Goal: Task Accomplishment & Management: Use online tool/utility

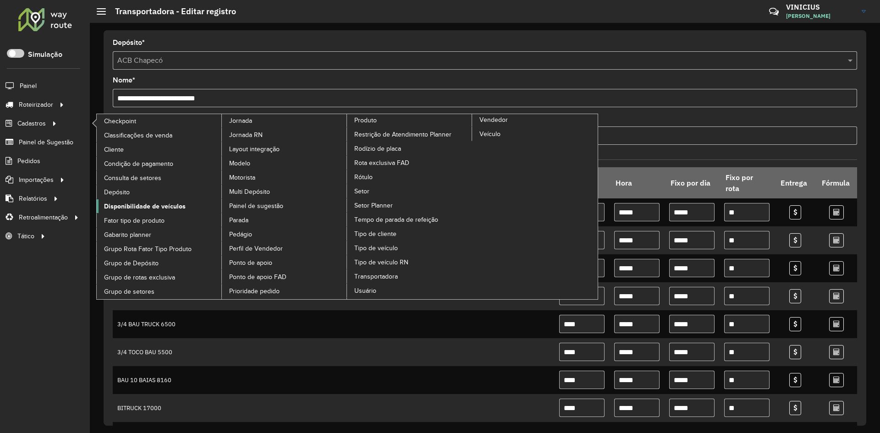
click at [153, 206] on span "Disponibilidade de veículos" at bounding box center [145, 207] width 82 height 10
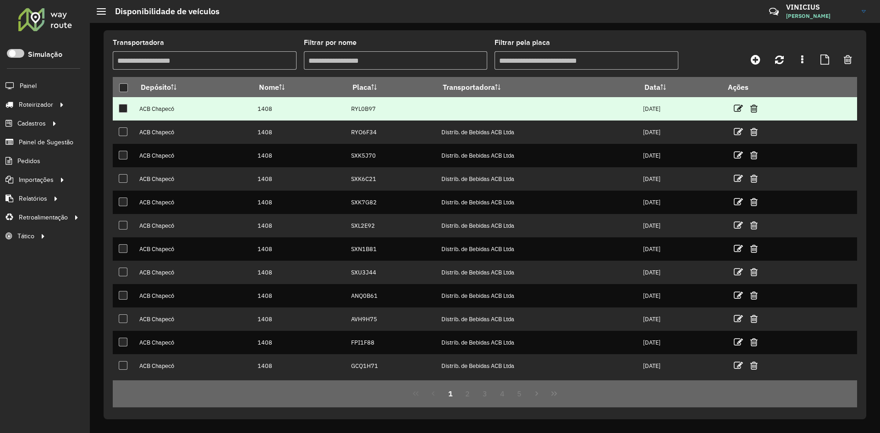
click at [351, 109] on td "RYL0B97" at bounding box center [391, 108] width 90 height 23
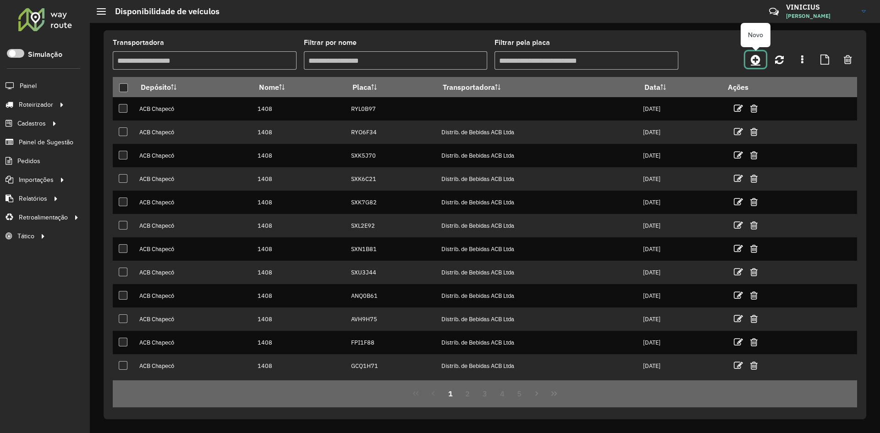
click at [753, 59] on icon at bounding box center [755, 59] width 10 height 11
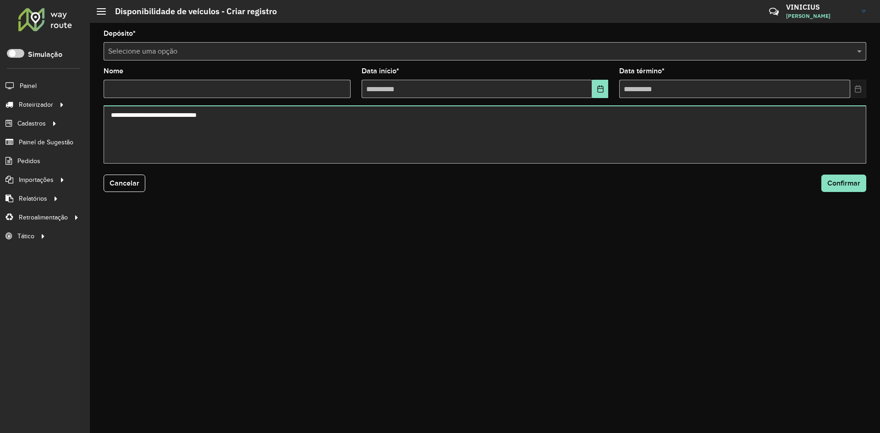
click at [251, 48] on input "text" at bounding box center [475, 51] width 735 height 11
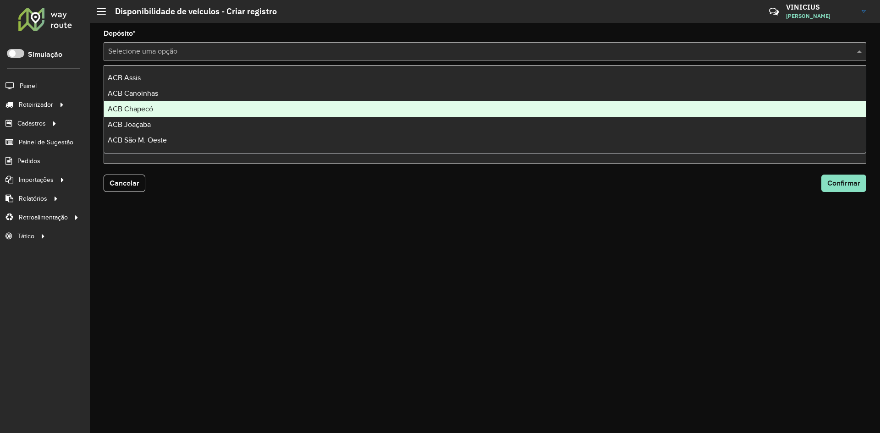
click at [159, 104] on div "ACB Chapecó" at bounding box center [484, 109] width 761 height 16
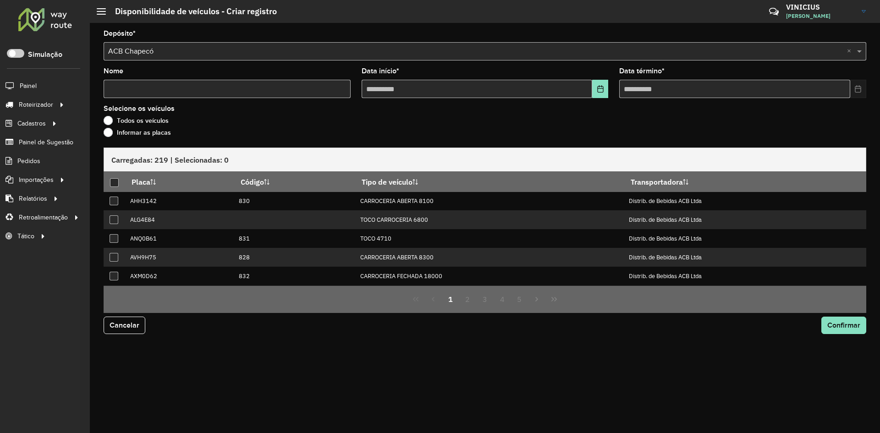
click at [173, 90] on input "Nome" at bounding box center [227, 89] width 247 height 18
type input "****"
click at [598, 88] on icon "Choose Date" at bounding box center [600, 88] width 7 height 7
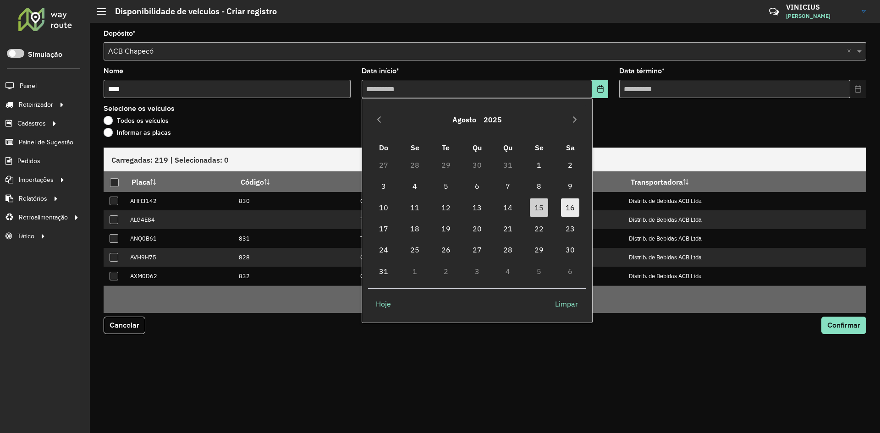
click at [569, 212] on span "16" at bounding box center [570, 207] width 18 height 18
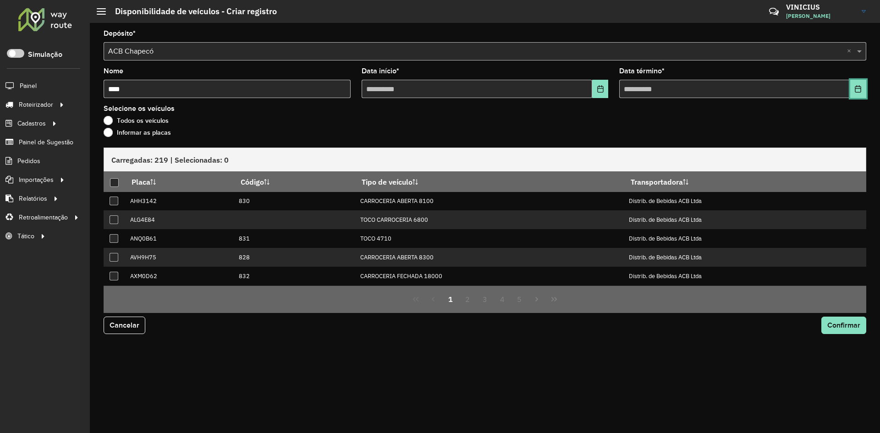
click at [855, 89] on icon "Choose Date" at bounding box center [858, 88] width 6 height 7
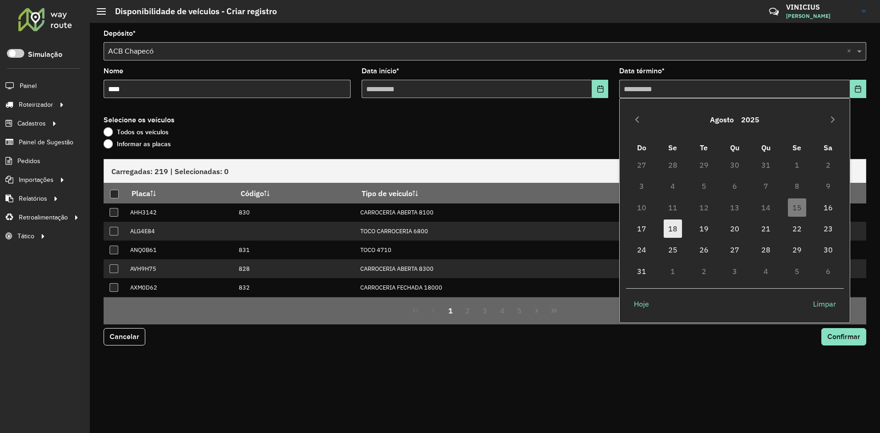
click at [672, 229] on span "18" at bounding box center [672, 228] width 18 height 18
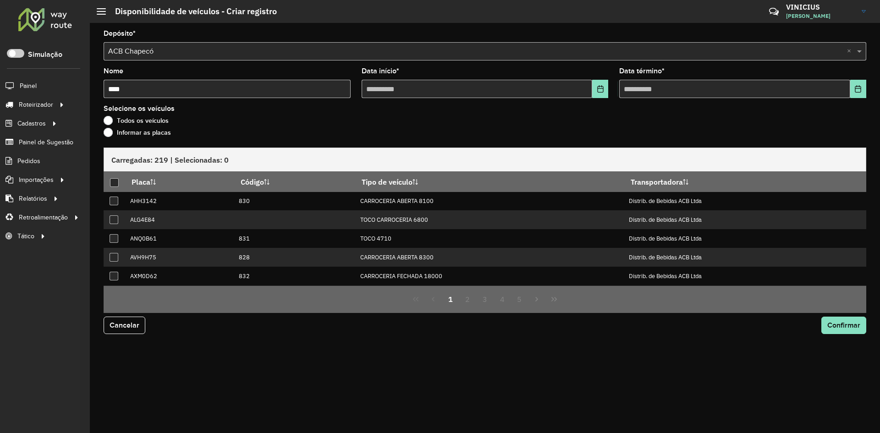
drag, startPoint x: 541, startPoint y: 122, endPoint x: 388, endPoint y: 115, distance: 152.7
click at [538, 121] on div "Todos os veículos" at bounding box center [485, 122] width 762 height 11
click at [113, 127] on div "Todos os veículos" at bounding box center [485, 122] width 762 height 11
click at [111, 130] on label "Informar as placas" at bounding box center [137, 132] width 67 height 9
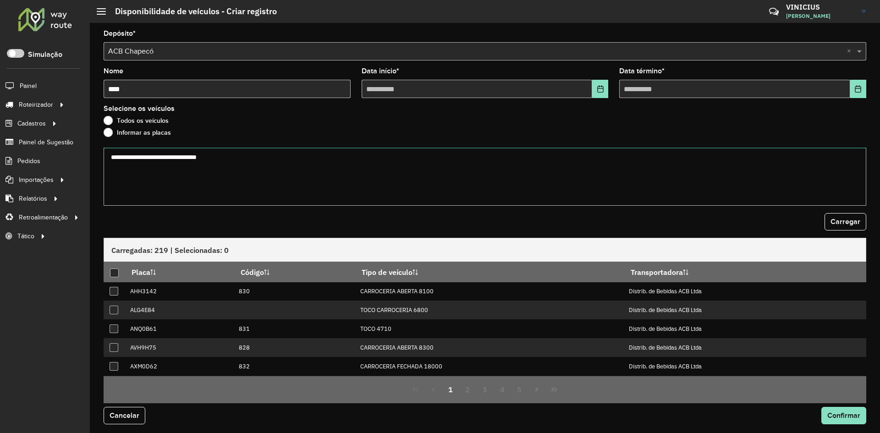
click at [163, 154] on textarea at bounding box center [485, 177] width 762 height 58
paste textarea "******* ******* ******* ******* ******* ******* ******* ******* ******* *******…"
type textarea "******* ******* ******* ******* ******* ******* ******* ******* ******* *******…"
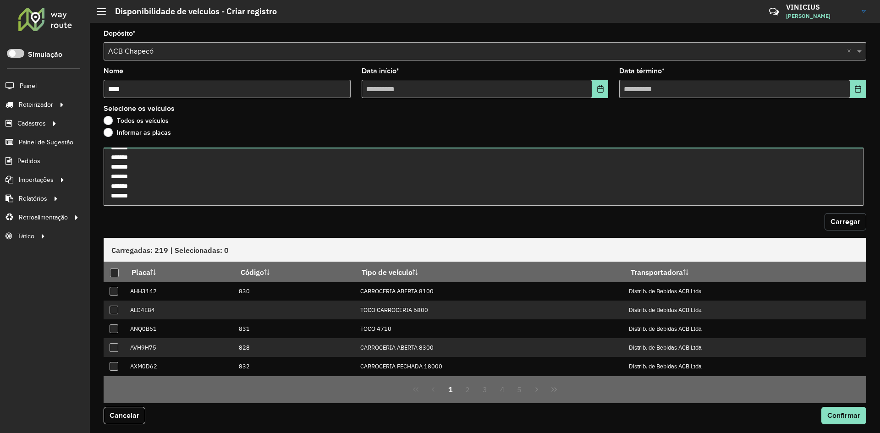
click at [861, 220] on button "Carregar" at bounding box center [845, 221] width 42 height 17
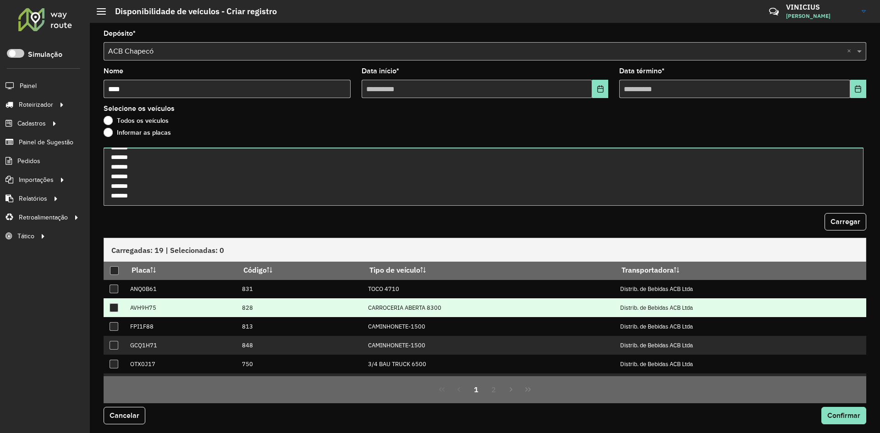
scroll to position [0, 0]
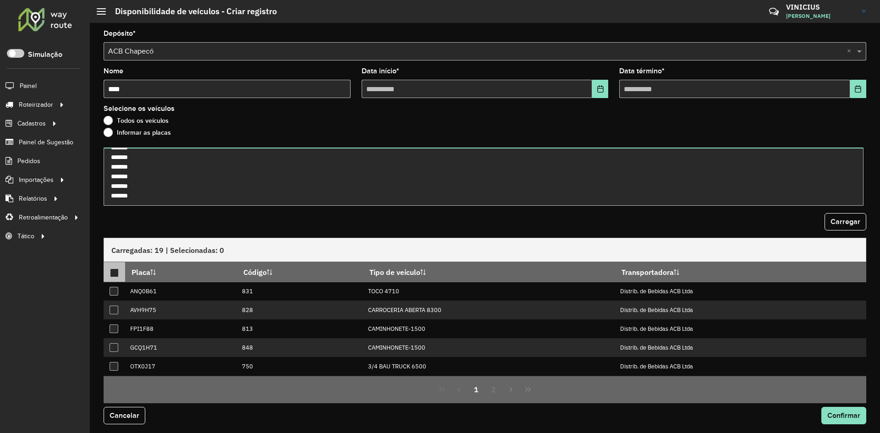
click at [110, 272] on div at bounding box center [114, 272] width 9 height 9
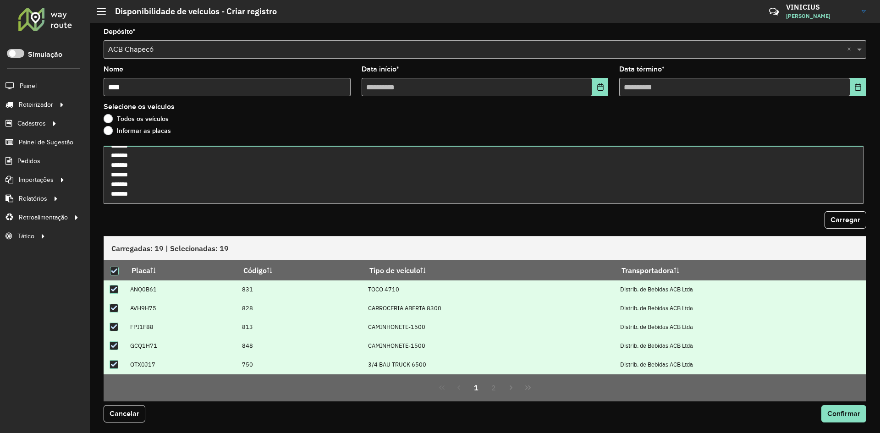
scroll to position [2, 0]
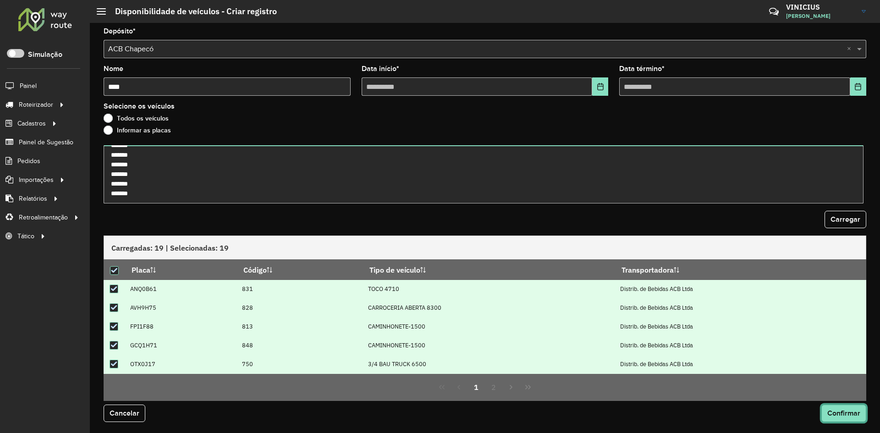
click at [847, 413] on span "Confirmar" at bounding box center [843, 413] width 33 height 8
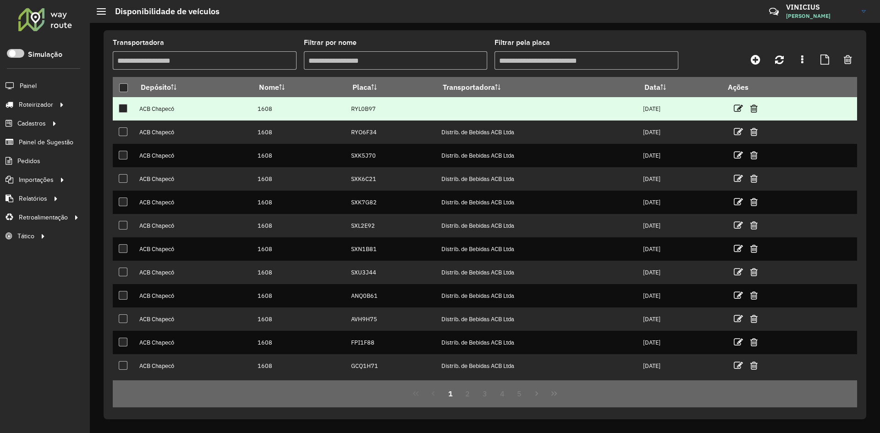
click at [356, 108] on td "RYL0B97" at bounding box center [391, 108] width 90 height 23
copy td "RYL0B97"
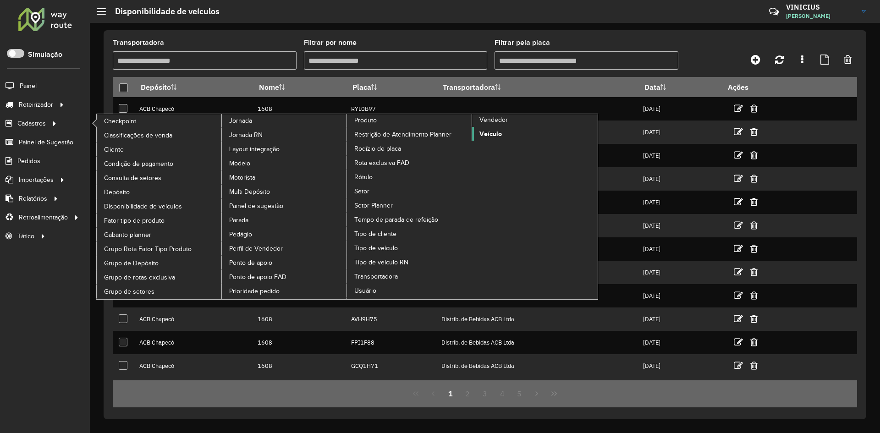
click at [494, 133] on span "Veículo" at bounding box center [490, 134] width 22 height 10
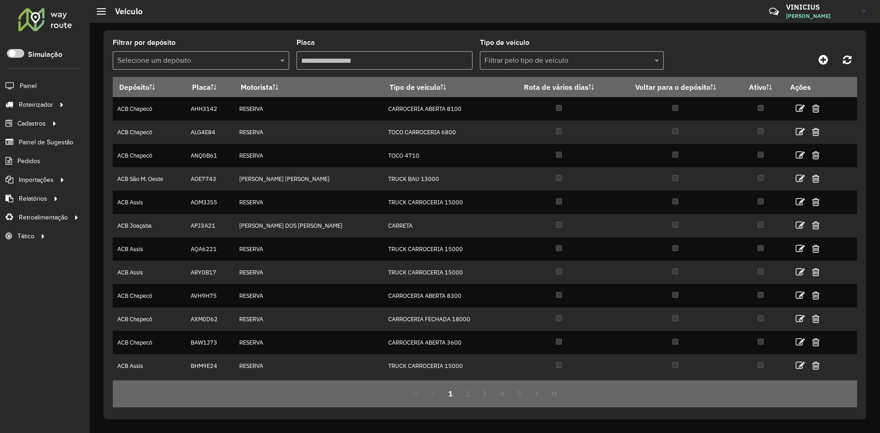
click at [392, 59] on input "Placa" at bounding box center [384, 60] width 176 height 18
paste input "*******"
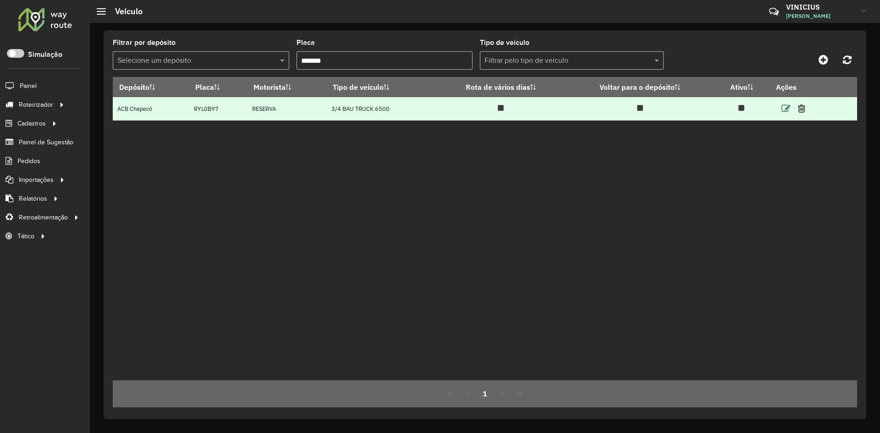
type input "*******"
click at [786, 108] on icon at bounding box center [785, 108] width 9 height 9
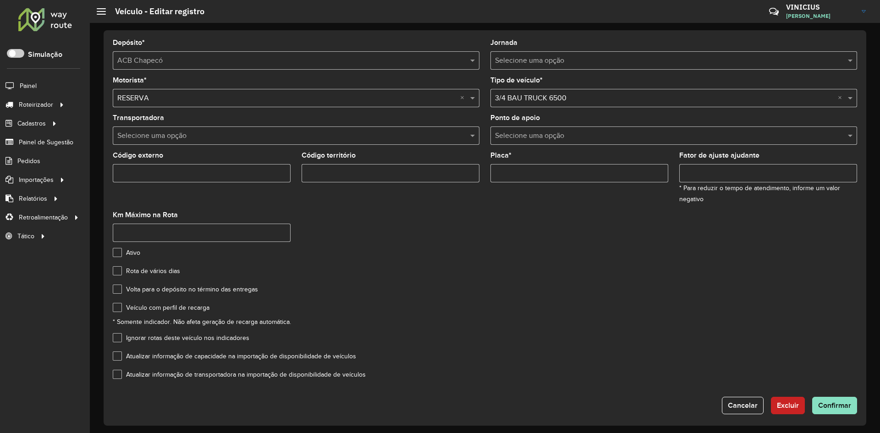
click at [216, 137] on input "text" at bounding box center [286, 136] width 339 height 11
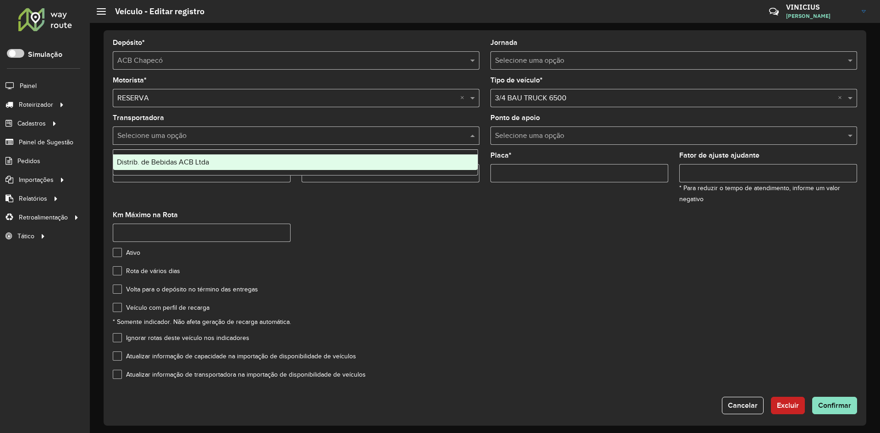
click at [172, 160] on span "Distrib. de Bebidas ACB Ltda" at bounding box center [163, 162] width 92 height 8
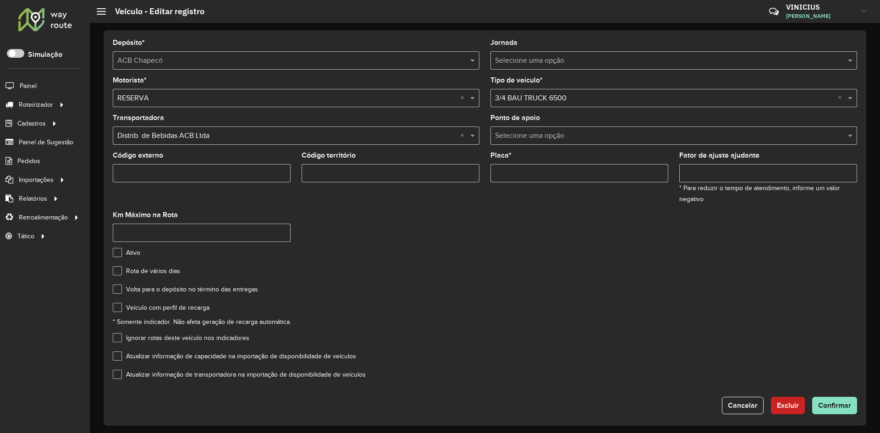
click at [389, 249] on formly-group "Motorista * Selecione uma opção × RESERVA × Tipo de veículo * Selecione uma opç…" at bounding box center [484, 163] width 755 height 172
click at [843, 403] on span "Confirmar" at bounding box center [834, 405] width 33 height 8
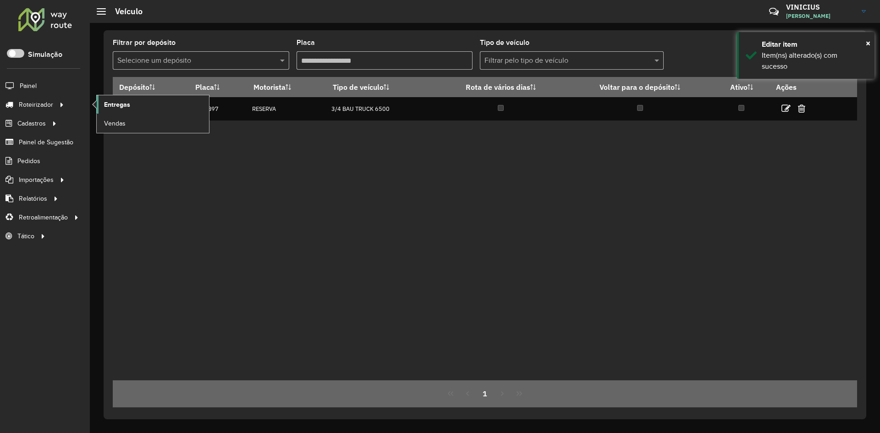
click at [115, 101] on span "Entregas" at bounding box center [117, 105] width 26 height 10
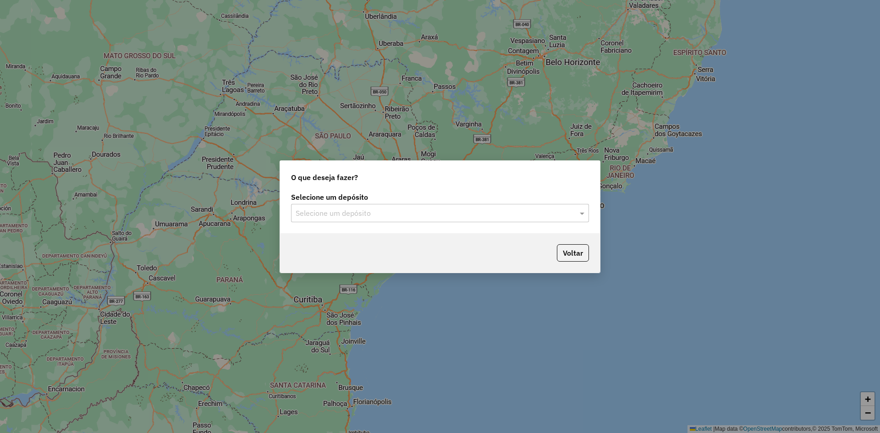
click at [351, 214] on input "text" at bounding box center [431, 213] width 270 height 11
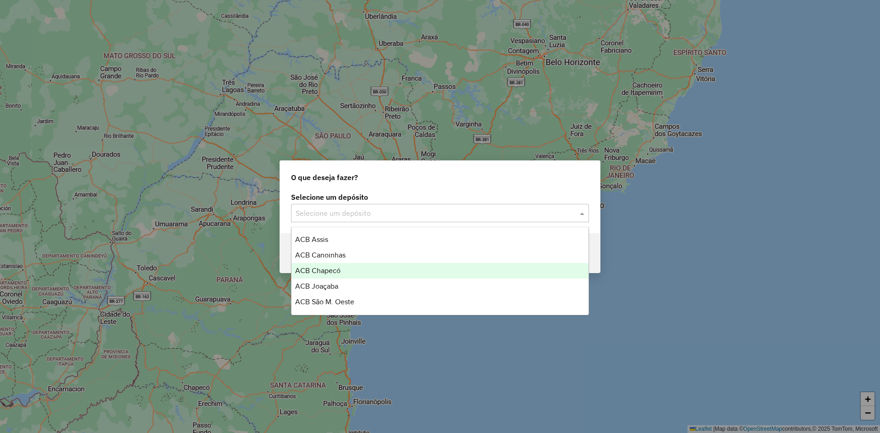
click at [319, 273] on span "ACB Chapecó" at bounding box center [317, 271] width 45 height 8
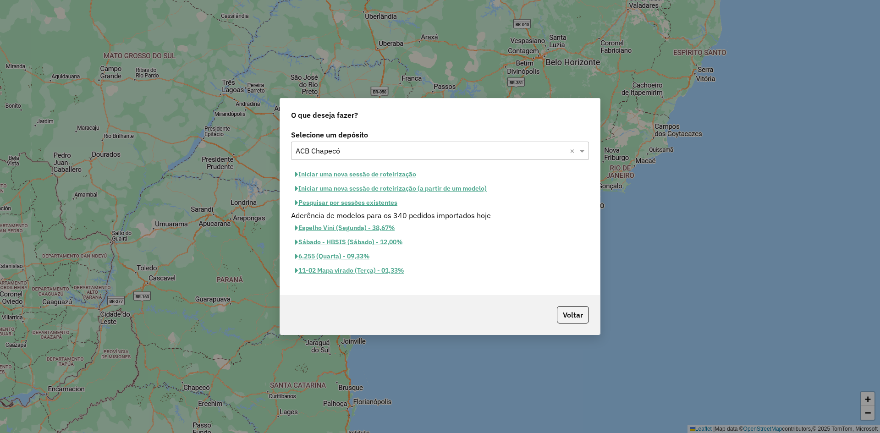
click at [350, 175] on button "Iniciar uma nova sessão de roteirização" at bounding box center [355, 174] width 129 height 14
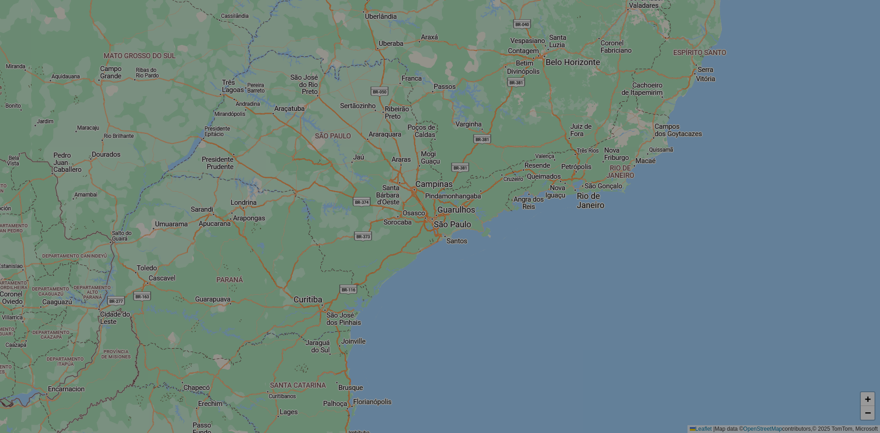
select select "*"
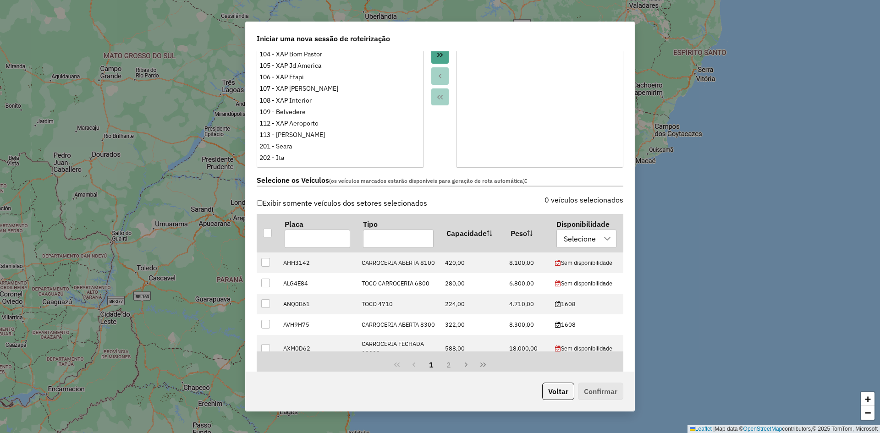
scroll to position [275, 0]
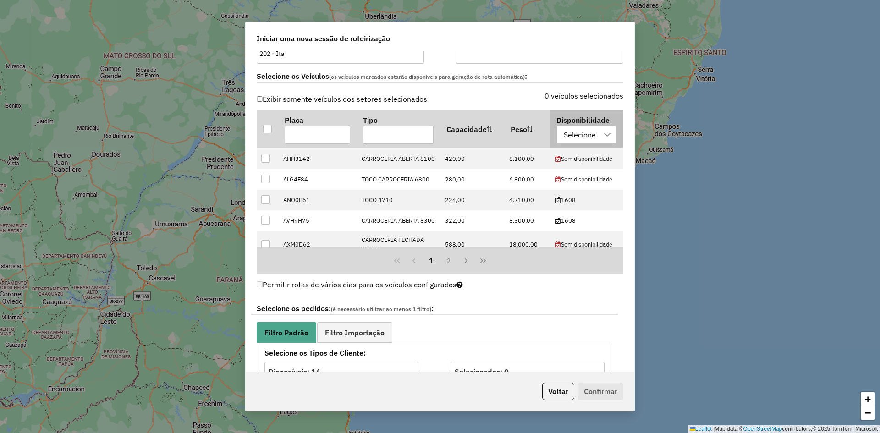
click at [583, 139] on div "Selecione" at bounding box center [579, 134] width 38 height 17
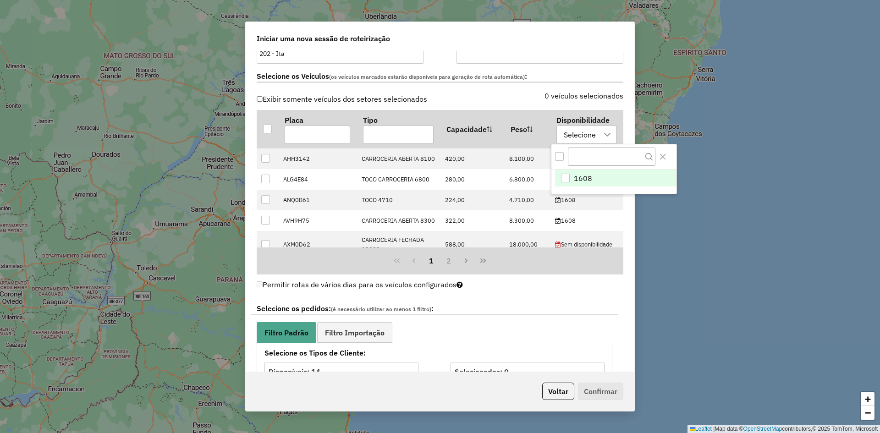
click at [584, 182] on span "1608" at bounding box center [583, 178] width 18 height 11
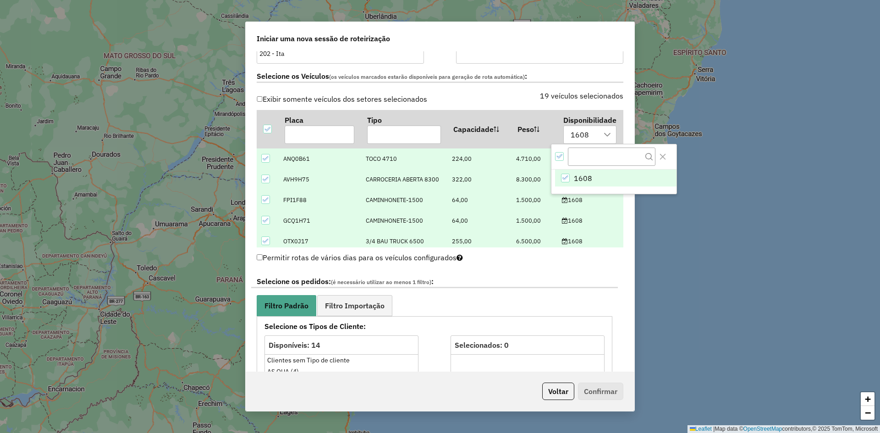
click at [504, 92] on div "Selecione os Veículos (os veículos marcados estarão disponíveis para geração de…" at bounding box center [440, 78] width 378 height 29
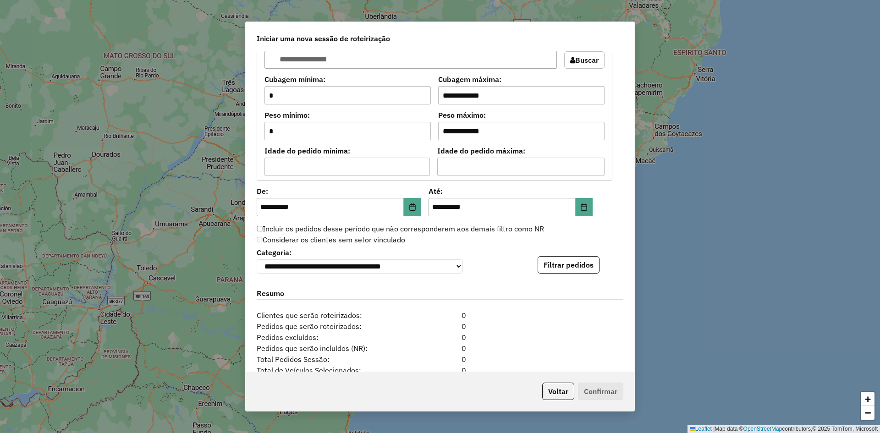
scroll to position [842, 0]
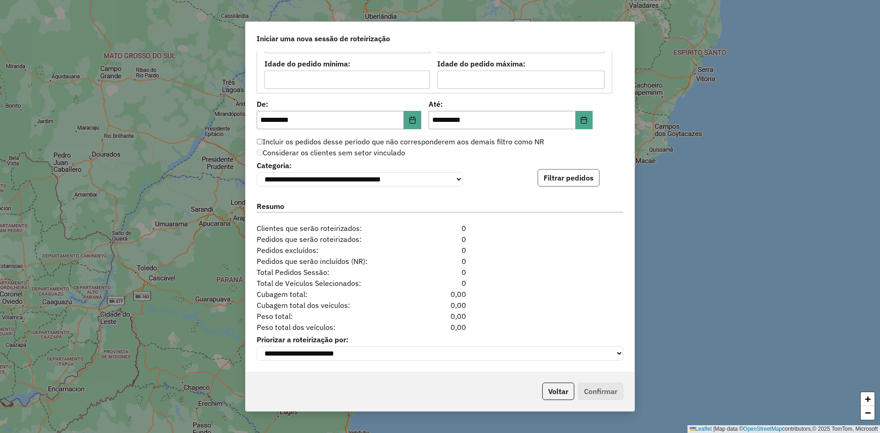
click at [569, 173] on button "Filtrar pedidos" at bounding box center [568, 177] width 62 height 17
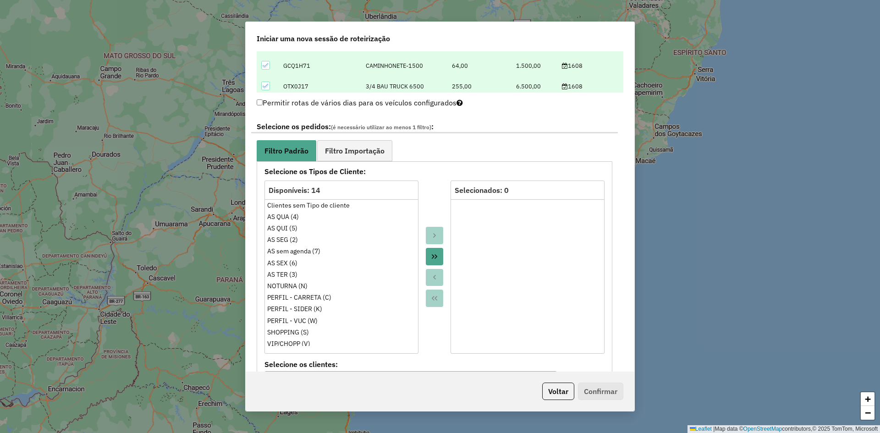
scroll to position [429, 0]
click at [350, 152] on span "Filtro Importação" at bounding box center [355, 151] width 60 height 7
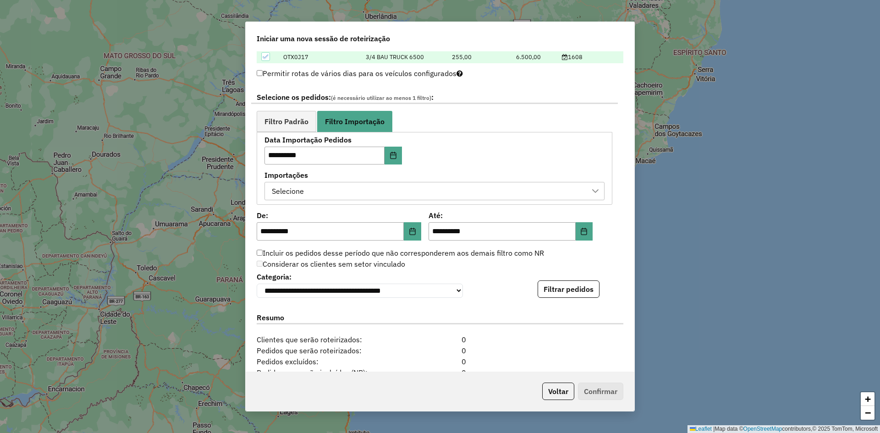
scroll to position [475, 0]
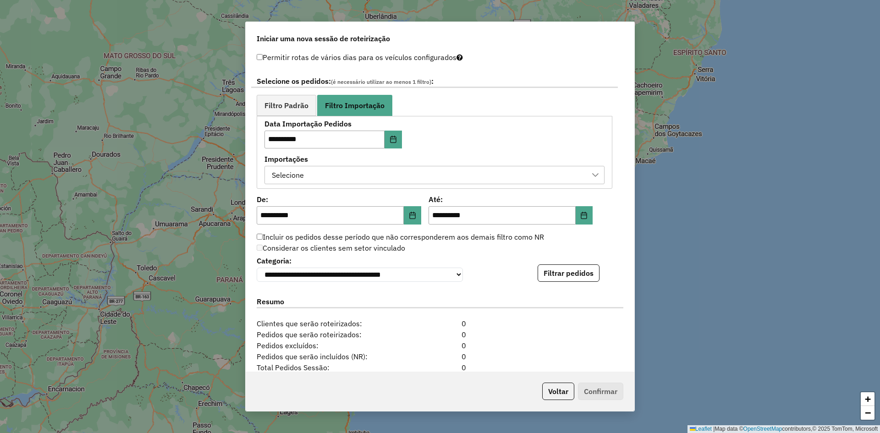
click at [337, 172] on div "Selecione" at bounding box center [427, 174] width 318 height 17
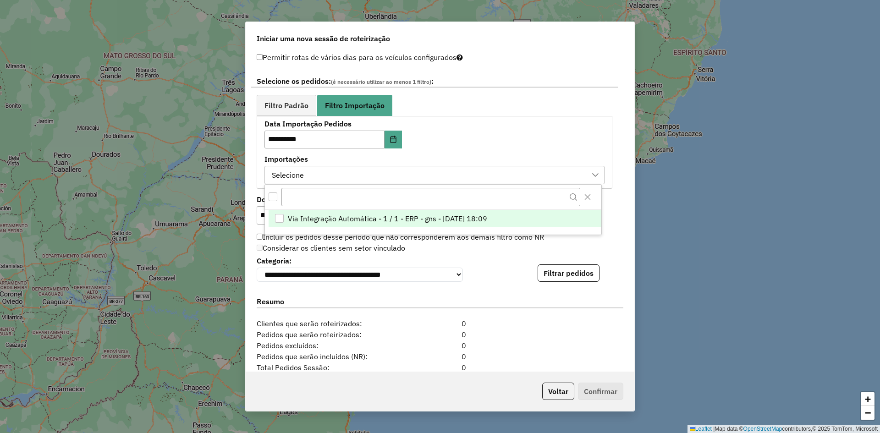
click at [334, 220] on span "Via Integração Automática - 1 / 1 - ERP - gns - 15/08/2025 18:09" at bounding box center [387, 218] width 199 height 11
click at [495, 135] on div "**********" at bounding box center [434, 152] width 340 height 64
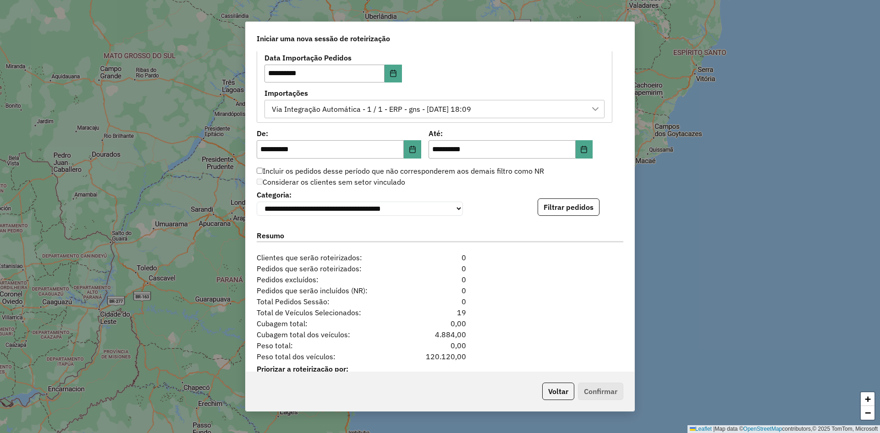
scroll to position [529, 0]
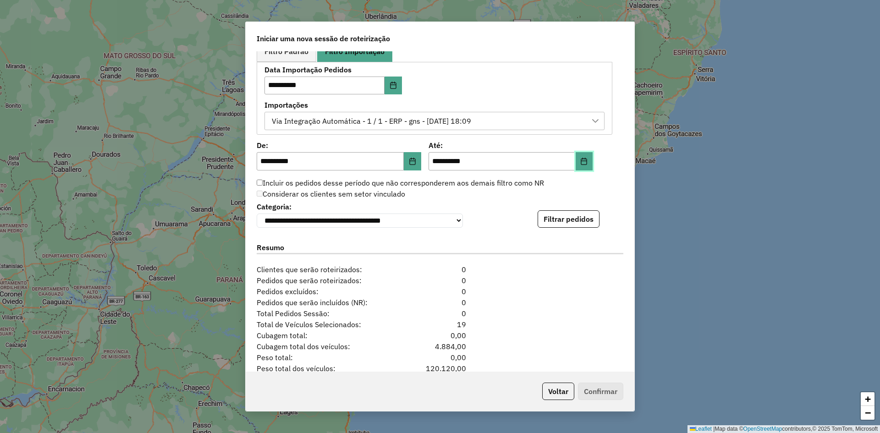
click at [588, 162] on button "Choose Date" at bounding box center [583, 161] width 17 height 18
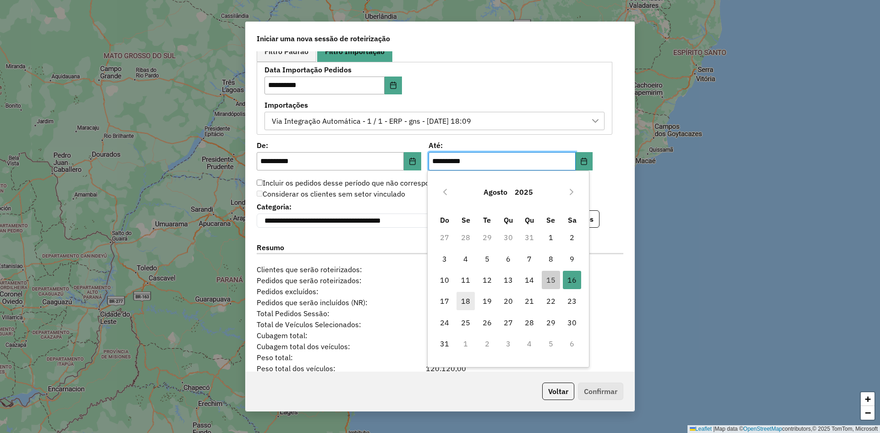
click at [464, 299] on span "18" at bounding box center [465, 301] width 18 height 18
type input "**********"
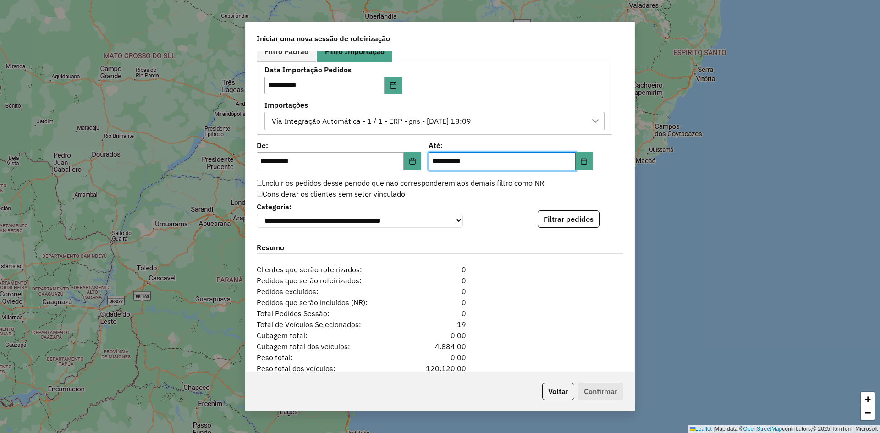
click at [475, 143] on label "Até:" at bounding box center [510, 145] width 164 height 11
click at [556, 220] on button "Filtrar pedidos" at bounding box center [568, 218] width 62 height 17
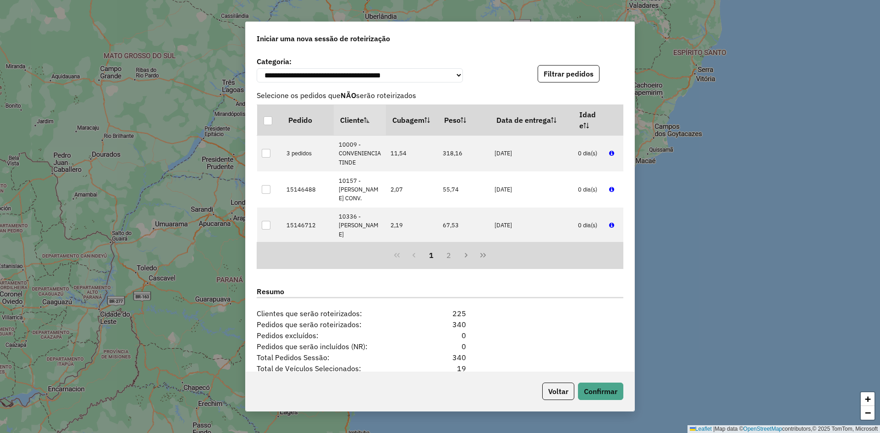
scroll to position [764, 0]
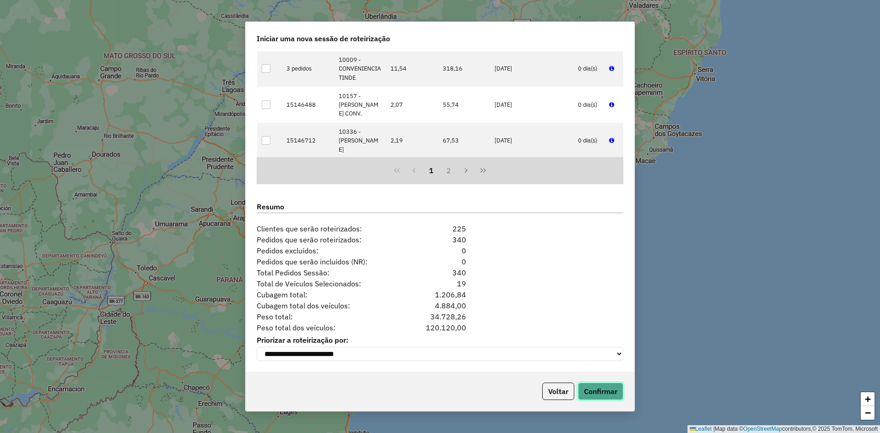
click at [594, 390] on button "Confirmar" at bounding box center [600, 391] width 45 height 17
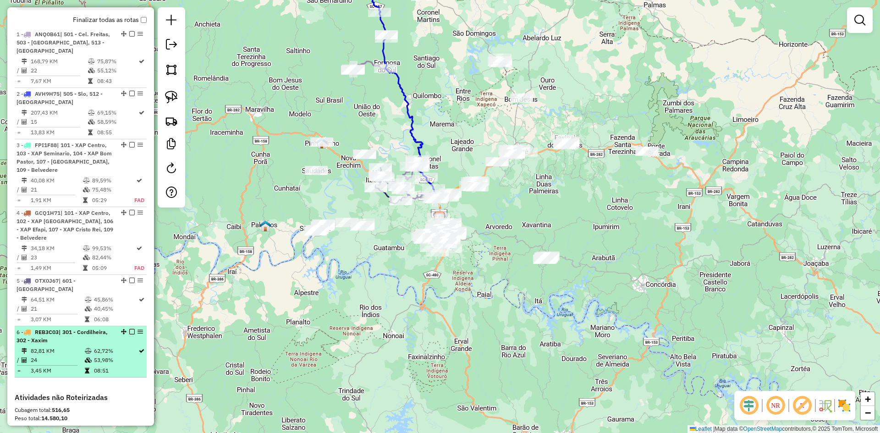
scroll to position [328, 0]
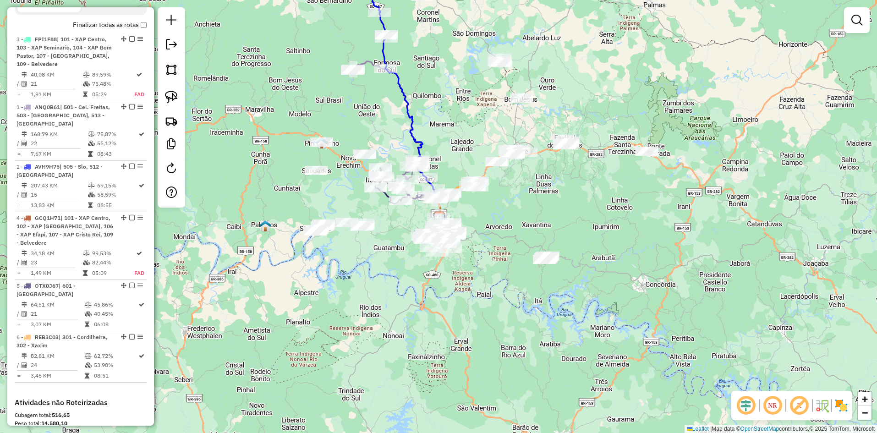
drag, startPoint x: 120, startPoint y: 148, endPoint x: 119, endPoint y: 50, distance: 98.1
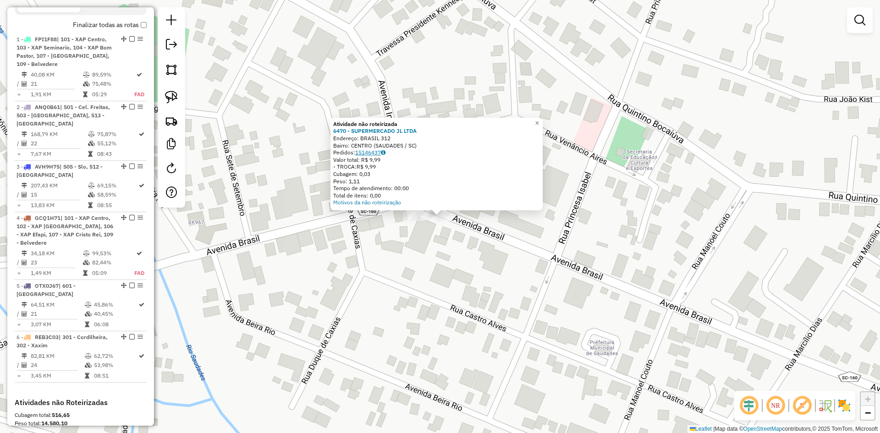
click at [375, 150] on link "15146437" at bounding box center [370, 152] width 30 height 7
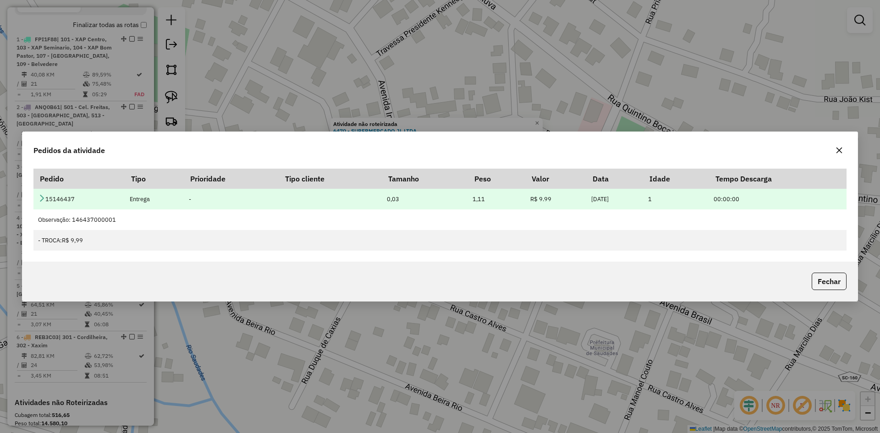
click at [40, 198] on icon at bounding box center [41, 197] width 7 height 7
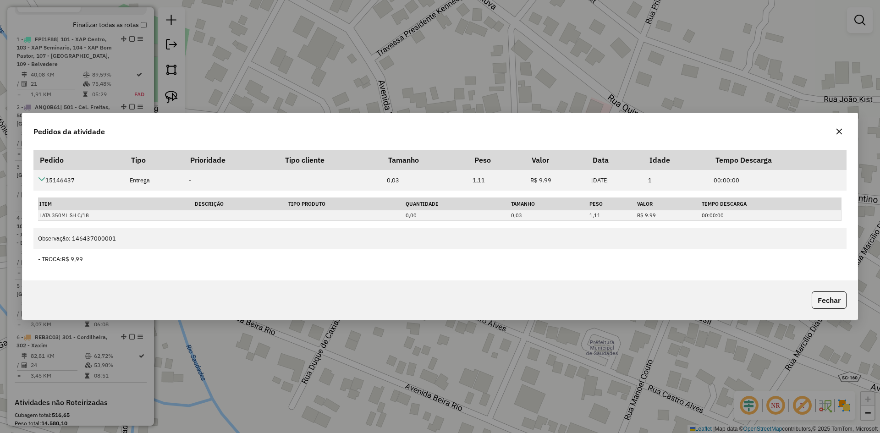
click at [838, 133] on icon "button" at bounding box center [839, 132] width 6 height 6
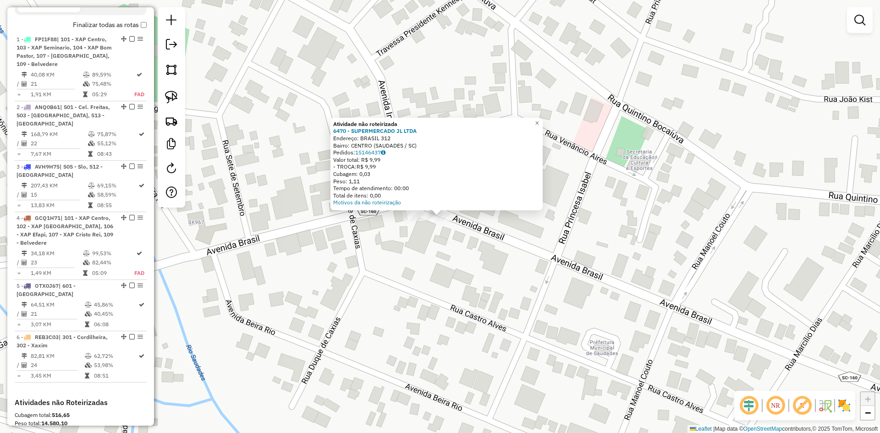
click at [579, 238] on div "Atividade não roteirizada 6470 - SUPERMERCADO JL LTDA Endereço: BRASIL 312 Bair…" at bounding box center [440, 216] width 880 height 433
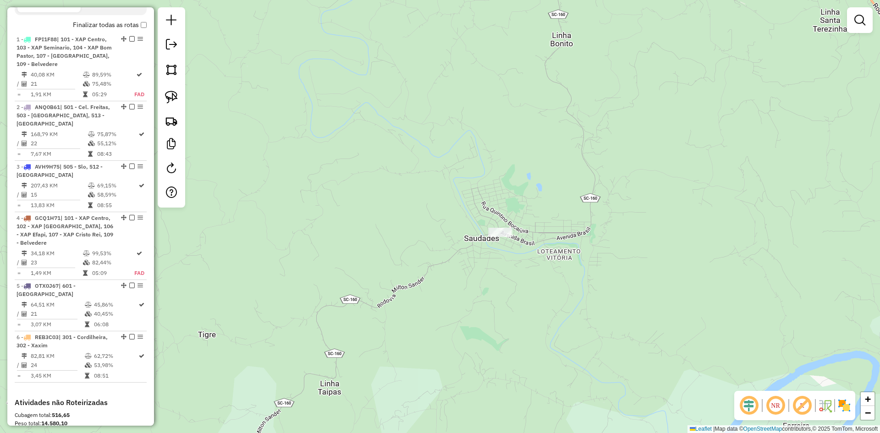
drag, startPoint x: 646, startPoint y: 246, endPoint x: 519, endPoint y: 223, distance: 128.6
click at [533, 227] on div "Janela de atendimento Grade de atendimento Capacidade Transportadoras Veículos …" at bounding box center [440, 216] width 880 height 433
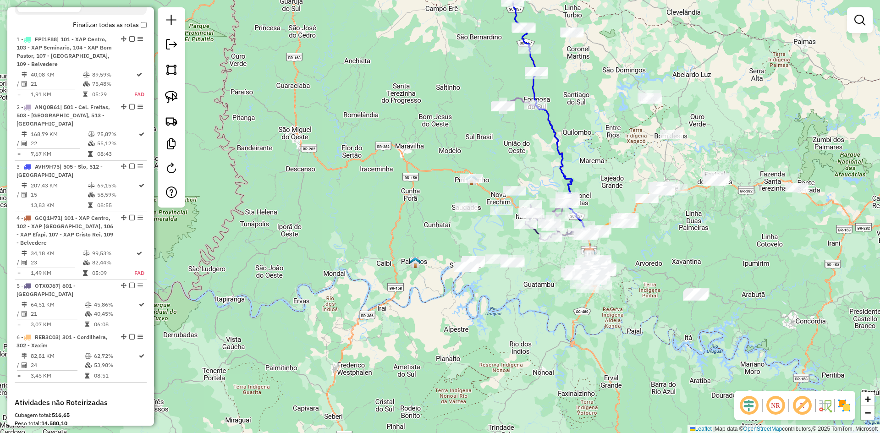
drag, startPoint x: 506, startPoint y: 196, endPoint x: 493, endPoint y: 215, distance: 23.4
click at [493, 215] on div at bounding box center [501, 210] width 23 height 9
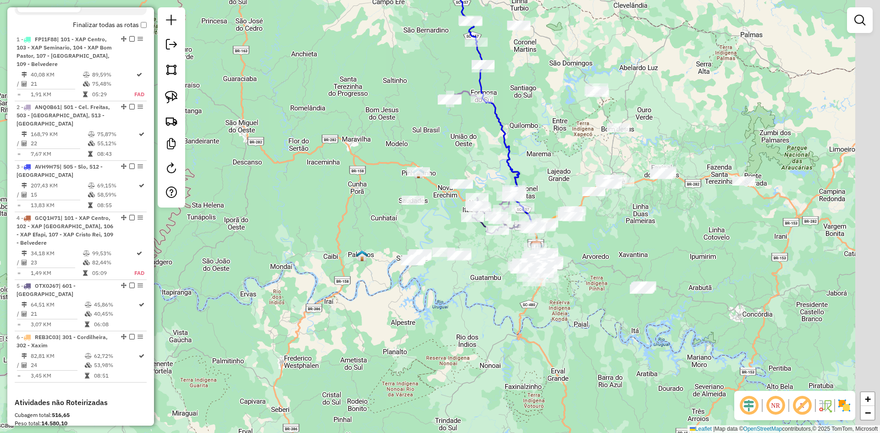
drag, startPoint x: 509, startPoint y: 226, endPoint x: 443, endPoint y: 227, distance: 66.4
click at [443, 227] on div "Janela de atendimento Grade de atendimento Capacidade Transportadoras Veículos …" at bounding box center [440, 216] width 880 height 433
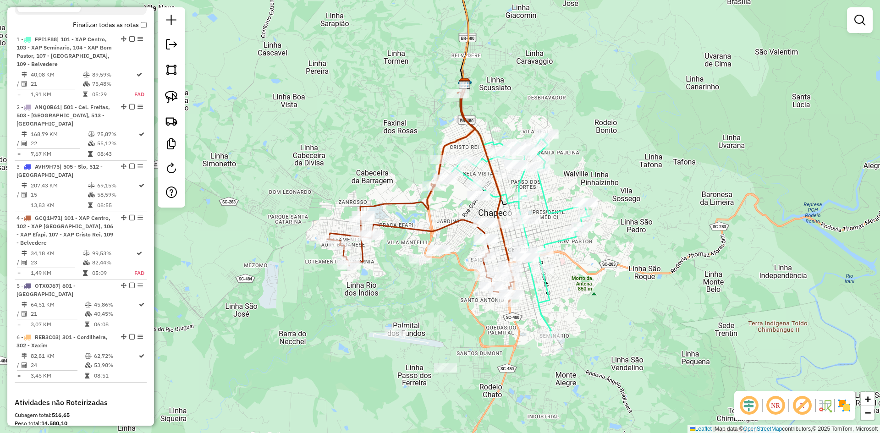
drag, startPoint x: 593, startPoint y: 180, endPoint x: 600, endPoint y: 174, distance: 8.8
click at [600, 174] on div "Janela de atendimento Grade de atendimento Capacidade Transportadoras Veículos …" at bounding box center [440, 216] width 880 height 433
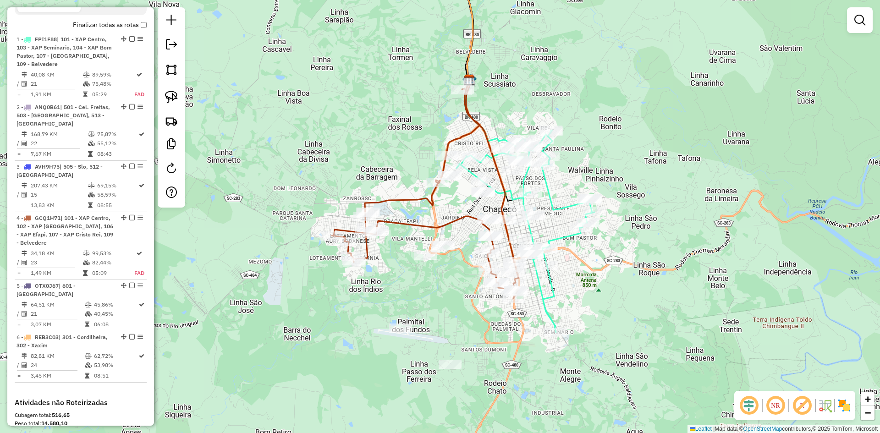
scroll to position [199, 0]
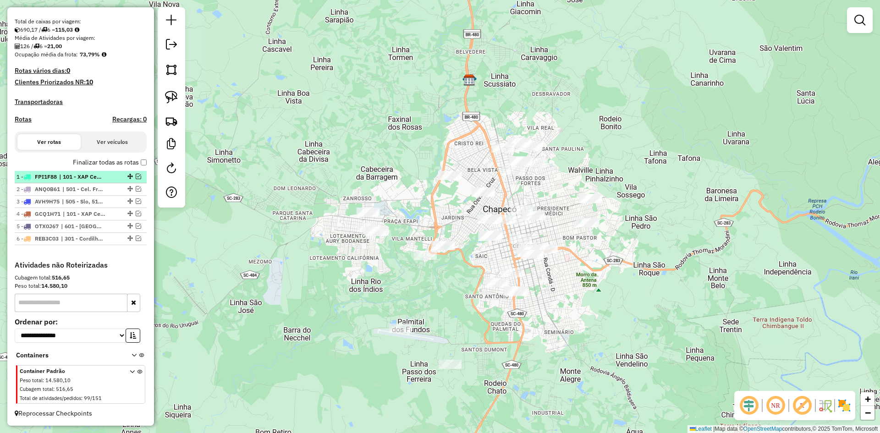
click at [136, 175] on em at bounding box center [138, 176] width 5 height 5
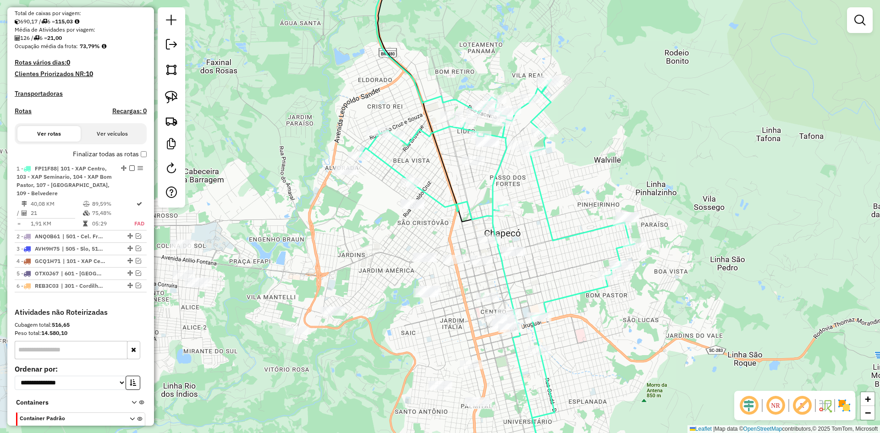
drag, startPoint x: 543, startPoint y: 209, endPoint x: 568, endPoint y: 194, distance: 28.8
click at [568, 194] on div "Janela de atendimento Grade de atendimento Capacidade Transportadoras Veículos …" at bounding box center [440, 216] width 880 height 433
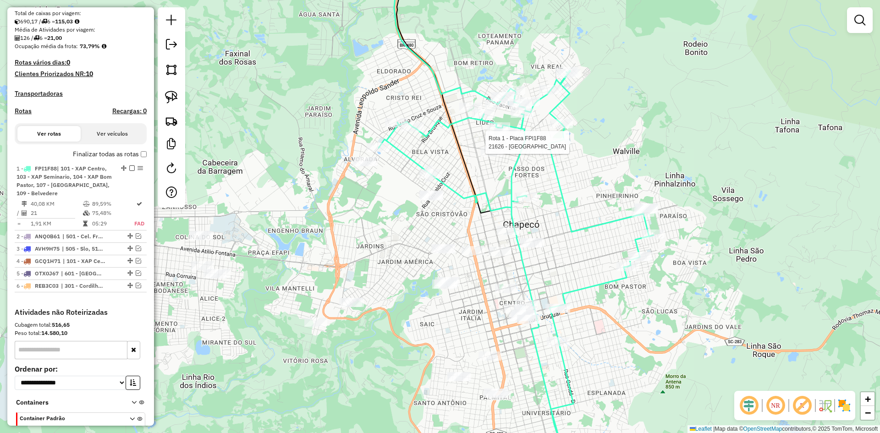
select select "**********"
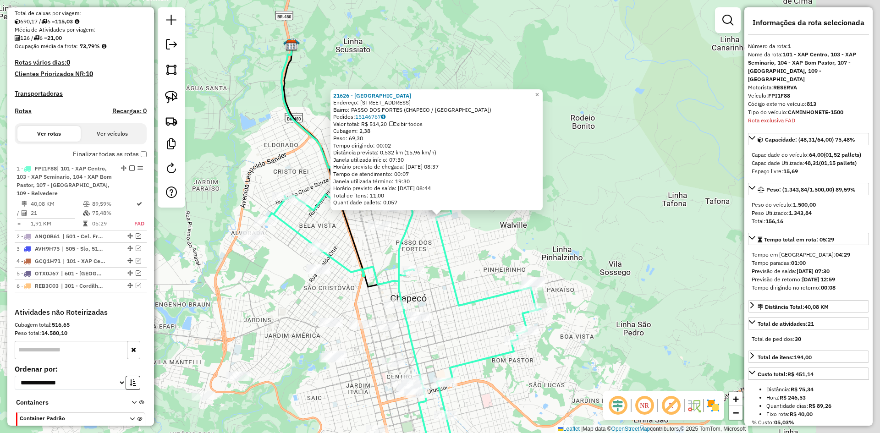
scroll to position [255, 0]
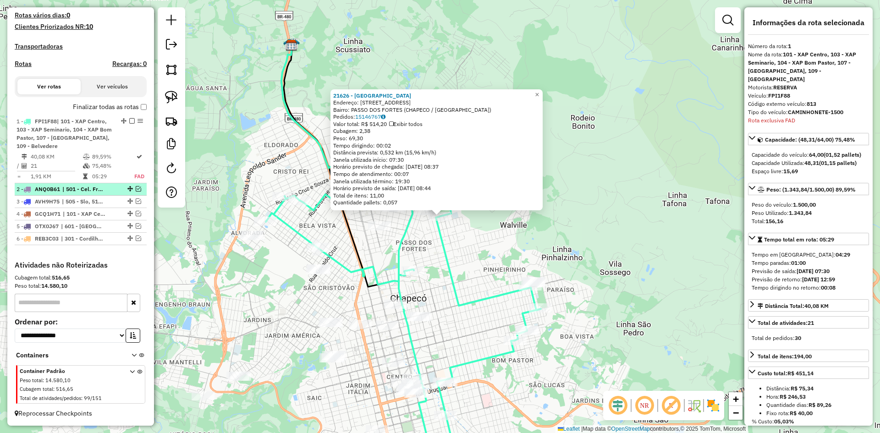
click at [136, 188] on em at bounding box center [138, 188] width 5 height 5
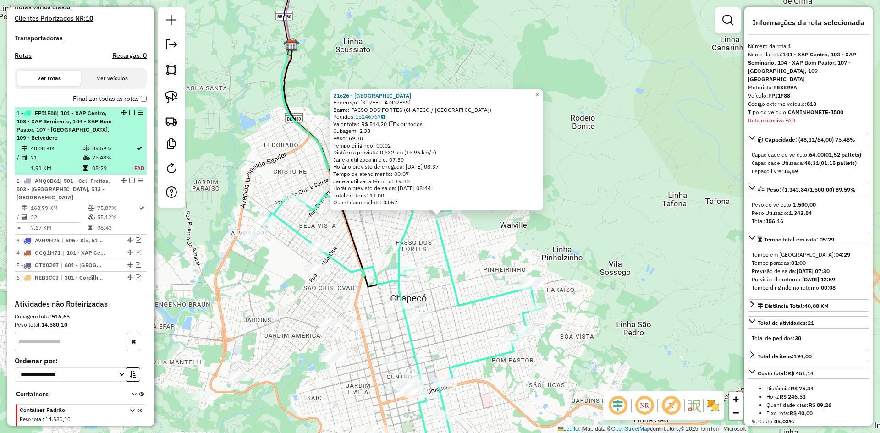
click at [129, 115] on em at bounding box center [131, 112] width 5 height 5
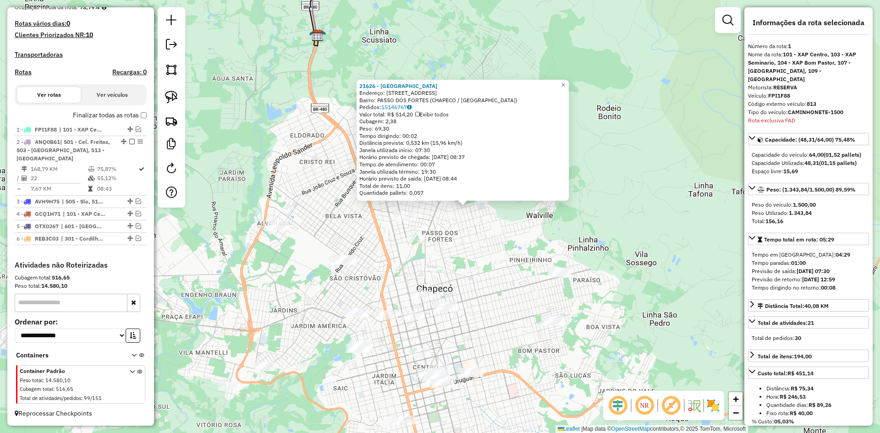
drag, startPoint x: 231, startPoint y: 282, endPoint x: 286, endPoint y: 255, distance: 61.3
click at [286, 255] on div "21626 - JOSE DE LIMA Endereço: R SARANDI 329 Bairro: PASSO DOS FORTES (CHAPECO …" at bounding box center [440, 216] width 880 height 433
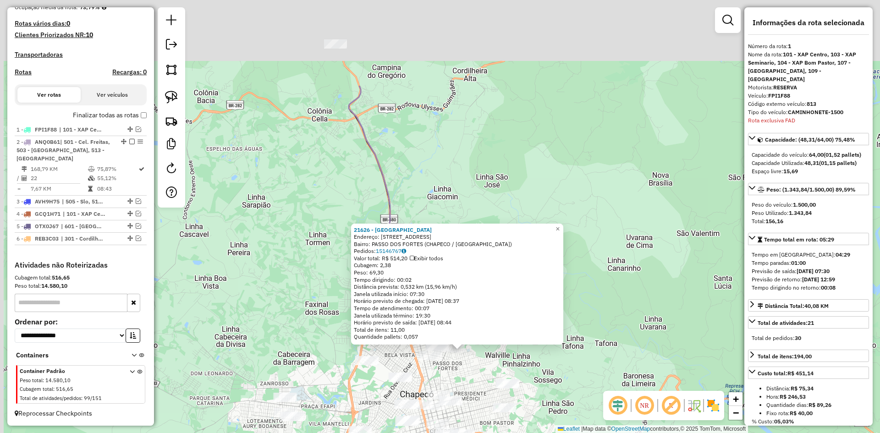
drag, startPoint x: 246, startPoint y: 160, endPoint x: 299, endPoint y: 277, distance: 128.2
click at [318, 289] on div "21626 - JOSE DE LIMA Endereço: R SARANDI 329 Bairro: PASSO DOS FORTES (CHAPECO …" at bounding box center [440, 216] width 880 height 433
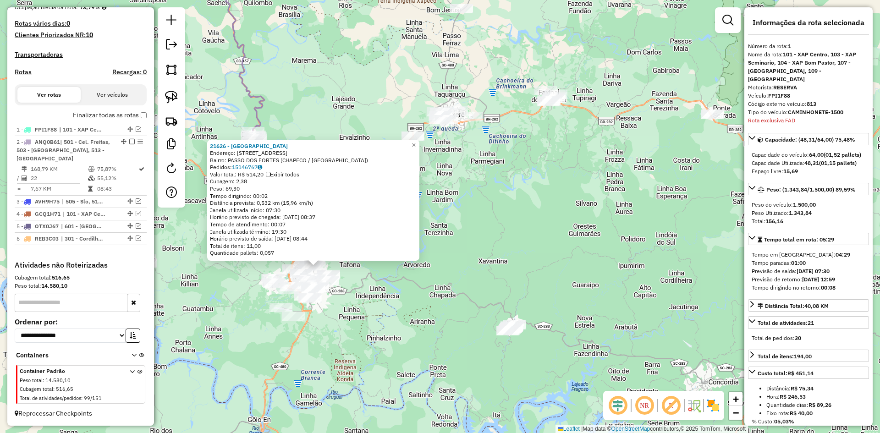
click at [211, 279] on div "21626 - JOSE DE LIMA Endereço: R SARANDI 329 Bairro: PASSO DOS FORTES (CHAPECO …" at bounding box center [440, 216] width 880 height 433
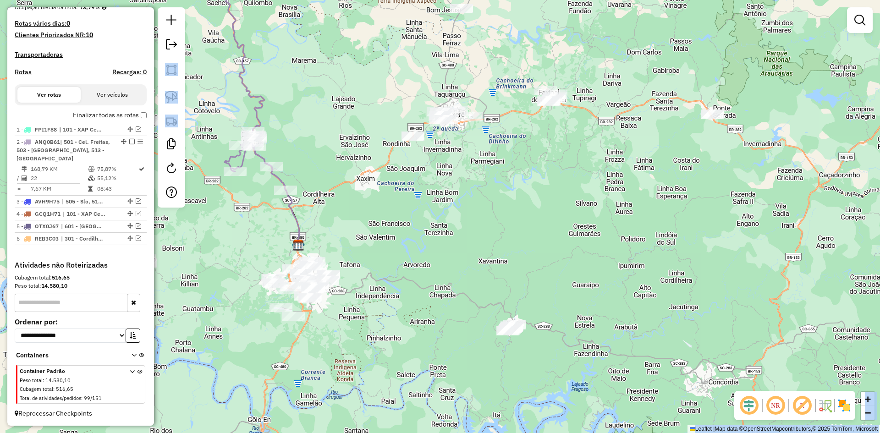
drag, startPoint x: 174, startPoint y: 181, endPoint x: 172, endPoint y: 219, distance: 39.0
click at [172, 219] on hb-router-mapa "Informações da Sessão 980325 - 16/08/2025 Criação: 15/08/2025 18:11 Depósito: A…" at bounding box center [440, 216] width 880 height 433
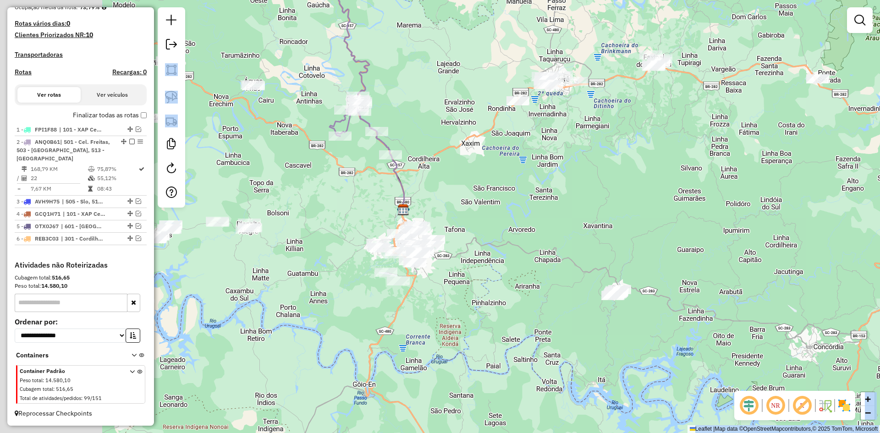
drag, startPoint x: 418, startPoint y: 258, endPoint x: 500, endPoint y: 230, distance: 86.6
click at [504, 225] on div "Janela de atendimento Grade de atendimento Capacidade Transportadoras Veículos …" at bounding box center [440, 216] width 880 height 433
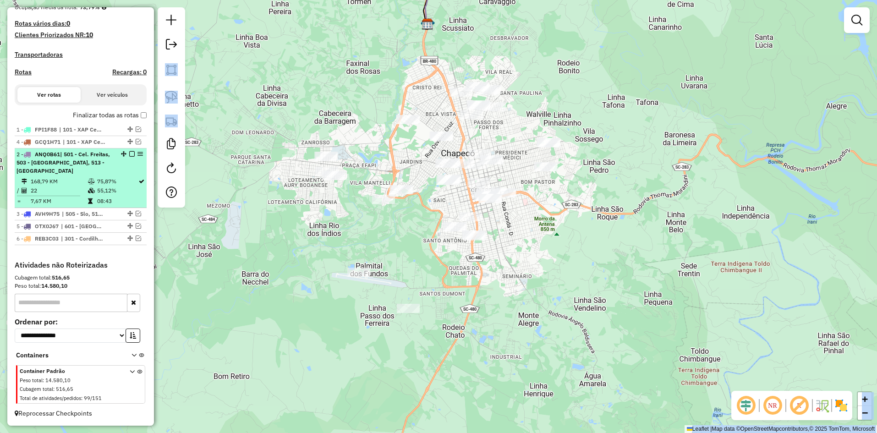
drag, startPoint x: 128, startPoint y: 213, endPoint x: 120, endPoint y: 160, distance: 53.7
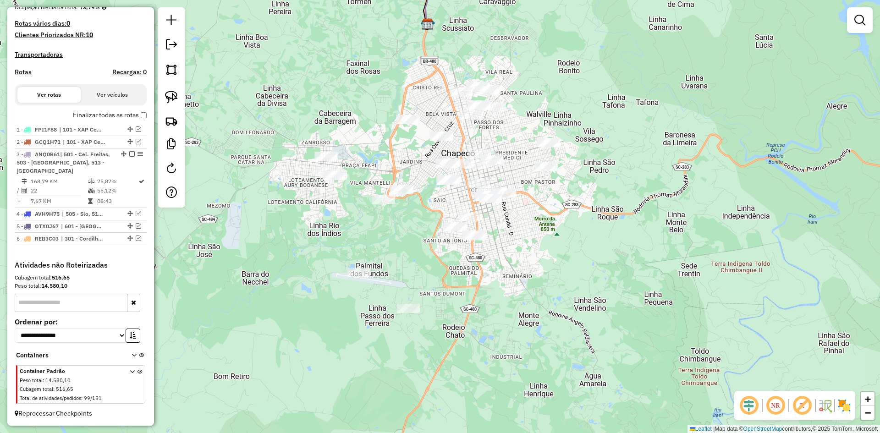
click at [136, 144] on em at bounding box center [138, 141] width 5 height 5
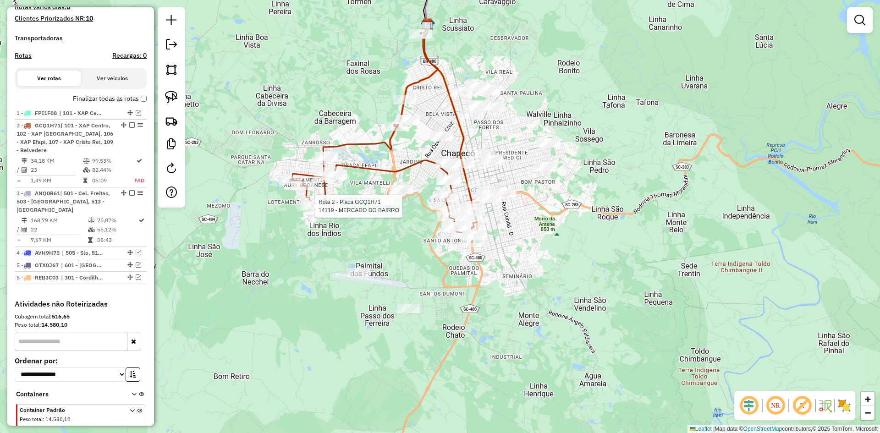
select select "**********"
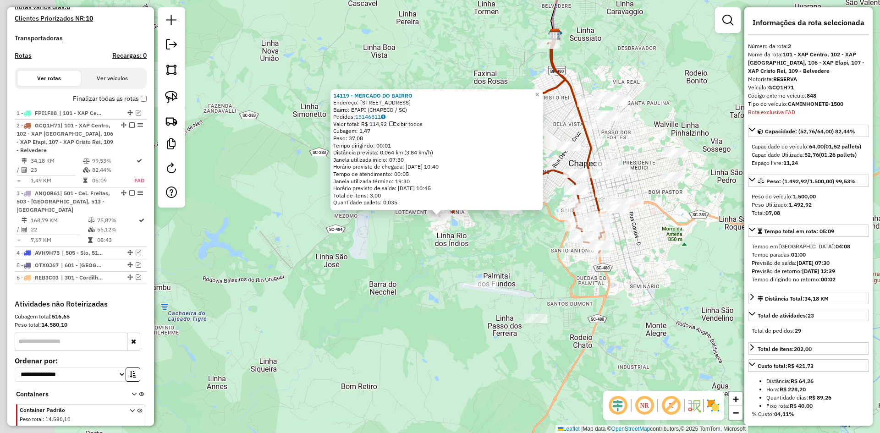
scroll to position [294, 0]
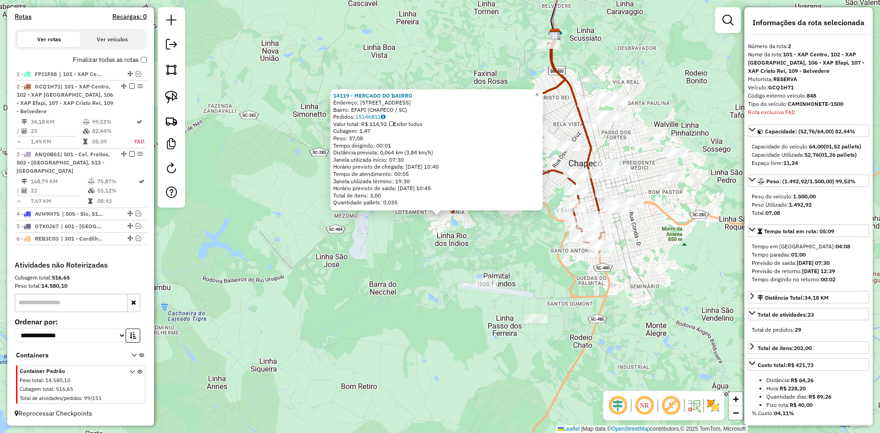
click at [400, 255] on div "14119 - MERCADO DO BAIRRO Endereço: RUA A VILA ESPERANCA 45 Bairro: EFAPI (CHAP…" at bounding box center [440, 216] width 880 height 433
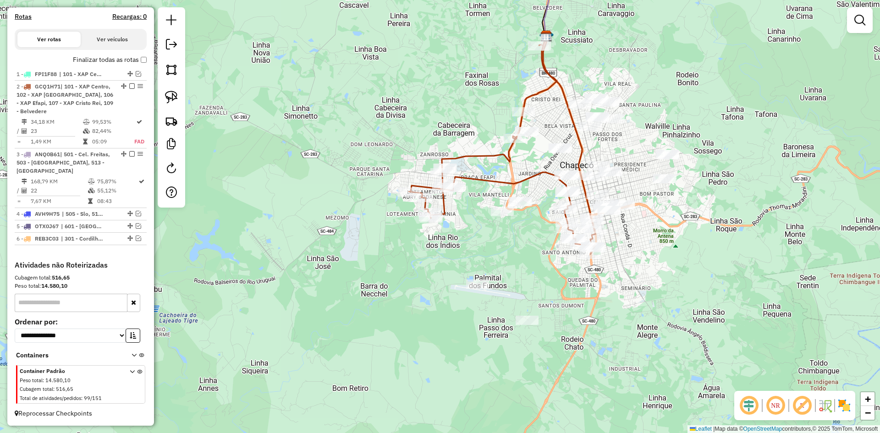
drag, startPoint x: 401, startPoint y: 229, endPoint x: 364, endPoint y: 231, distance: 36.7
click at [367, 231] on div "Janela de atendimento Grade de atendimento Capacidade Transportadoras Veículos …" at bounding box center [440, 216] width 880 height 433
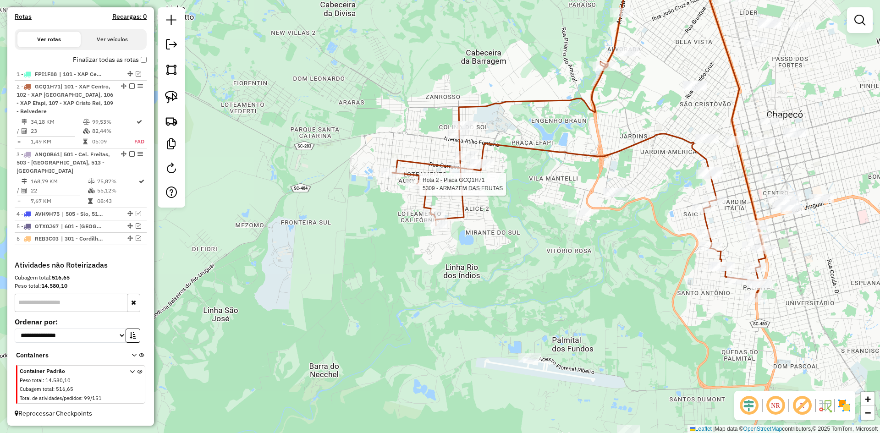
select select "**********"
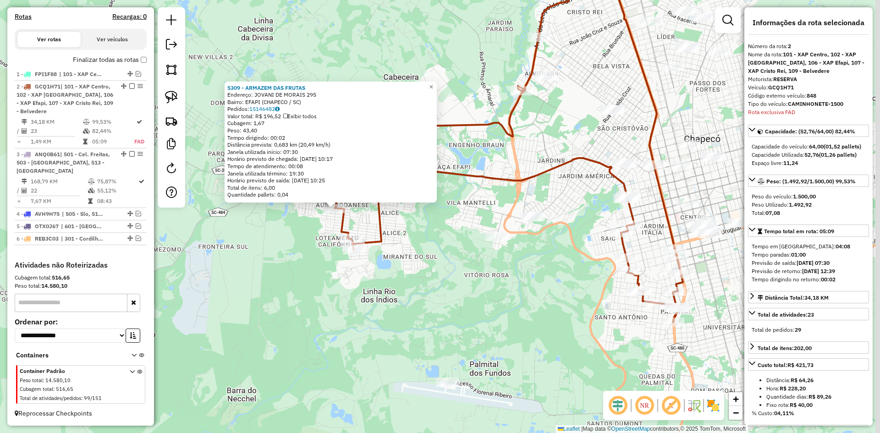
drag, startPoint x: 567, startPoint y: 288, endPoint x: 426, endPoint y: 279, distance: 140.9
click at [426, 279] on div "5309 - ARMAZEM DAS FRUTAS Endereço: JOVANI DE MORAIS 295 Bairro: EFAPI (CHAPECO…" at bounding box center [440, 216] width 880 height 433
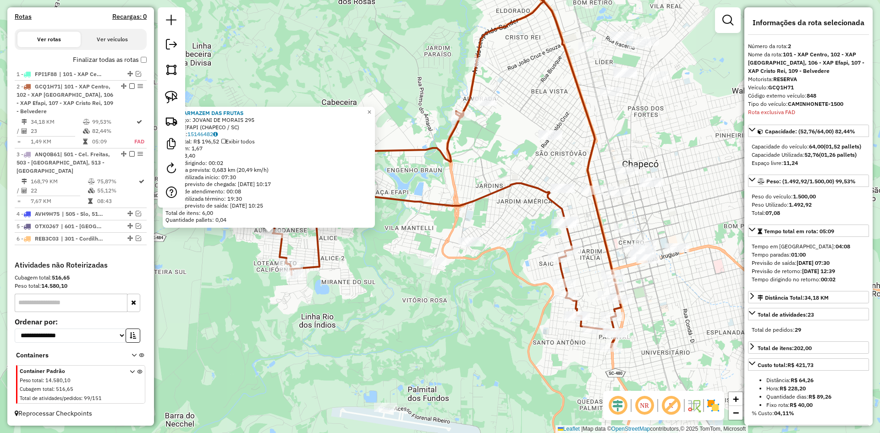
drag, startPoint x: 520, startPoint y: 287, endPoint x: 493, endPoint y: 313, distance: 37.3
click at [493, 313] on div "5309 - ARMAZEM DAS FRUTAS Endereço: JOVANI DE MORAIS 295 Bairro: EFAPI (CHAPECO…" at bounding box center [440, 216] width 880 height 433
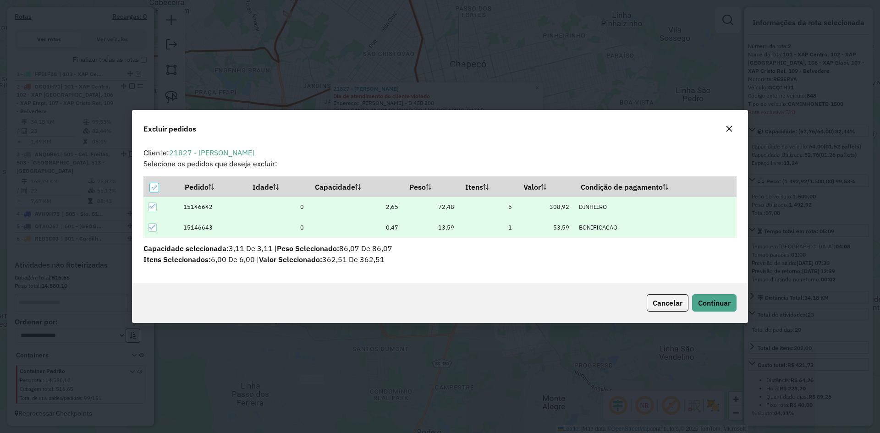
scroll to position [0, 0]
click at [708, 301] on span "Continuar" at bounding box center [714, 302] width 33 height 9
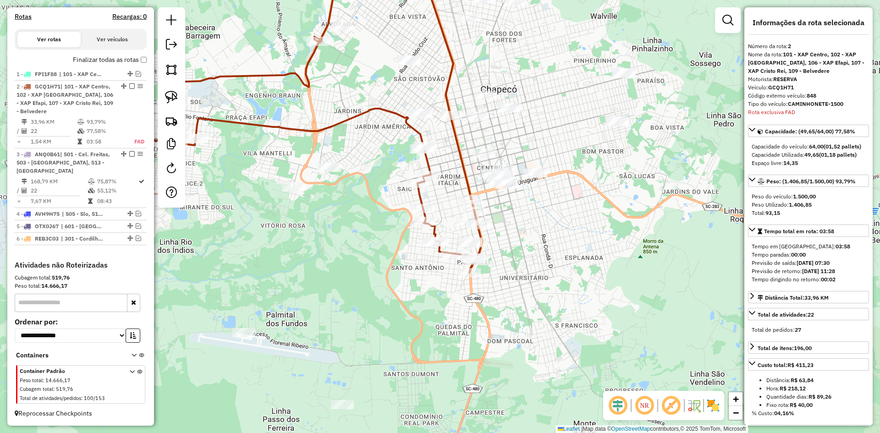
drag, startPoint x: 538, startPoint y: 208, endPoint x: 571, endPoint y: 240, distance: 46.0
click at [571, 240] on div "Janela de atendimento Grade de atendimento Capacidade Transportadoras Veículos …" at bounding box center [440, 216] width 880 height 433
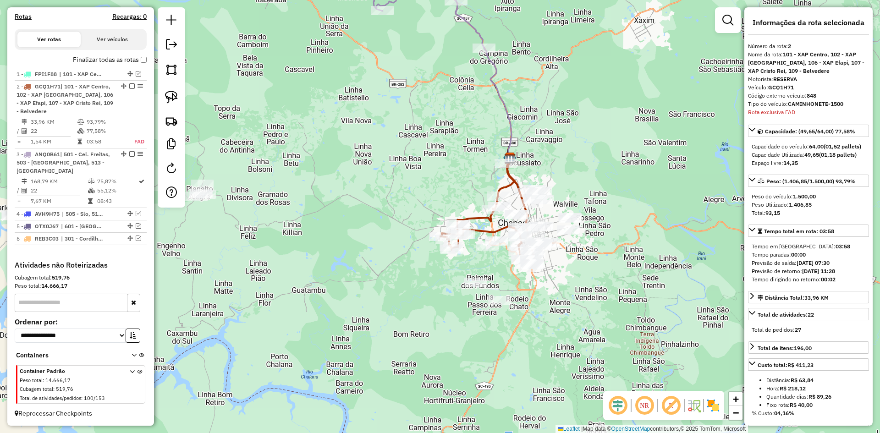
drag, startPoint x: 622, startPoint y: 212, endPoint x: 566, endPoint y: 302, distance: 106.2
click at [567, 310] on div "Janela de atendimento Grade de atendimento Capacidade Transportadoras Veículos …" at bounding box center [440, 216] width 880 height 433
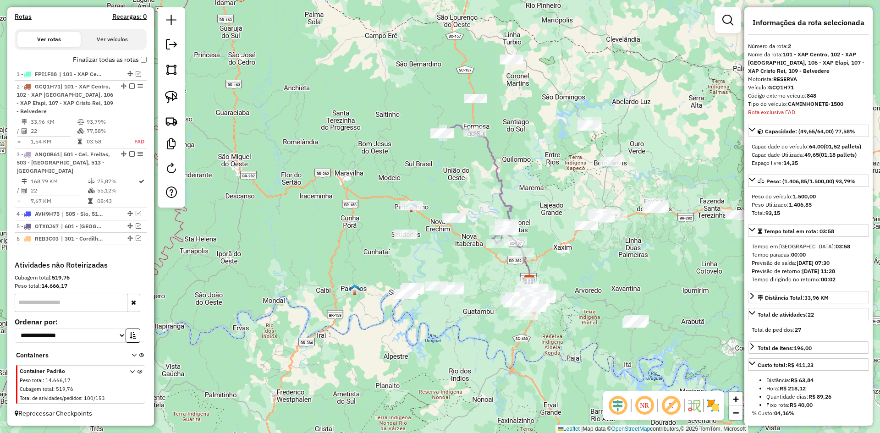
drag, startPoint x: 536, startPoint y: 187, endPoint x: 499, endPoint y: 193, distance: 37.2
click at [508, 195] on div "Janela de atendimento Grade de atendimento Capacidade Transportadoras Veículos …" at bounding box center [440, 216] width 880 height 433
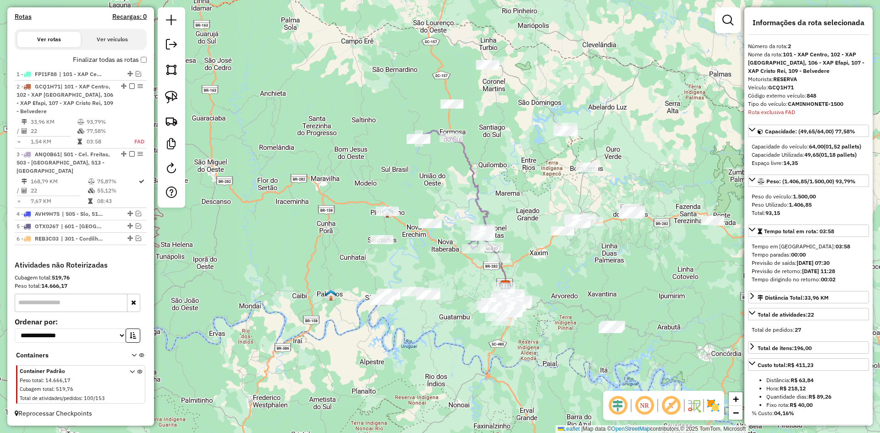
click at [137, 65] on label "Finalizar todas as rotas" at bounding box center [110, 60] width 74 height 10
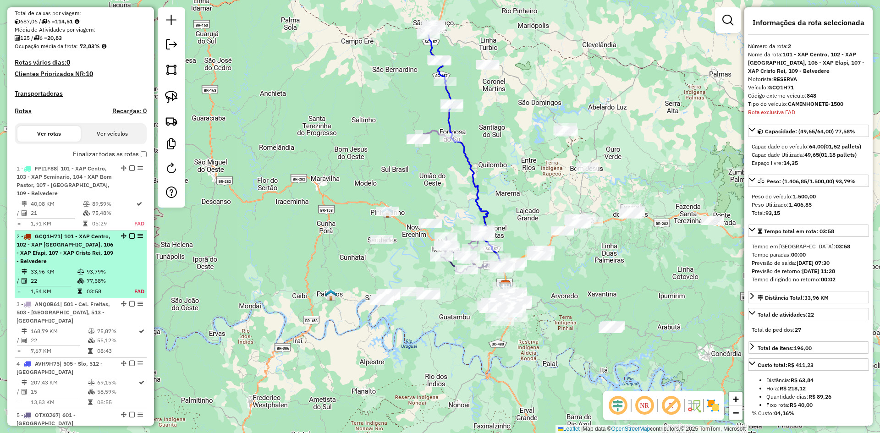
scroll to position [294, 0]
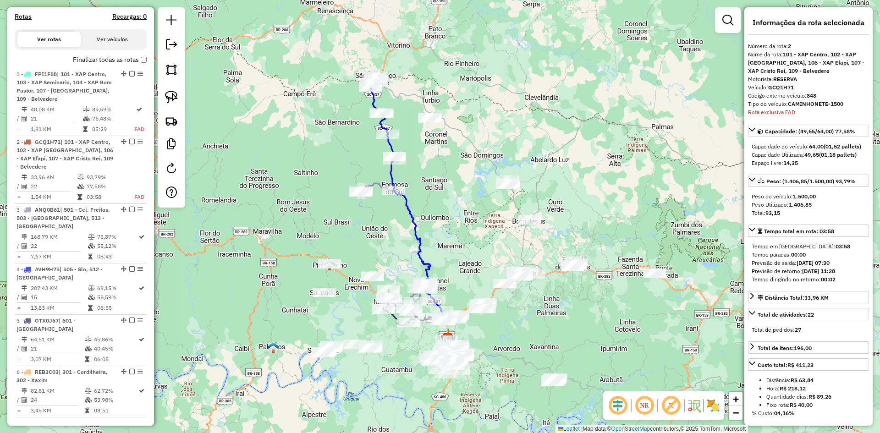
drag, startPoint x: 650, startPoint y: 77, endPoint x: 592, endPoint y: 129, distance: 78.2
click at [592, 129] on div "Janela de atendimento Grade de atendimento Capacidade Transportadoras Veículos …" at bounding box center [440, 216] width 880 height 433
click at [732, 17] on em at bounding box center [727, 20] width 11 height 11
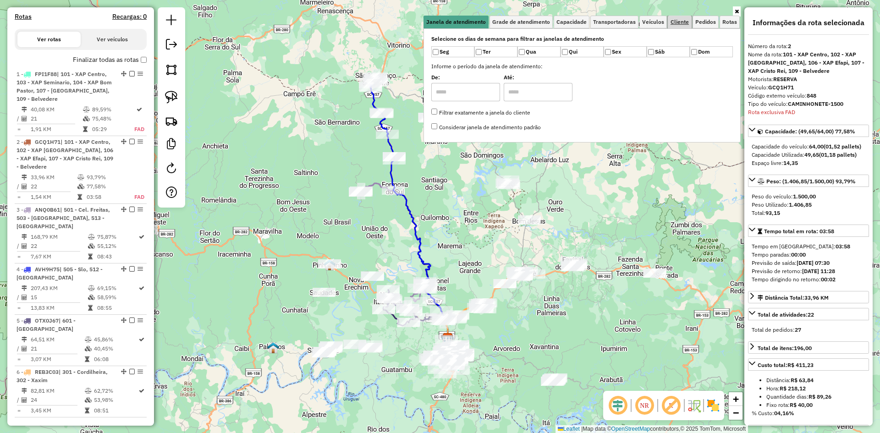
click at [681, 25] on span "Cliente" at bounding box center [679, 21] width 18 height 5
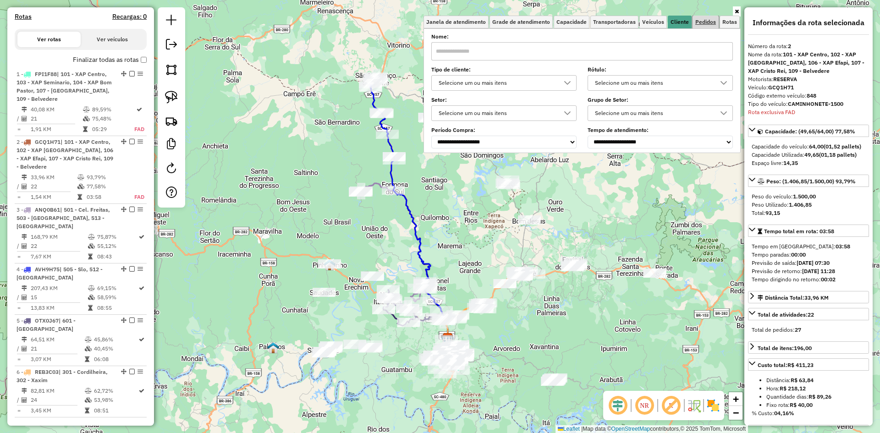
click at [703, 26] on link "Pedidos" at bounding box center [705, 22] width 26 height 13
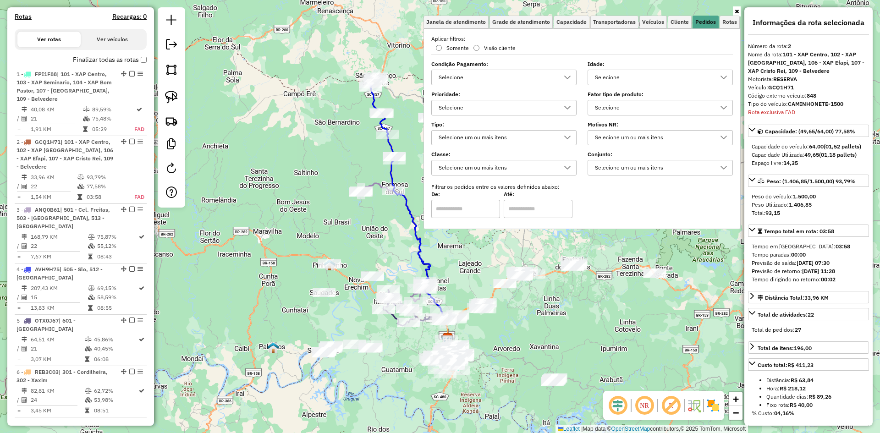
click at [525, 77] on div "Selecione" at bounding box center [496, 77] width 123 height 15
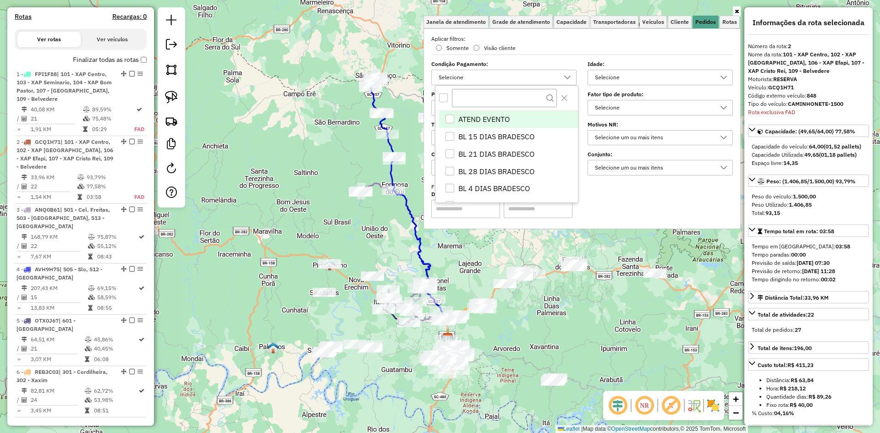
scroll to position [5, 32]
click at [532, 77] on div "Selecione" at bounding box center [496, 77] width 123 height 15
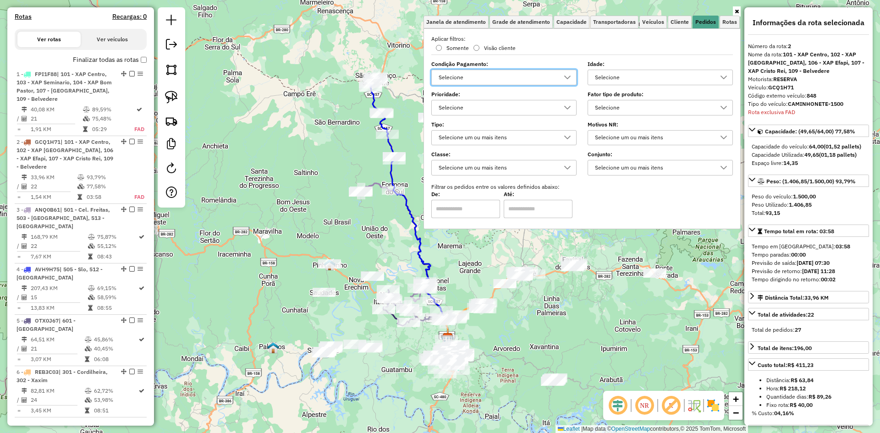
click at [565, 112] on div at bounding box center [566, 107] width 17 height 15
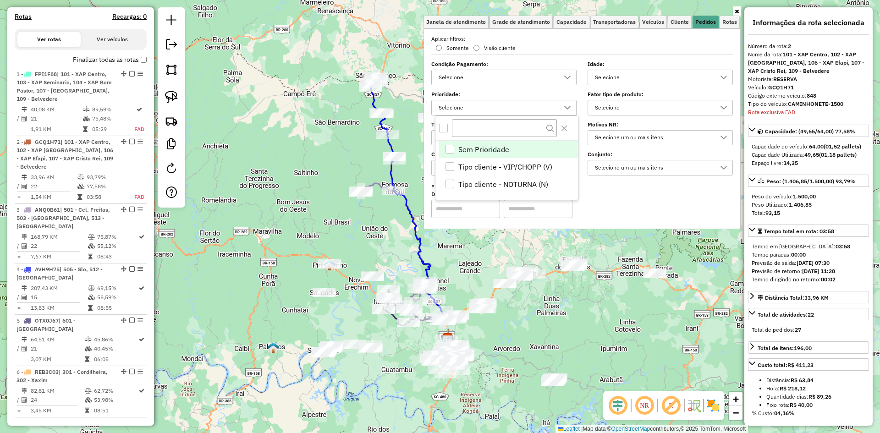
click at [566, 112] on div at bounding box center [566, 107] width 17 height 15
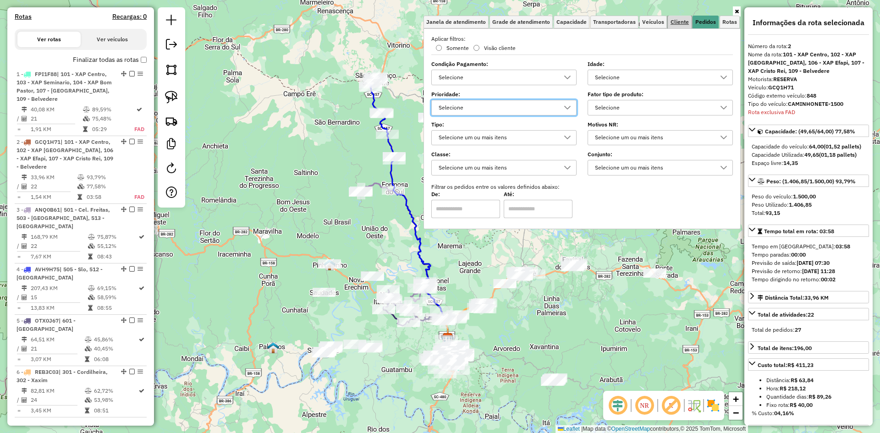
click at [678, 20] on span "Cliente" at bounding box center [679, 21] width 18 height 5
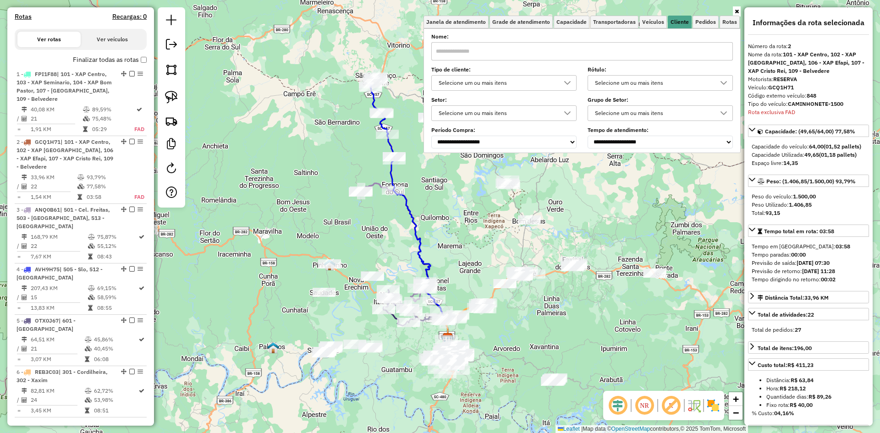
click at [538, 79] on div "Selecione um ou mais itens" at bounding box center [496, 83] width 123 height 15
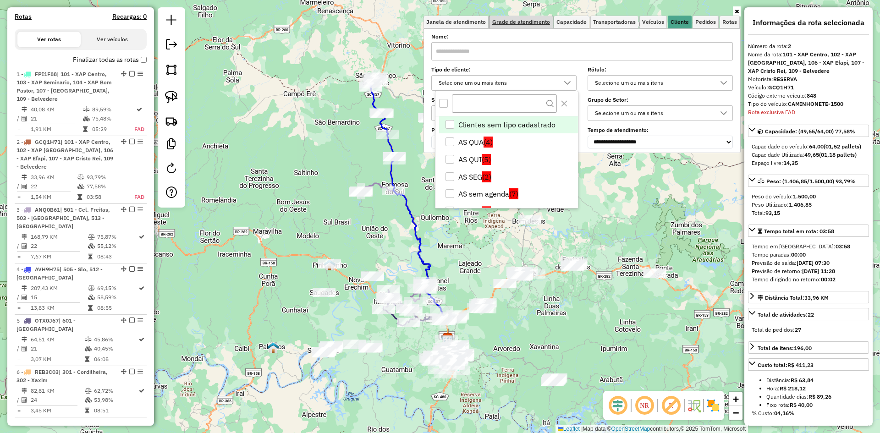
click at [521, 16] on link "Grade de atendimento" at bounding box center [520, 22] width 63 height 13
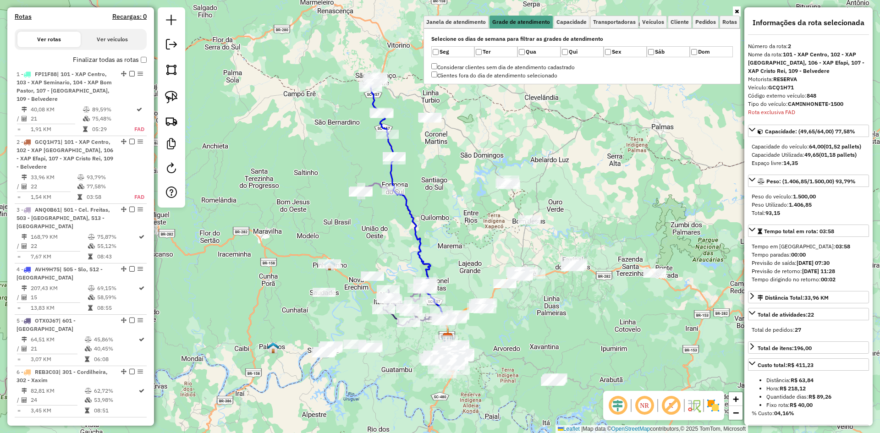
click at [442, 55] on label "Seg" at bounding box center [452, 51] width 43 height 11
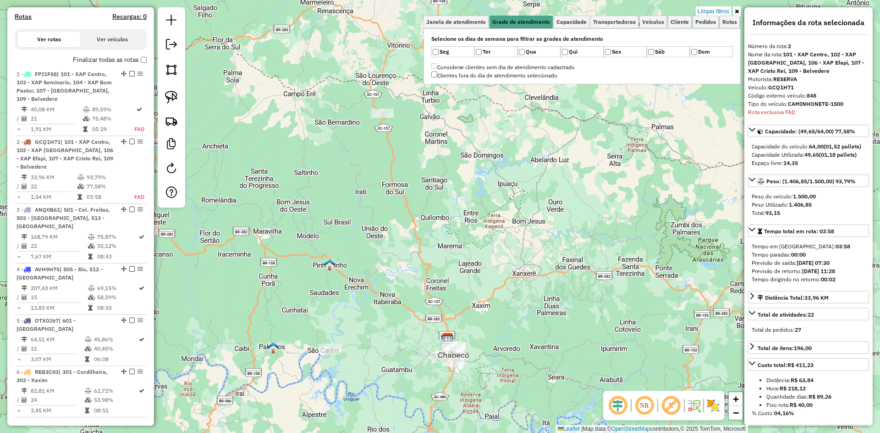
click at [483, 191] on div "Limpar filtros Janela de atendimento Grade de atendimento Capacidade Transporta…" at bounding box center [440, 216] width 880 height 433
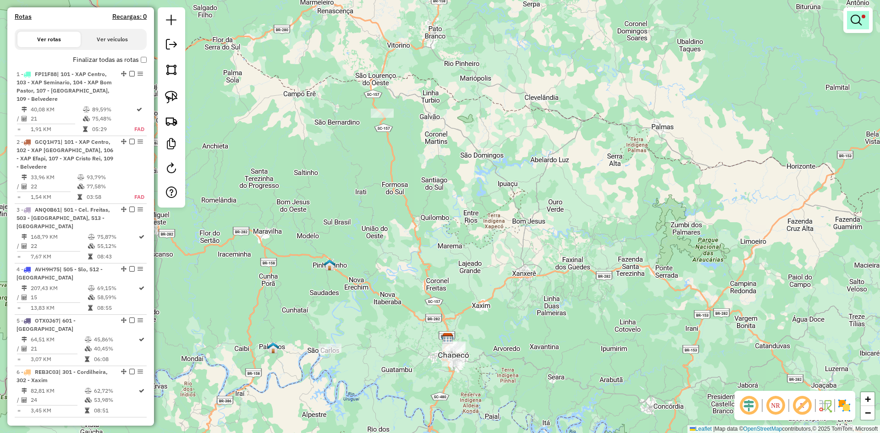
click at [856, 24] on em at bounding box center [855, 20] width 11 height 11
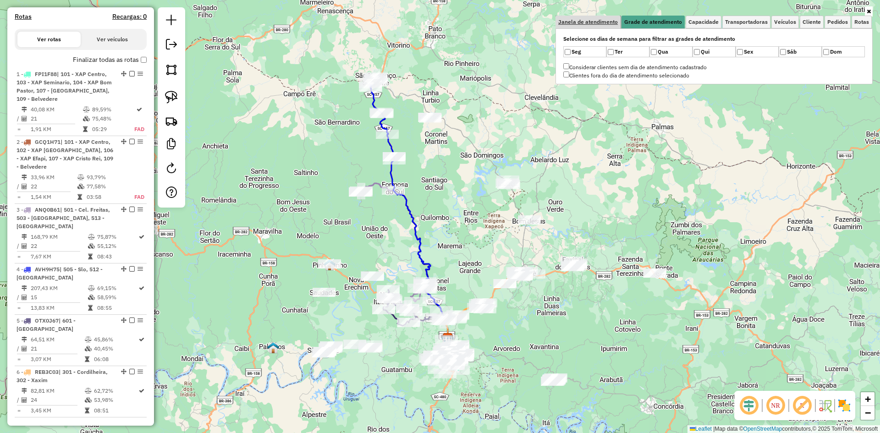
click at [586, 21] on span "Janela de atendimento" at bounding box center [588, 21] width 60 height 5
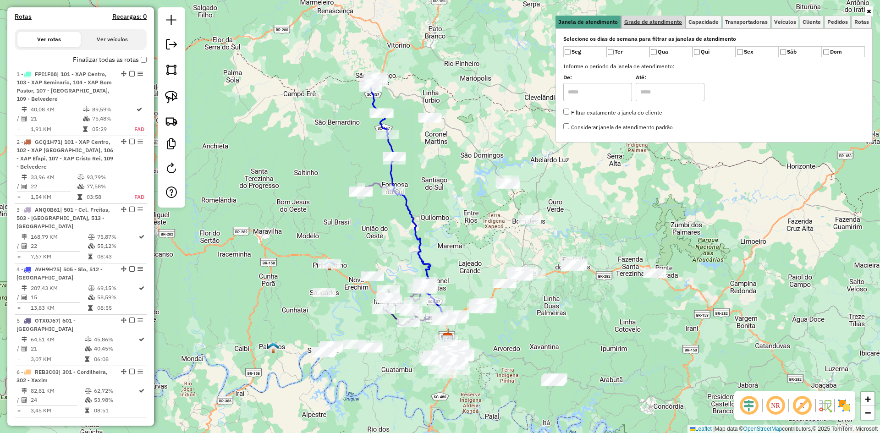
click at [647, 21] on span "Grade de atendimento" at bounding box center [653, 21] width 58 height 5
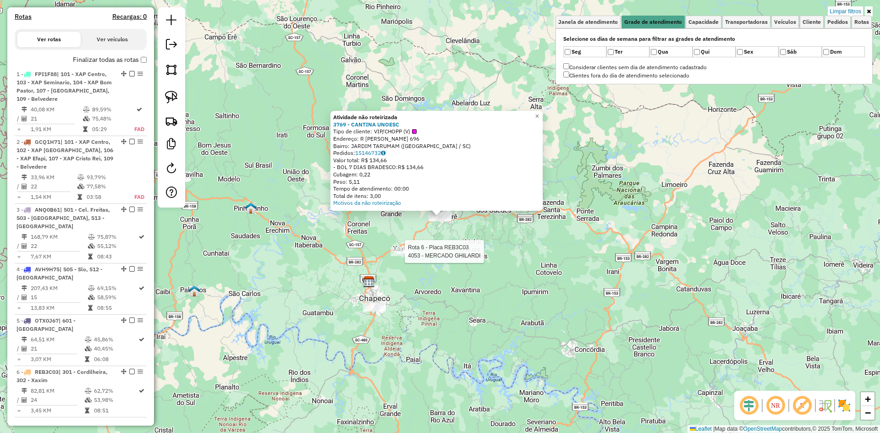
select select "**********"
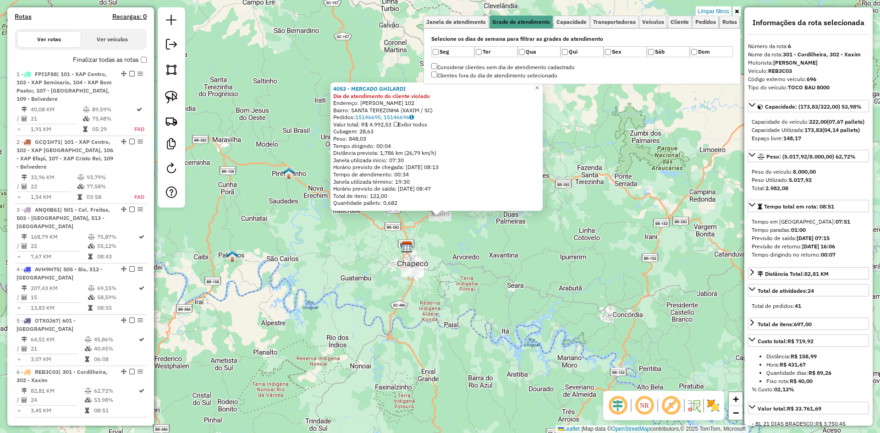
scroll to position [466, 0]
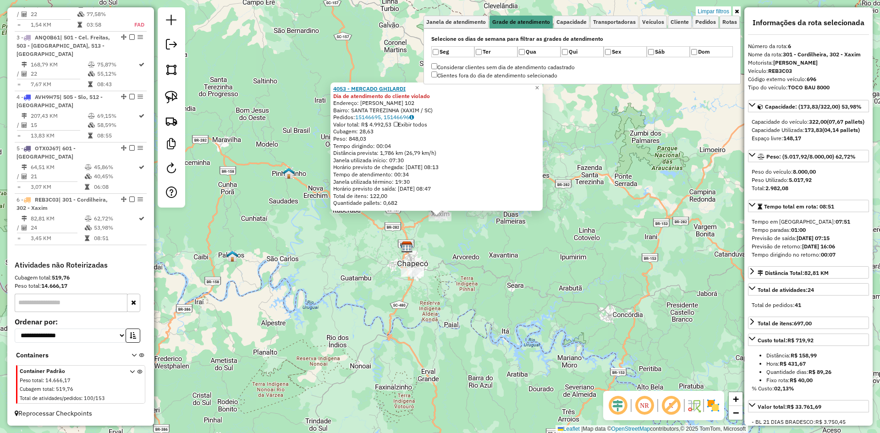
click at [375, 88] on strong "4053 - MERCADO GHILARDI" at bounding box center [369, 88] width 72 height 7
click at [544, 257] on div "4053 - MERCADO GHILARDI Dia de atendimento do cliente violado Endereço: CLAUDIO…" at bounding box center [440, 216] width 880 height 433
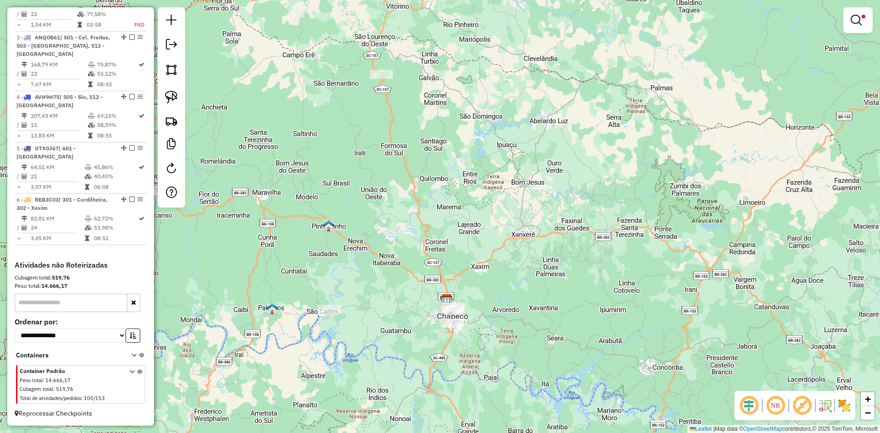
drag, startPoint x: 466, startPoint y: 145, endPoint x: 506, endPoint y: 198, distance: 66.1
click at [506, 198] on div "Limpar filtros Janela de atendimento Grade de atendimento Capacidade Transporta…" at bounding box center [440, 216] width 880 height 433
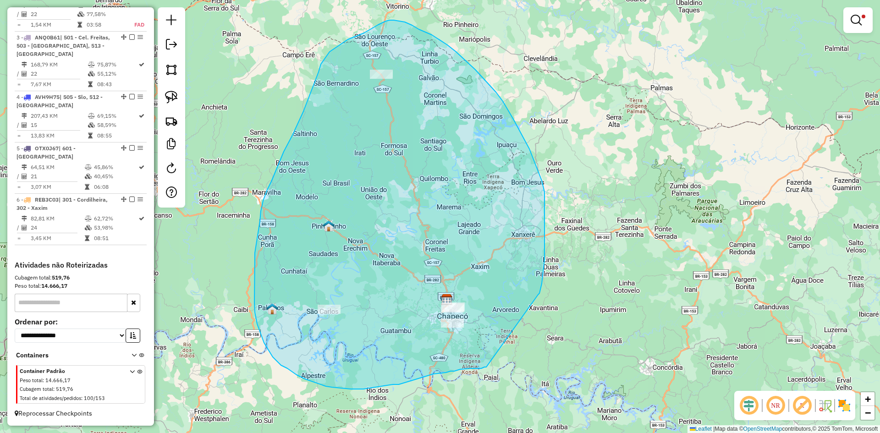
drag, startPoint x: 538, startPoint y: 295, endPoint x: 486, endPoint y: 367, distance: 89.0
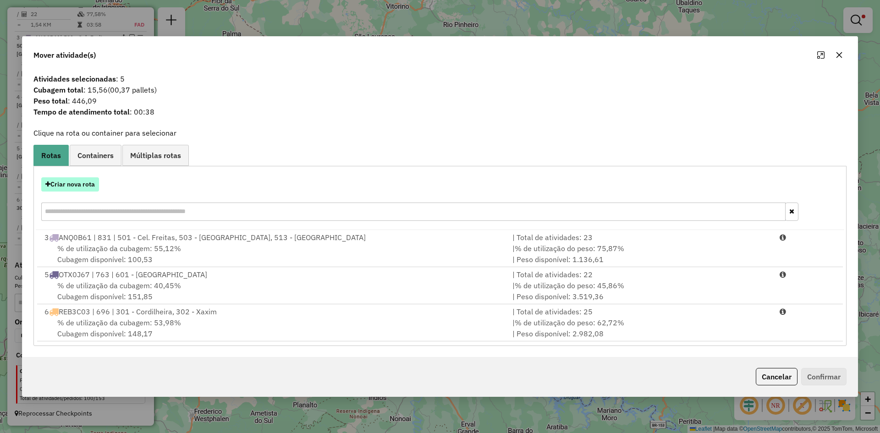
click at [72, 183] on button "Criar nova rota" at bounding box center [70, 184] width 58 height 14
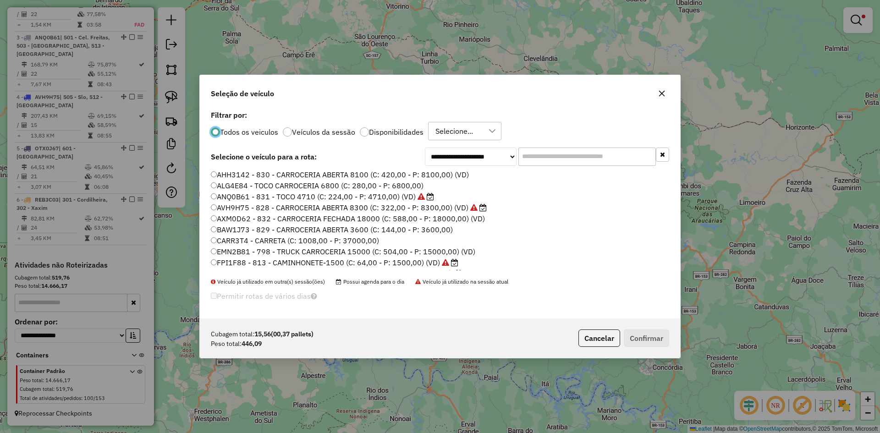
scroll to position [5, 3]
click at [547, 158] on input "text" at bounding box center [586, 157] width 137 height 18
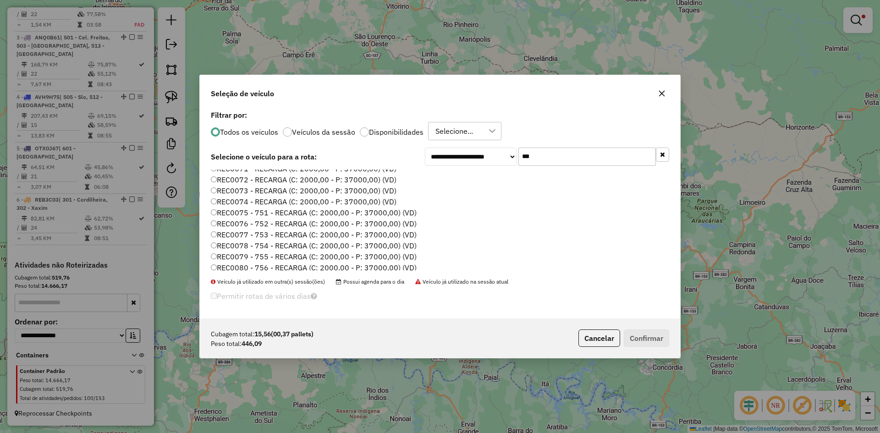
scroll to position [779, 0]
type input "***"
click at [317, 199] on label "REC0074 - RECARGA (C: 2000,00 - P: 37000,00) (VD)" at bounding box center [304, 198] width 186 height 11
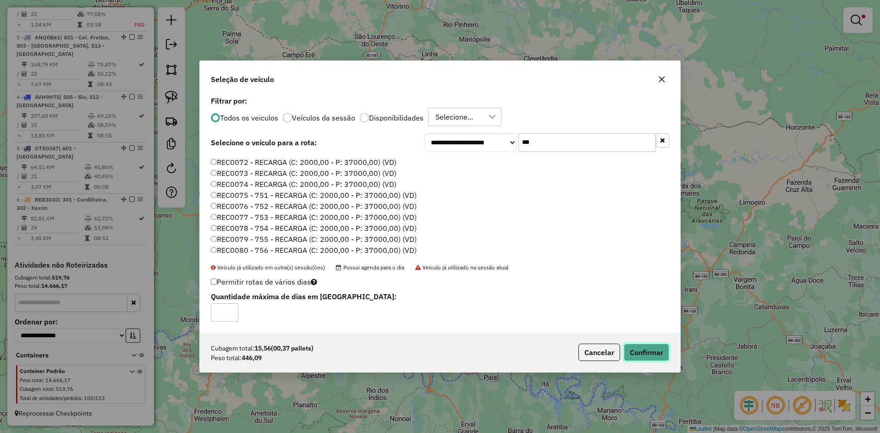
click at [648, 357] on button "Confirmar" at bounding box center [646, 352] width 45 height 17
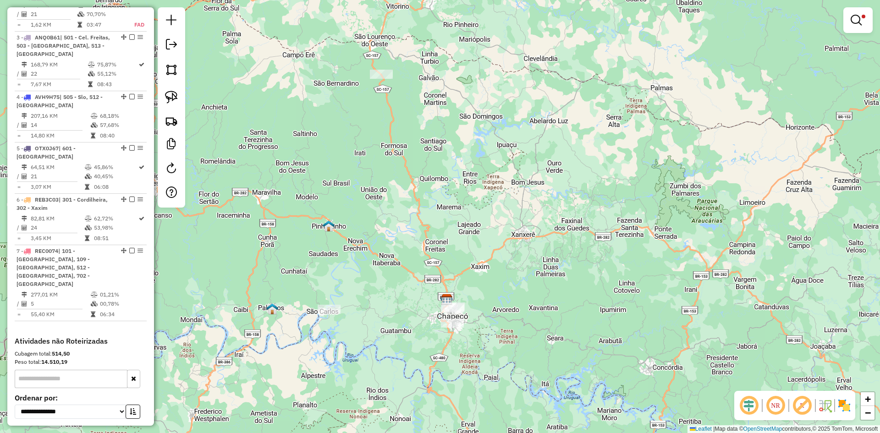
scroll to position [330, 0]
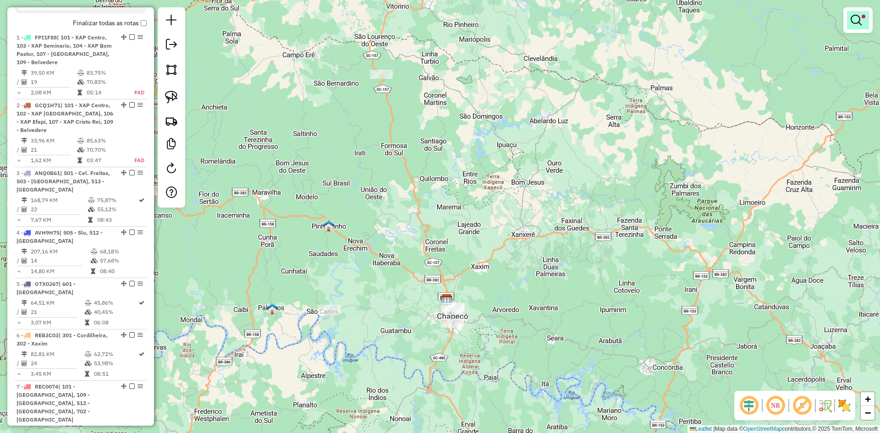
click at [855, 22] on em at bounding box center [855, 20] width 11 height 11
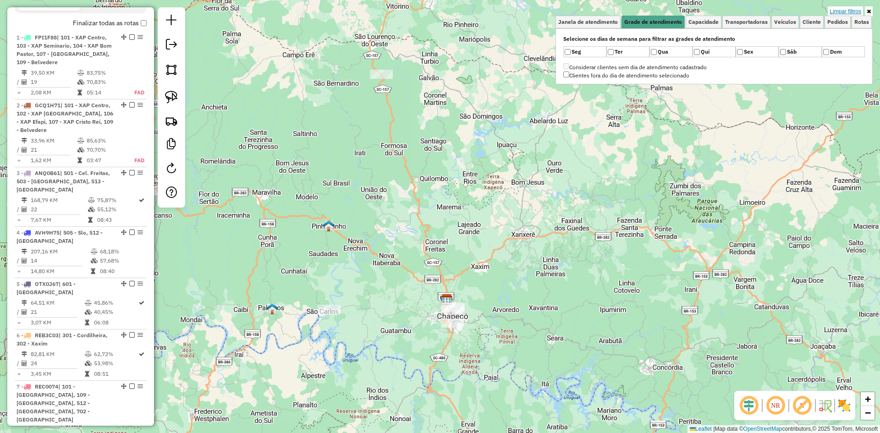
click at [843, 10] on link "Limpar filtros" at bounding box center [844, 11] width 35 height 10
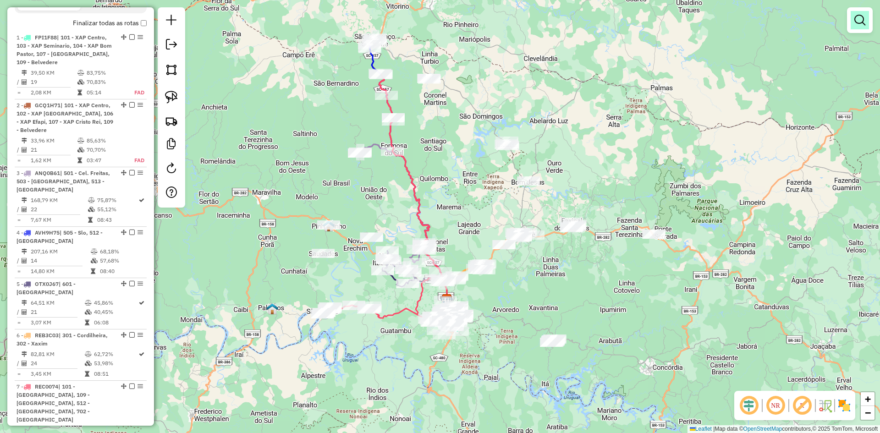
click at [859, 24] on em at bounding box center [859, 20] width 11 height 11
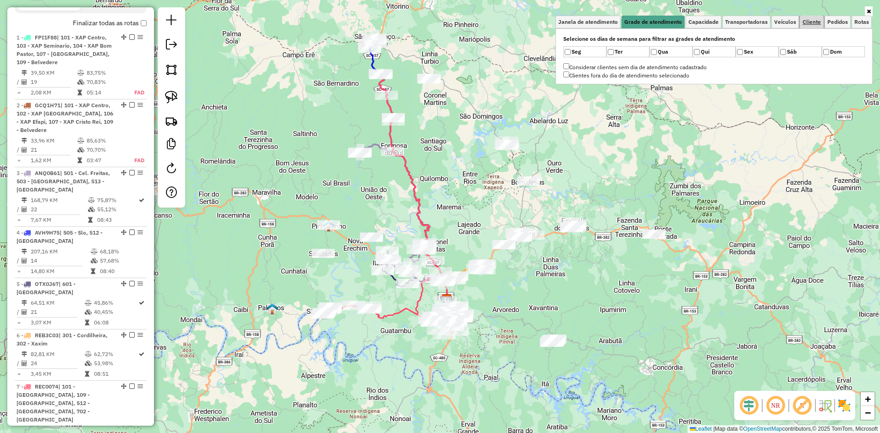
click at [811, 23] on span "Cliente" at bounding box center [811, 21] width 18 height 5
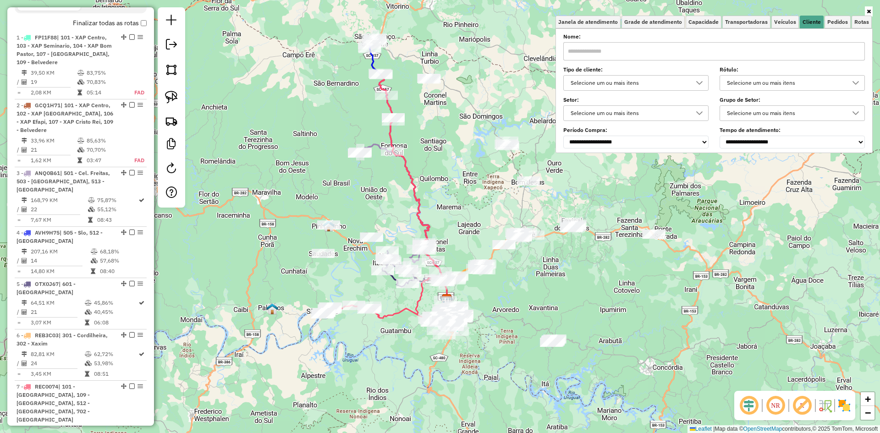
click at [641, 87] on div "Selecione um ou mais itens" at bounding box center [628, 83] width 123 height 15
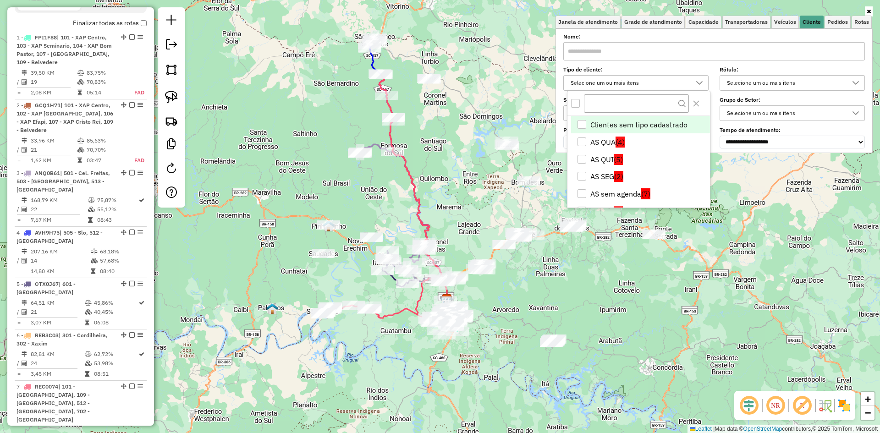
scroll to position [5, 32]
click at [598, 139] on li "AS QUA (4)" at bounding box center [640, 141] width 139 height 17
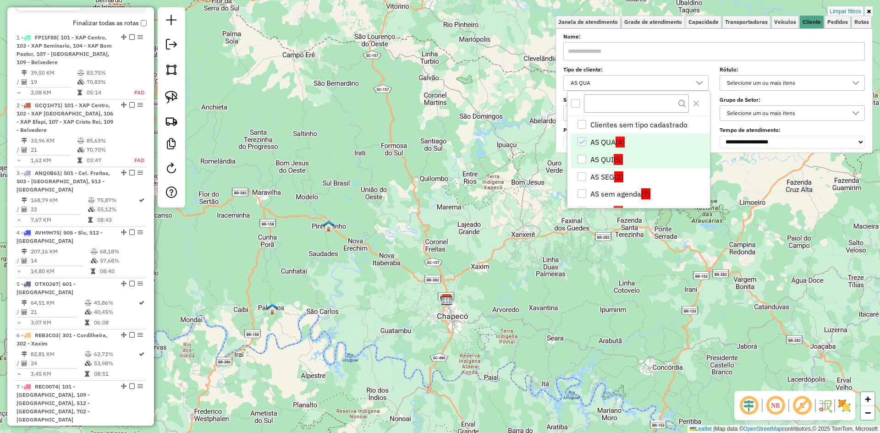
click at [588, 159] on li "AS QUI (5)" at bounding box center [640, 159] width 139 height 17
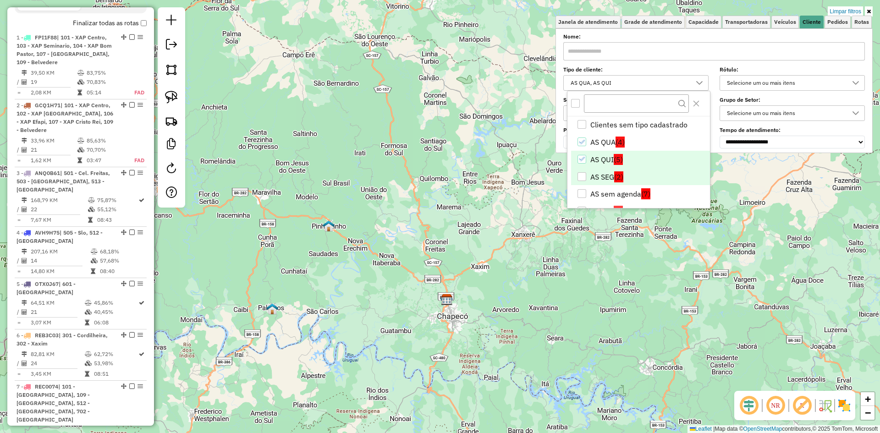
click at [599, 176] on li "AS SEG (2)" at bounding box center [640, 176] width 139 height 17
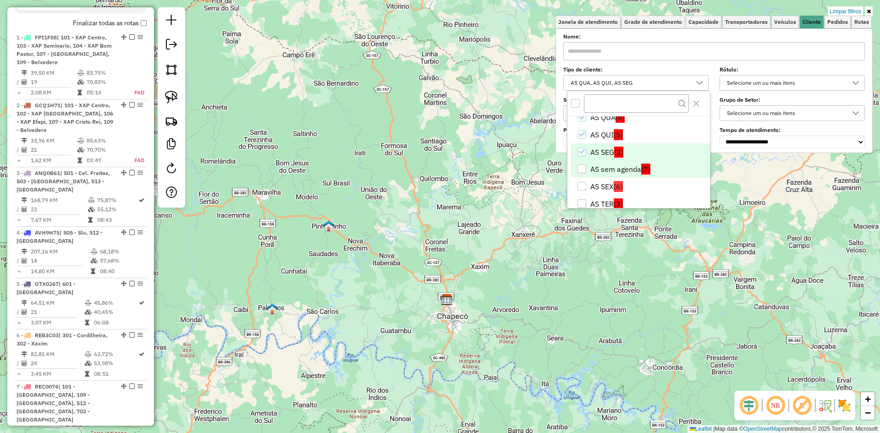
scroll to position [46, 0]
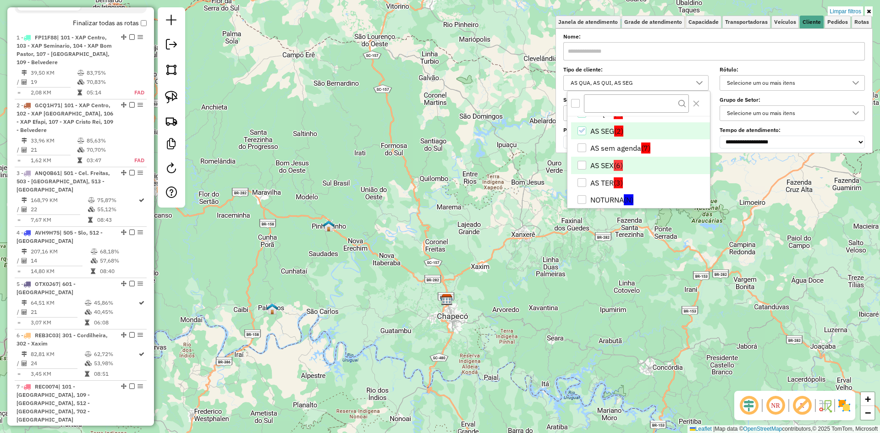
click at [604, 164] on li "AS SEX (6)" at bounding box center [640, 165] width 139 height 17
click at [604, 182] on li "AS TER (3)" at bounding box center [640, 182] width 139 height 17
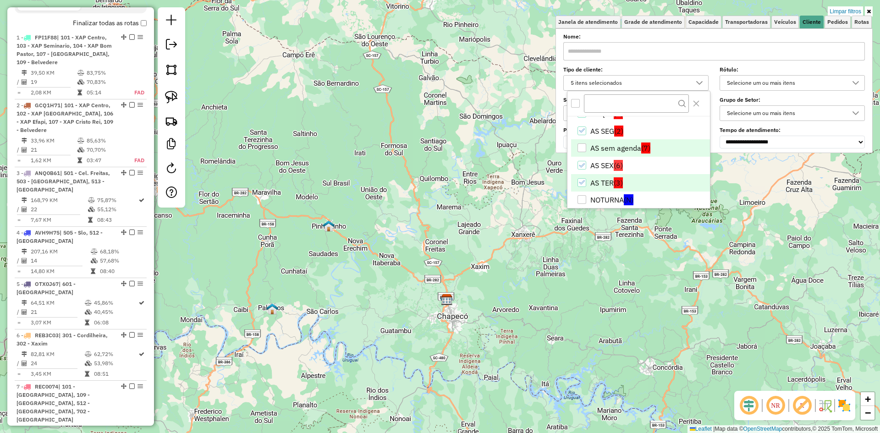
click at [613, 146] on li "AS sem agenda (7)" at bounding box center [640, 147] width 139 height 17
click at [596, 275] on div "Limpar filtros Janela de atendimento Grade de atendimento Capacidade Transporta…" at bounding box center [440, 216] width 880 height 433
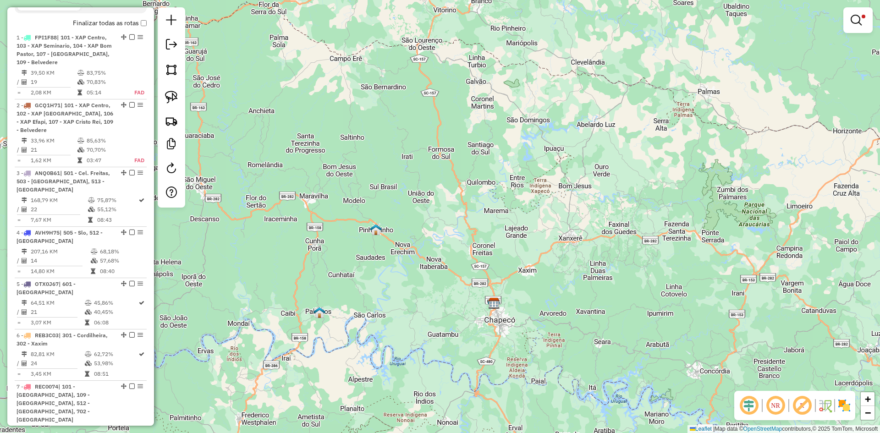
drag, startPoint x: 617, startPoint y: 267, endPoint x: 667, endPoint y: 240, distance: 57.2
click at [668, 243] on div "Limpar filtros Janela de atendimento Grade de atendimento Capacidade Transporta…" at bounding box center [440, 216] width 880 height 433
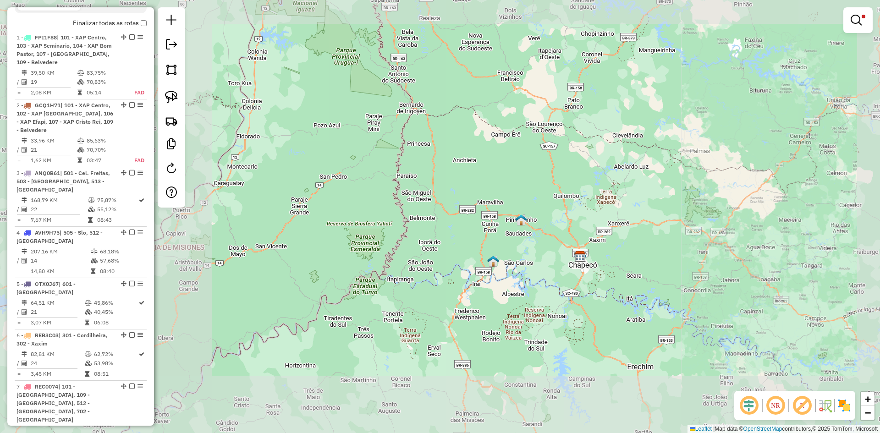
drag, startPoint x: 640, startPoint y: 203, endPoint x: 613, endPoint y: 254, distance: 57.2
click at [612, 256] on div "Limpar filtros Janela de atendimento Grade de atendimento Capacidade Transporta…" at bounding box center [440, 216] width 880 height 433
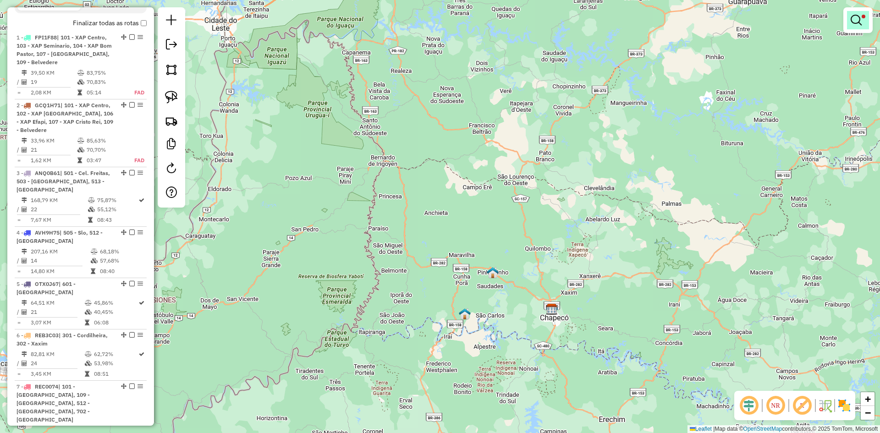
click at [860, 25] on em at bounding box center [855, 20] width 11 height 11
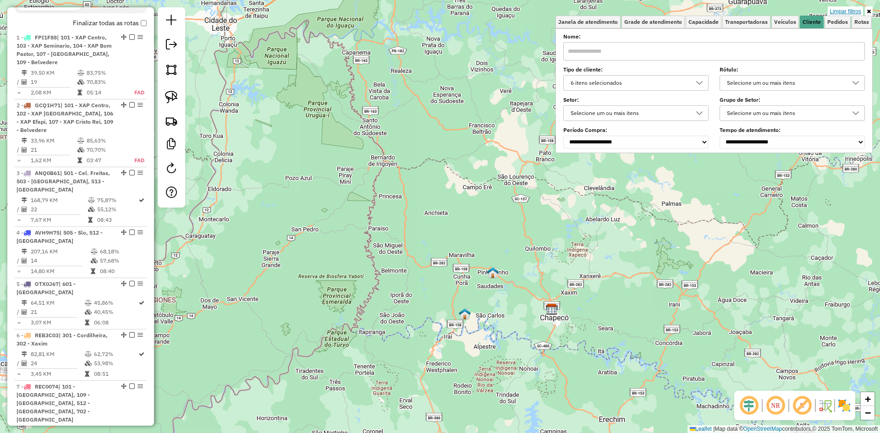
click at [849, 12] on link "Limpar filtros" at bounding box center [844, 11] width 35 height 10
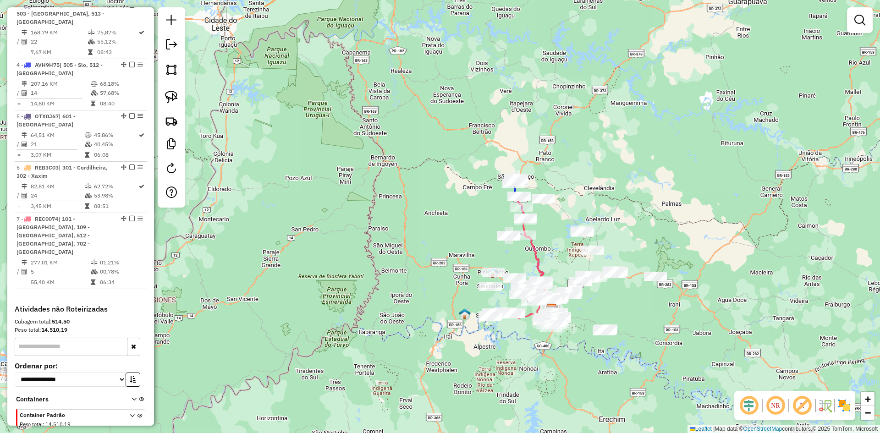
scroll to position [525, 0]
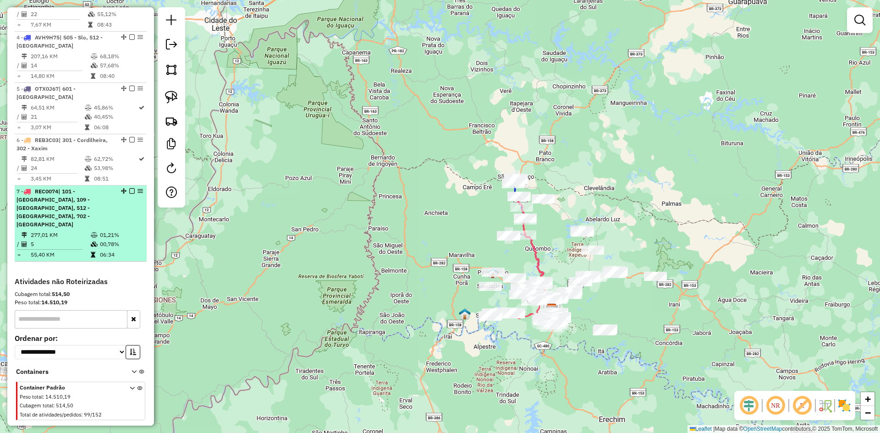
click at [129, 189] on em at bounding box center [131, 190] width 5 height 5
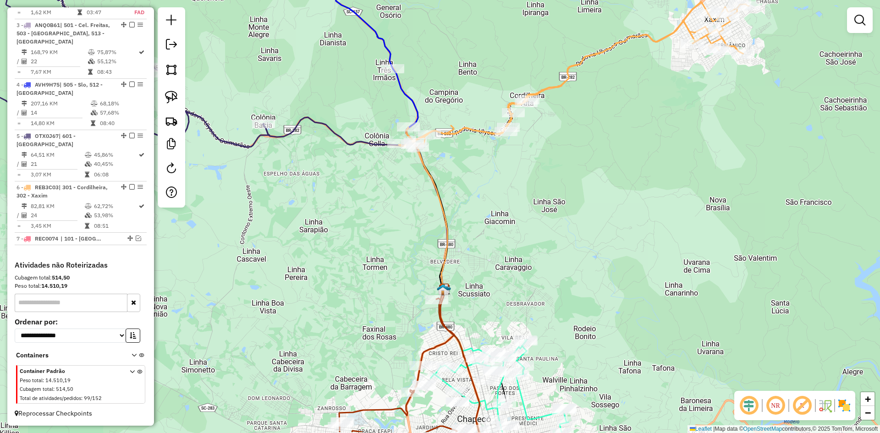
drag, startPoint x: 569, startPoint y: 296, endPoint x: 609, endPoint y: 151, distance: 150.7
click at [608, 156] on div "Janela de atendimento Grade de atendimento Capacidade Transportadoras Veículos …" at bounding box center [440, 216] width 880 height 433
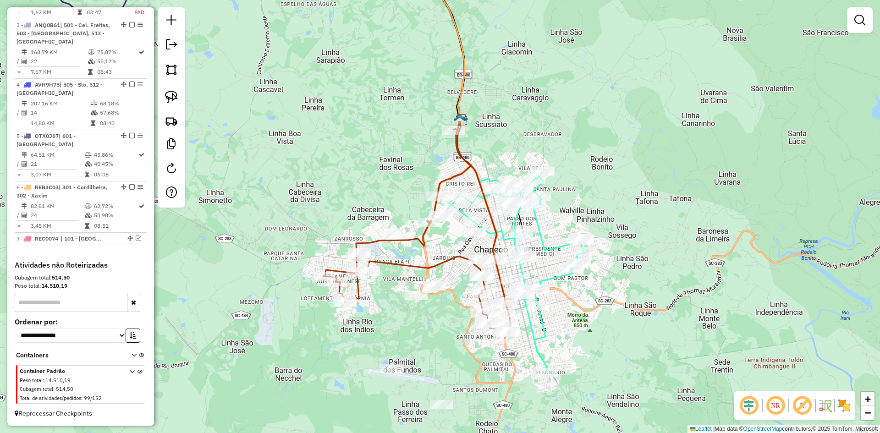
drag, startPoint x: 461, startPoint y: 273, endPoint x: 447, endPoint y: 259, distance: 20.1
click at [448, 260] on icon at bounding box center [416, 232] width 187 height 213
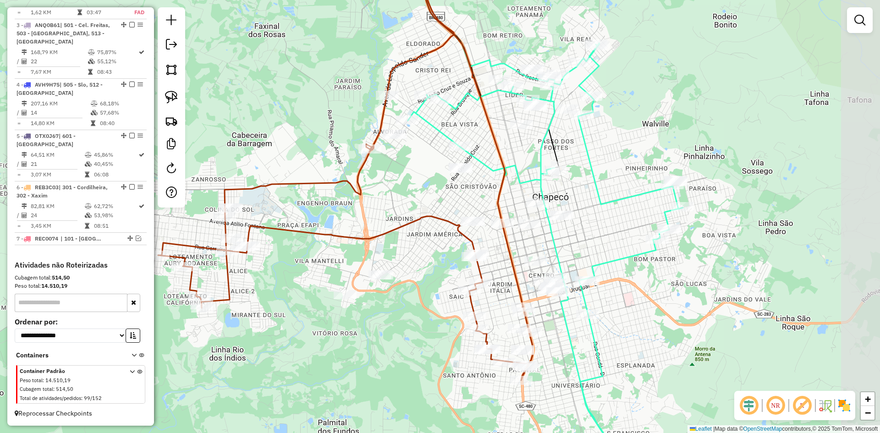
drag, startPoint x: 449, startPoint y: 288, endPoint x: 382, endPoint y: 248, distance: 78.7
click at [405, 247] on div "Janela de atendimento Grade de atendimento Capacidade Transportadoras Veículos …" at bounding box center [440, 216] width 880 height 433
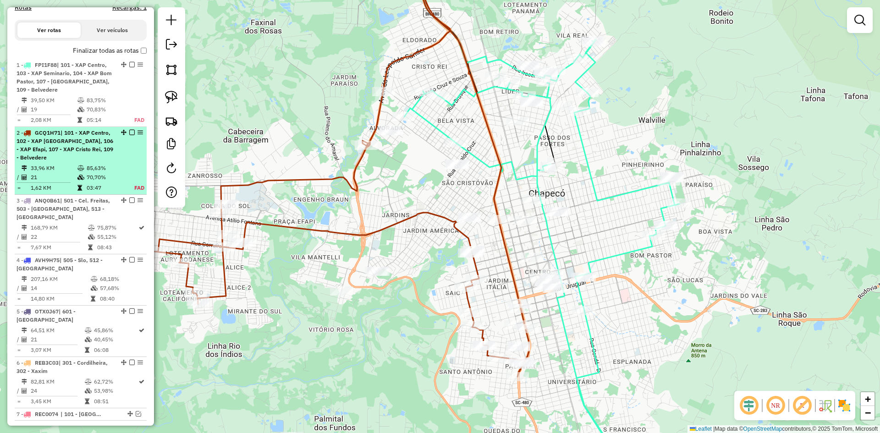
scroll to position [249, 0]
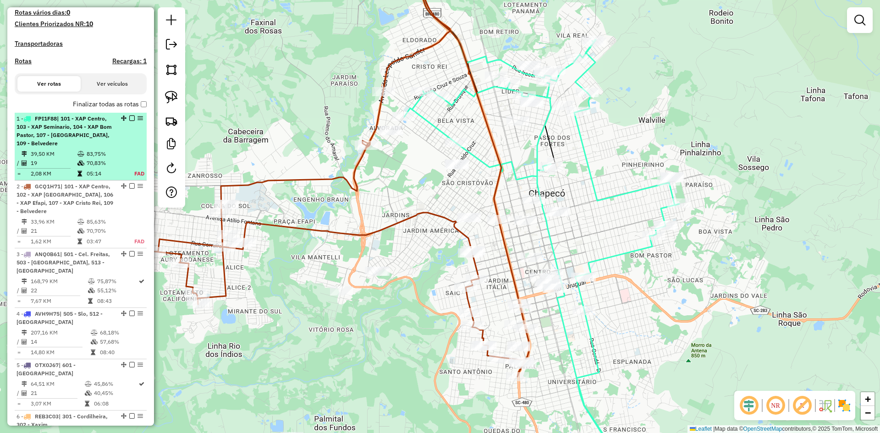
click at [129, 121] on em at bounding box center [131, 117] width 5 height 5
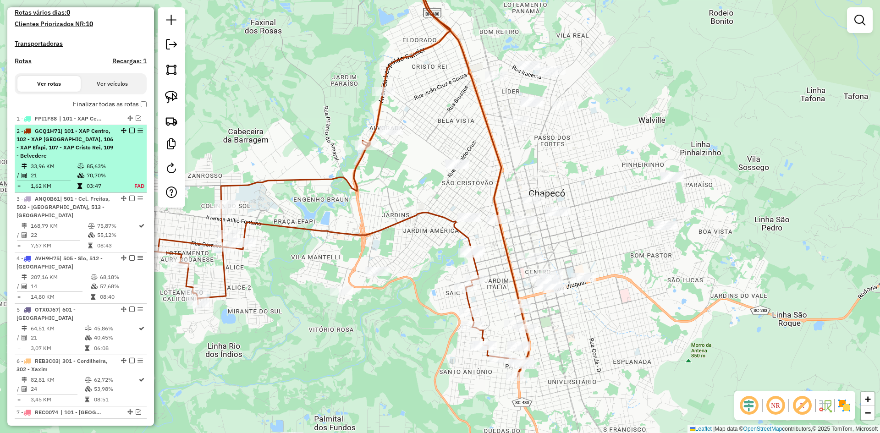
click at [73, 140] on span "| 101 - XAP Centro, 102 - XAP Santo Antonio, 106 - XAP Efapi, 107 - XAP Cristo …" at bounding box center [64, 143] width 97 height 32
select select "**********"
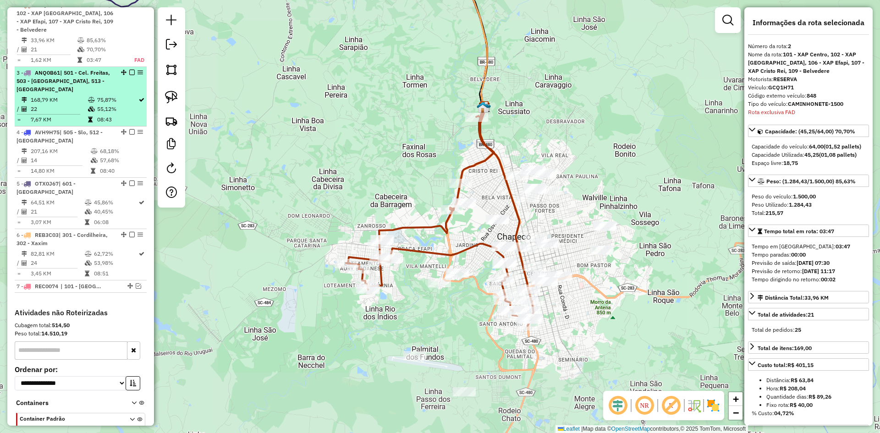
scroll to position [375, 0]
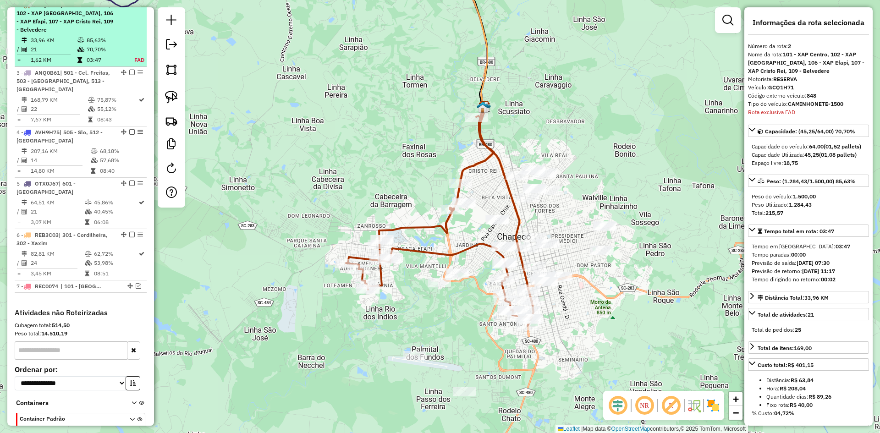
click at [130, 7] on em at bounding box center [131, 4] width 5 height 5
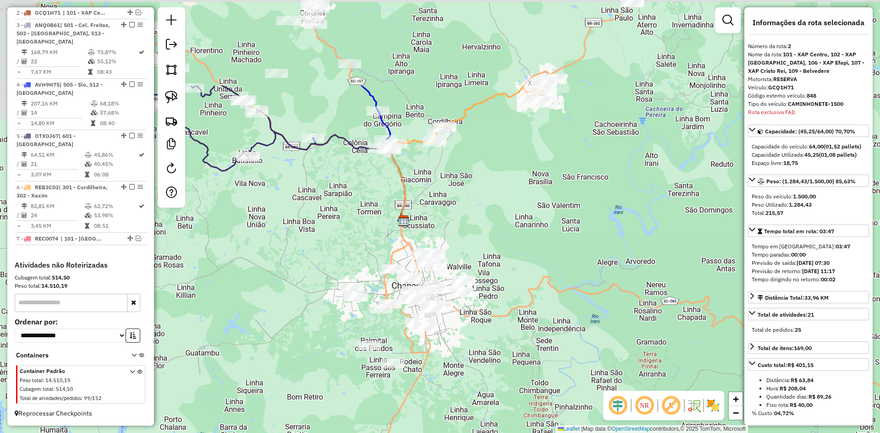
drag, startPoint x: 346, startPoint y: 93, endPoint x: 368, endPoint y: 210, distance: 119.8
click at [368, 210] on div "Janela de atendimento Grade de atendimento Capacidade Transportadoras Veículos …" at bounding box center [440, 216] width 880 height 433
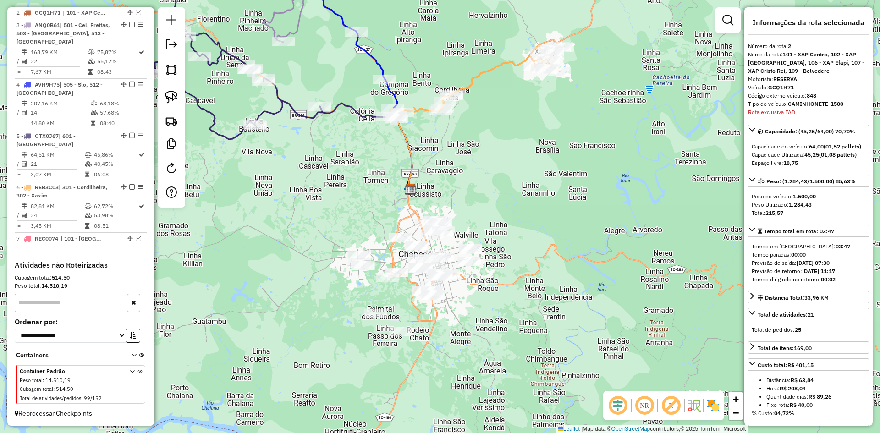
drag, startPoint x: 504, startPoint y: 208, endPoint x: 502, endPoint y: 166, distance: 42.7
click at [502, 166] on div "Janela de atendimento Grade de atendimento Capacidade Transportadoras Veículos …" at bounding box center [440, 216] width 880 height 433
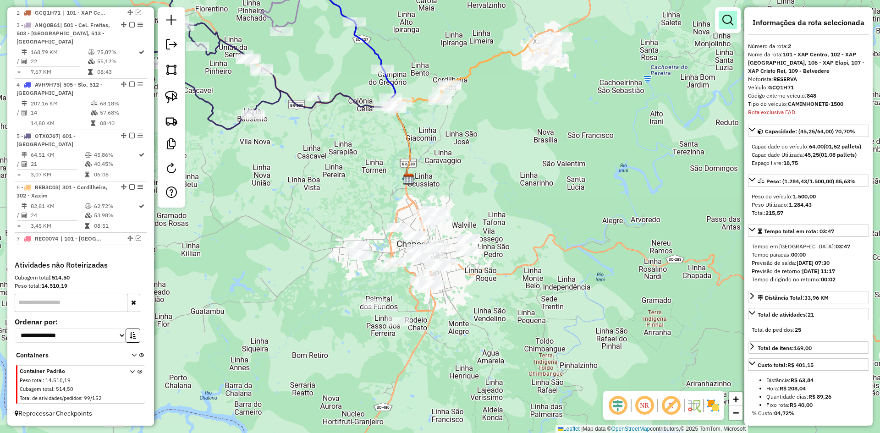
click at [732, 16] on em at bounding box center [727, 20] width 11 height 11
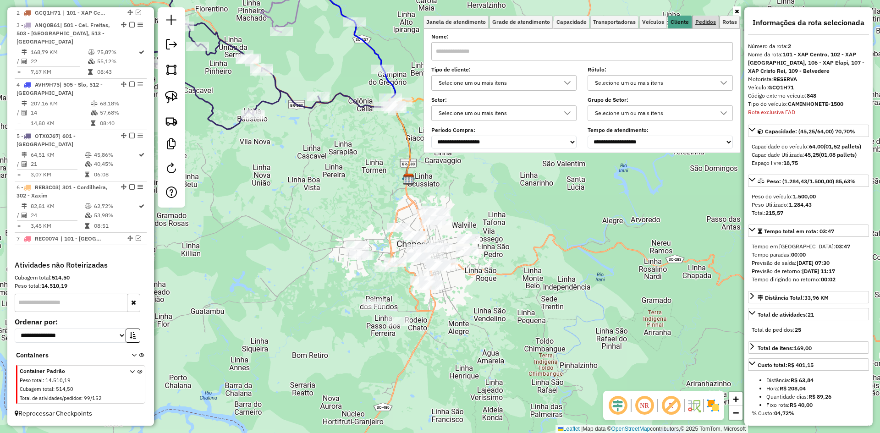
click at [706, 21] on span "Pedidos" at bounding box center [705, 21] width 21 height 5
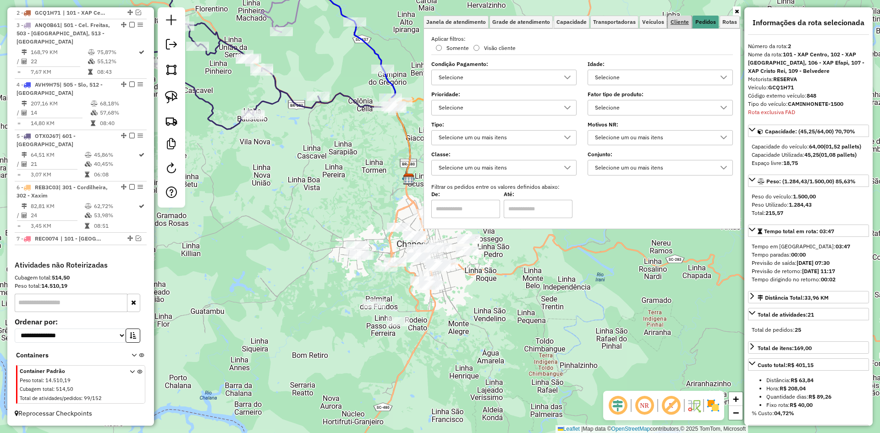
click at [678, 21] on span "Cliente" at bounding box center [679, 21] width 18 height 5
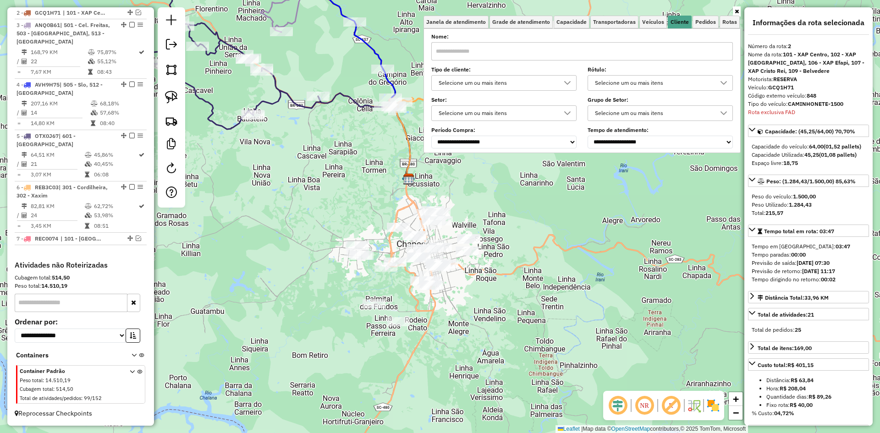
click at [541, 84] on div "Selecione um ou mais itens" at bounding box center [496, 83] width 123 height 15
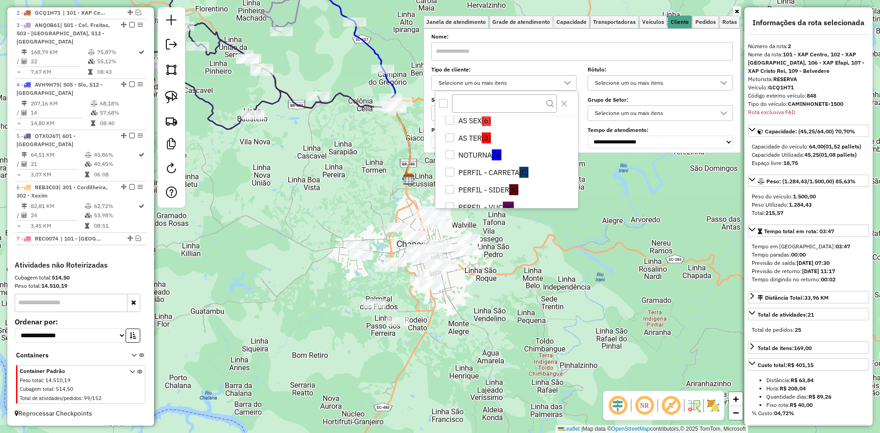
scroll to position [92, 0]
click at [484, 156] on li "NOTURNA (N)" at bounding box center [508, 154] width 139 height 17
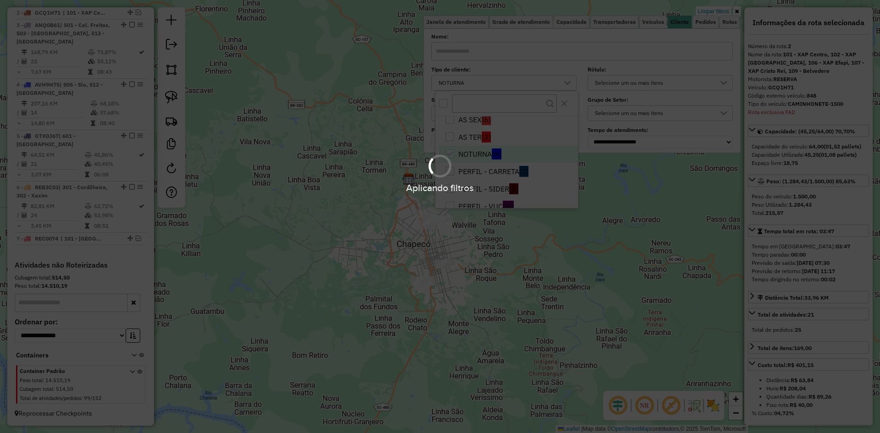
click at [528, 265] on hb-app "Aplicando filtros Pop-up bloqueado! Seu navegador bloqueou automáticamente a ab…" at bounding box center [440, 216] width 880 height 433
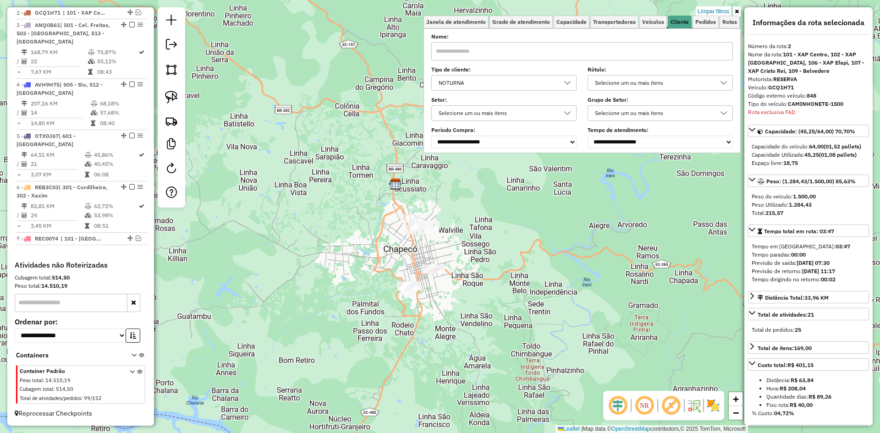
drag, startPoint x: 510, startPoint y: 261, endPoint x: 502, endPoint y: 264, distance: 8.7
click at [502, 264] on div "Limpar filtros Janela de atendimento Grade de atendimento Capacidade Transporta…" at bounding box center [440, 216] width 880 height 433
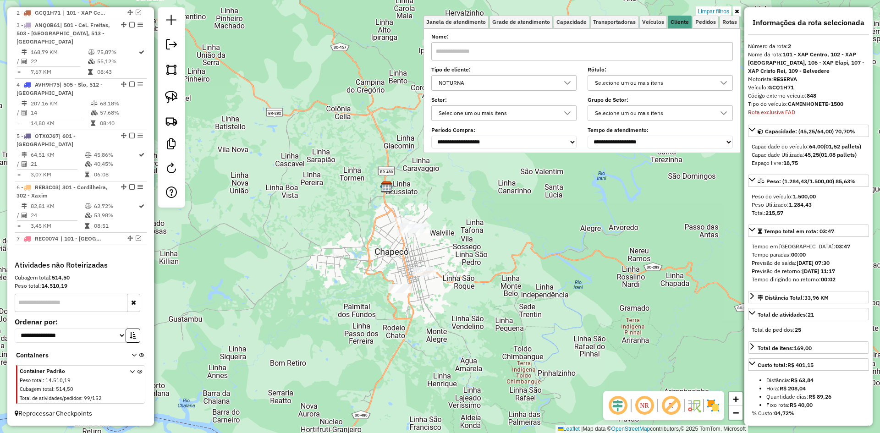
click at [501, 263] on div "Limpar filtros Janela de atendimento Grade de atendimento Capacidade Transporta…" at bounding box center [440, 216] width 880 height 433
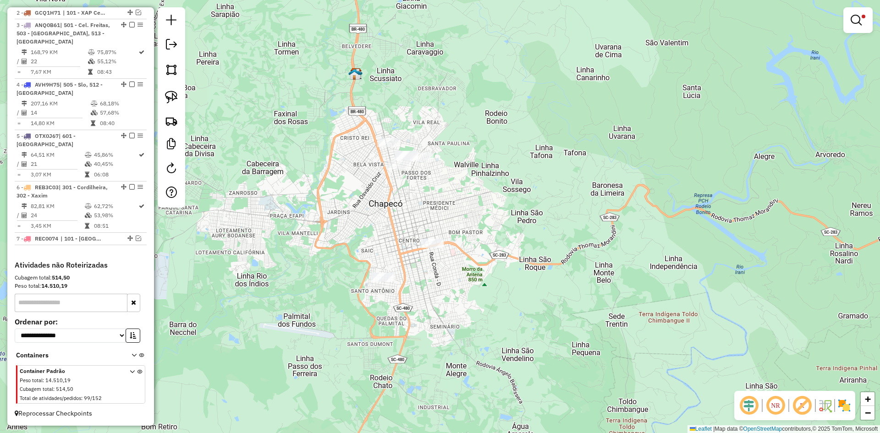
drag, startPoint x: 466, startPoint y: 261, endPoint x: 516, endPoint y: 231, distance: 58.8
click at [516, 231] on div "Limpar filtros Janela de atendimento Grade de atendimento Capacidade Transporta…" at bounding box center [440, 216] width 880 height 433
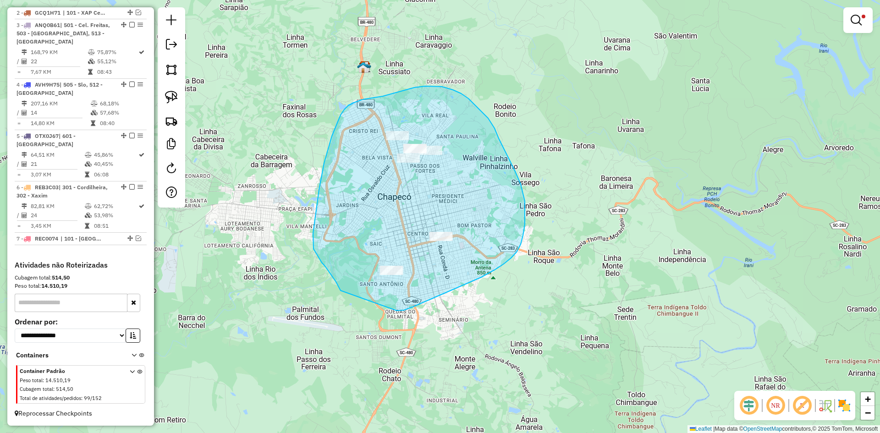
drag, startPoint x: 397, startPoint y: 311, endPoint x: 340, endPoint y: 291, distance: 59.7
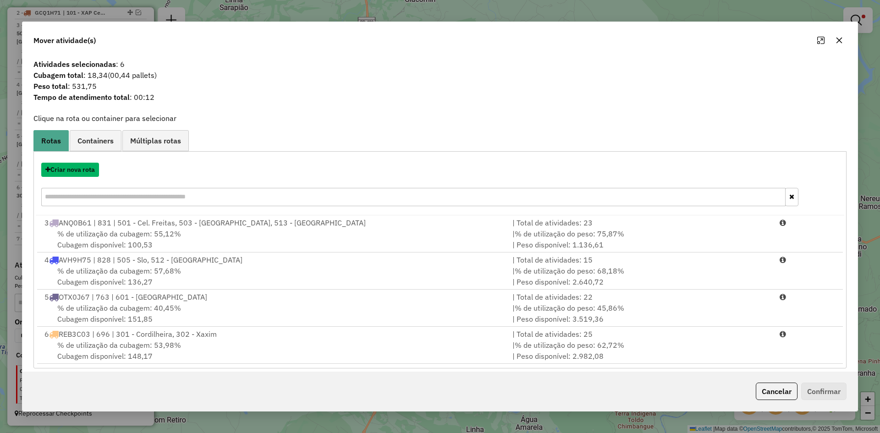
click at [76, 169] on button "Criar nova rota" at bounding box center [70, 170] width 58 height 14
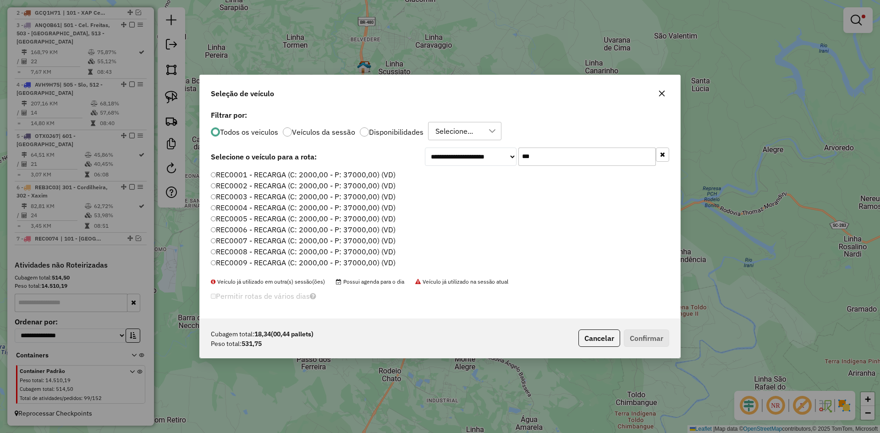
scroll to position [5, 3]
click at [542, 149] on input "***" at bounding box center [586, 157] width 137 height 18
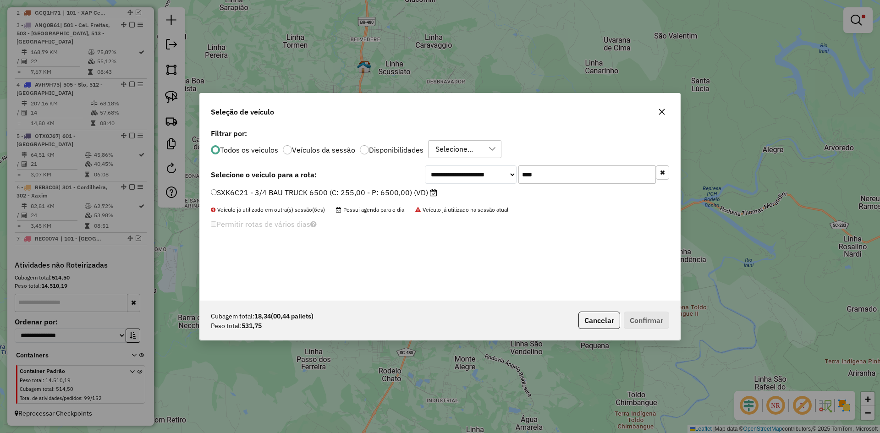
type input "****"
click at [262, 192] on label "SXK6C21 - 3/4 BAU TRUCK 6500 (C: 255,00 - P: 6500,00) (VD)" at bounding box center [324, 192] width 226 height 11
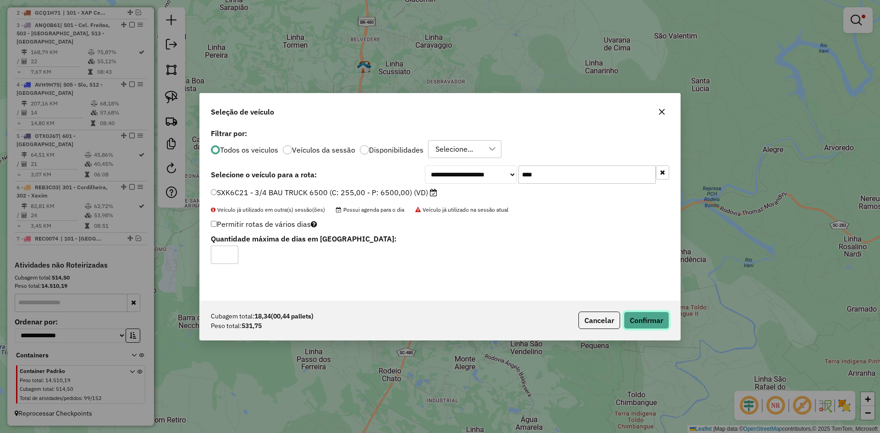
click at [661, 323] on button "Confirmar" at bounding box center [646, 320] width 45 height 17
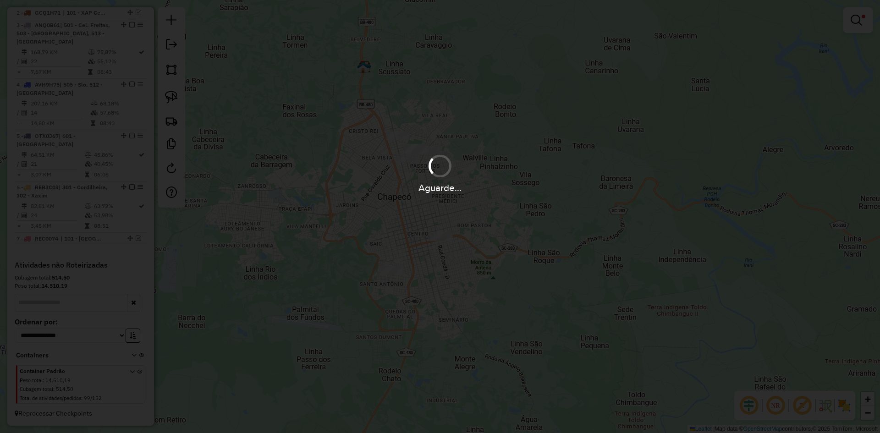
scroll to position [387, 0]
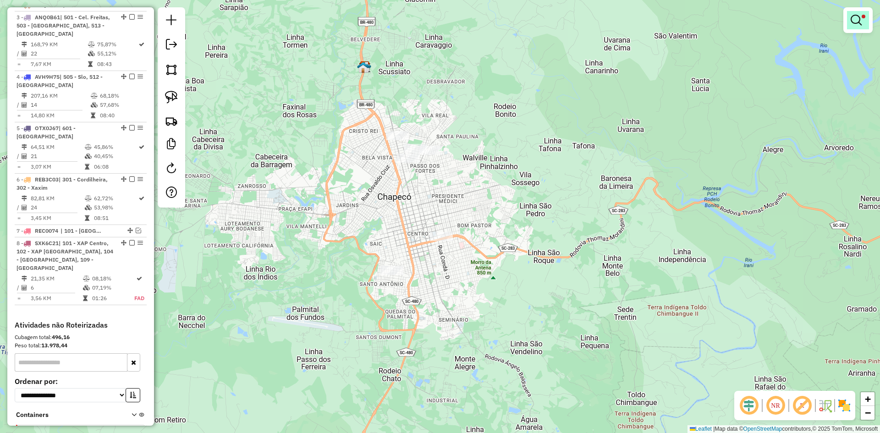
click at [861, 25] on em at bounding box center [855, 20] width 11 height 11
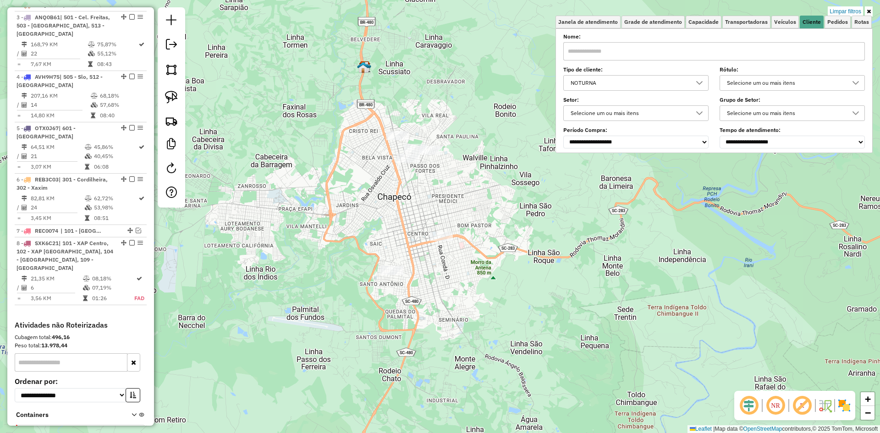
click at [652, 84] on div "NOTURNA" at bounding box center [628, 83] width 123 height 15
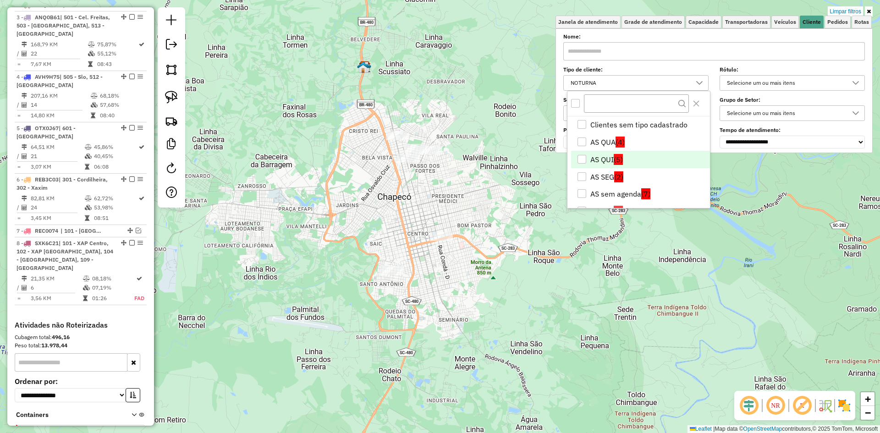
scroll to position [47, 0]
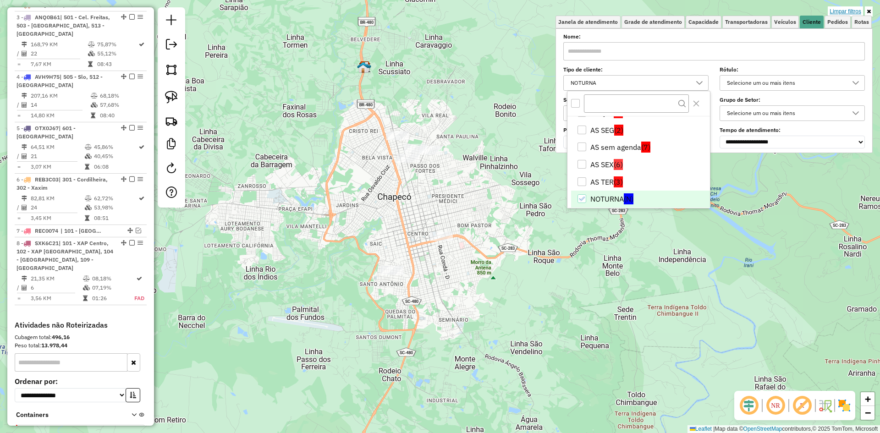
click at [850, 9] on link "Limpar filtros" at bounding box center [844, 11] width 35 height 10
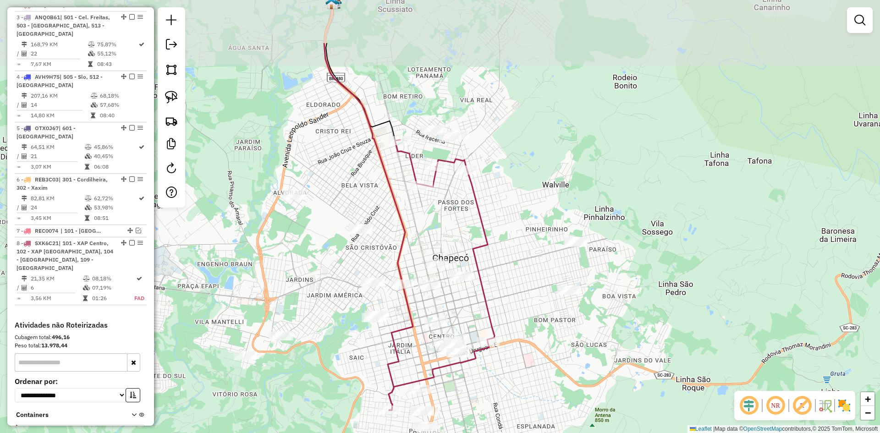
drag, startPoint x: 422, startPoint y: 159, endPoint x: 417, endPoint y: 222, distance: 63.5
click at [417, 222] on div "Janela de atendimento Grade de atendimento Capacidade Transportadoras Veículos …" at bounding box center [440, 216] width 880 height 433
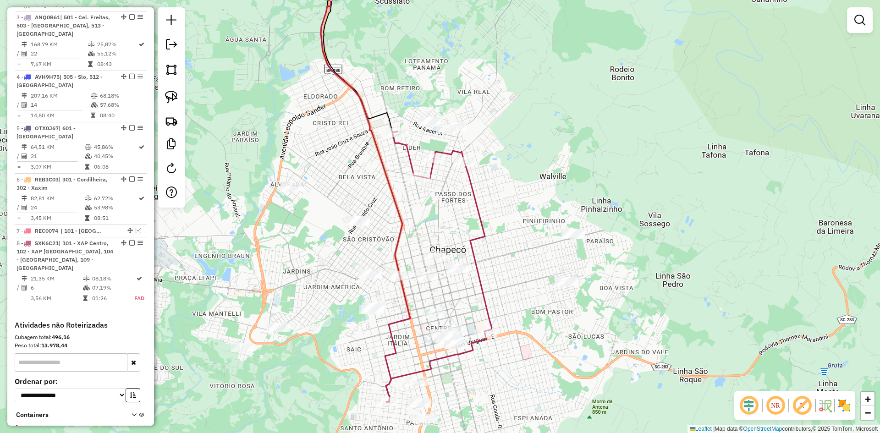
drag, startPoint x: 549, startPoint y: 219, endPoint x: 543, endPoint y: 147, distance: 71.7
click at [543, 148] on div "Janela de atendimento Grade de atendimento Capacidade Transportadoras Veículos …" at bounding box center [440, 216] width 880 height 433
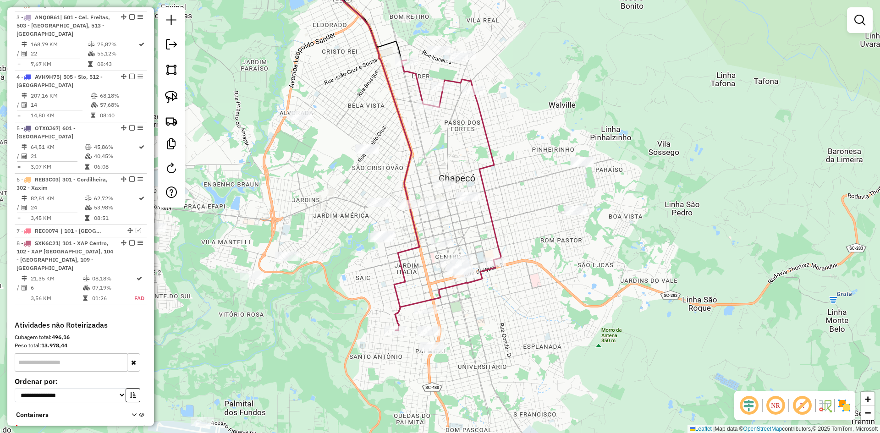
drag, startPoint x: 509, startPoint y: 197, endPoint x: 558, endPoint y: 202, distance: 48.8
click at [558, 202] on div "Janela de atendimento Grade de atendimento Capacidade Transportadoras Veículos …" at bounding box center [440, 216] width 880 height 433
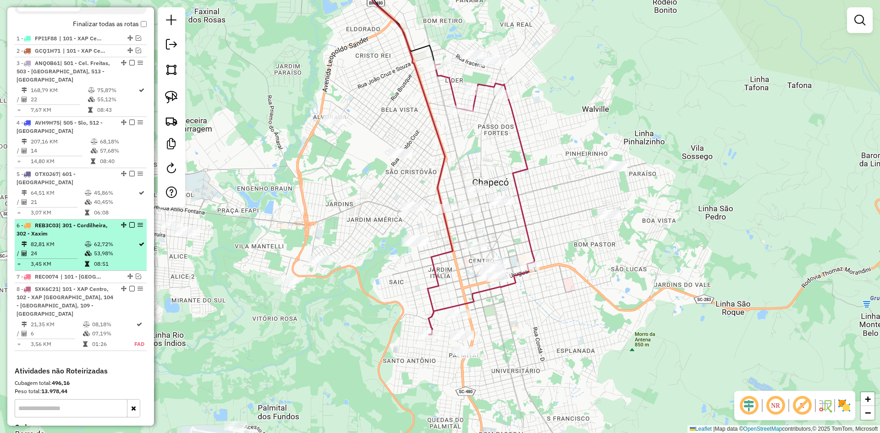
scroll to position [295, 0]
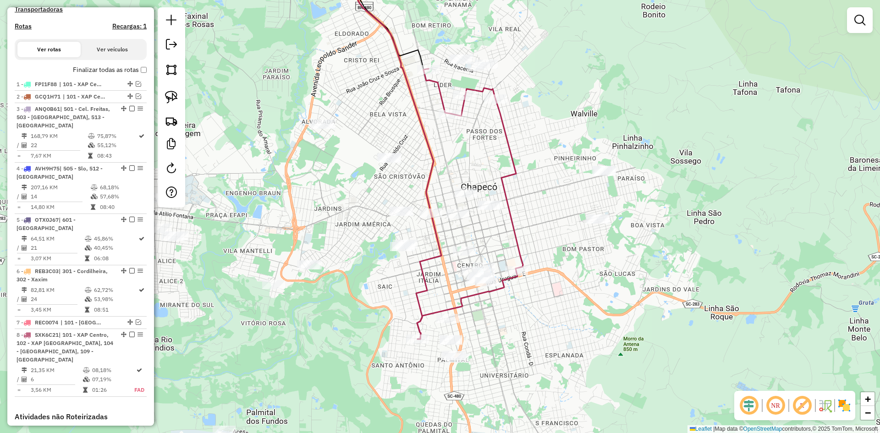
drag, startPoint x: 582, startPoint y: 222, endPoint x: 549, endPoint y: 242, distance: 38.8
click at [549, 242] on div "Janela de atendimento Grade de atendimento Capacidade Transportadoras Veículos …" at bounding box center [440, 216] width 880 height 433
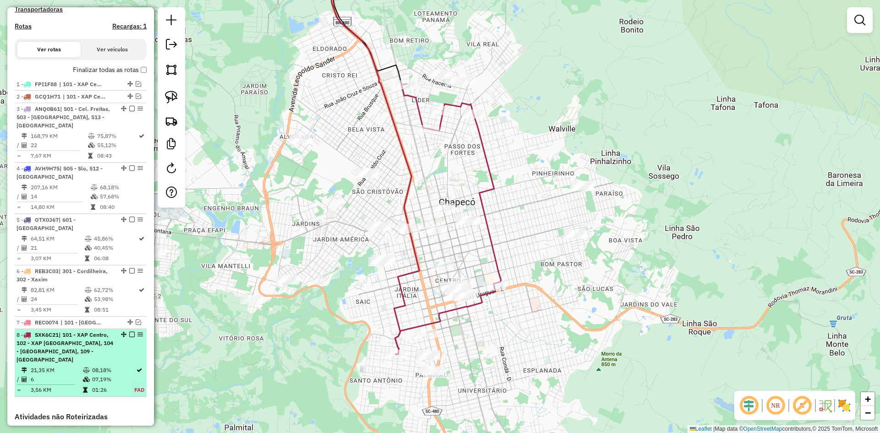
click at [129, 335] on em at bounding box center [131, 334] width 5 height 5
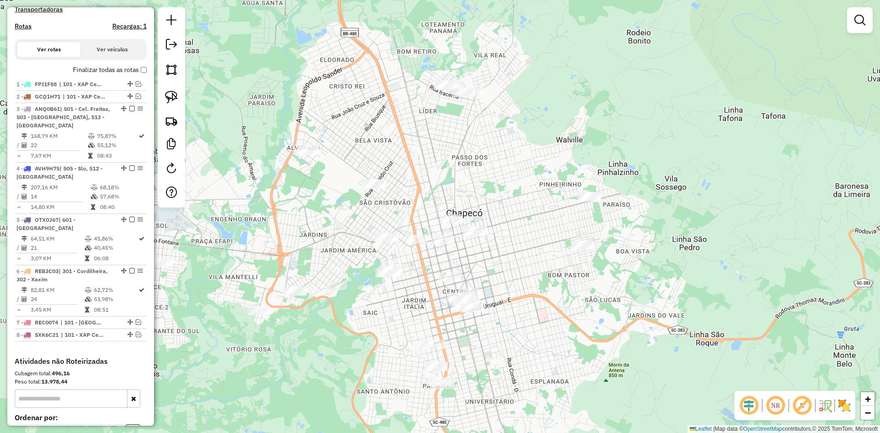
drag, startPoint x: 525, startPoint y: 288, endPoint x: 532, endPoint y: 299, distance: 13.2
click at [532, 299] on div "Janela de atendimento Grade de atendimento Capacidade Transportadoras Veículos …" at bounding box center [440, 216] width 880 height 433
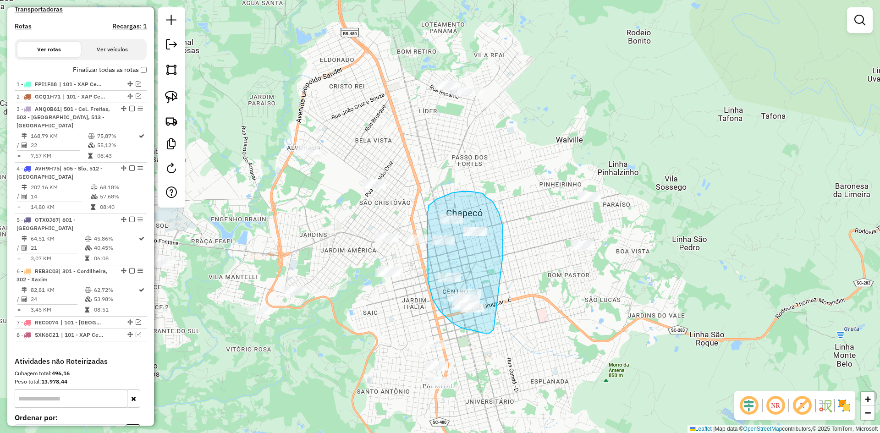
drag, startPoint x: 503, startPoint y: 256, endPoint x: 493, endPoint y: 329, distance: 74.3
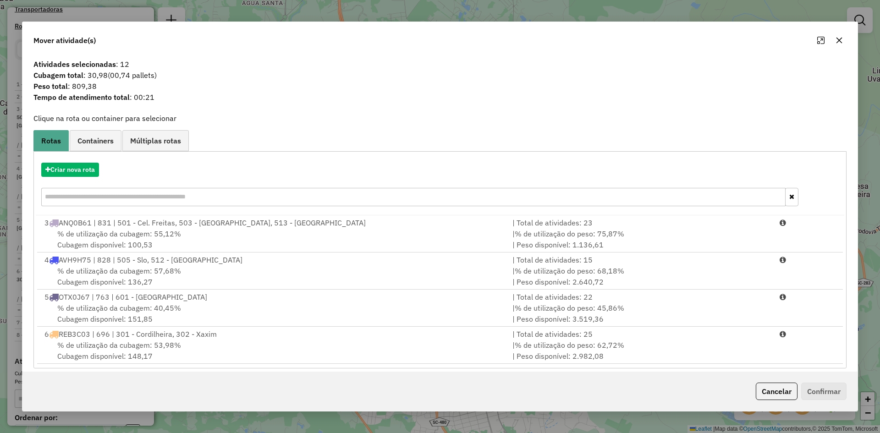
click at [126, 196] on input "text" at bounding box center [413, 197] width 744 height 18
click at [81, 170] on button "Criar nova rota" at bounding box center [70, 170] width 58 height 14
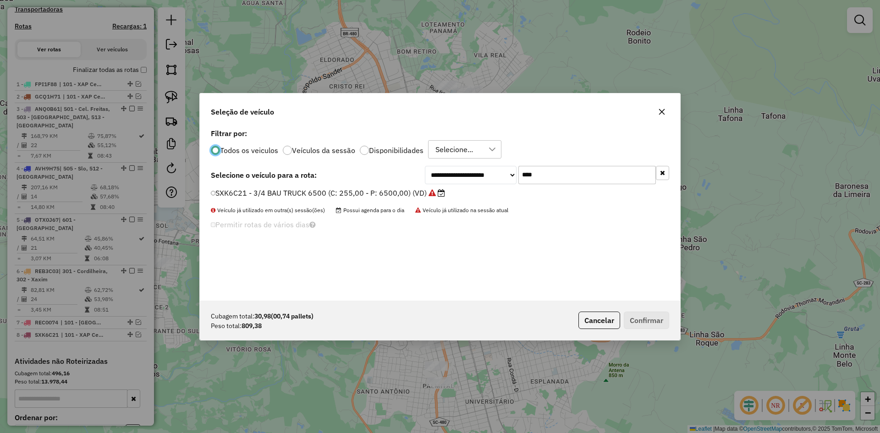
scroll to position [5, 3]
click at [558, 178] on input "****" at bounding box center [586, 174] width 137 height 18
click at [559, 178] on input "****" at bounding box center [586, 174] width 137 height 18
type input "****"
click at [300, 196] on label "RYO6F34 - 3/4 BAU 4500 (C: 190,00 - P: 4550,00) (VD)" at bounding box center [311, 192] width 201 height 11
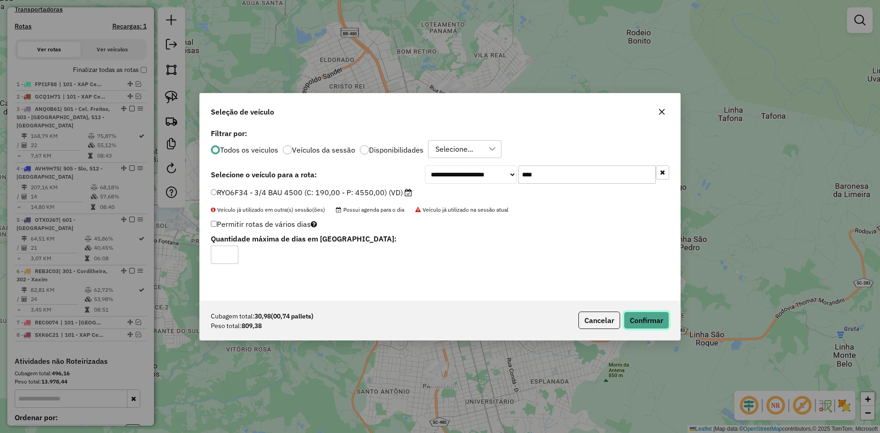
click at [653, 320] on button "Confirmar" at bounding box center [646, 320] width 45 height 17
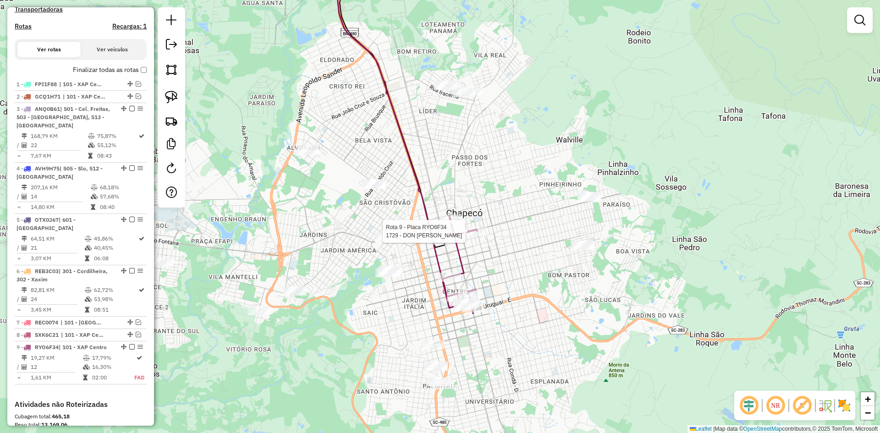
select select "**********"
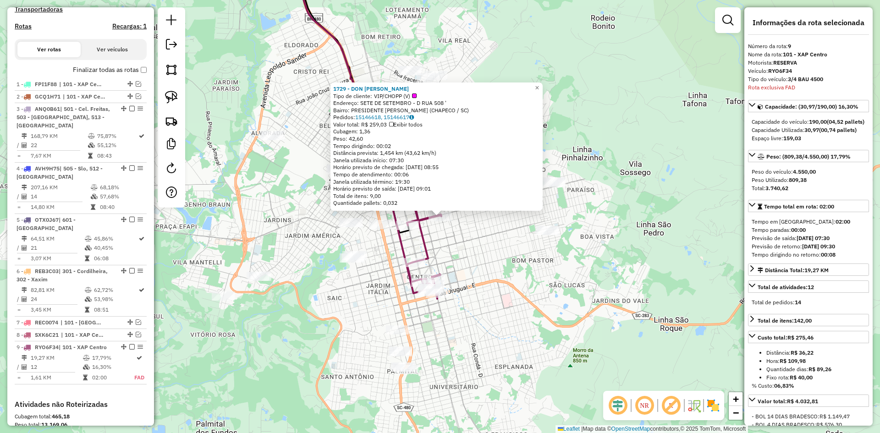
scroll to position [434, 0]
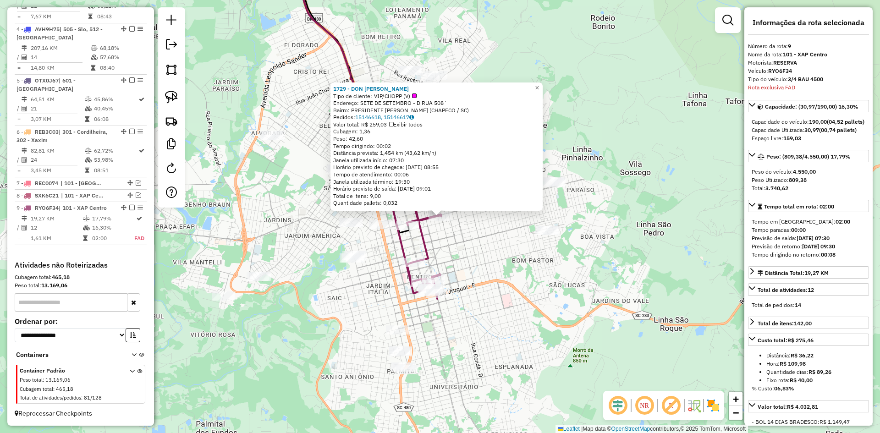
click at [536, 307] on div "1729 - DON ANA PANIFICADORA Tipo de cliente: VIP/CHOPP (V) Endereço: SETE DE SE…" at bounding box center [440, 216] width 880 height 433
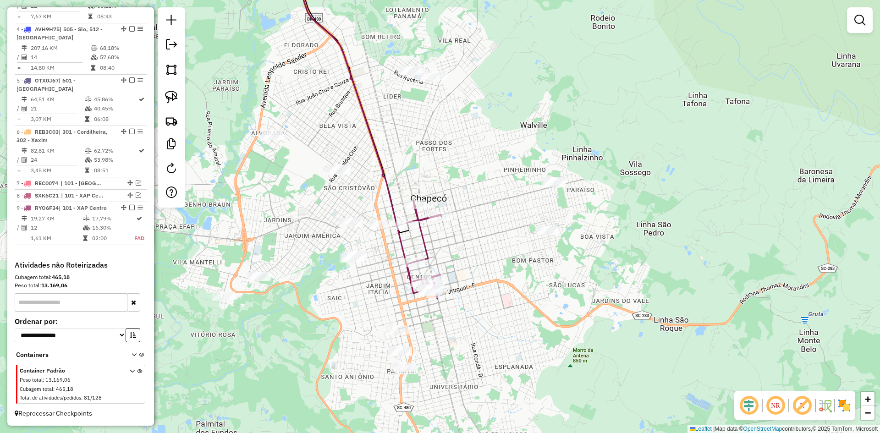
drag, startPoint x: 489, startPoint y: 344, endPoint x: 519, endPoint y: 268, distance: 81.7
click at [519, 268] on div "Janela de atendimento Grade de atendimento Capacidade Transportadoras Veículos …" at bounding box center [440, 216] width 880 height 433
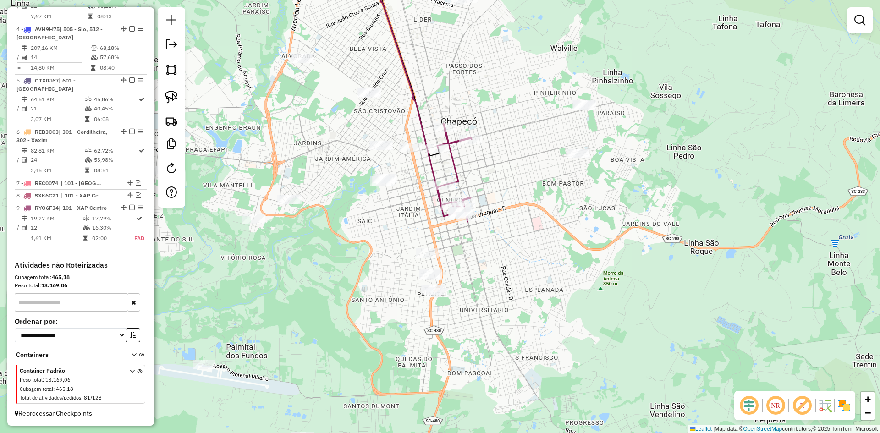
drag, startPoint x: 549, startPoint y: 296, endPoint x: 572, endPoint y: 283, distance: 26.7
click at [572, 283] on div "Janela de atendimento Grade de atendimento Capacidade Transportadoras Veículos …" at bounding box center [440, 216] width 880 height 433
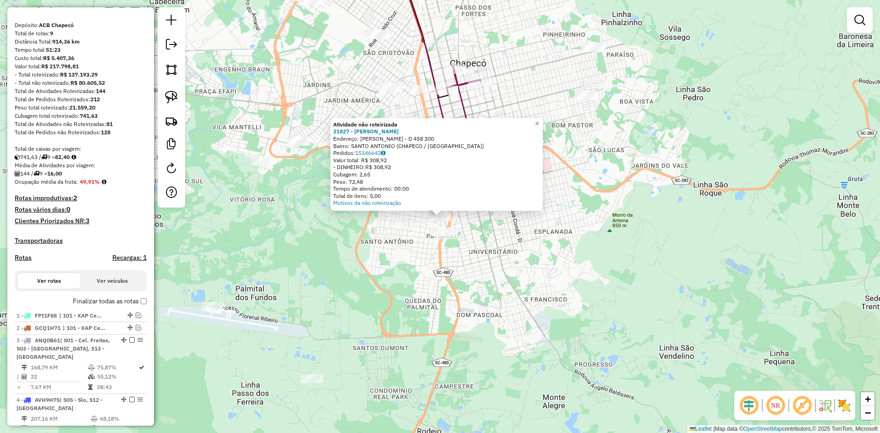
scroll to position [0, 0]
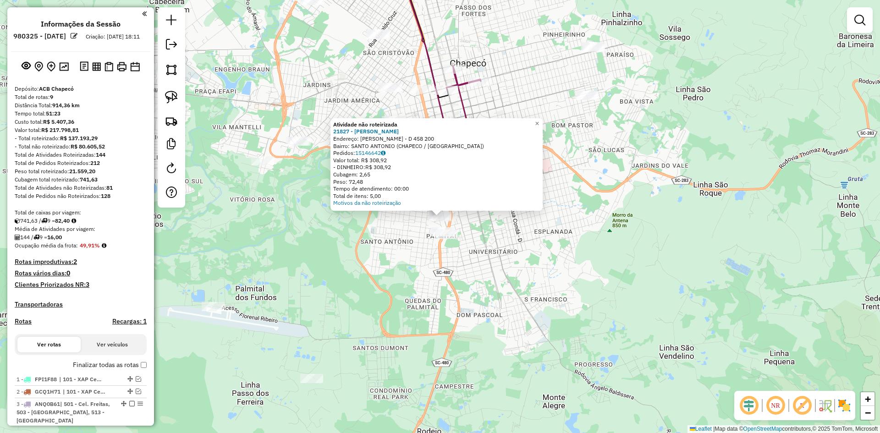
drag, startPoint x: 641, startPoint y: 325, endPoint x: 636, endPoint y: 322, distance: 6.0
click at [641, 325] on div "Atividade não roteirizada 21827 - ANALIO CHAVES Endereço: R JOAO ELOI MENDES - …" at bounding box center [440, 216] width 880 height 433
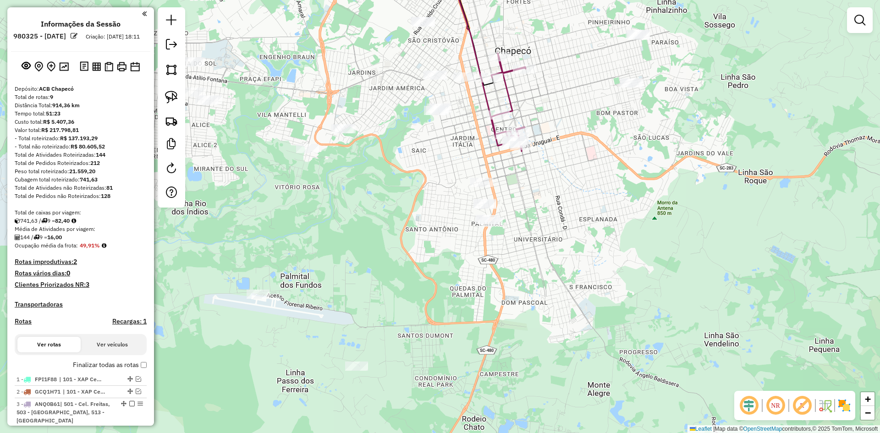
drag, startPoint x: 493, startPoint y: 293, endPoint x: 510, endPoint y: 287, distance: 18.6
click at [510, 287] on div "Janela de atendimento Grade de atendimento Capacidade Transportadoras Veículos …" at bounding box center [440, 216] width 880 height 433
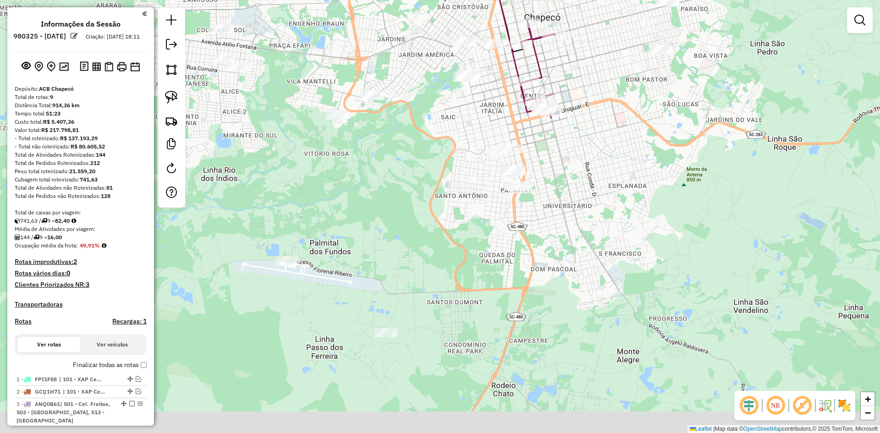
drag, startPoint x: 449, startPoint y: 299, endPoint x: 497, endPoint y: 248, distance: 70.3
click at [498, 249] on div "Janela de atendimento Grade de atendimento Capacidade Transportadoras Veículos …" at bounding box center [440, 216] width 880 height 433
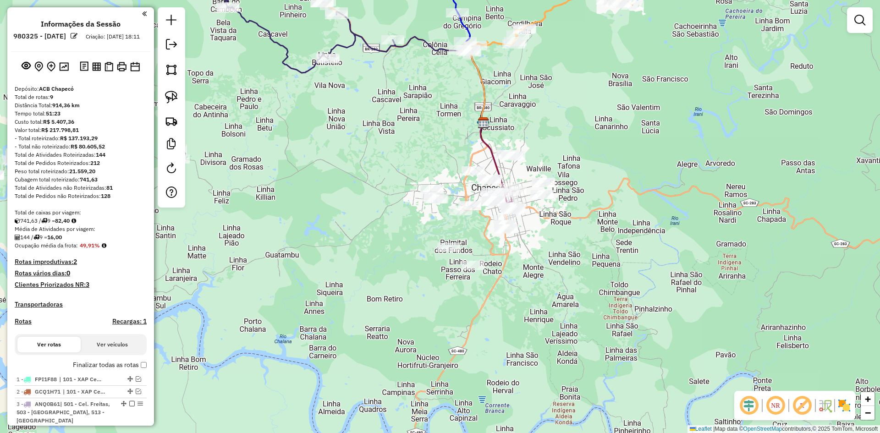
drag, startPoint x: 480, startPoint y: 252, endPoint x: 491, endPoint y: 271, distance: 21.9
click at [491, 271] on div "Janela de atendimento Grade de atendimento Capacidade Transportadoras Veículos …" at bounding box center [440, 216] width 880 height 433
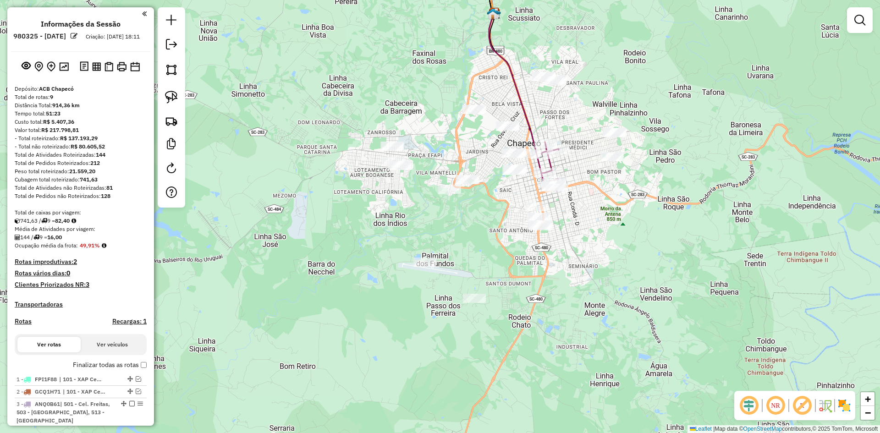
drag, startPoint x: 523, startPoint y: 269, endPoint x: 489, endPoint y: 281, distance: 35.5
click at [489, 281] on div "Janela de atendimento Grade de atendimento Capacidade Transportadoras Veículos …" at bounding box center [440, 216] width 880 height 433
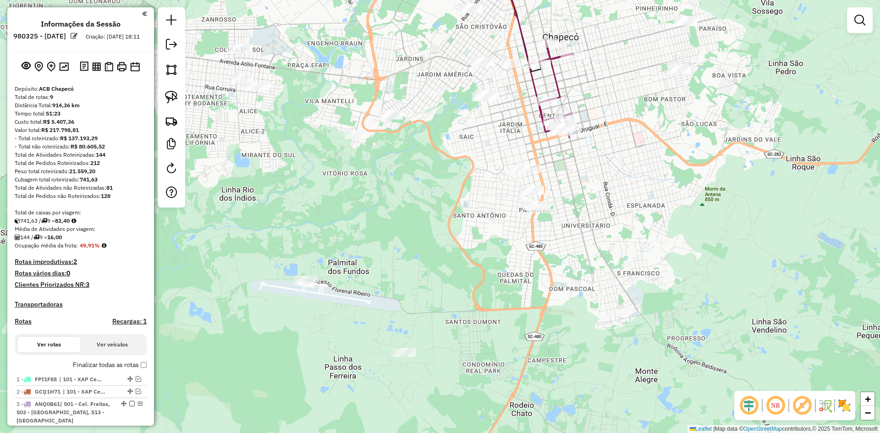
drag, startPoint x: 476, startPoint y: 269, endPoint x: 475, endPoint y: 260, distance: 9.2
click at [475, 260] on div "Janela de atendimento Grade de atendimento Capacidade Transportadoras Veículos …" at bounding box center [440, 216] width 880 height 433
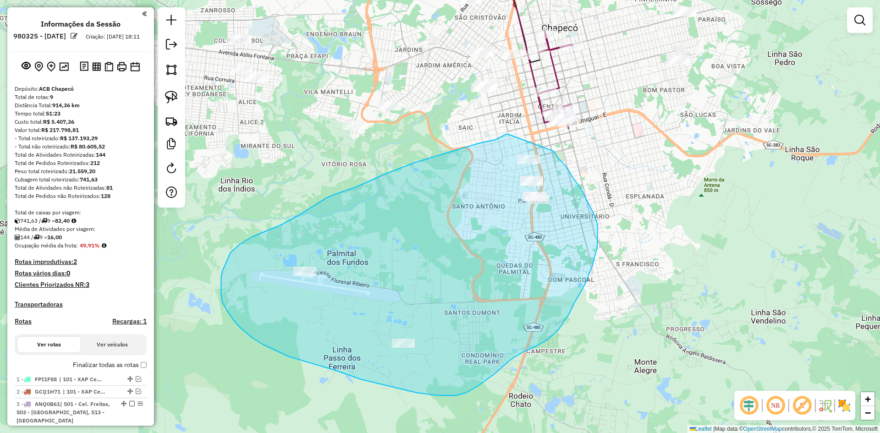
drag, startPoint x: 507, startPoint y: 134, endPoint x: 553, endPoint y: 151, distance: 49.9
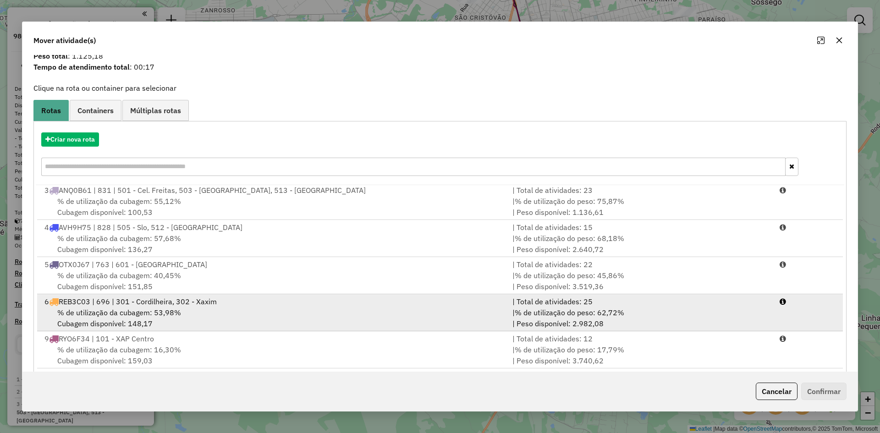
scroll to position [43, 0]
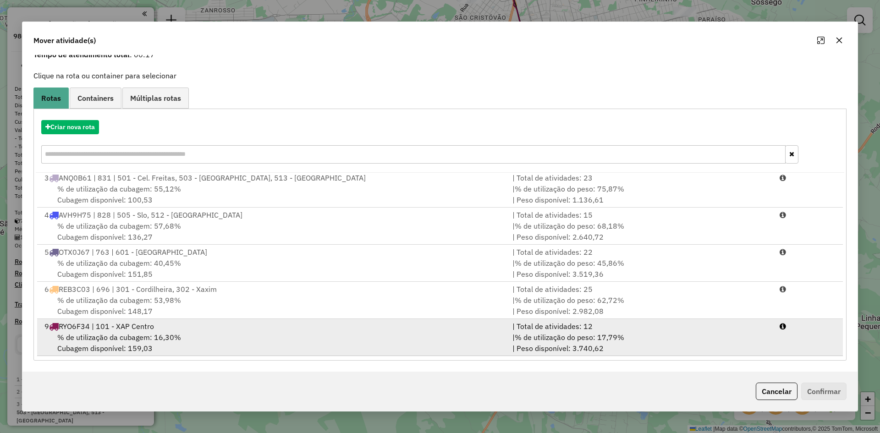
click at [188, 342] on div "% de utilização da cubagem: 16,30% Cubagem disponível: 159,03" at bounding box center [273, 343] width 468 height 22
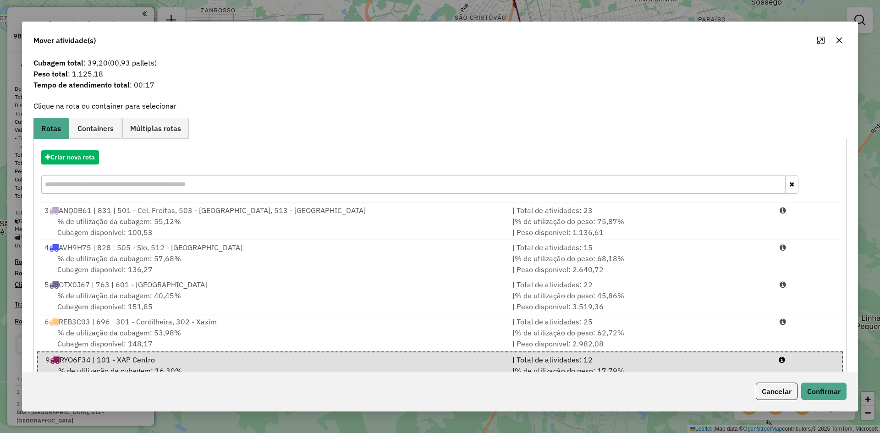
scroll to position [0, 0]
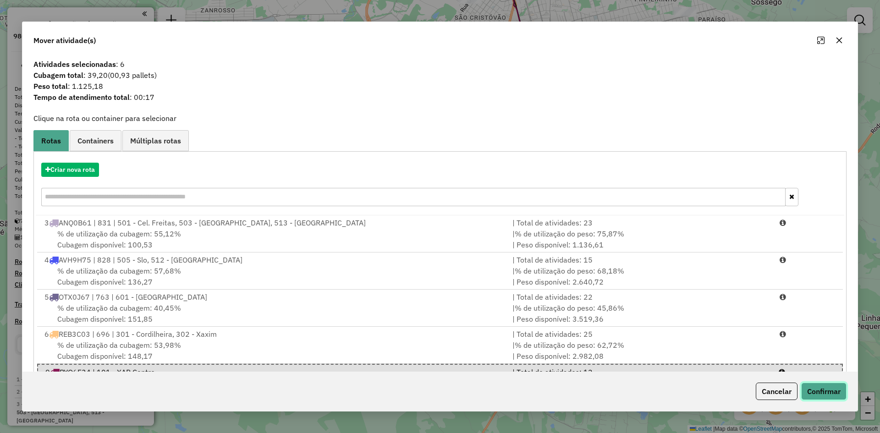
click at [828, 394] on button "Confirmar" at bounding box center [823, 391] width 45 height 17
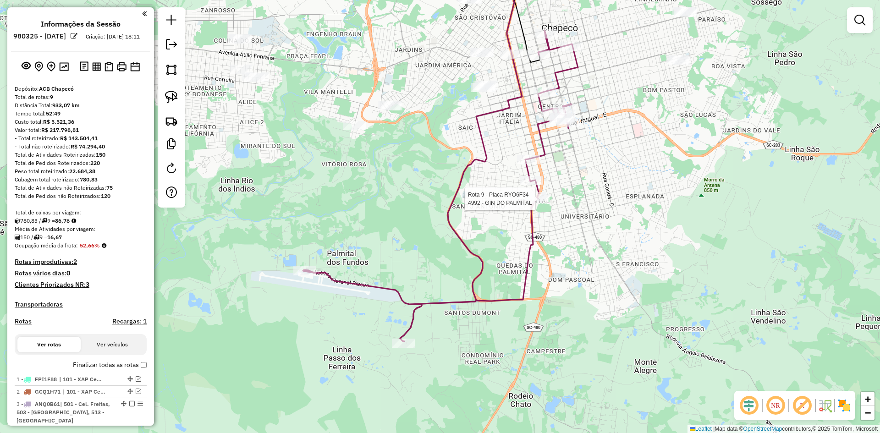
select select "**********"
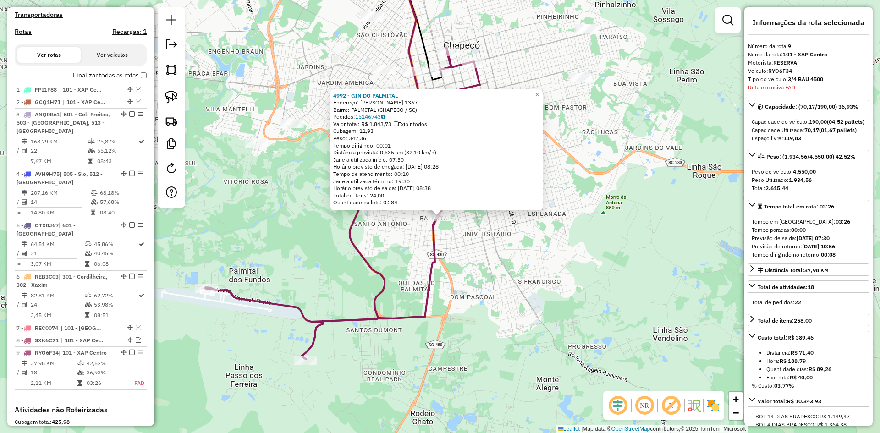
scroll to position [434, 0]
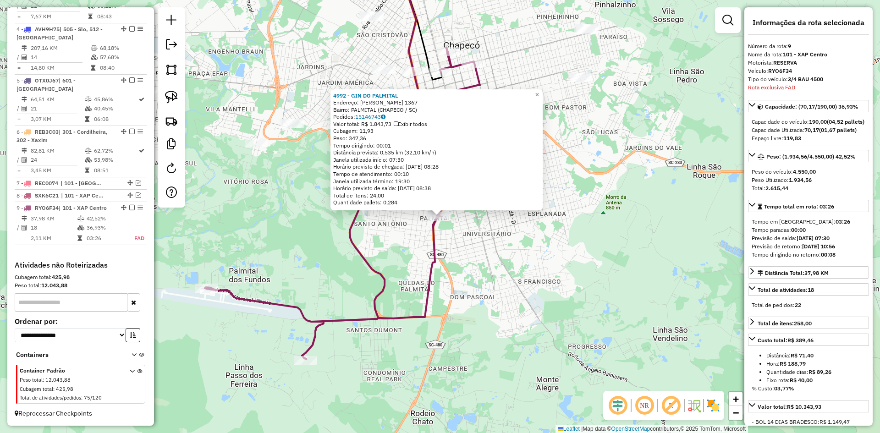
click at [553, 250] on div "4992 - GIN DO PALMITAL Endereço: IRINEU BORGNHAUSEN 1367 Bairro: PALMITAL (CHAP…" at bounding box center [440, 216] width 880 height 433
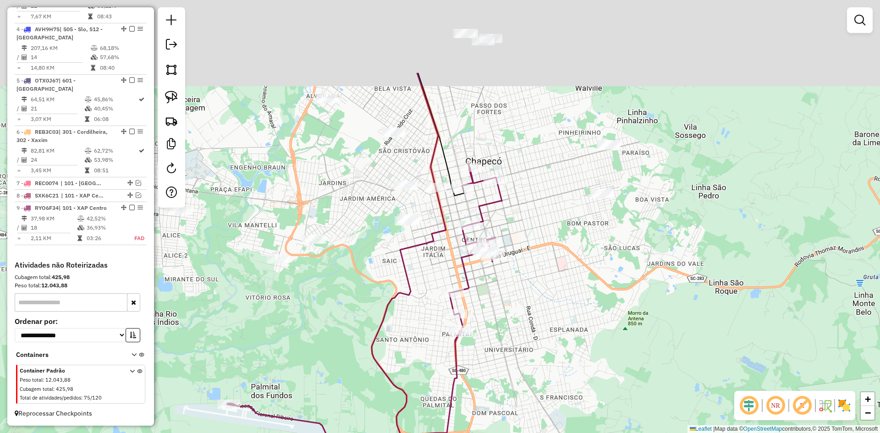
drag, startPoint x: 546, startPoint y: 249, endPoint x: 569, endPoint y: 334, distance: 87.2
click at [569, 334] on div "Janela de atendimento Grade de atendimento Capacidade Transportadoras Veículos …" at bounding box center [440, 216] width 880 height 433
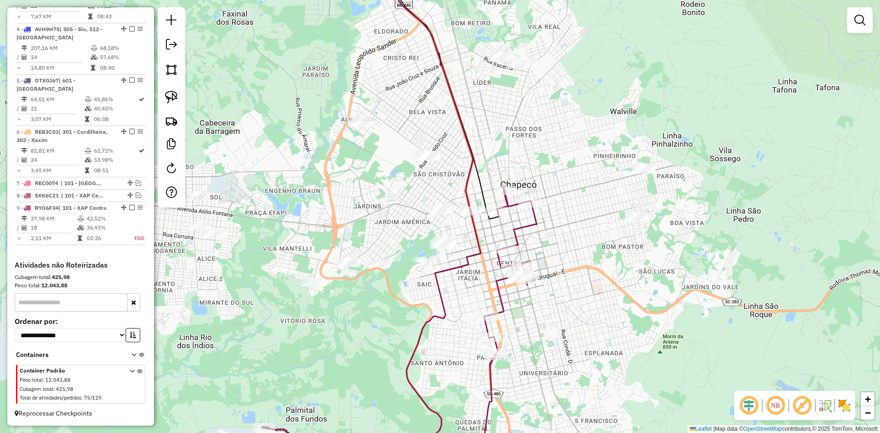
drag, startPoint x: 438, startPoint y: 295, endPoint x: 491, endPoint y: 290, distance: 52.9
click at [491, 291] on div "Janela de atendimento Grade de atendimento Capacidade Transportadoras Veículos …" at bounding box center [440, 216] width 880 height 433
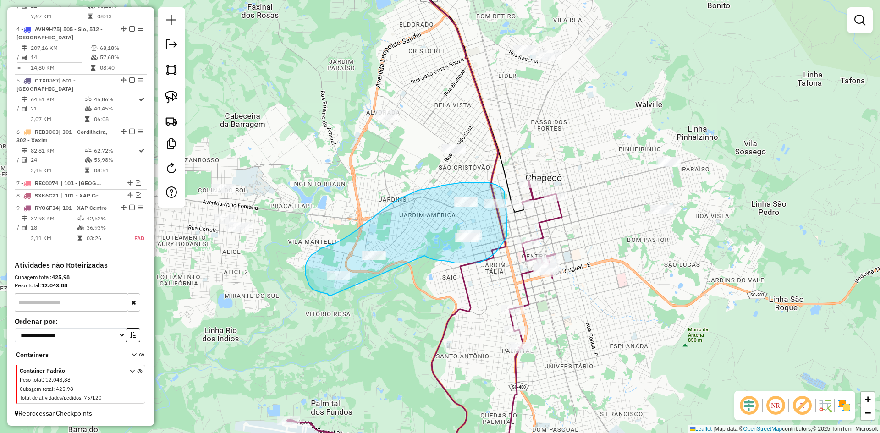
drag, startPoint x: 425, startPoint y: 256, endPoint x: 332, endPoint y: 295, distance: 100.8
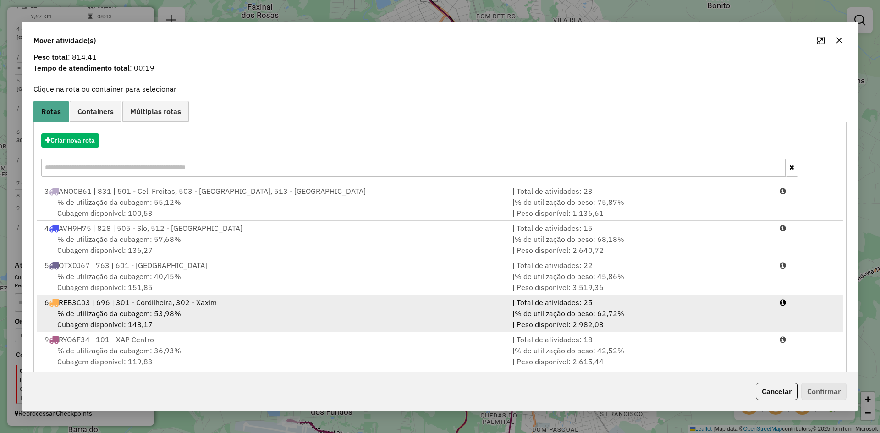
scroll to position [43, 0]
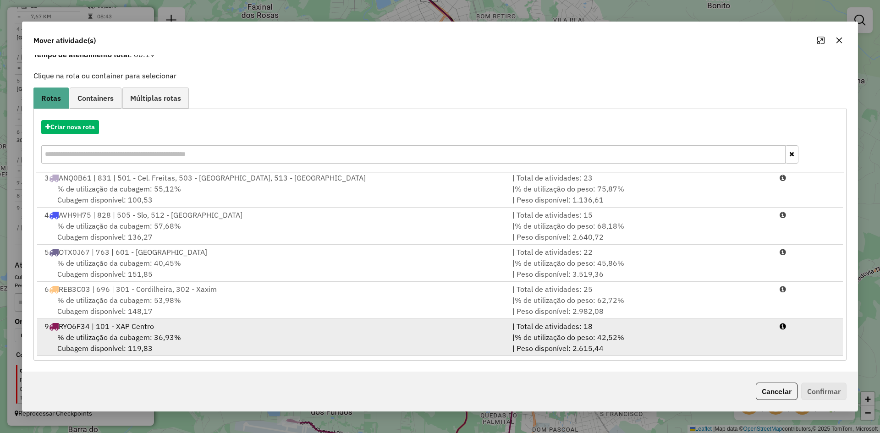
click at [209, 336] on div "% de utilização da cubagem: 36,93% Cubagem disponível: 119,83" at bounding box center [273, 343] width 468 height 22
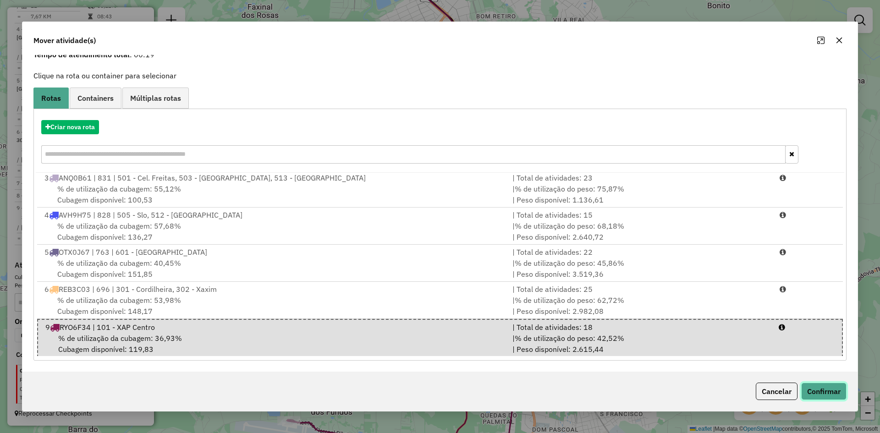
click at [832, 392] on button "Confirmar" at bounding box center [823, 391] width 45 height 17
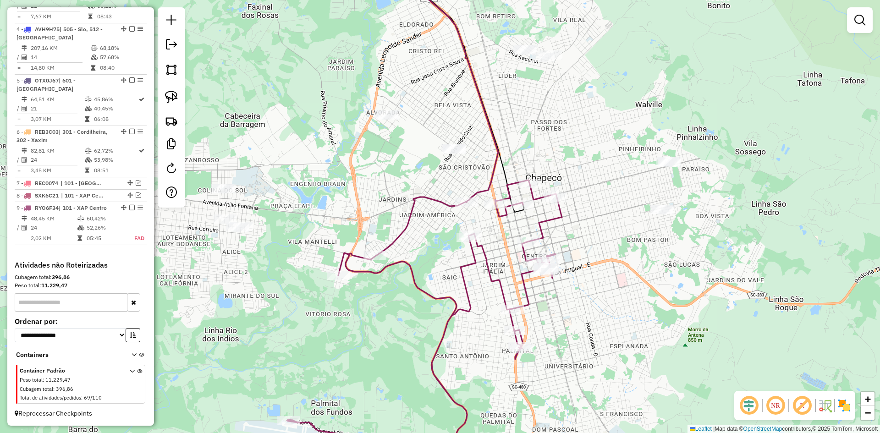
scroll to position [0, 0]
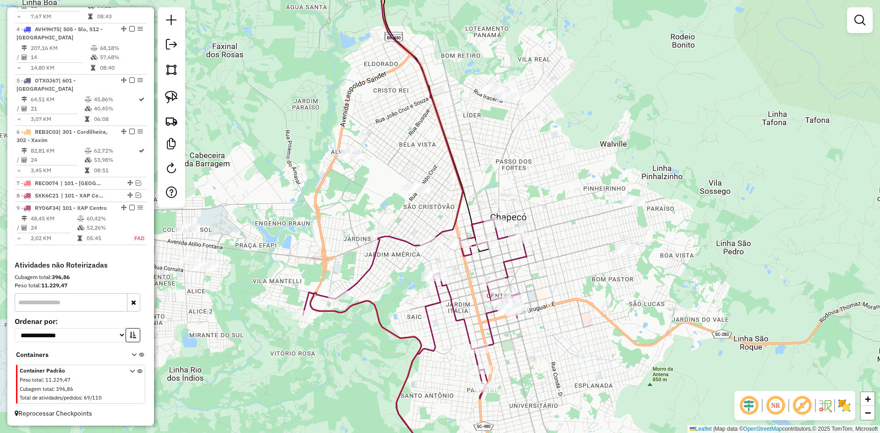
drag, startPoint x: 761, startPoint y: 274, endPoint x: 736, endPoint y: 309, distance: 43.4
click at [736, 309] on div "Janela de atendimento Grade de atendimento Capacidade Transportadoras Veículos …" at bounding box center [440, 216] width 880 height 433
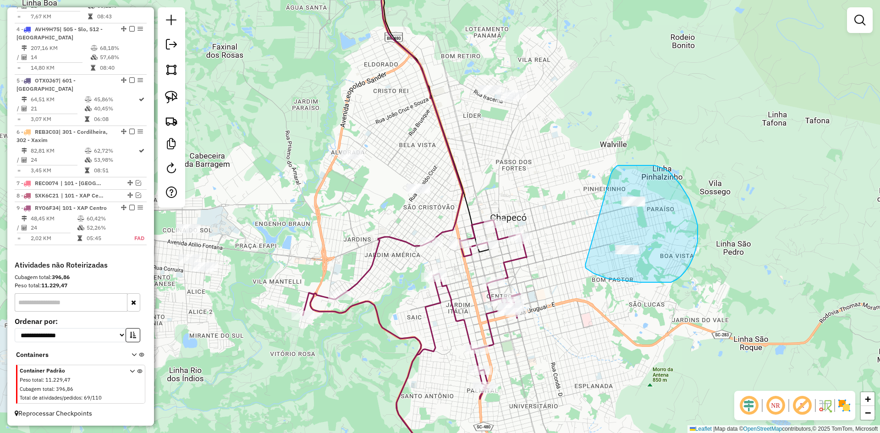
drag, startPoint x: 599, startPoint y: 275, endPoint x: 611, endPoint y: 174, distance: 102.4
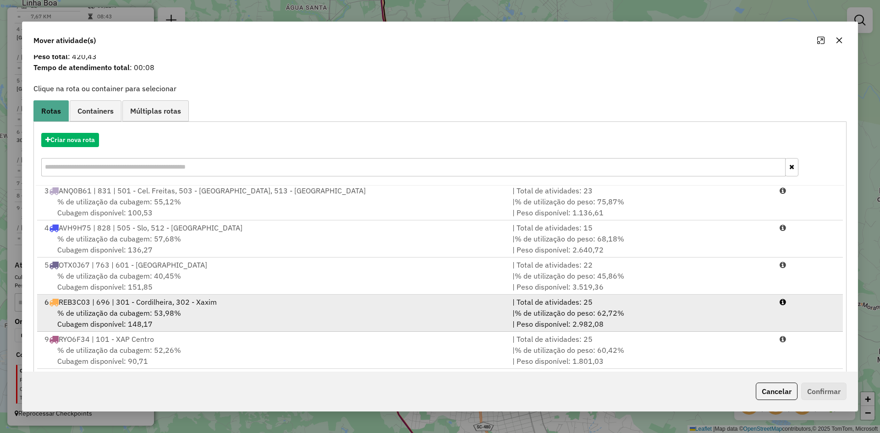
scroll to position [43, 0]
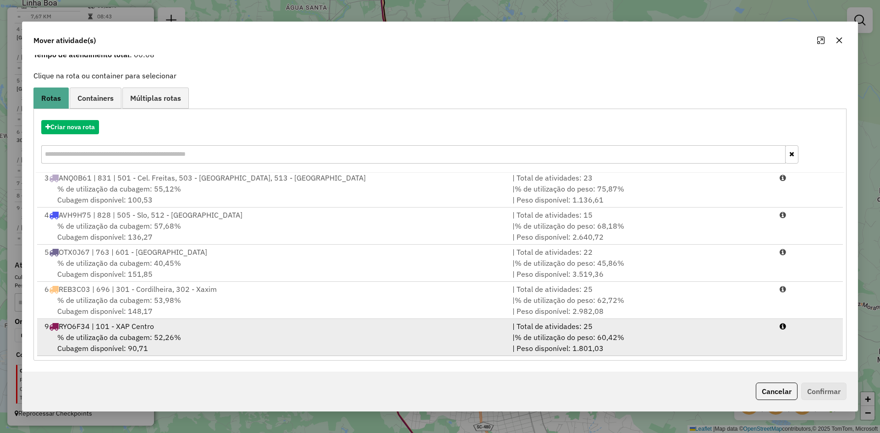
click at [199, 349] on div "% de utilização da cubagem: 52,26% Cubagem disponível: 90,71" at bounding box center [273, 343] width 468 height 22
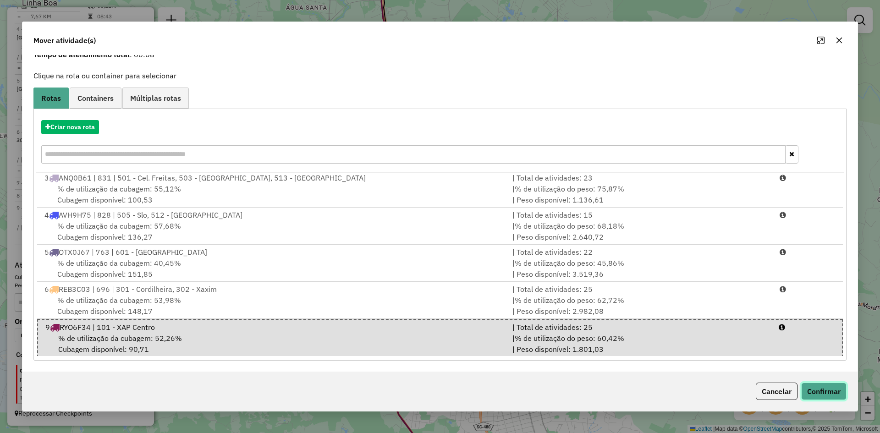
click at [821, 390] on button "Confirmar" at bounding box center [823, 391] width 45 height 17
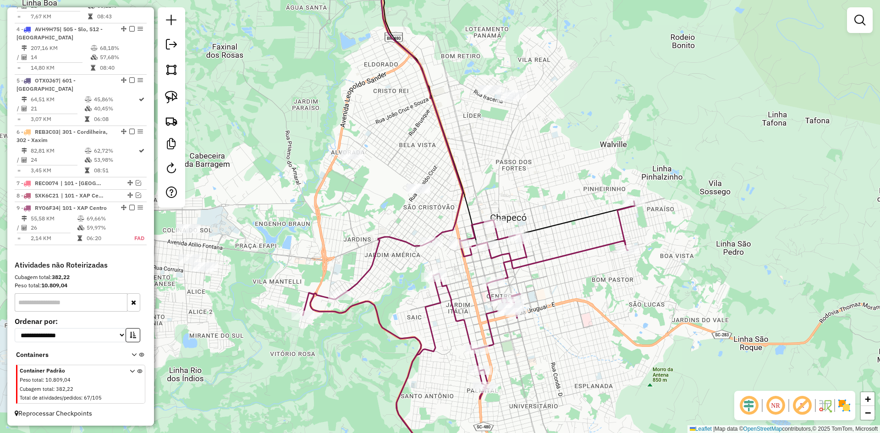
scroll to position [0, 0]
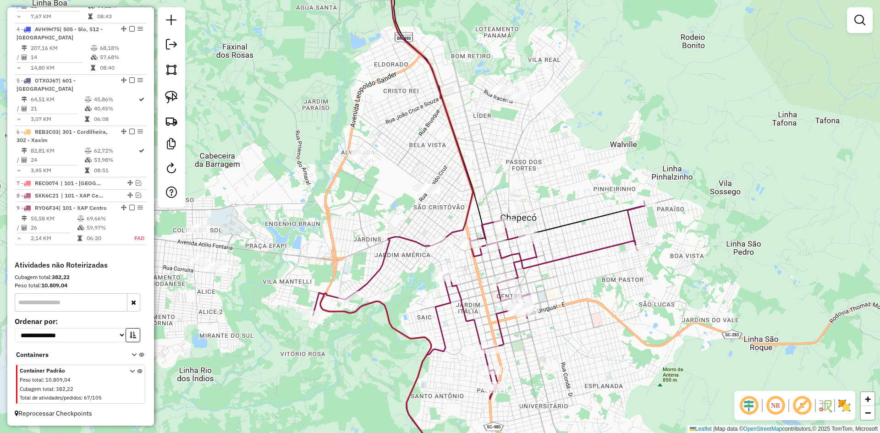
drag, startPoint x: 517, startPoint y: 160, endPoint x: 546, endPoint y: 160, distance: 29.3
click at [546, 160] on div "Janela de atendimento Grade de atendimento Capacidade Transportadoras Veículos …" at bounding box center [440, 216] width 880 height 433
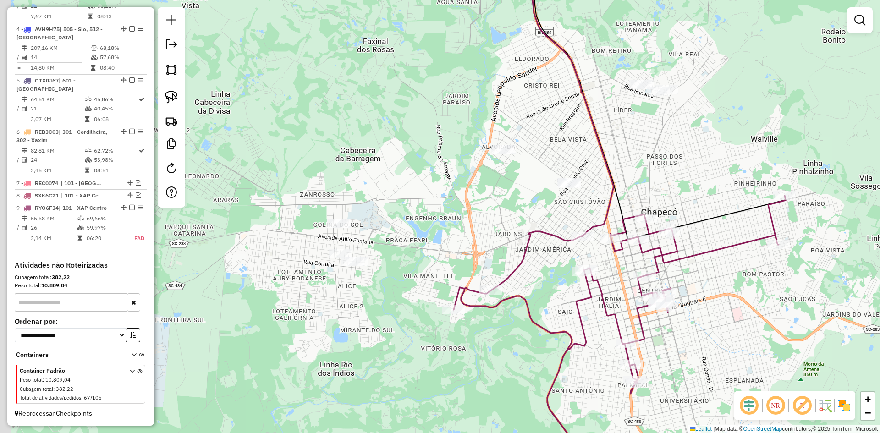
drag, startPoint x: 561, startPoint y: 182, endPoint x: 683, endPoint y: 177, distance: 121.5
click at [683, 177] on div "Janela de atendimento Grade de atendimento Capacidade Transportadoras Veículos …" at bounding box center [440, 216] width 880 height 433
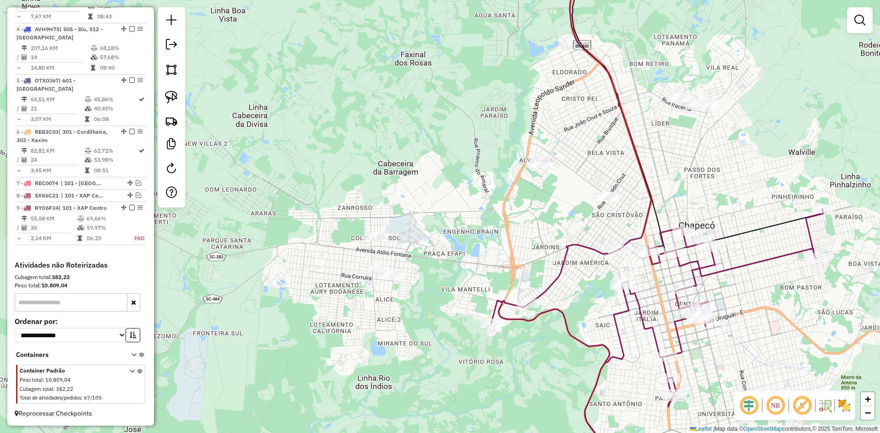
drag, startPoint x: 638, startPoint y: 168, endPoint x: 677, endPoint y: 183, distance: 41.8
click at [677, 183] on div "Janela de atendimento Grade de atendimento Capacidade Transportadoras Veículos …" at bounding box center [440, 216] width 880 height 433
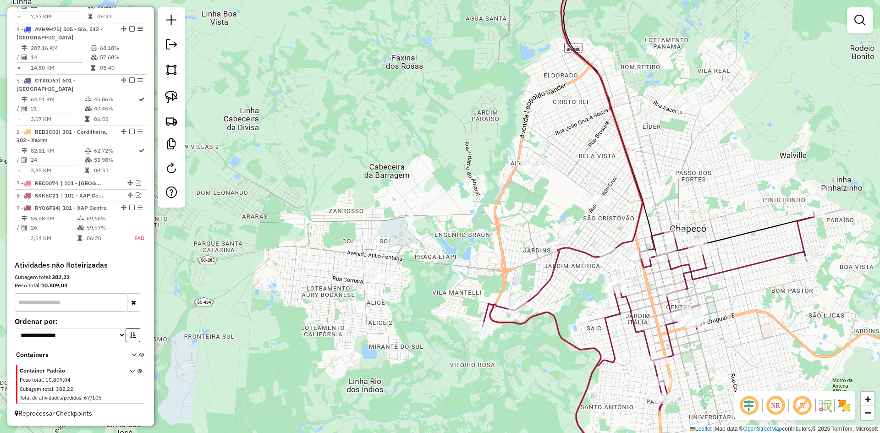
drag, startPoint x: 486, startPoint y: 240, endPoint x: 456, endPoint y: 244, distance: 30.1
click at [456, 244] on div "Janela de atendimento Grade de atendimento Capacidade Transportadoras Veículos …" at bounding box center [440, 216] width 880 height 433
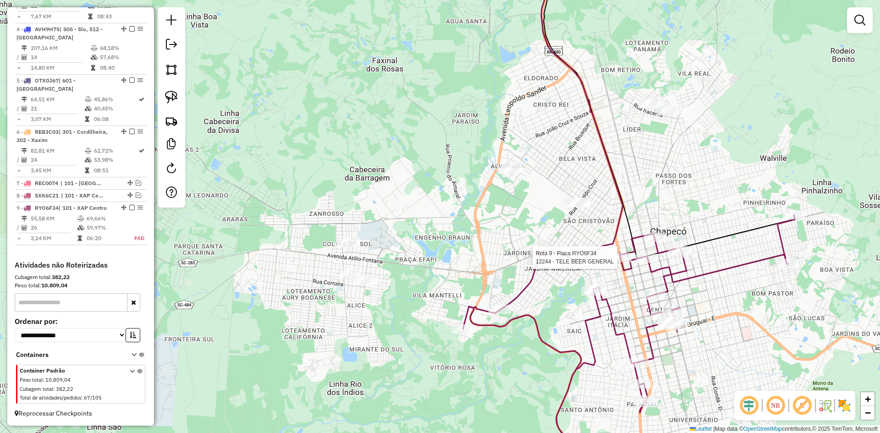
select select "**********"
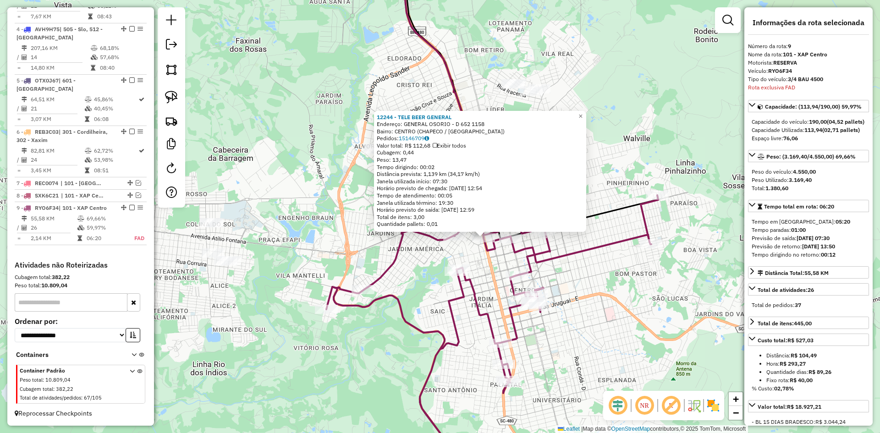
drag, startPoint x: 576, startPoint y: 303, endPoint x: 619, endPoint y: 324, distance: 48.4
click at [619, 324] on div "12244 - TELE BEER GENERAL Endereço: GENERAL OSORIO - D 652 1158 Bairro: CENTRO …" at bounding box center [440, 216] width 880 height 433
click at [619, 315] on div "12244 - TELE BEER GENERAL Endereço: GENERAL OSORIO - D 652 1158 Bairro: CENTRO …" at bounding box center [440, 216] width 880 height 433
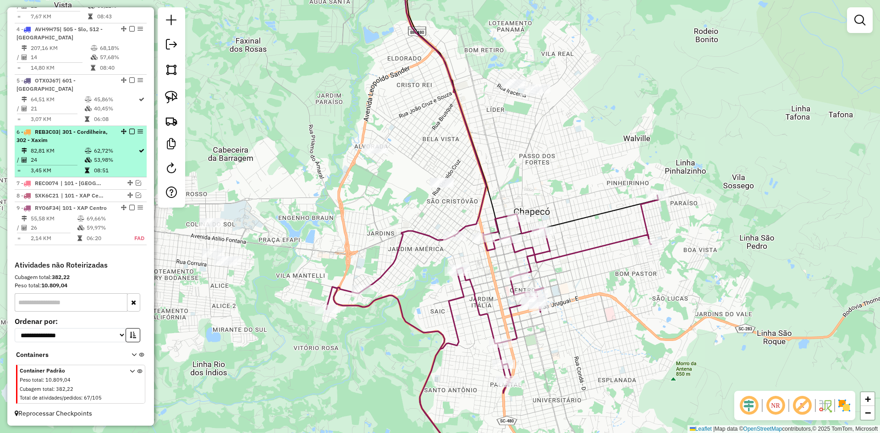
click at [129, 205] on em at bounding box center [131, 207] width 5 height 5
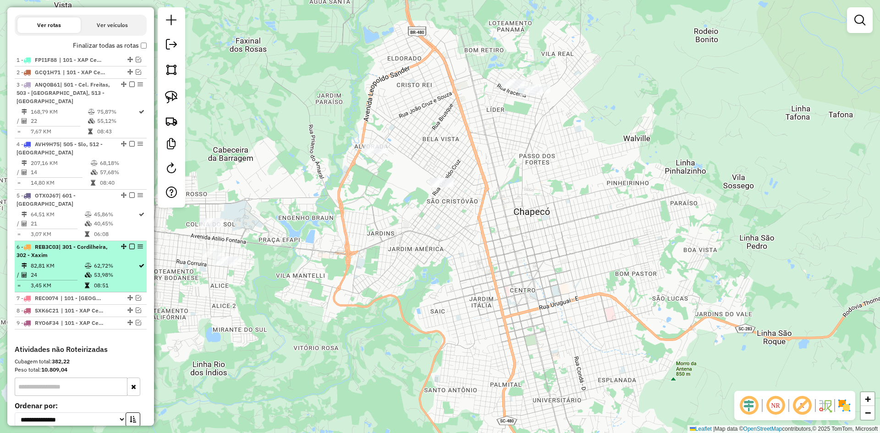
scroll to position [266, 0]
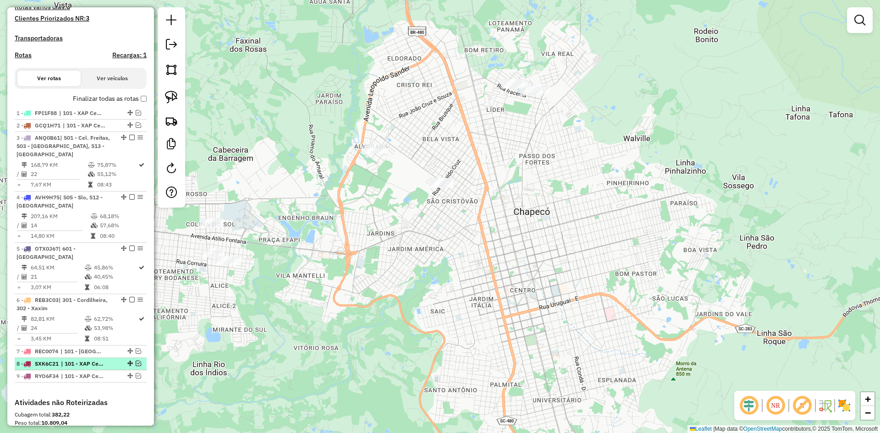
click at [136, 363] on em at bounding box center [138, 363] width 5 height 5
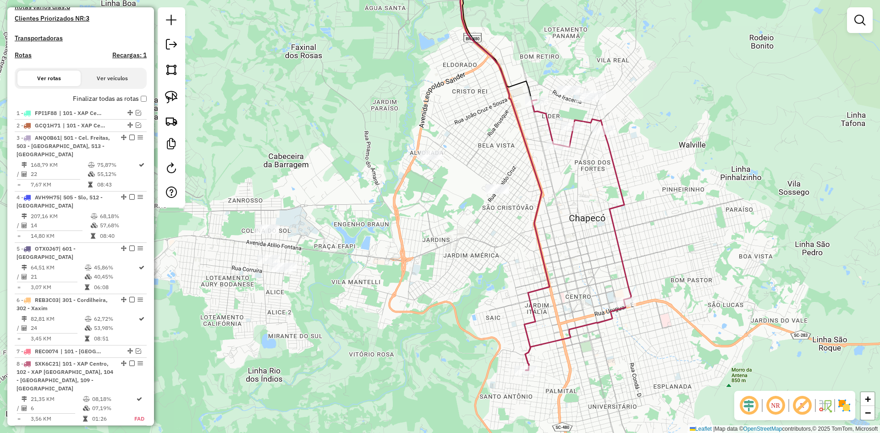
drag, startPoint x: 382, startPoint y: 256, endPoint x: 441, endPoint y: 262, distance: 59.4
click at [441, 262] on div "Janela de atendimento Grade de atendimento Capacidade Transportadoras Veículos …" at bounding box center [440, 216] width 880 height 433
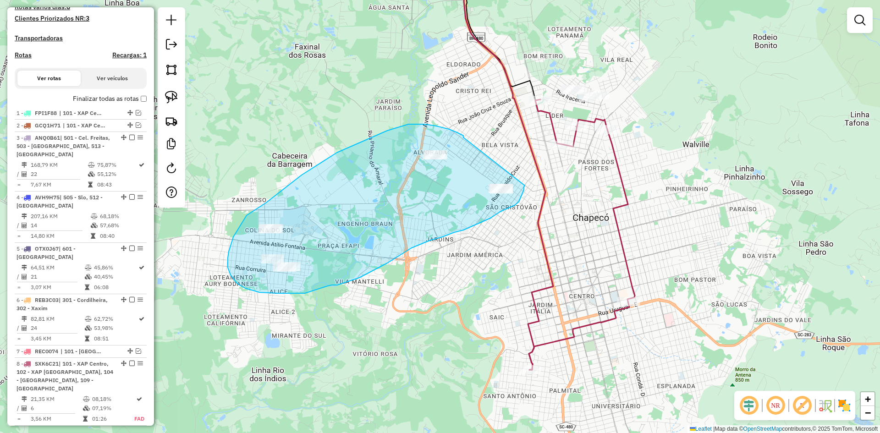
drag, startPoint x: 463, startPoint y: 137, endPoint x: 525, endPoint y: 186, distance: 78.0
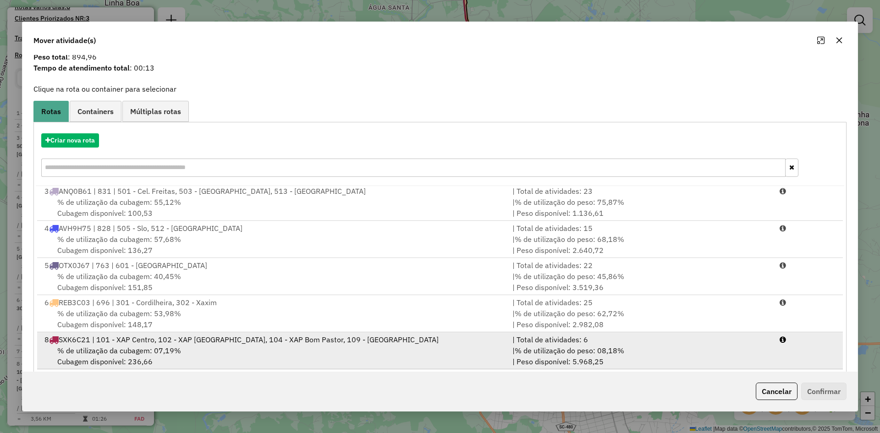
scroll to position [43, 0]
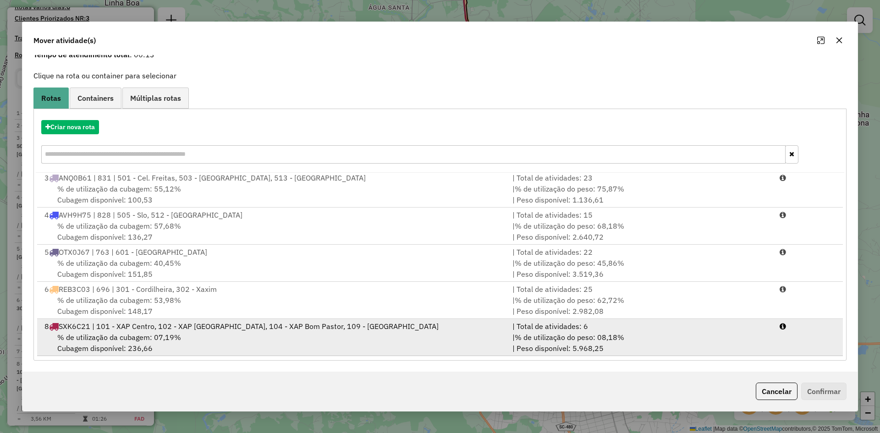
click at [195, 329] on div "8 SXK6C21 | 101 - XAP Centro, 102 - XAP Santo Antonio, 104 - XAP Bom Pastor, 10…" at bounding box center [273, 326] width 468 height 11
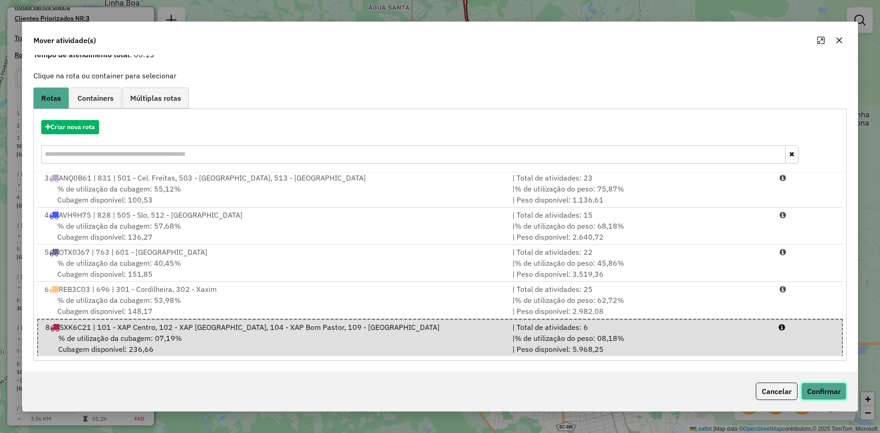
click at [835, 392] on button "Confirmar" at bounding box center [823, 391] width 45 height 17
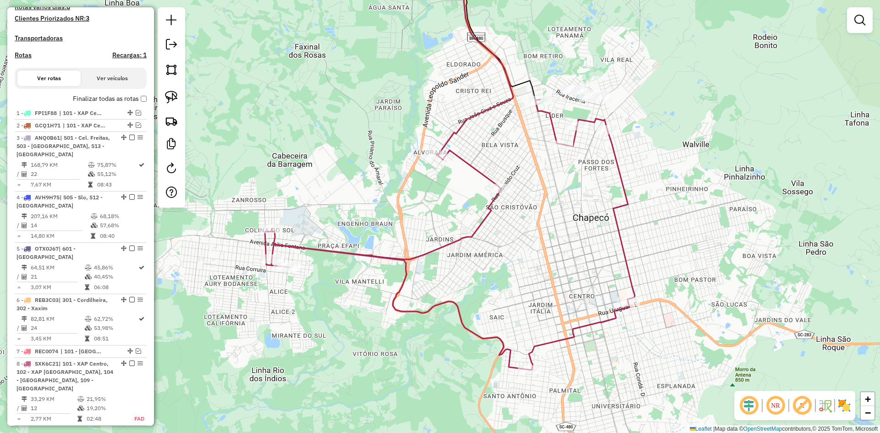
scroll to position [0, 0]
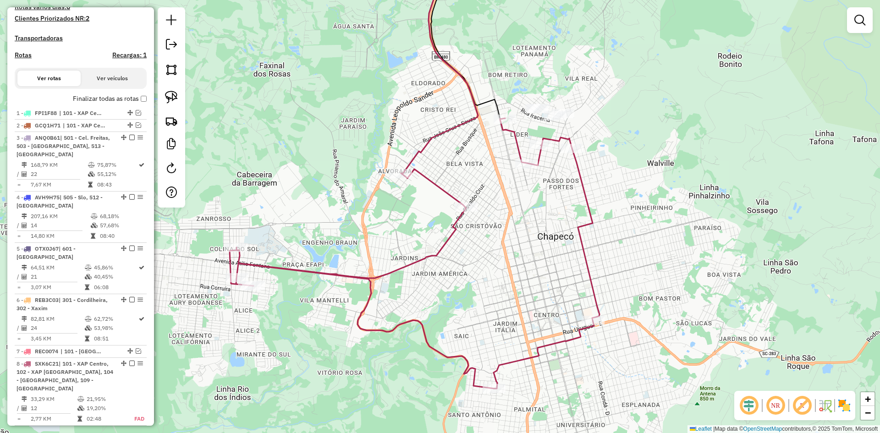
drag, startPoint x: 547, startPoint y: 244, endPoint x: 551, endPoint y: 196, distance: 48.3
click at [513, 261] on div "Janela de atendimento Grade de atendimento Capacidade Transportadoras Veículos …" at bounding box center [440, 216] width 880 height 433
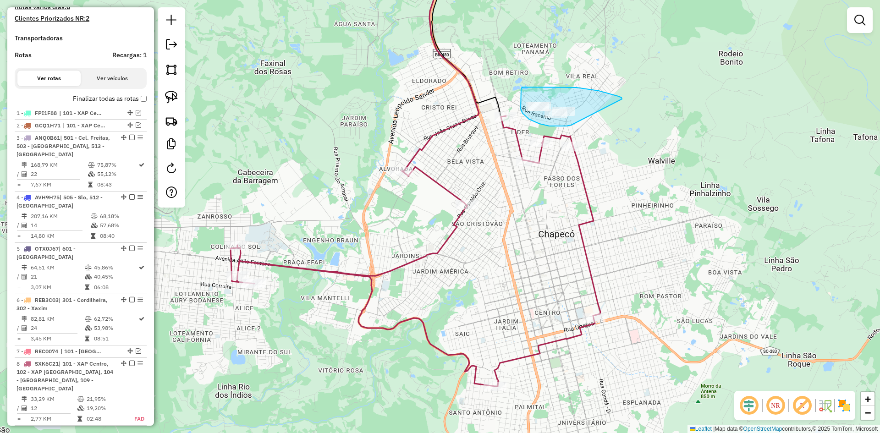
drag, startPoint x: 622, startPoint y: 99, endPoint x: 571, endPoint y: 125, distance: 57.2
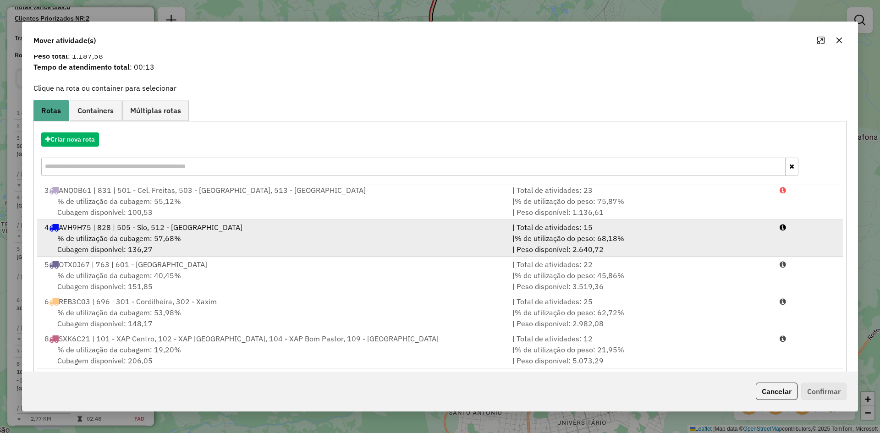
scroll to position [43, 0]
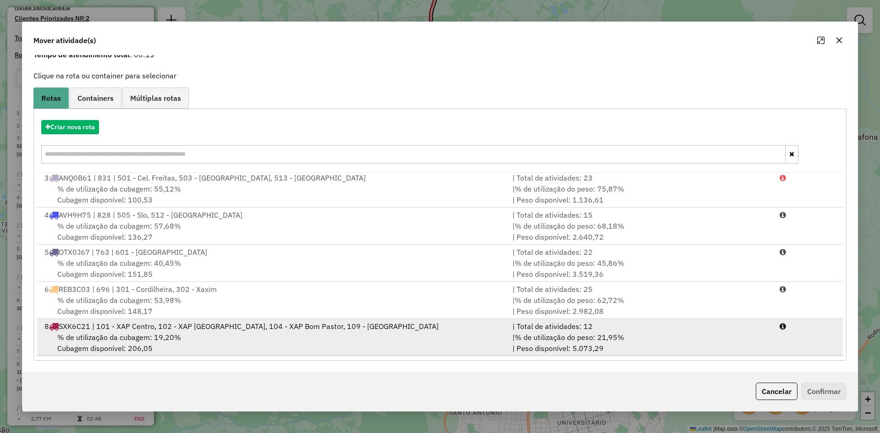
click at [175, 333] on span "% de utilização da cubagem: 19,20%" at bounding box center [119, 337] width 124 height 9
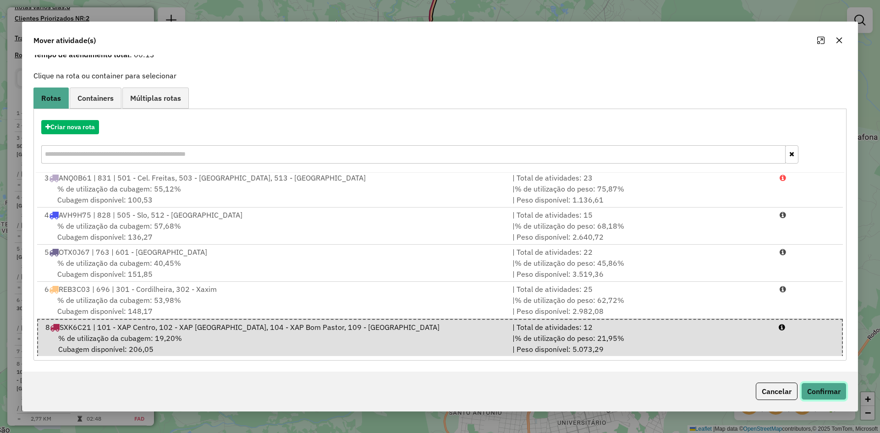
click at [818, 390] on button "Confirmar" at bounding box center [823, 391] width 45 height 17
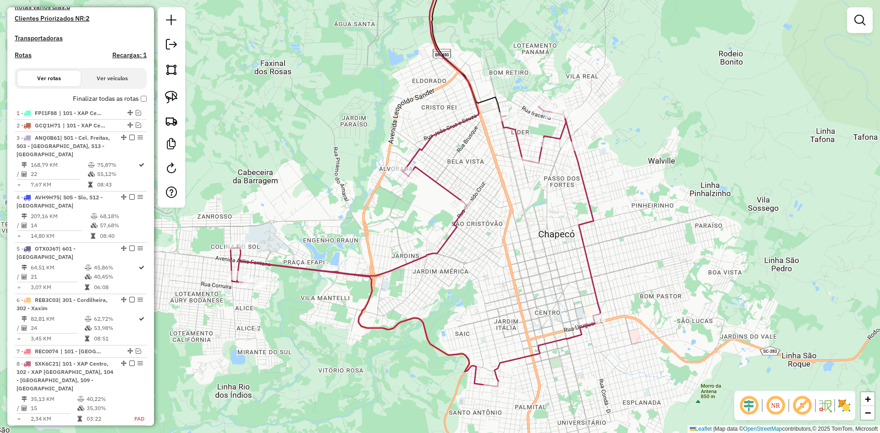
scroll to position [0, 0]
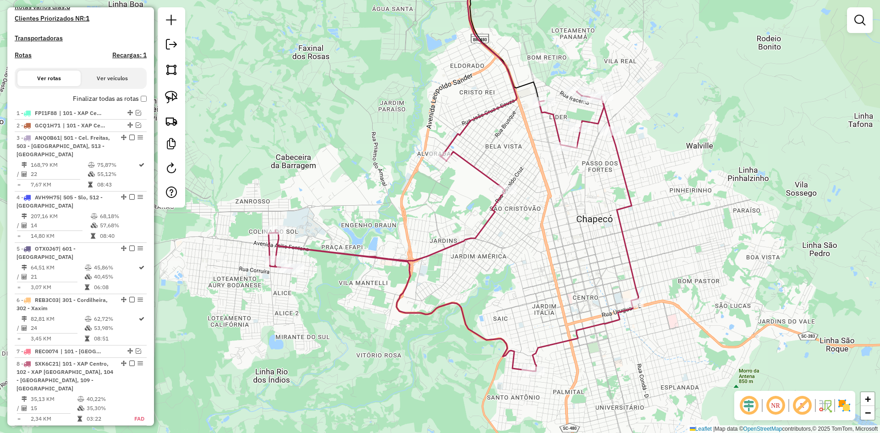
drag, startPoint x: 504, startPoint y: 229, endPoint x: 542, endPoint y: 213, distance: 40.9
click at [542, 213] on div "Janela de atendimento Grade de atendimento Capacidade Transportadoras Veículos …" at bounding box center [440, 216] width 880 height 433
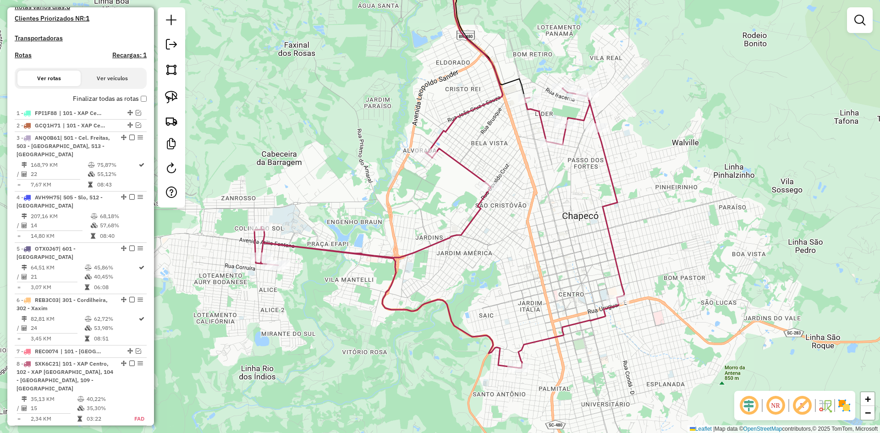
drag, startPoint x: 549, startPoint y: 211, endPoint x: 535, endPoint y: 208, distance: 14.6
click at [535, 208] on div "Janela de atendimento Grade de atendimento Capacidade Transportadoras Veículos …" at bounding box center [440, 216] width 880 height 433
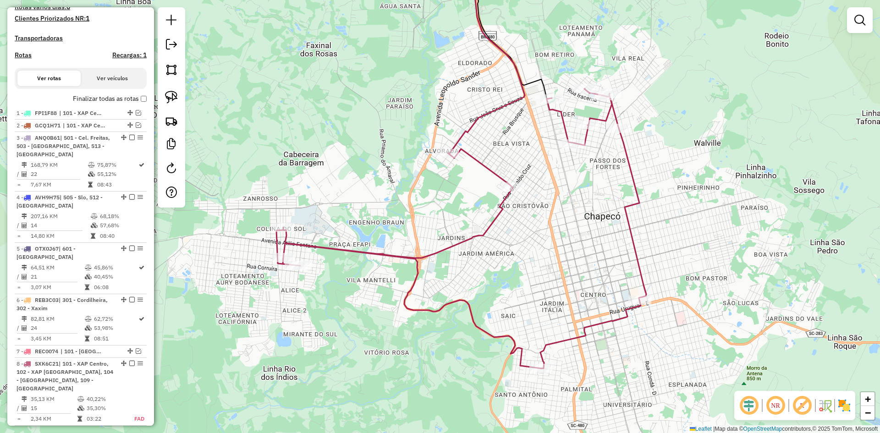
drag, startPoint x: 705, startPoint y: 219, endPoint x: 730, endPoint y: 218, distance: 24.7
click at [730, 218] on div "Janela de atendimento Grade de atendimento Capacidade Transportadoras Veículos …" at bounding box center [440, 216] width 880 height 433
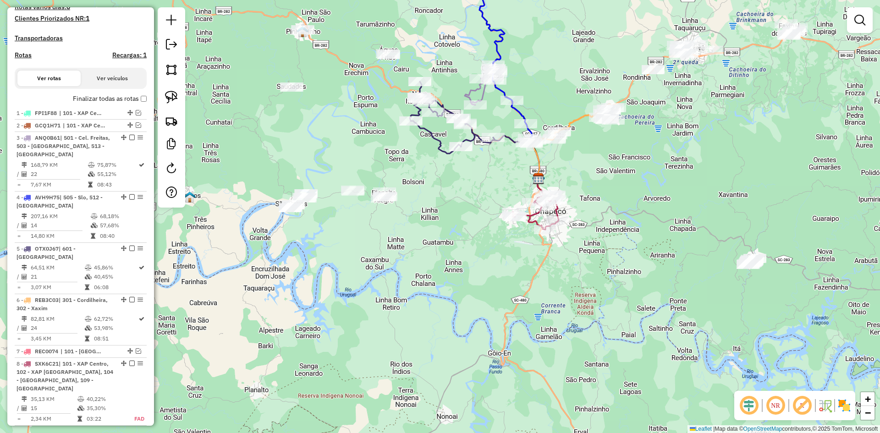
drag, startPoint x: 602, startPoint y: 166, endPoint x: 596, endPoint y: 198, distance: 32.7
click at [597, 198] on div "Janela de atendimento Grade de atendimento Capacidade Transportadoras Veículos …" at bounding box center [440, 216] width 880 height 433
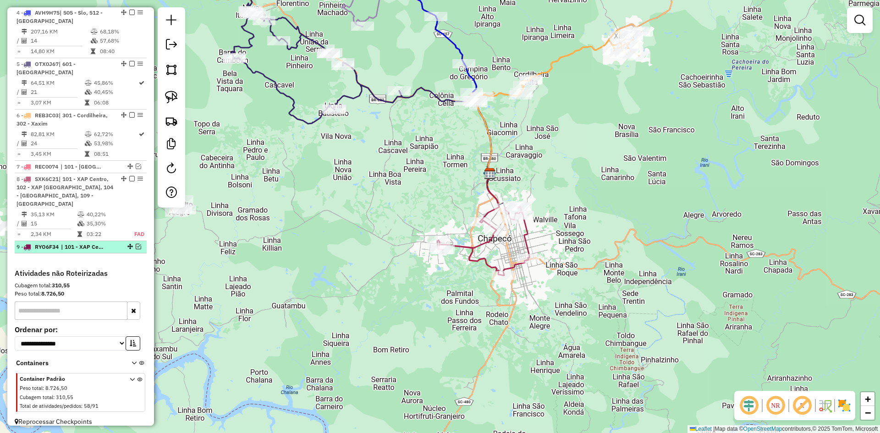
scroll to position [405, 0]
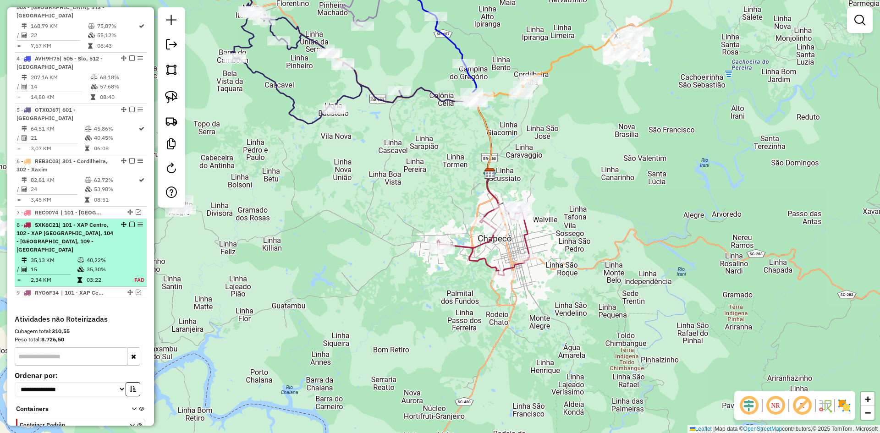
click at [131, 223] on em at bounding box center [131, 224] width 5 height 5
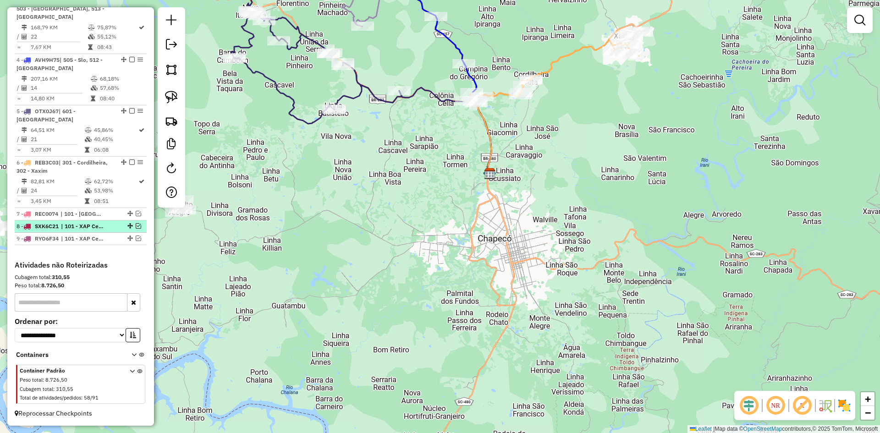
scroll to position [404, 0]
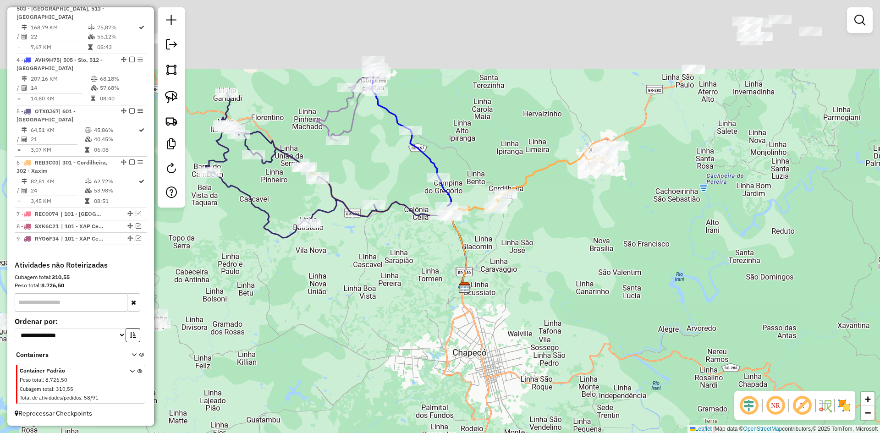
drag, startPoint x: 401, startPoint y: 206, endPoint x: 406, endPoint y: 326, distance: 120.2
click at [378, 331] on div "Janela de atendimento Grade de atendimento Capacidade Transportadoras Veículos …" at bounding box center [440, 216] width 880 height 433
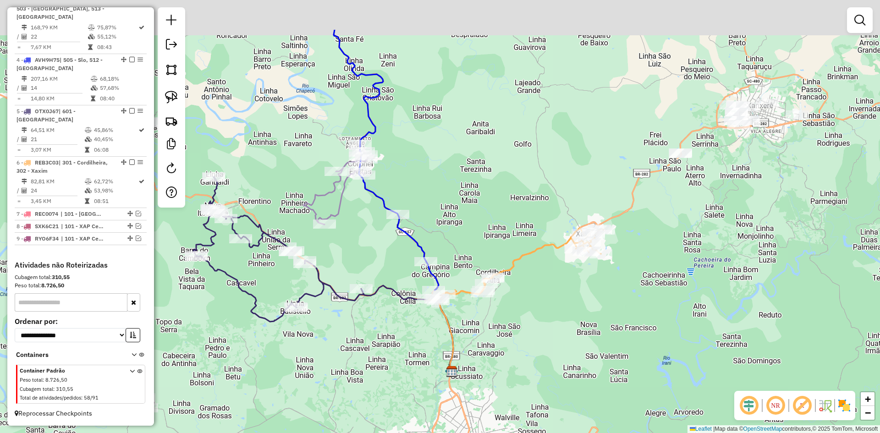
drag, startPoint x: 553, startPoint y: 290, endPoint x: 537, endPoint y: 363, distance: 74.6
click at [537, 363] on div "Janela de atendimento Grade de atendimento Capacidade Transportadoras Veículos …" at bounding box center [440, 216] width 880 height 433
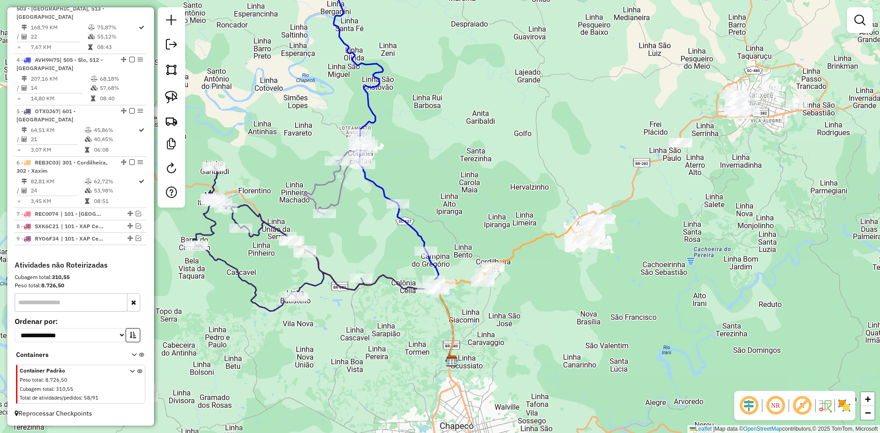
drag, startPoint x: 541, startPoint y: 382, endPoint x: 471, endPoint y: 249, distance: 150.2
click at [472, 253] on div "Janela de atendimento Grade de atendimento Capacidade Transportadoras Veículos …" at bounding box center [440, 216] width 880 height 433
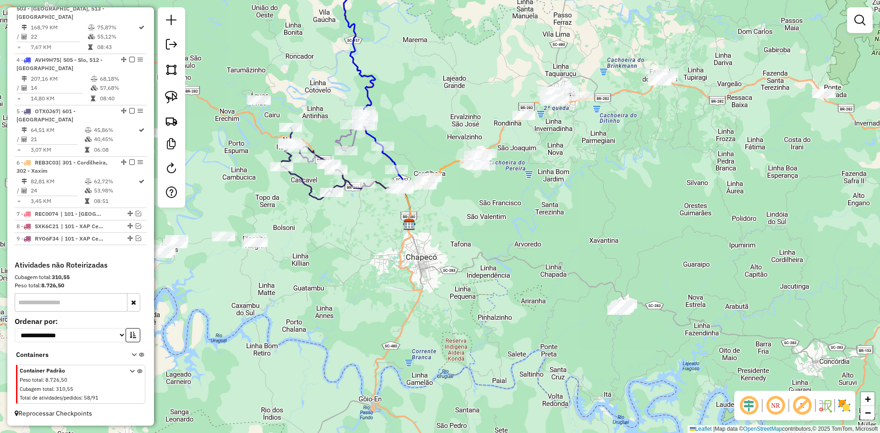
drag, startPoint x: 542, startPoint y: 300, endPoint x: 520, endPoint y: 279, distance: 30.1
click at [520, 280] on div "Janela de atendimento Grade de atendimento Capacidade Transportadoras Veículos …" at bounding box center [440, 216] width 880 height 433
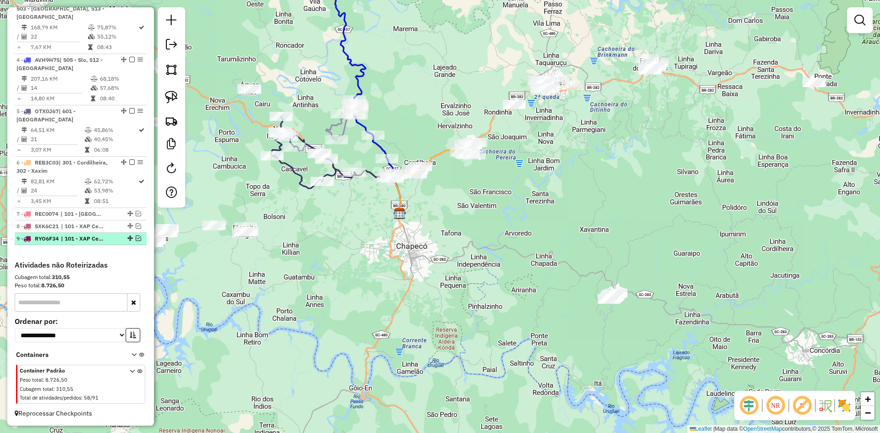
click at [136, 236] on em at bounding box center [138, 237] width 5 height 5
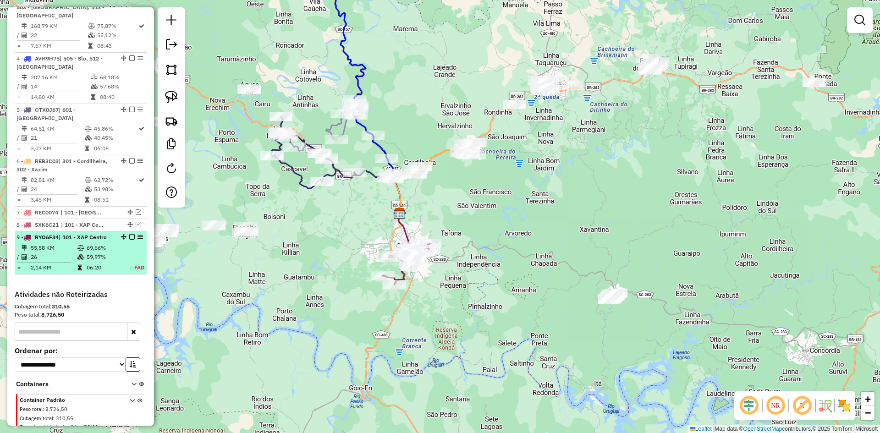
click at [129, 238] on em at bounding box center [131, 236] width 5 height 5
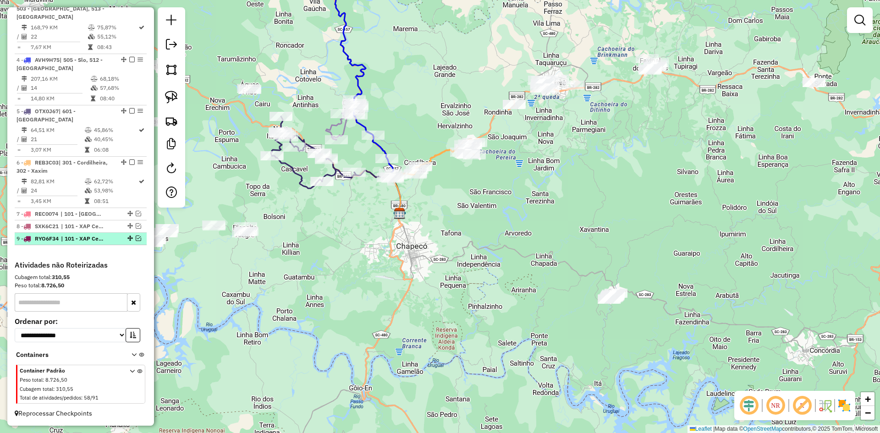
scroll to position [404, 0]
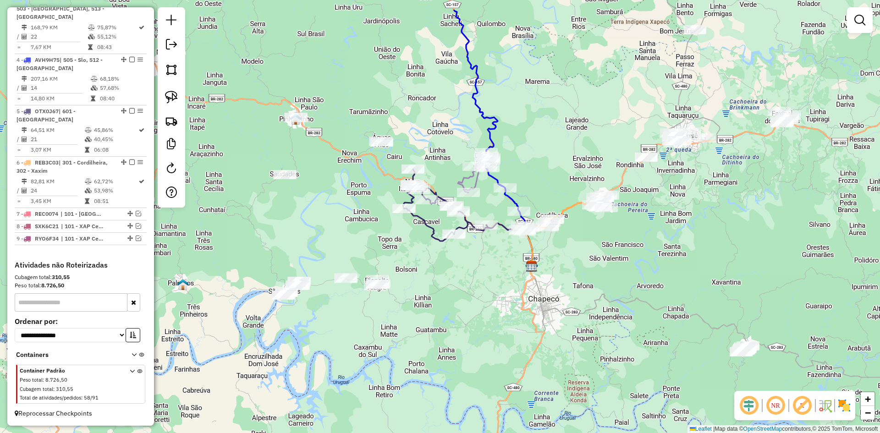
drag, startPoint x: 382, startPoint y: 228, endPoint x: 497, endPoint y: 267, distance: 121.6
click at [499, 268] on div "Janela de atendimento Grade de atendimento Capacidade Transportadoras Veículos …" at bounding box center [440, 216] width 880 height 433
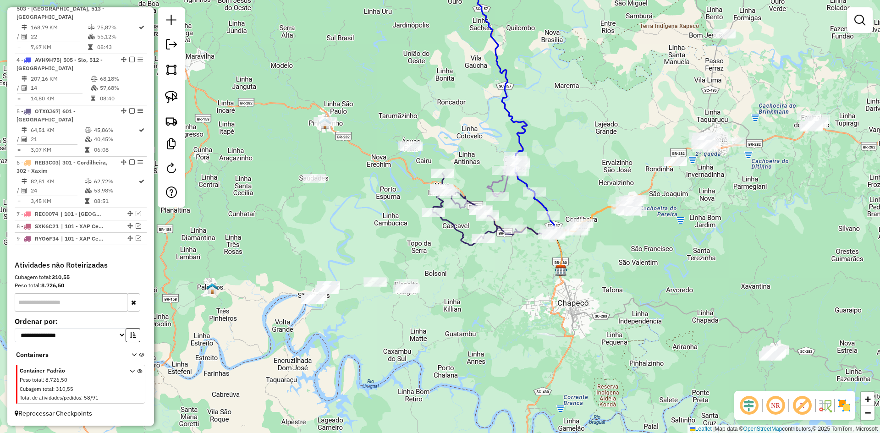
drag, startPoint x: 371, startPoint y: 228, endPoint x: 394, endPoint y: 231, distance: 24.0
click at [394, 231] on div "Janela de atendimento Grade de atendimento Capacidade Transportadoras Veículos …" at bounding box center [440, 216] width 880 height 433
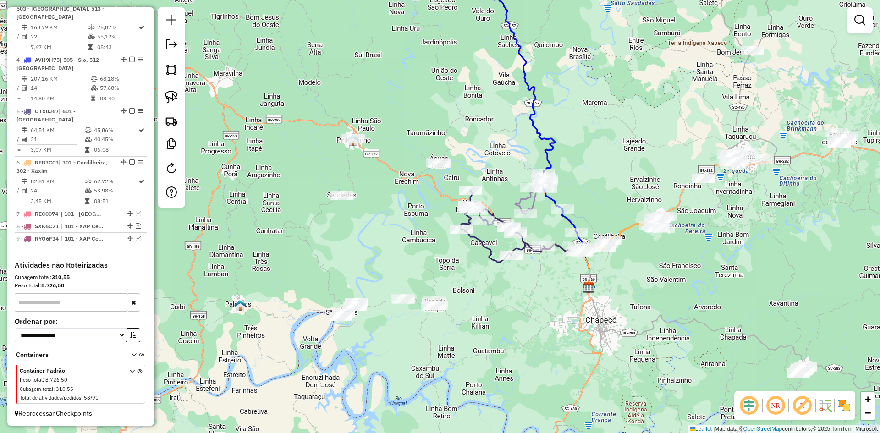
drag, startPoint x: 401, startPoint y: 213, endPoint x: 407, endPoint y: 218, distance: 7.9
click at [407, 218] on div "Janela de atendimento Grade de atendimento Capacidade Transportadoras Veículos …" at bounding box center [440, 216] width 880 height 433
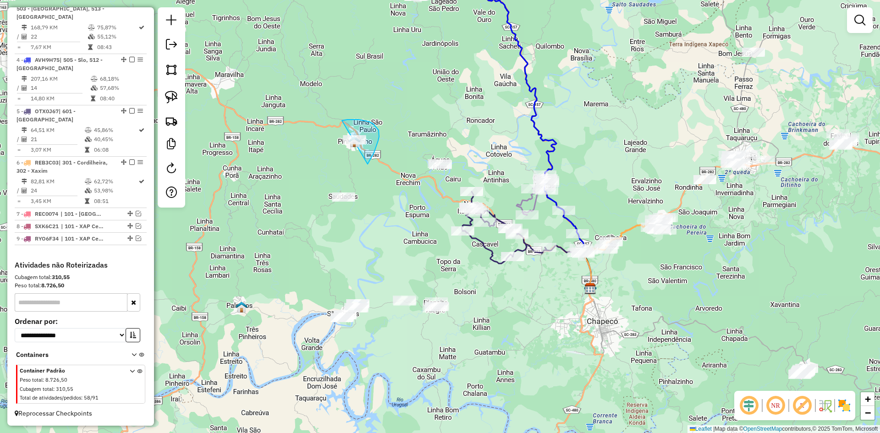
drag, startPoint x: 377, startPoint y: 145, endPoint x: 323, endPoint y: 143, distance: 53.2
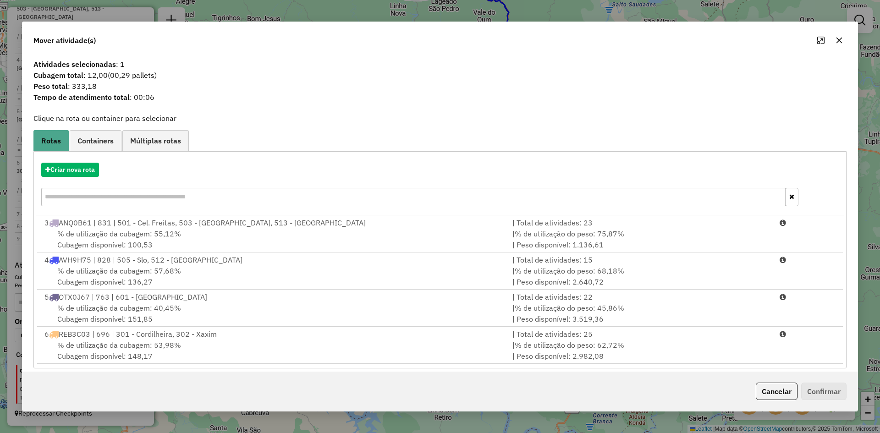
click at [836, 38] on icon "button" at bounding box center [838, 40] width 7 height 7
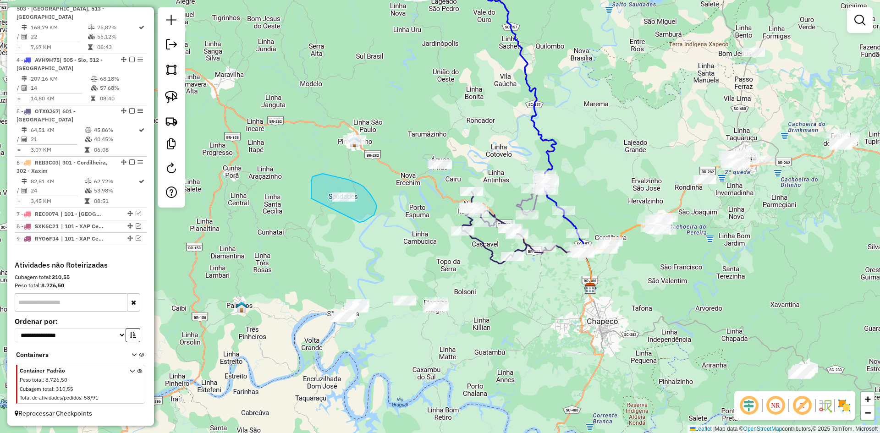
drag, startPoint x: 358, startPoint y: 222, endPoint x: 311, endPoint y: 198, distance: 52.7
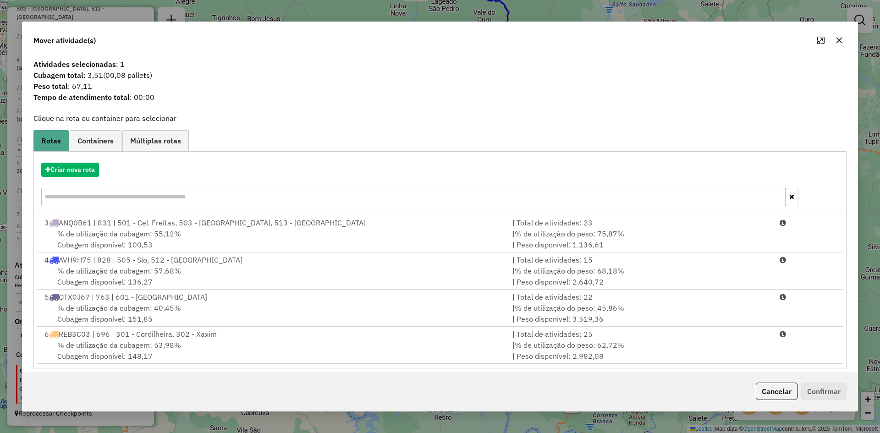
click at [834, 38] on button "button" at bounding box center [839, 40] width 15 height 15
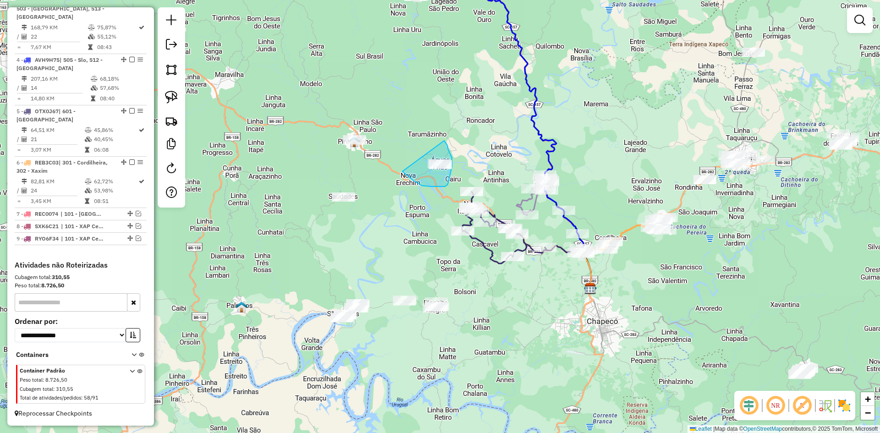
drag, startPoint x: 421, startPoint y: 186, endPoint x: 414, endPoint y: 138, distance: 47.8
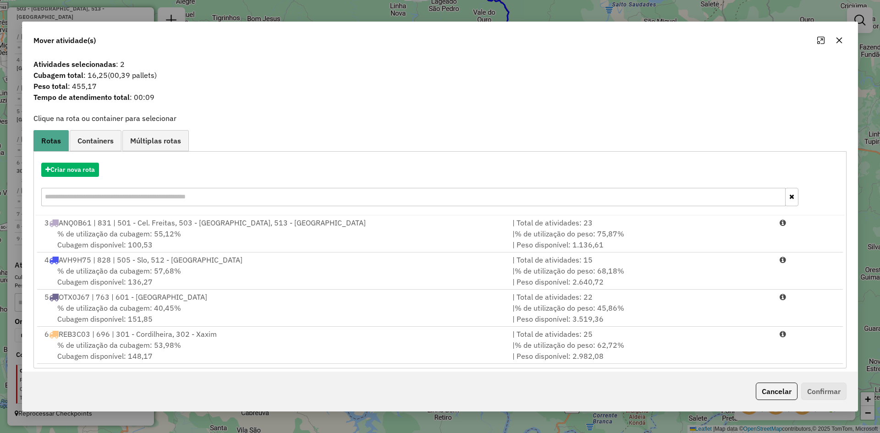
click at [839, 42] on icon "button" at bounding box center [838, 40] width 7 height 7
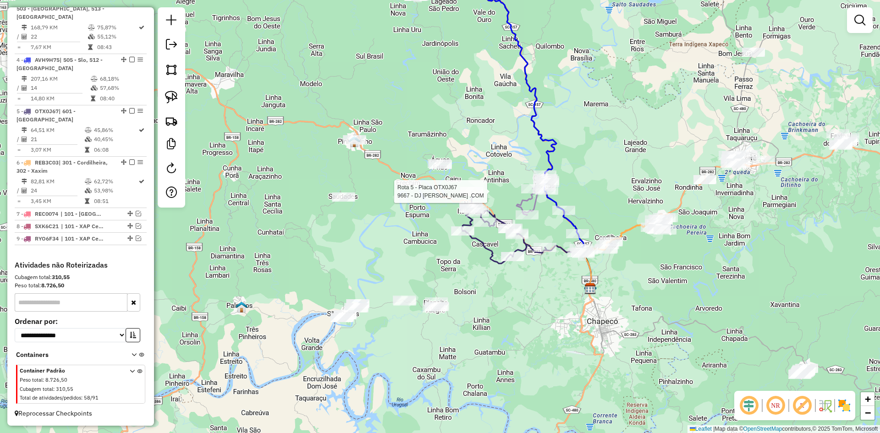
select select "**********"
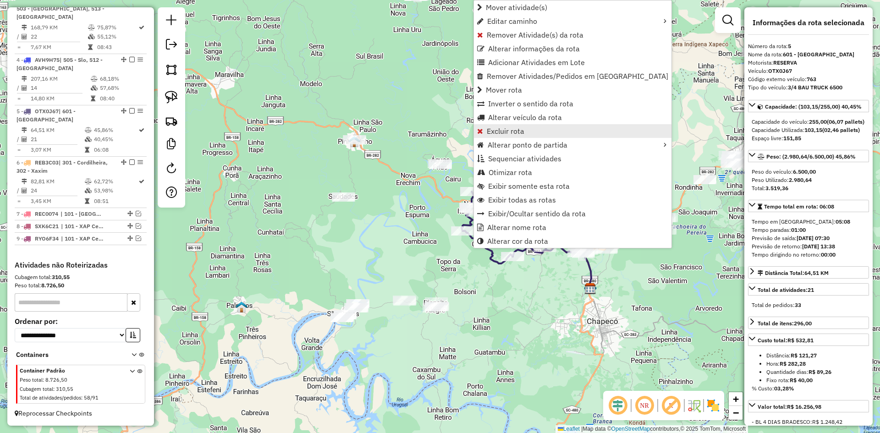
click at [505, 130] on span "Excluir rota" at bounding box center [506, 130] width 38 height 7
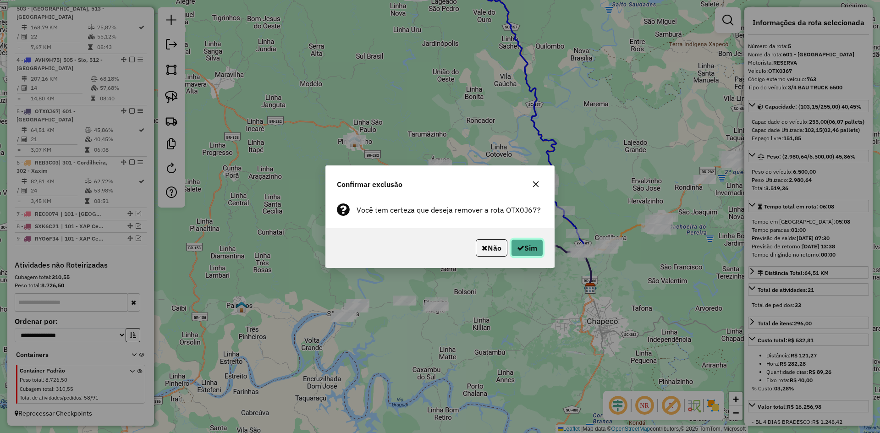
click at [518, 244] on button "Sim" at bounding box center [527, 247] width 32 height 17
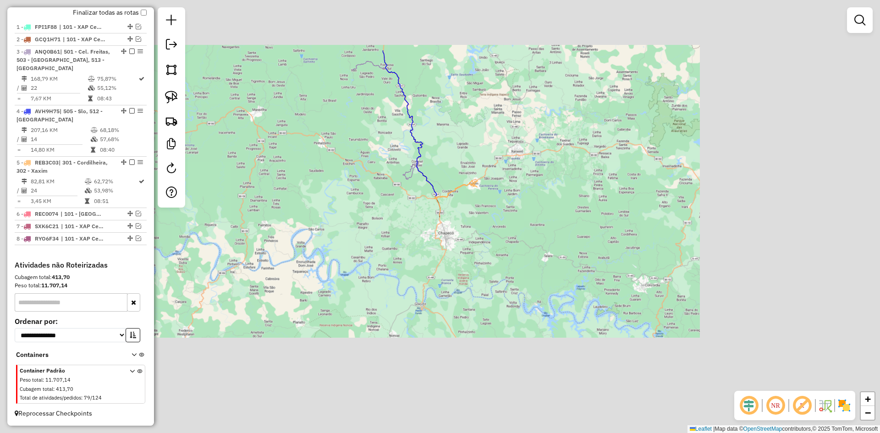
scroll to position [352, 0]
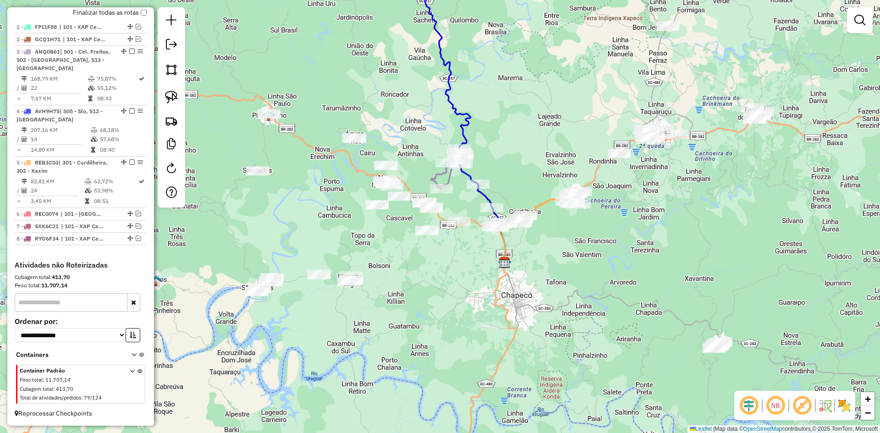
click at [385, 175] on div "Janela de atendimento Grade de atendimento Capacidade Transportadoras Veículos …" at bounding box center [440, 216] width 880 height 433
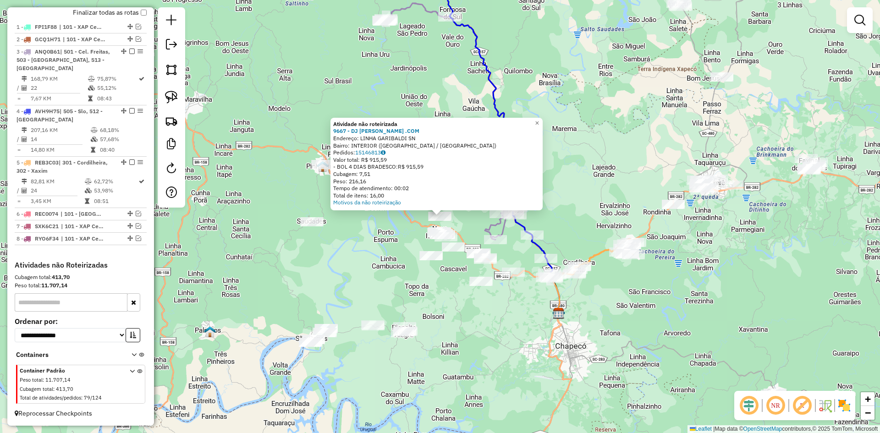
click at [381, 226] on div "Atividade não roteirizada 9667 - DJ ARROCHA .COM Endereço: LINHA GARIBALDI SN B…" at bounding box center [440, 216] width 880 height 433
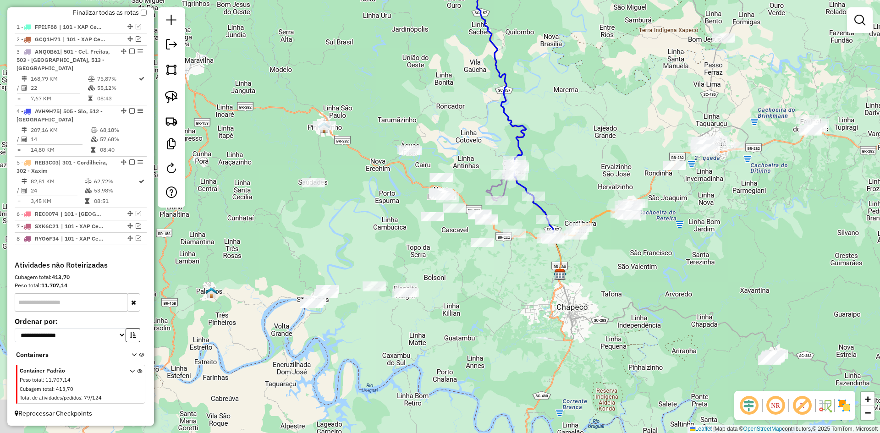
drag, startPoint x: 412, startPoint y: 296, endPoint x: 414, endPoint y: 257, distance: 39.5
click at [414, 257] on div "Janela de atendimento Grade de atendimento Capacidade Transportadoras Veículos …" at bounding box center [440, 216] width 880 height 433
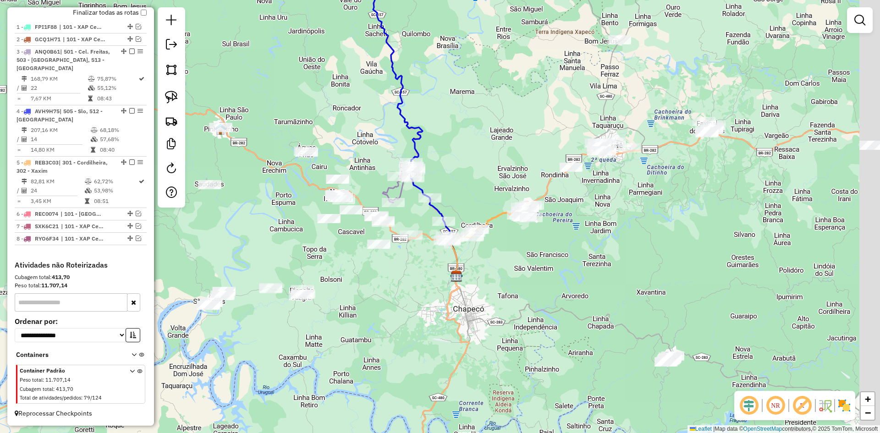
drag, startPoint x: 728, startPoint y: 202, endPoint x: 502, endPoint y: 214, distance: 227.1
click at [503, 214] on div "Janela de atendimento Grade de atendimento Capacidade Transportadoras Veículos …" at bounding box center [440, 216] width 880 height 433
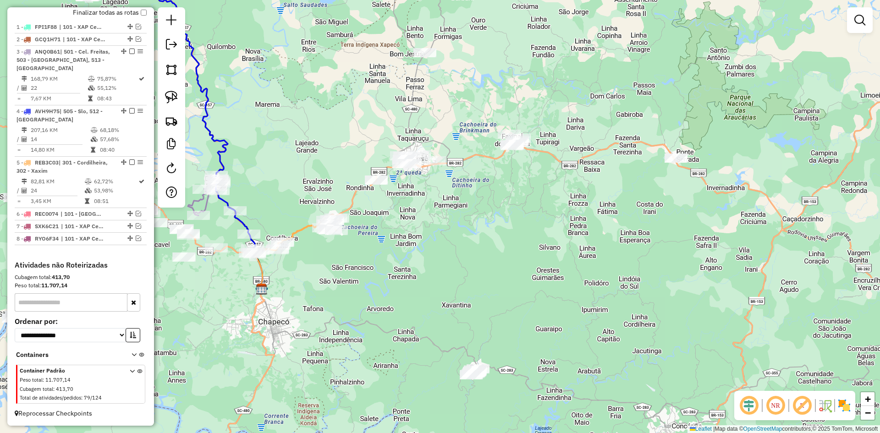
drag, startPoint x: 612, startPoint y: 210, endPoint x: 547, endPoint y: 210, distance: 64.1
click at [547, 210] on div "Janela de atendimento Grade de atendimento Capacidade Transportadoras Veículos …" at bounding box center [440, 216] width 880 height 433
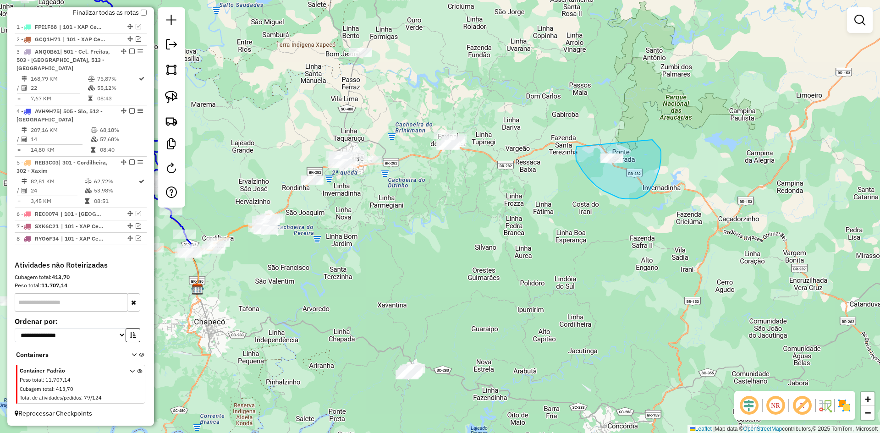
drag, startPoint x: 596, startPoint y: 186, endPoint x: 613, endPoint y: 124, distance: 64.7
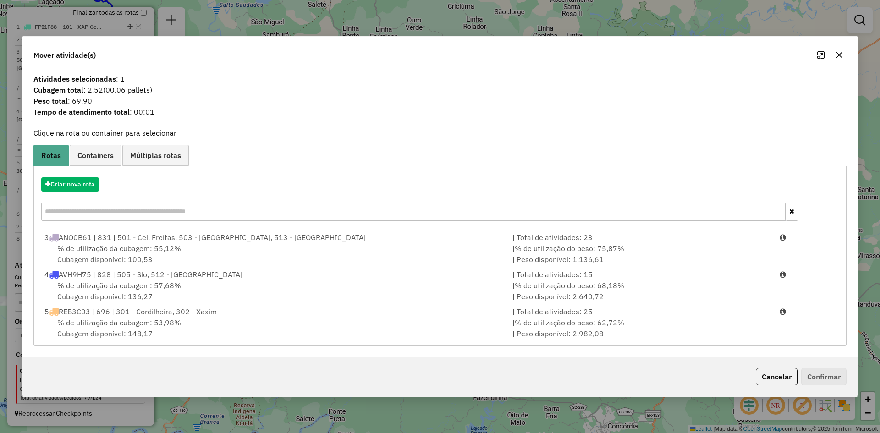
click at [839, 53] on icon "button" at bounding box center [838, 54] width 7 height 7
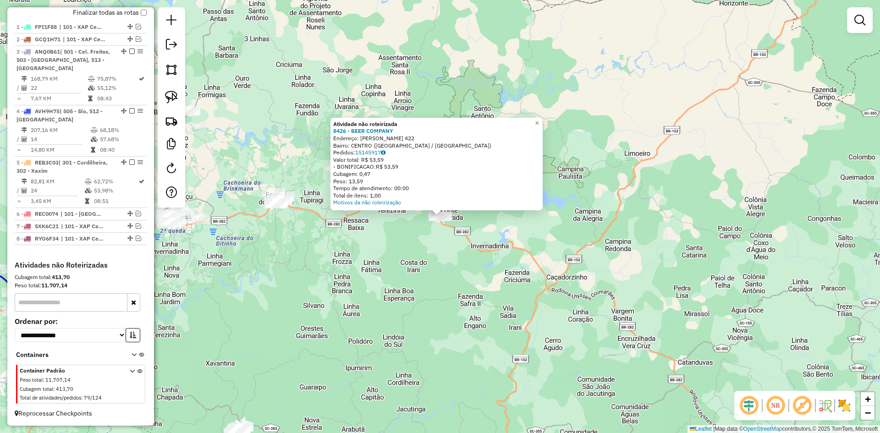
click at [418, 238] on div "Atividade não roteirizada 8426 - BEER COMPANY Endereço: ANGELO FAVRETTO 422 Bai…" at bounding box center [440, 216] width 880 height 433
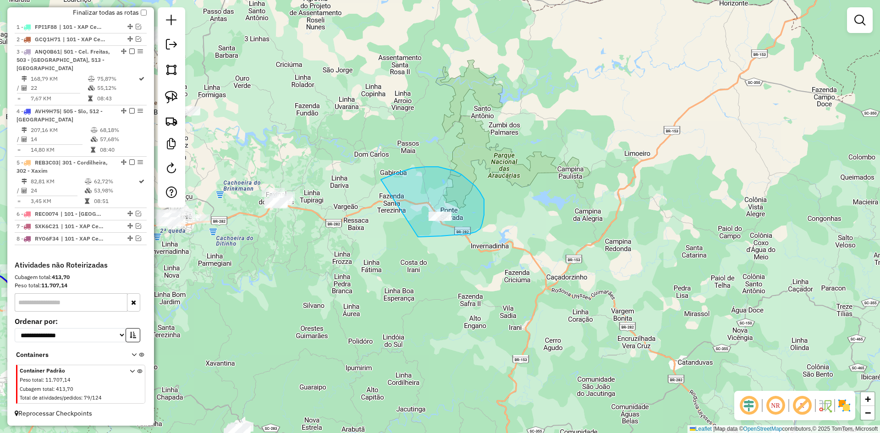
drag, startPoint x: 418, startPoint y: 237, endPoint x: 368, endPoint y: 187, distance: 70.6
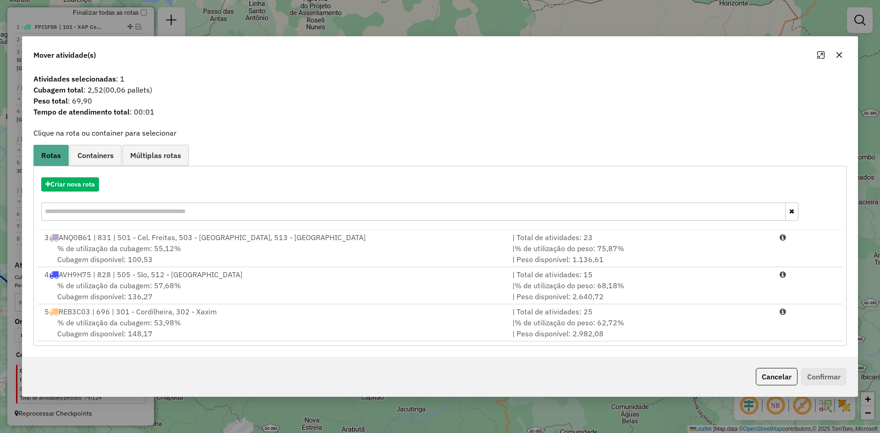
click at [836, 53] on icon "button" at bounding box center [838, 54] width 7 height 7
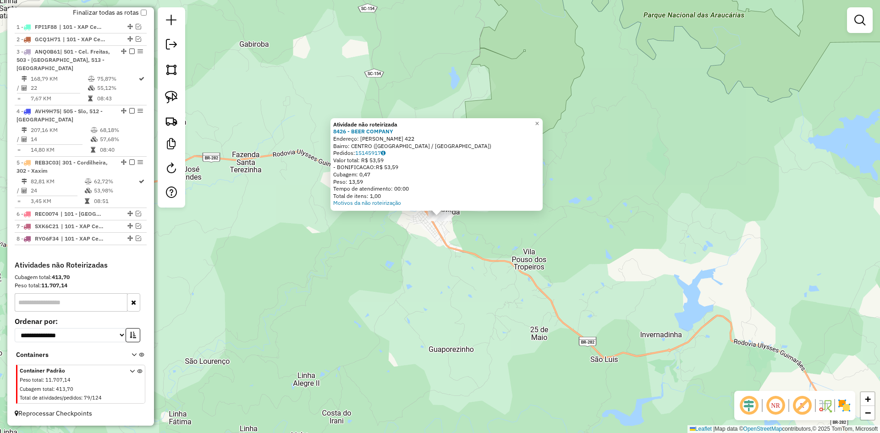
click at [413, 241] on div "Atividade não roteirizada 8426 - BEER COMPANY Endereço: ANGELO FAVRETTO 422 Bai…" at bounding box center [440, 216] width 880 height 433
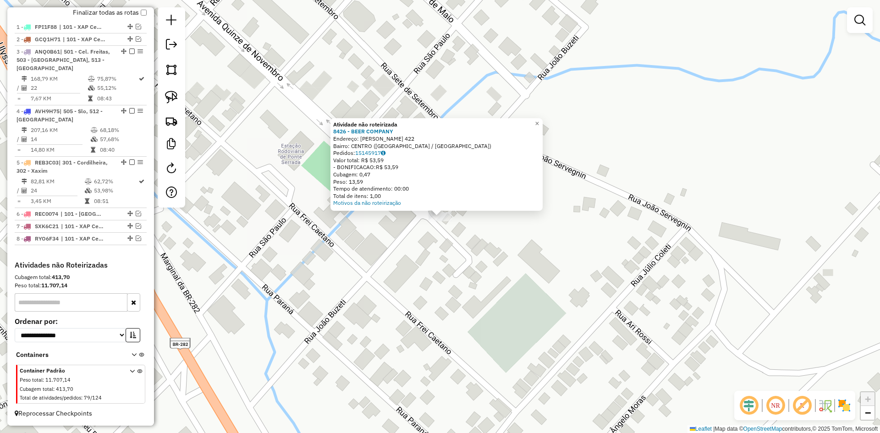
click at [412, 232] on div "Atividade não roteirizada 8426 - BEER COMPANY Endereço: ANGELO FAVRETTO 422 Bai…" at bounding box center [440, 216] width 880 height 433
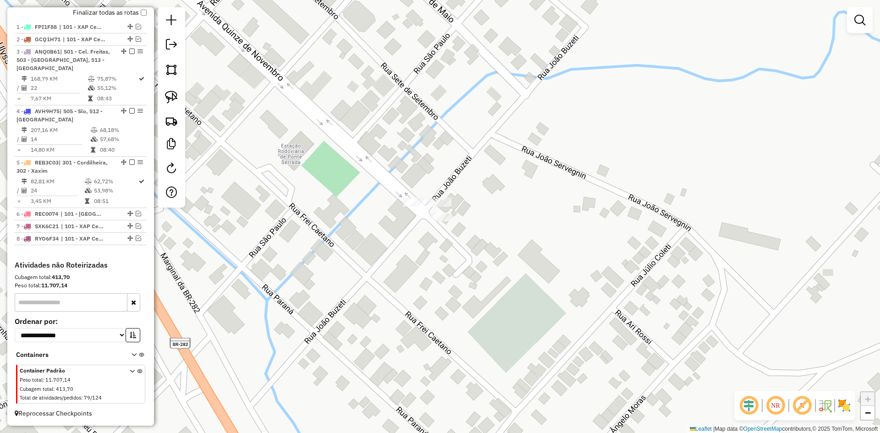
click at [412, 209] on div "Janela de atendimento Grade de atendimento Capacidade Transportadoras Veículos …" at bounding box center [440, 216] width 880 height 433
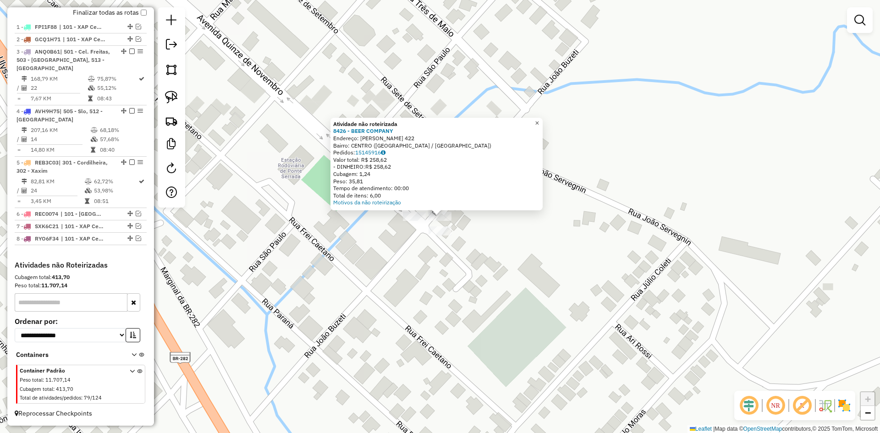
click at [539, 119] on span "×" at bounding box center [537, 123] width 4 height 8
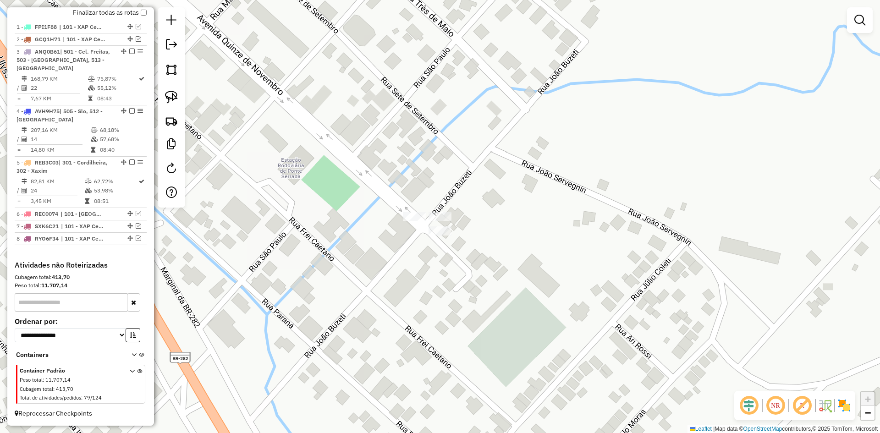
click at [624, 203] on div "Janela de atendimento Grade de atendimento Capacidade Transportadoras Veículos …" at bounding box center [440, 216] width 880 height 433
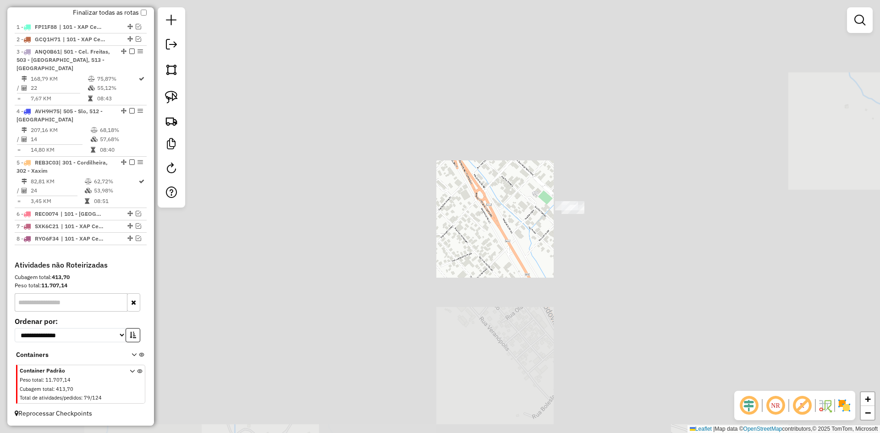
drag, startPoint x: 412, startPoint y: 149, endPoint x: 543, endPoint y: 192, distance: 138.2
click at [535, 193] on div "Janela de atendimento Grade de atendimento Capacidade Transportadoras Veículos …" at bounding box center [440, 216] width 880 height 433
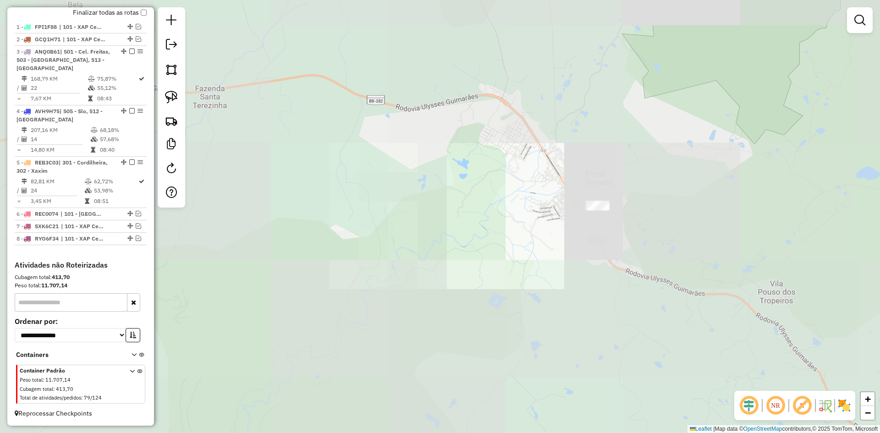
drag, startPoint x: 520, startPoint y: 240, endPoint x: 538, endPoint y: 265, distance: 30.8
click at [540, 267] on div "Janela de atendimento Grade de atendimento Capacidade Transportadoras Veículos …" at bounding box center [440, 216] width 880 height 433
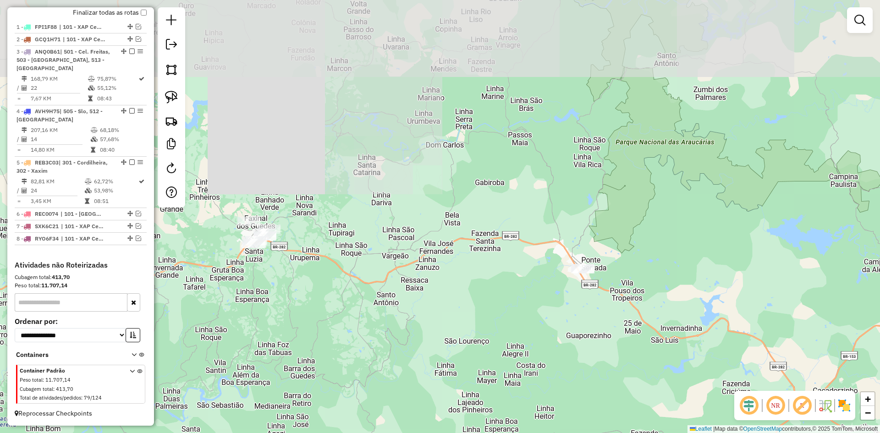
drag, startPoint x: 474, startPoint y: 250, endPoint x: 536, endPoint y: 237, distance: 62.8
click at [556, 238] on div "Janela de atendimento Grade de atendimento Capacidade Transportadoras Veículos …" at bounding box center [440, 216] width 880 height 433
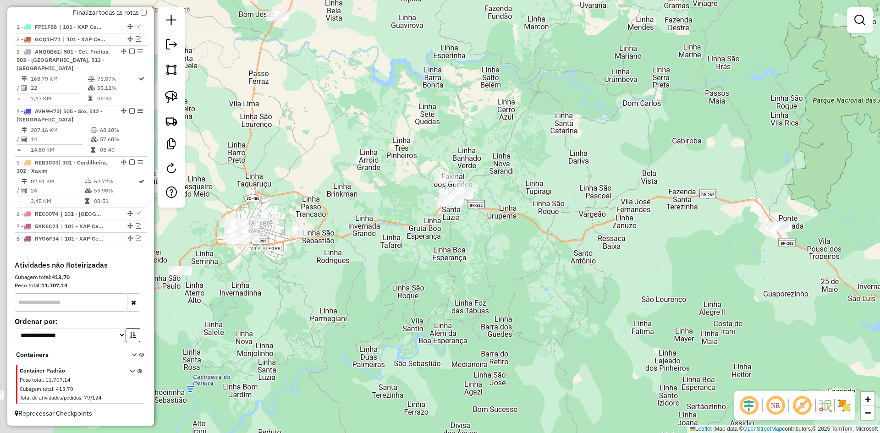
drag, startPoint x: 387, startPoint y: 235, endPoint x: 519, endPoint y: 204, distance: 135.5
click at [519, 204] on div "Janela de atendimento Grade de atendimento Capacidade Transportadoras Veículos …" at bounding box center [440, 216] width 880 height 433
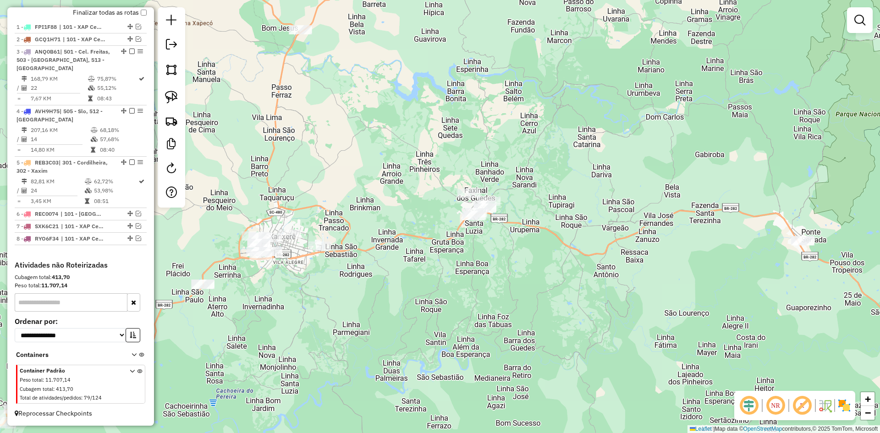
drag, startPoint x: 446, startPoint y: 244, endPoint x: 454, endPoint y: 248, distance: 9.8
click at [454, 248] on div "Janela de atendimento Grade de atendimento Capacidade Transportadoras Veículos …" at bounding box center [440, 216] width 880 height 433
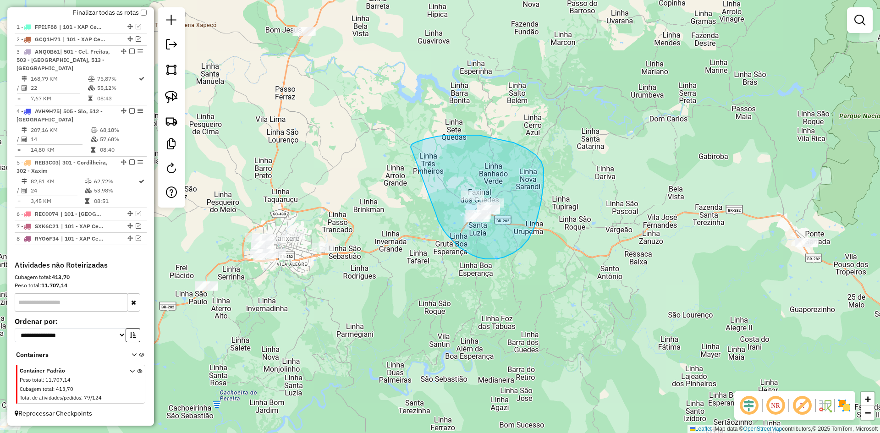
drag, startPoint x: 450, startPoint y: 238, endPoint x: 415, endPoint y: 157, distance: 88.4
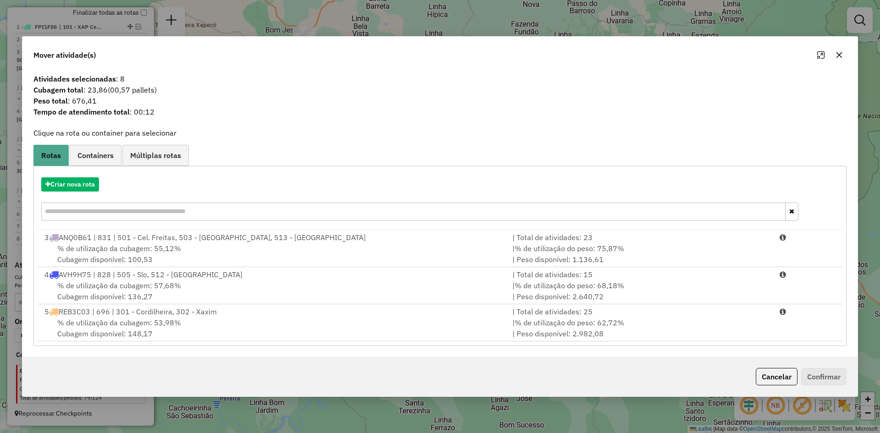
click at [108, 214] on input "text" at bounding box center [413, 212] width 744 height 18
click at [84, 180] on button "Criar nova rota" at bounding box center [70, 184] width 58 height 14
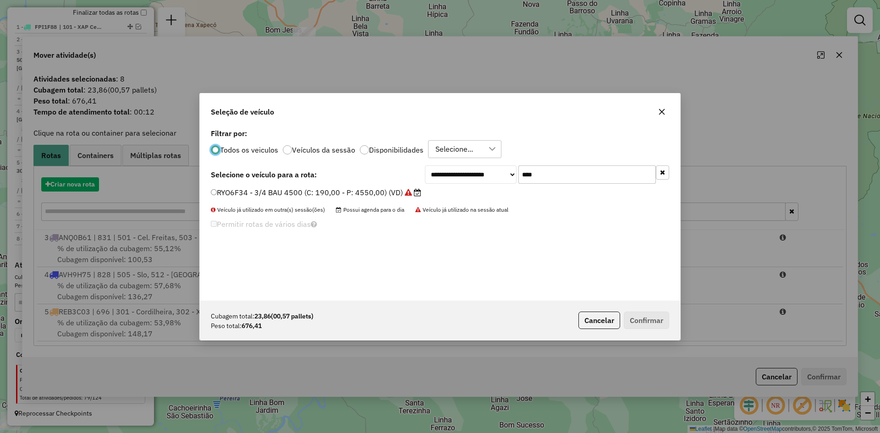
scroll to position [5, 3]
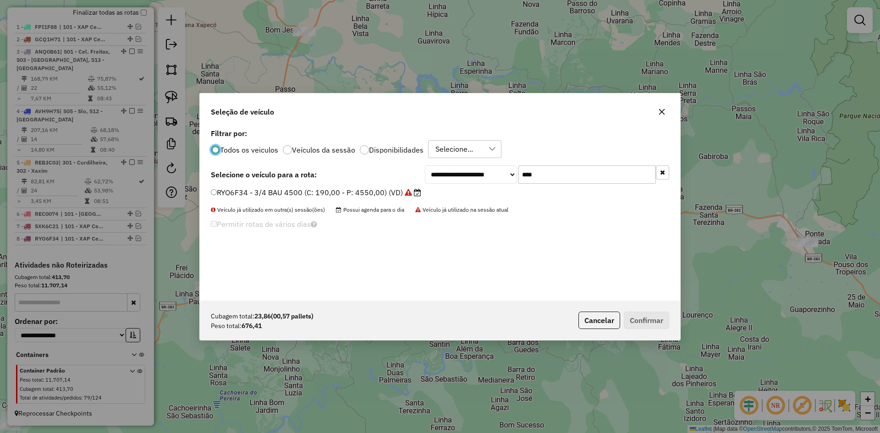
click at [538, 171] on input "****" at bounding box center [586, 174] width 137 height 18
type input "****"
click at [343, 189] on label "REB4C53 - 700 - TOCO BAU 8000 (C: 322,00 - P: 8000,00) (VD)" at bounding box center [325, 192] width 229 height 11
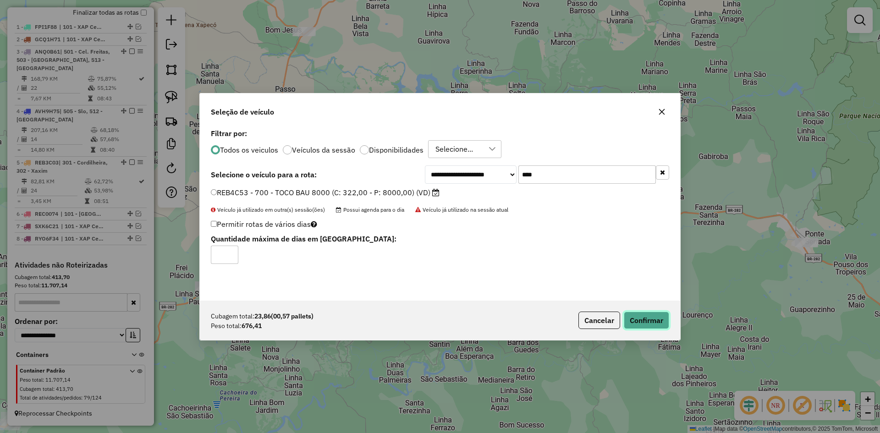
click at [646, 314] on button "Confirmar" at bounding box center [646, 320] width 45 height 17
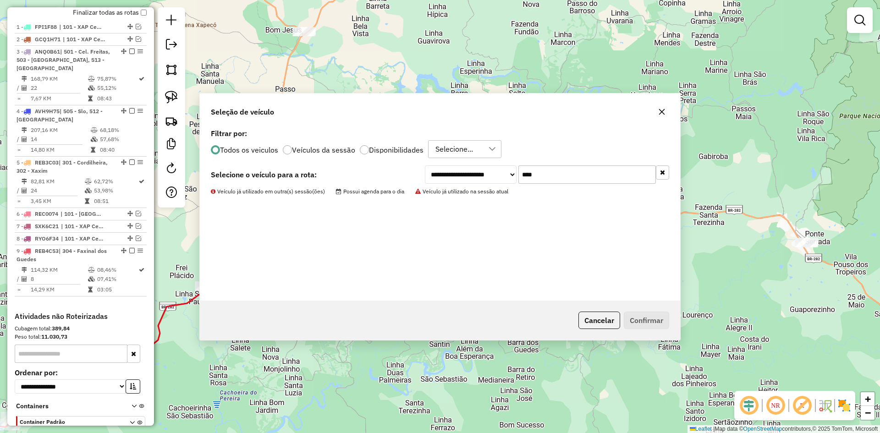
scroll to position [404, 0]
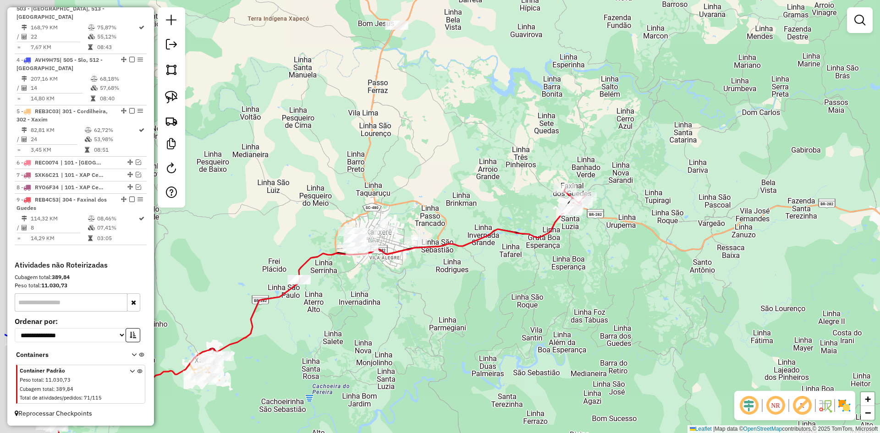
drag, startPoint x: 392, startPoint y: 280, endPoint x: 484, endPoint y: 270, distance: 93.1
click at [485, 272] on div "Janela de atendimento Grade de atendimento Capacidade Transportadoras Veículos …" at bounding box center [440, 216] width 880 height 433
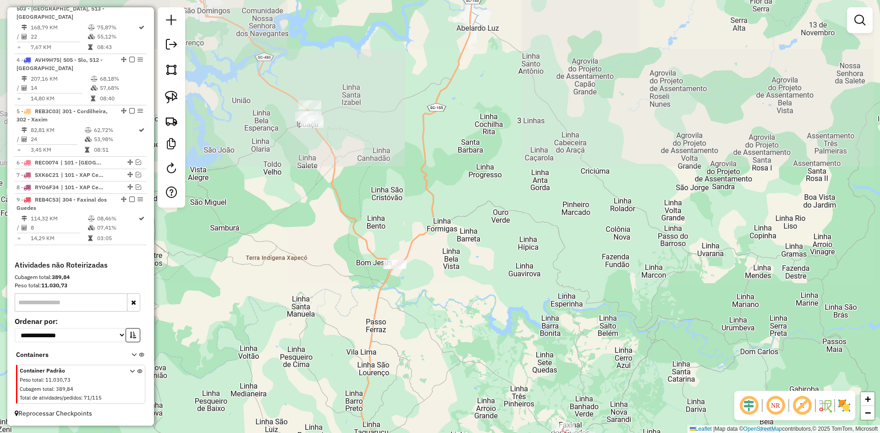
drag, startPoint x: 470, startPoint y: 162, endPoint x: 519, endPoint y: 381, distance: 225.0
click at [519, 381] on div "Janela de atendimento Grade de atendimento Capacidade Transportadoras Veículos …" at bounding box center [440, 216] width 880 height 433
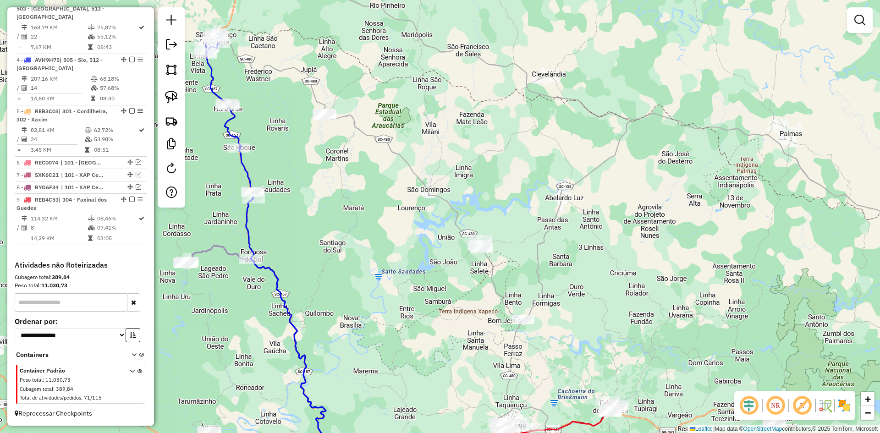
drag, startPoint x: 508, startPoint y: 341, endPoint x: 569, endPoint y: 356, distance: 63.8
click at [569, 356] on div "Janela de atendimento Grade de atendimento Capacidade Transportadoras Veículos …" at bounding box center [440, 216] width 880 height 433
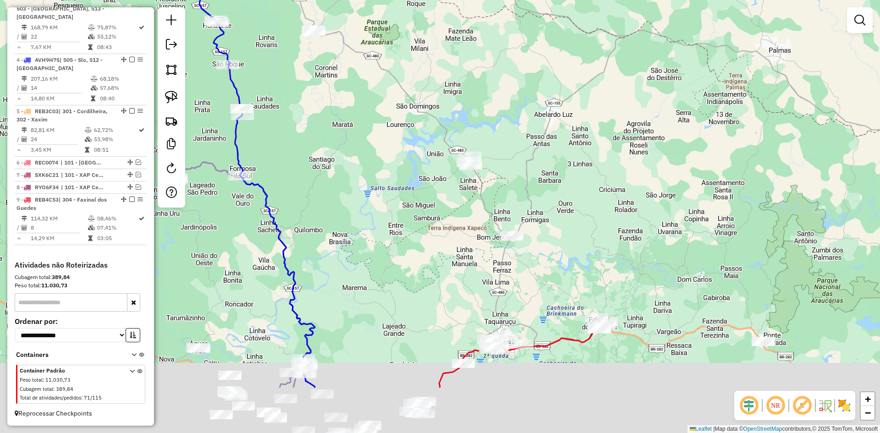
drag, startPoint x: 569, startPoint y: 355, endPoint x: 544, endPoint y: 249, distance: 108.9
click at [547, 253] on div "Janela de atendimento Grade de atendimento Capacidade Transportadoras Veículos …" at bounding box center [440, 216] width 880 height 433
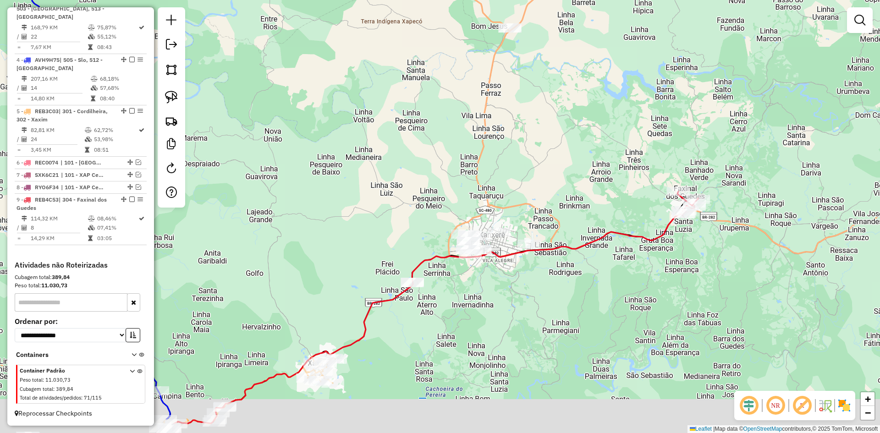
drag, startPoint x: 495, startPoint y: 350, endPoint x: 519, endPoint y: 292, distance: 62.3
click at [519, 293] on div "Janela de atendimento Grade de atendimento Capacidade Transportadoras Veículos …" at bounding box center [440, 216] width 880 height 433
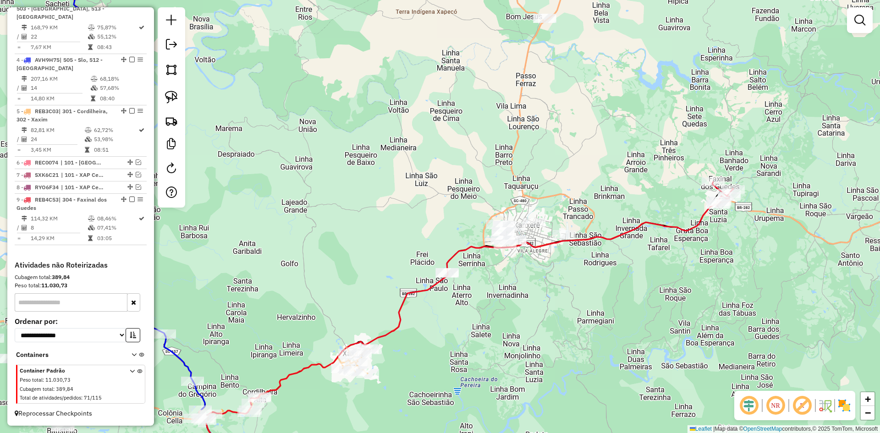
drag, startPoint x: 496, startPoint y: 305, endPoint x: 544, endPoint y: 285, distance: 52.2
click at [544, 286] on div "Janela de atendimento Grade de atendimento Capacidade Transportadoras Veículos …" at bounding box center [440, 216] width 880 height 433
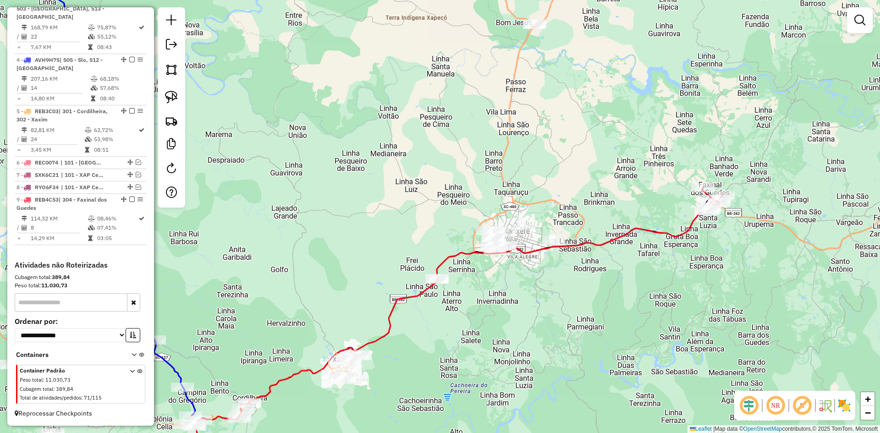
drag, startPoint x: 542, startPoint y: 281, endPoint x: 537, endPoint y: 284, distance: 5.3
click at [537, 284] on div "Janela de atendimento Grade de atendimento Capacidade Transportadoras Veículos …" at bounding box center [440, 216] width 880 height 433
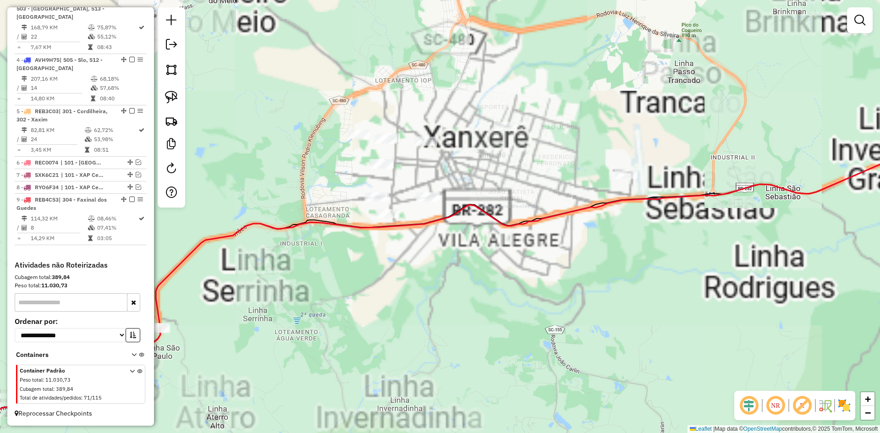
drag, startPoint x: 537, startPoint y: 295, endPoint x: 559, endPoint y: 301, distance: 22.9
click at [559, 301] on div "Janela de atendimento Grade de atendimento Capacidade Transportadoras Veículos …" at bounding box center [440, 216] width 880 height 433
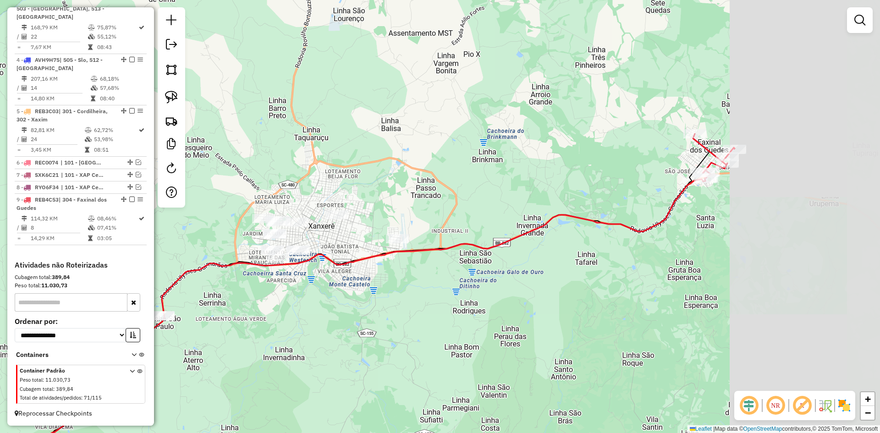
drag, startPoint x: 504, startPoint y: 293, endPoint x: 391, endPoint y: 296, distance: 112.7
click at [383, 300] on div "Janela de atendimento Grade de atendimento Capacidade Transportadoras Veículos …" at bounding box center [440, 216] width 880 height 433
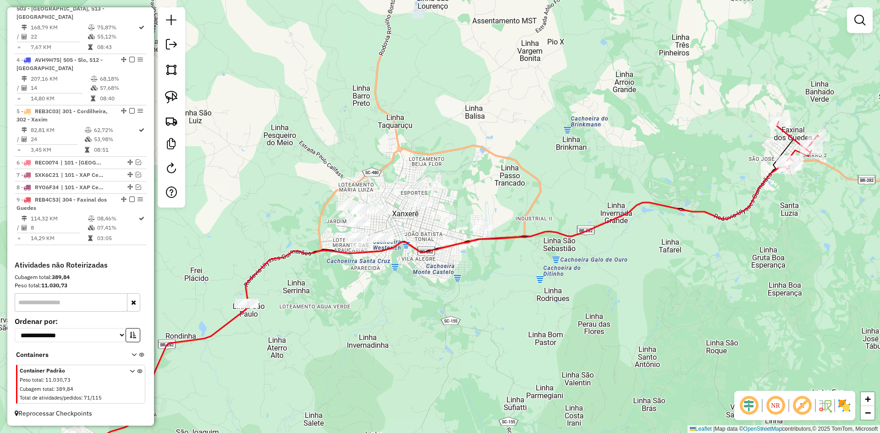
drag, startPoint x: 502, startPoint y: 306, endPoint x: 549, endPoint y: 301, distance: 47.5
click at [549, 301] on div "Janela de atendimento Grade de atendimento Capacidade Transportadoras Veículos …" at bounding box center [440, 216] width 880 height 433
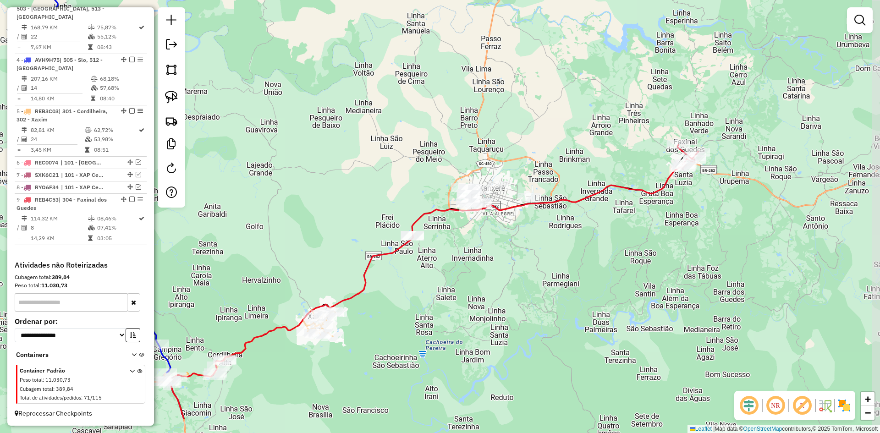
drag, startPoint x: 604, startPoint y: 294, endPoint x: 571, endPoint y: 274, distance: 38.4
click at [571, 274] on div "Janela de atendimento Grade de atendimento Capacidade Transportadoras Veículos …" at bounding box center [440, 216] width 880 height 433
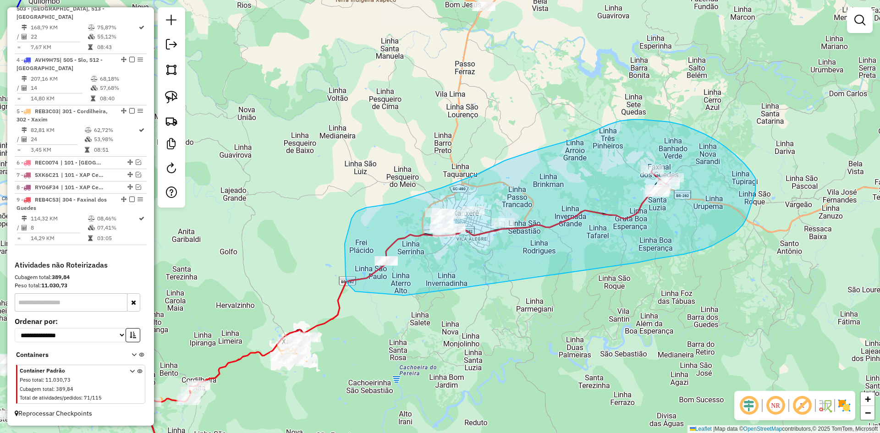
drag, startPoint x: 402, startPoint y: 295, endPoint x: 355, endPoint y: 291, distance: 46.9
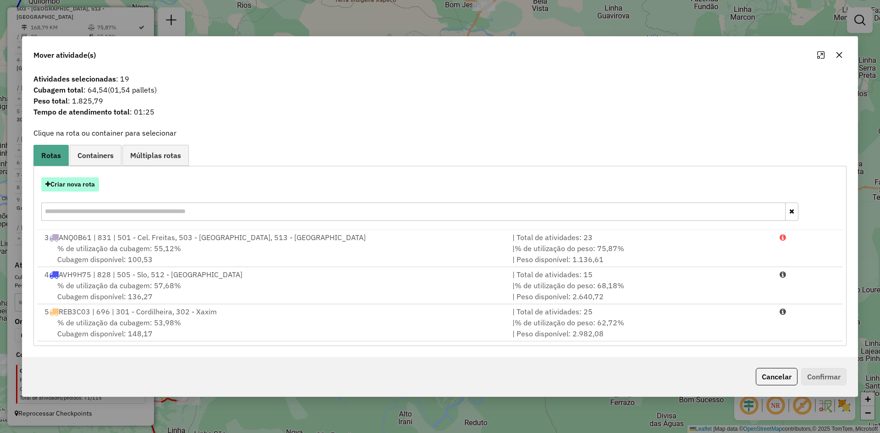
click at [66, 184] on button "Criar nova rota" at bounding box center [70, 184] width 58 height 14
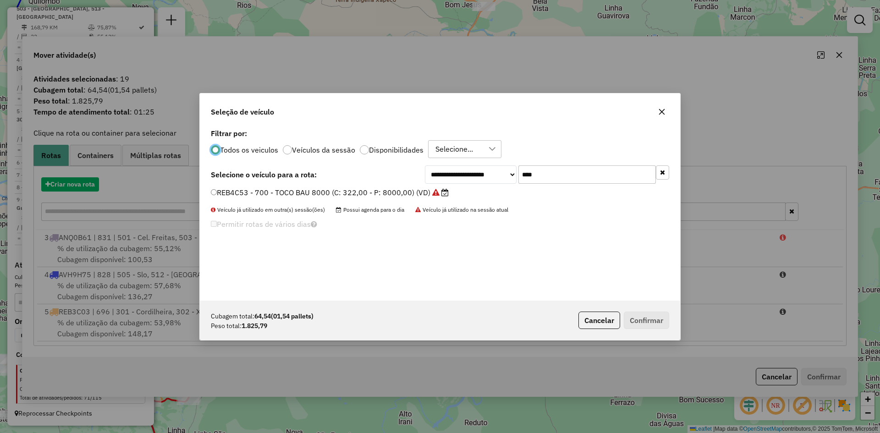
scroll to position [5, 3]
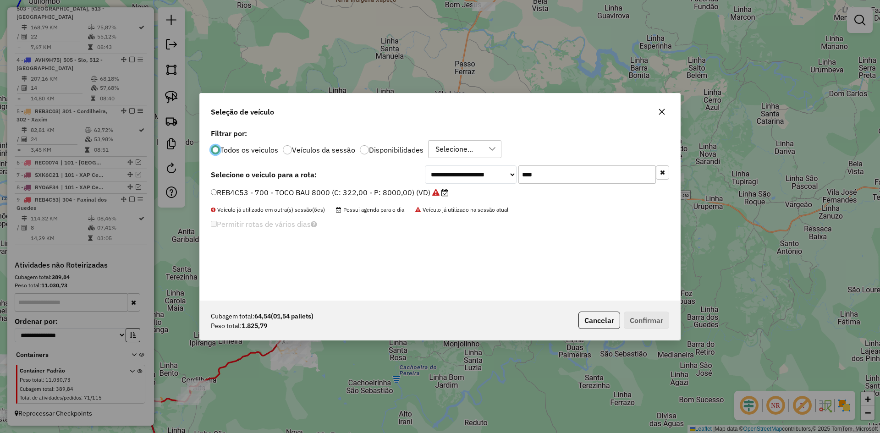
click at [544, 175] on input "****" at bounding box center [586, 174] width 137 height 18
click at [545, 174] on input "****" at bounding box center [586, 174] width 137 height 18
type input "****"
click at [352, 192] on label "RYJ1G96 - 801 - 3/4 BAU TRUCK 6500 (C: 255,00 - P: 6500,00) (VD)" at bounding box center [333, 192] width 245 height 11
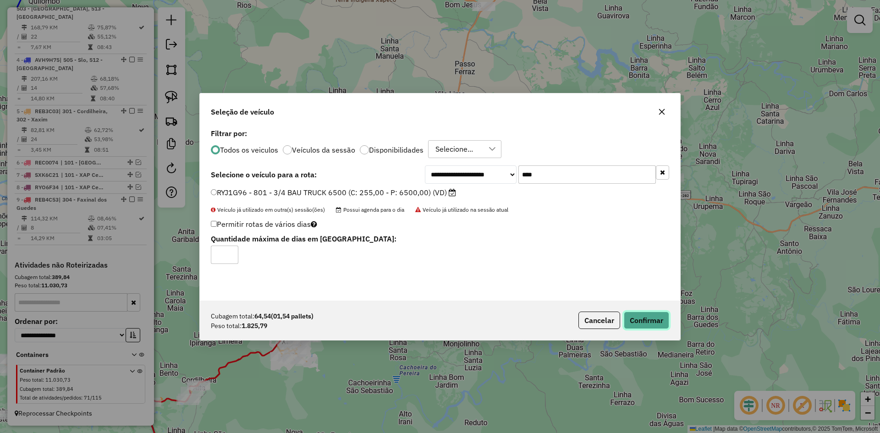
click at [648, 325] on button "Confirmar" at bounding box center [646, 320] width 45 height 17
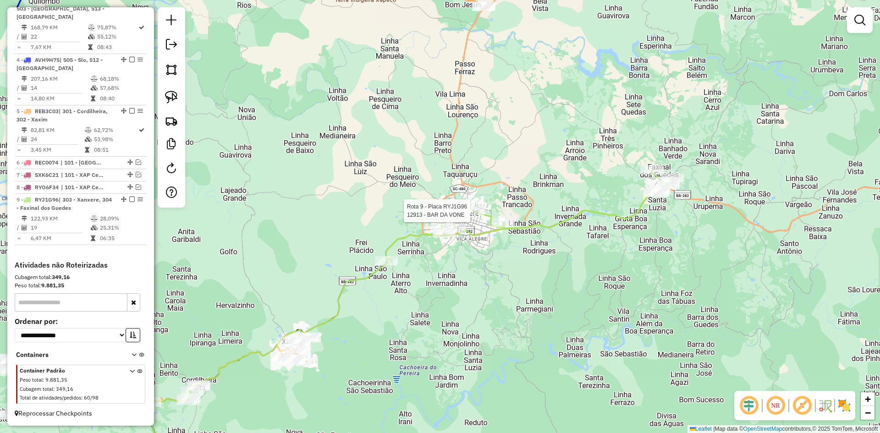
select select "**********"
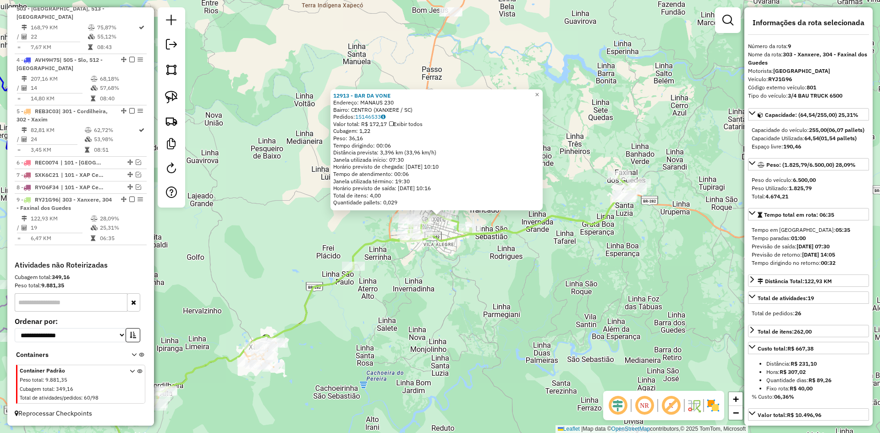
click at [438, 282] on div "12913 - BAR DA VONE Endereço: MANAUS 230 Bairro: CENTRO (XANXERE / SC) Pedidos:…" at bounding box center [440, 216] width 880 height 433
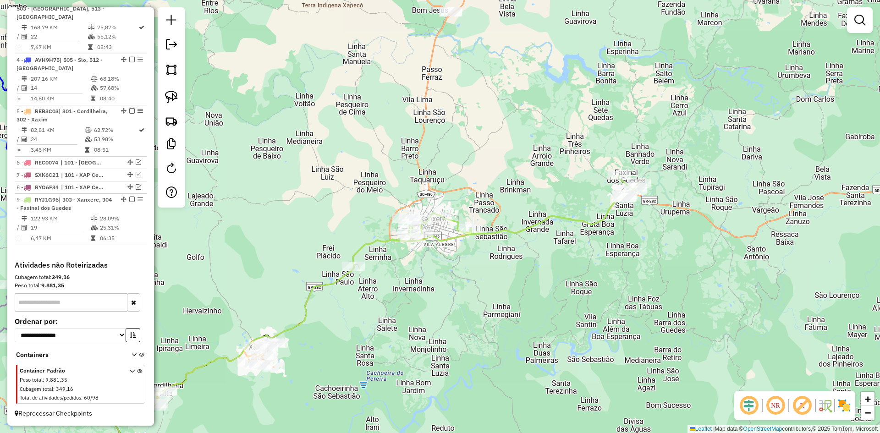
drag, startPoint x: 493, startPoint y: 91, endPoint x: 547, endPoint y: 197, distance: 119.2
click at [547, 197] on div "Janela de atendimento Grade de atendimento Capacidade Transportadoras Veículos …" at bounding box center [440, 216] width 880 height 433
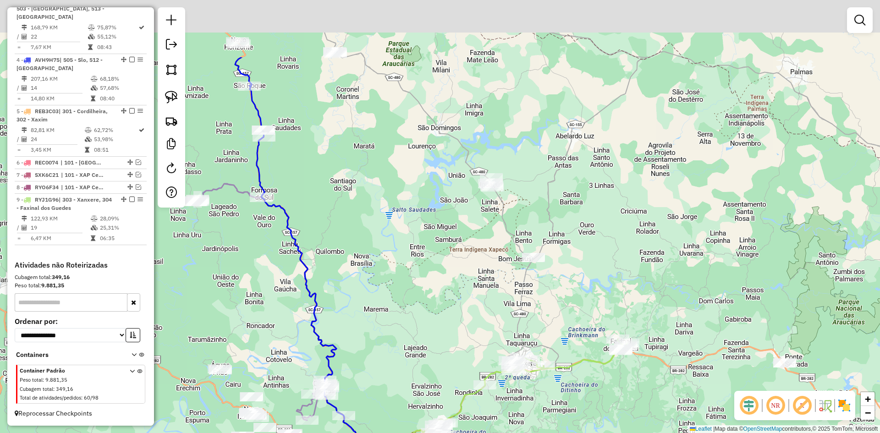
drag, startPoint x: 566, startPoint y: 153, endPoint x: 577, endPoint y: 236, distance: 83.1
click at [575, 246] on div "Janela de atendimento Grade de atendimento Capacidade Transportadoras Veículos …" at bounding box center [440, 216] width 880 height 433
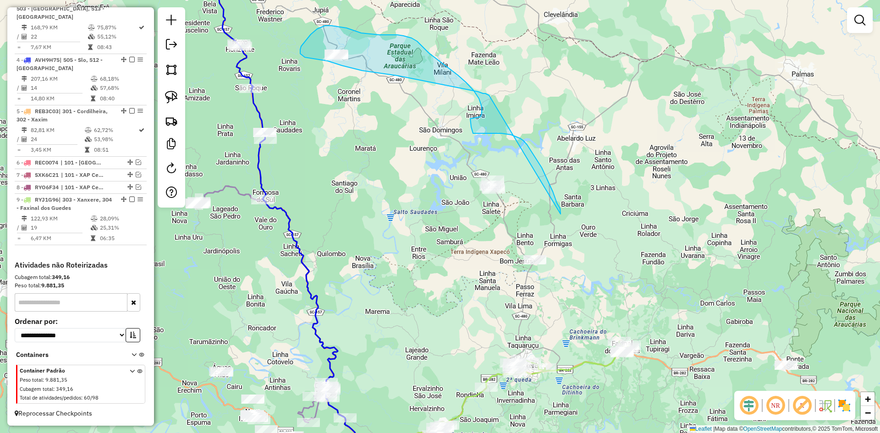
drag, startPoint x: 560, startPoint y: 213, endPoint x: 490, endPoint y: 98, distance: 135.2
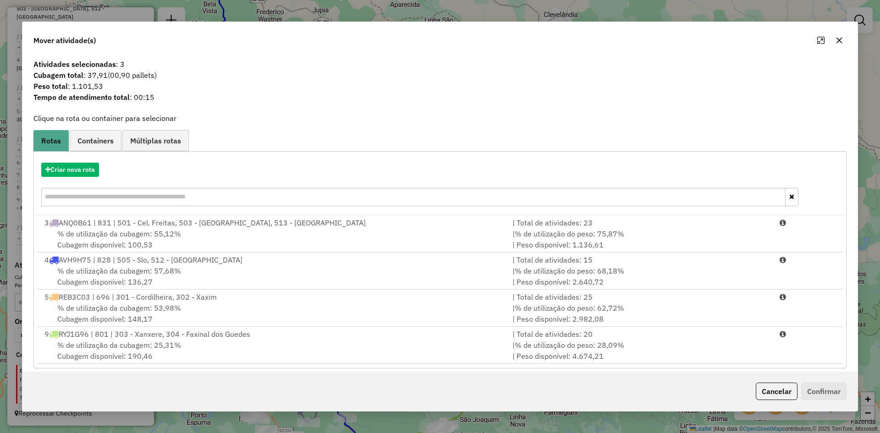
click at [838, 39] on icon "button" at bounding box center [839, 41] width 6 height 6
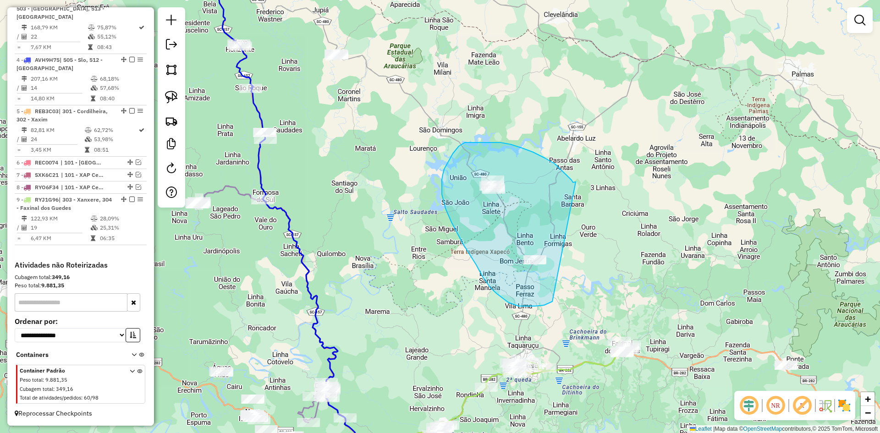
drag, startPoint x: 571, startPoint y: 180, endPoint x: 565, endPoint y: 269, distance: 89.1
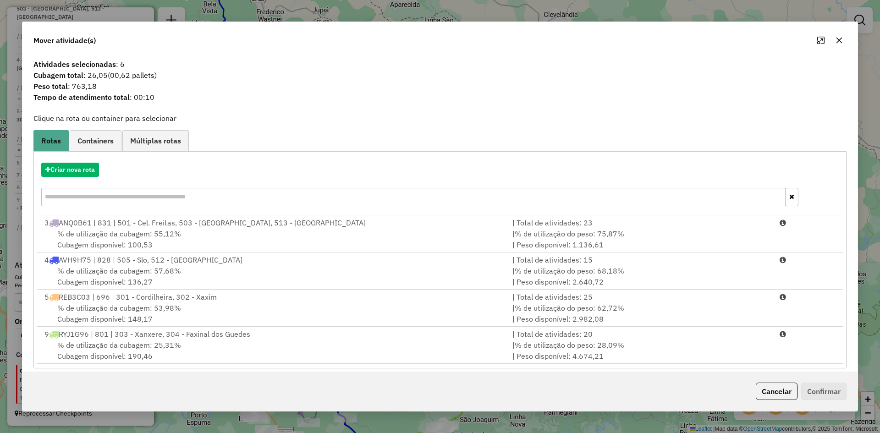
click at [836, 42] on icon "button" at bounding box center [838, 40] width 7 height 7
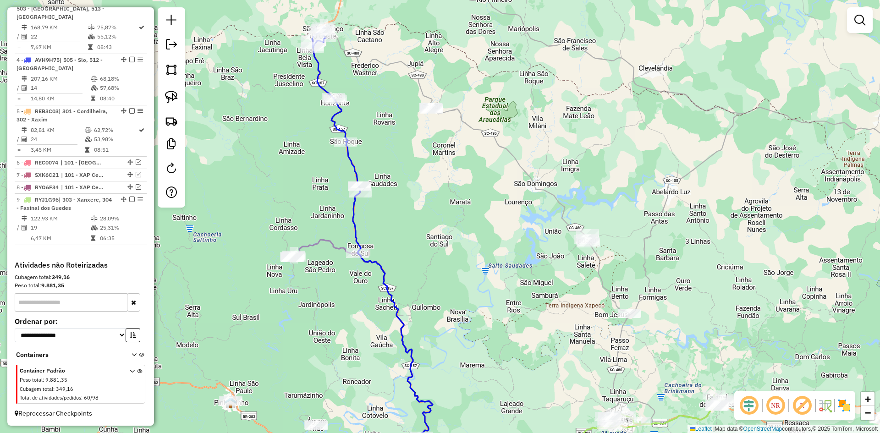
drag, startPoint x: 563, startPoint y: 139, endPoint x: 603, endPoint y: 146, distance: 41.3
click at [603, 146] on div "Janela de atendimento Grade de atendimento Capacidade Transportadoras Veículos …" at bounding box center [440, 216] width 880 height 433
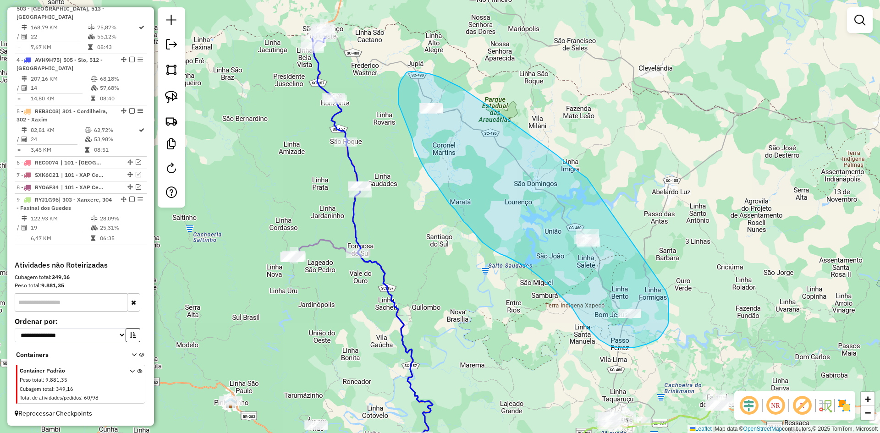
drag, startPoint x: 577, startPoint y: 170, endPoint x: 641, endPoint y: 245, distance: 98.4
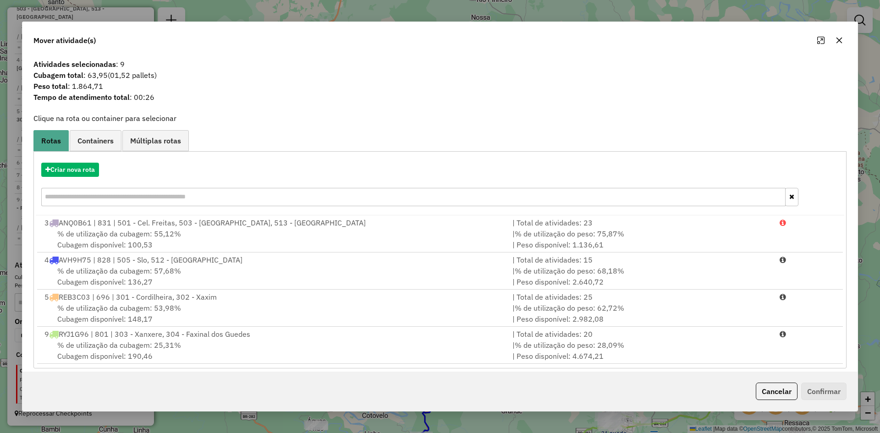
click at [840, 40] on icon "button" at bounding box center [839, 41] width 6 height 6
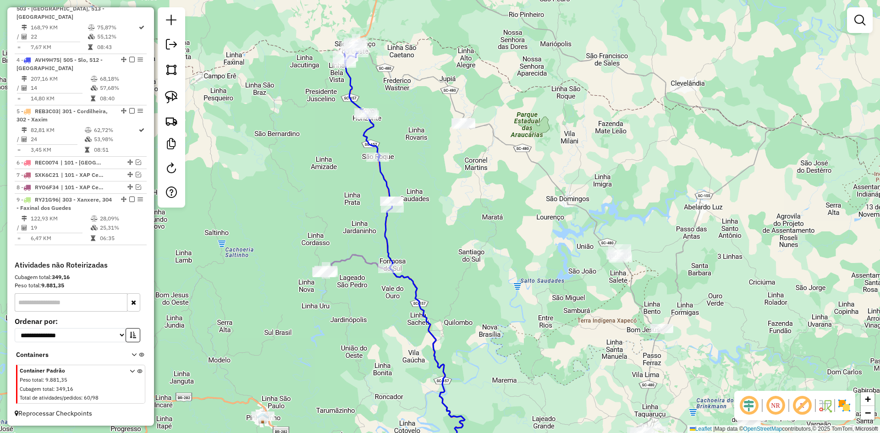
drag, startPoint x: 564, startPoint y: 80, endPoint x: 609, endPoint y: 84, distance: 45.0
click at [609, 84] on div "Janela de atendimento Grade de atendimento Capacidade Transportadoras Veículos …" at bounding box center [440, 216] width 880 height 433
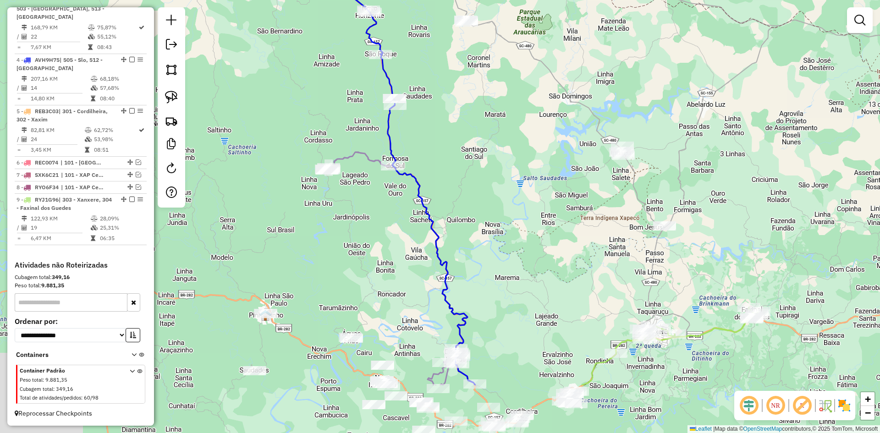
drag, startPoint x: 591, startPoint y: 68, endPoint x: 571, endPoint y: 29, distance: 44.1
click at [577, 34] on div "Janela de atendimento Grade de atendimento Capacidade Transportadoras Veículos …" at bounding box center [440, 216] width 880 height 433
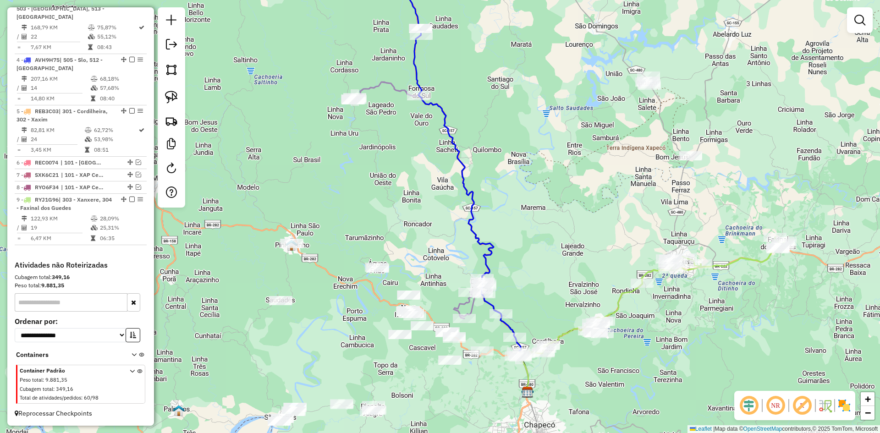
drag, startPoint x: 496, startPoint y: 151, endPoint x: 554, endPoint y: 84, distance: 89.0
click at [554, 84] on div "Janela de atendimento Grade de atendimento Capacidade Transportadoras Veículos …" at bounding box center [440, 216] width 880 height 433
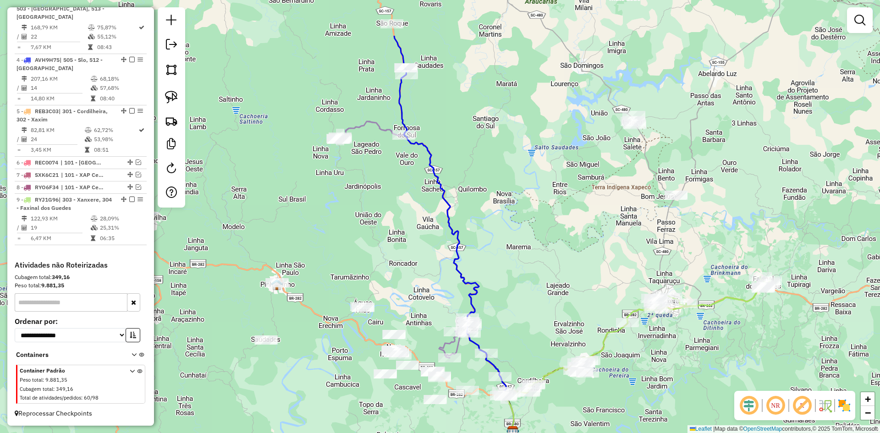
drag, startPoint x: 537, startPoint y: 104, endPoint x: 516, endPoint y: 189, distance: 87.8
click at [516, 189] on div "Janela de atendimento Grade de atendimento Capacidade Transportadoras Veículos …" at bounding box center [440, 216] width 880 height 433
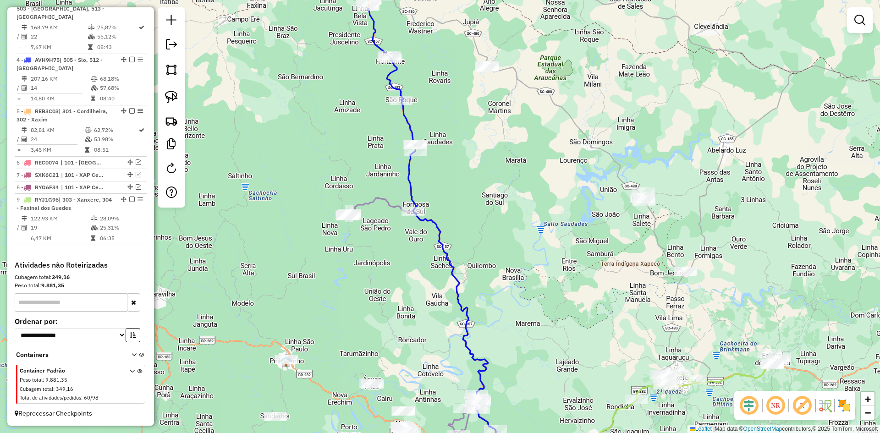
drag, startPoint x: 536, startPoint y: 136, endPoint x: 552, endPoint y: 187, distance: 53.3
click at [552, 187] on div "Janela de atendimento Grade de atendimento Capacidade Transportadoras Veículos …" at bounding box center [440, 216] width 880 height 433
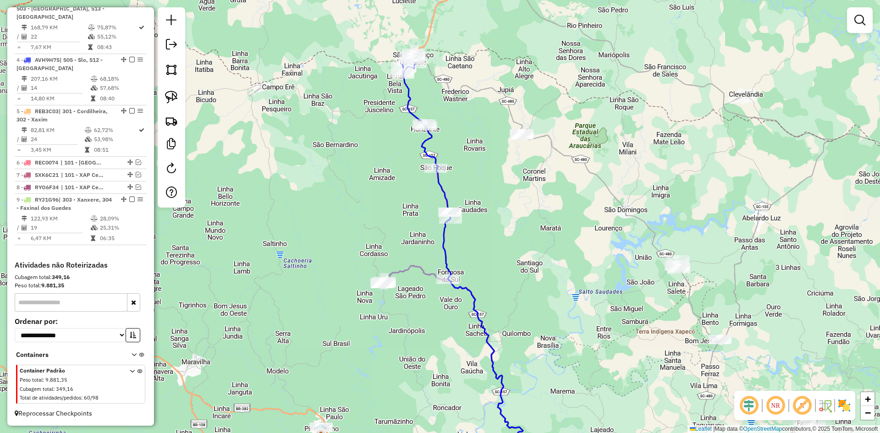
drag, startPoint x: 568, startPoint y: 164, endPoint x: 602, endPoint y: 232, distance: 76.2
click at [602, 232] on div "Janela de atendimento Grade de atendimento Capacidade Transportadoras Veículos …" at bounding box center [440, 216] width 880 height 433
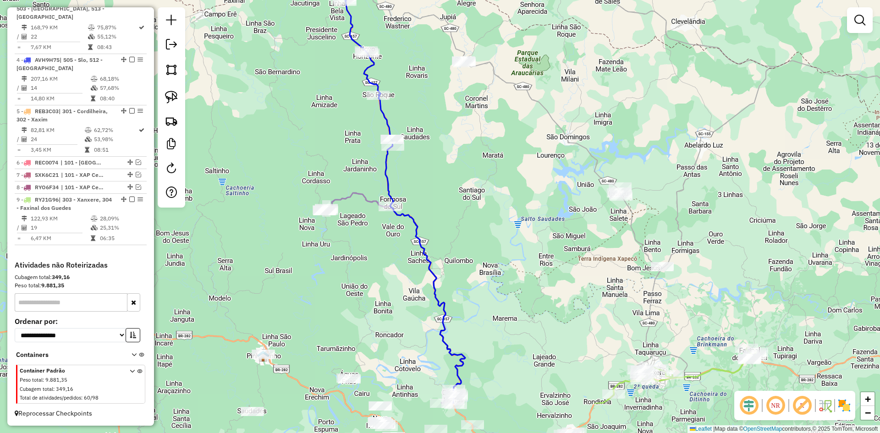
drag, startPoint x: 694, startPoint y: 174, endPoint x: 657, endPoint y: 141, distance: 48.7
click at [659, 142] on div "Janela de atendimento Grade de atendimento Capacidade Transportadoras Veículos …" at bounding box center [440, 216] width 880 height 433
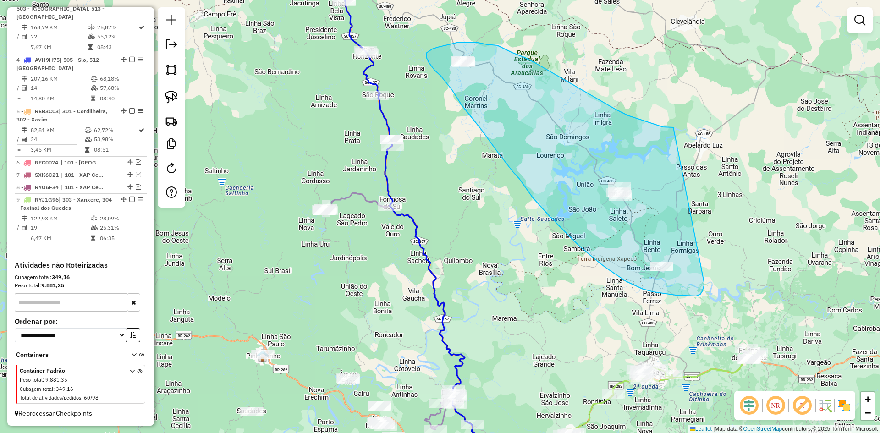
drag, startPoint x: 639, startPoint y: 120, endPoint x: 704, endPoint y: 273, distance: 166.5
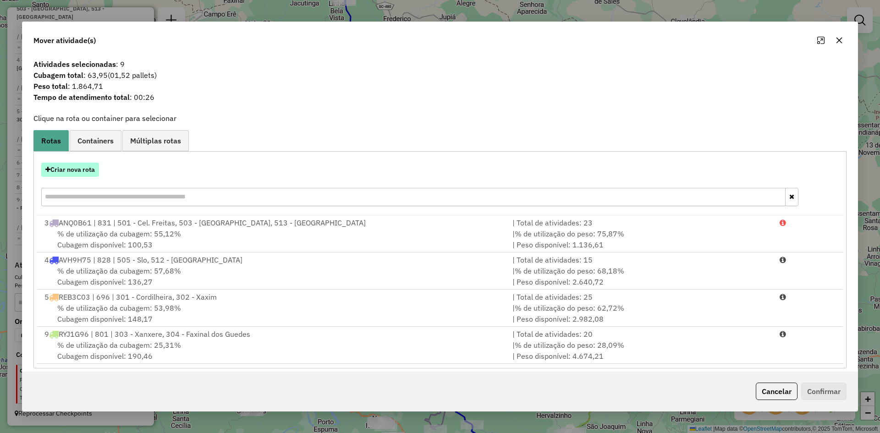
click at [88, 166] on button "Criar nova rota" at bounding box center [70, 170] width 58 height 14
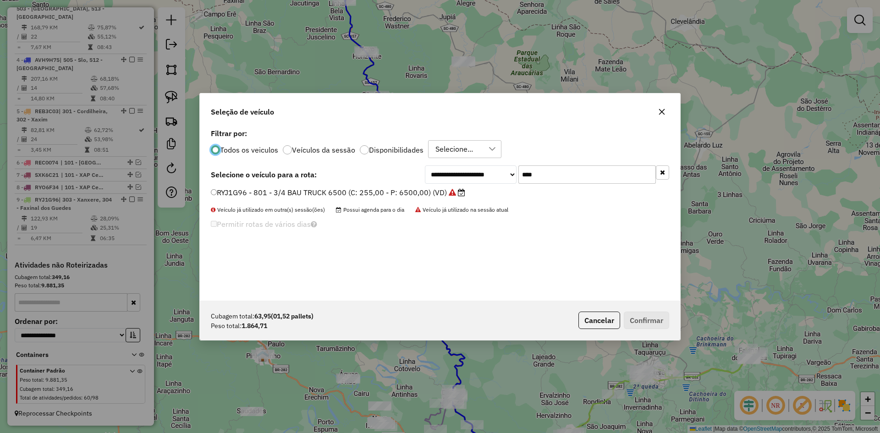
click at [550, 182] on input "****" at bounding box center [586, 174] width 137 height 18
type input "****"
drag, startPoint x: 326, startPoint y: 192, endPoint x: 337, endPoint y: 189, distance: 11.2
click at [326, 192] on label "REB3A53 - 691 - TOCO BAU 8000 (C: 322,00 - P: 8000,00) (VD)" at bounding box center [320, 192] width 219 height 11
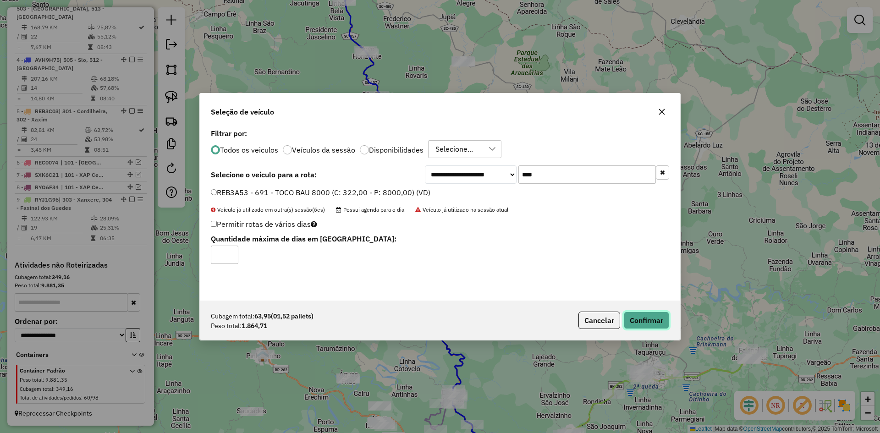
click at [657, 319] on button "Confirmar" at bounding box center [646, 320] width 45 height 17
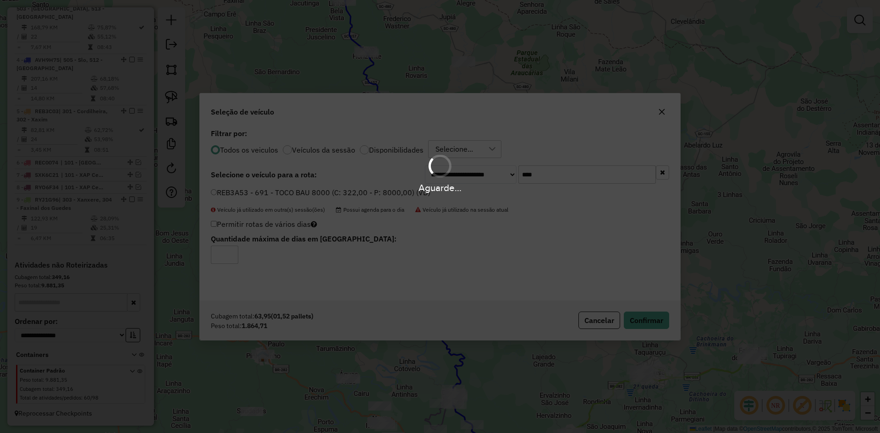
scroll to position [405, 0]
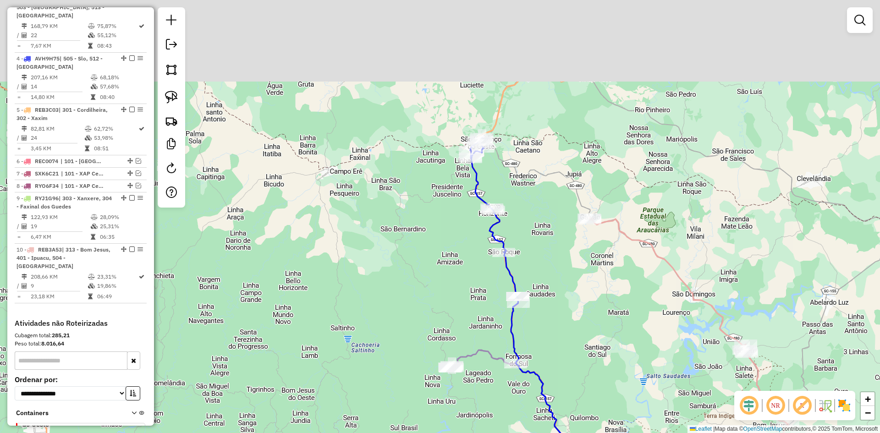
drag, startPoint x: 534, startPoint y: 224, endPoint x: 629, endPoint y: 290, distance: 115.3
click at [648, 345] on div "Janela de atendimento Grade de atendimento Capacidade Transportadoras Veículos …" at bounding box center [440, 216] width 880 height 433
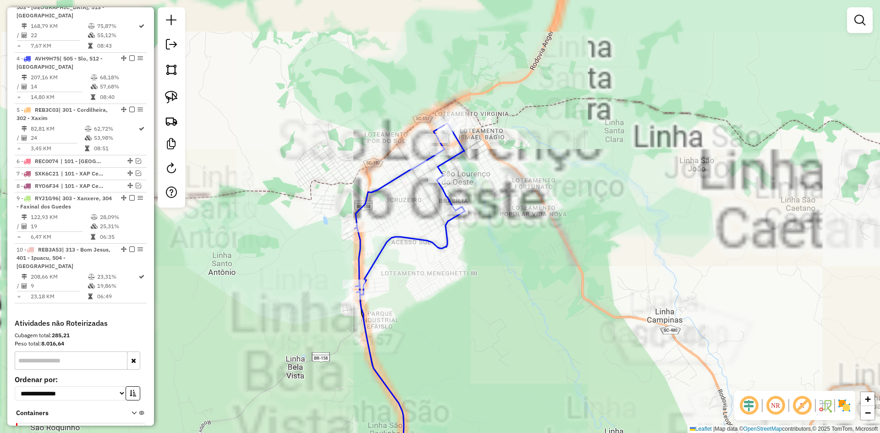
drag, startPoint x: 519, startPoint y: 156, endPoint x: 545, endPoint y: 167, distance: 28.2
click at [543, 167] on div "Janela de atendimento Grade de atendimento Capacidade Transportadoras Veículos …" at bounding box center [440, 216] width 880 height 433
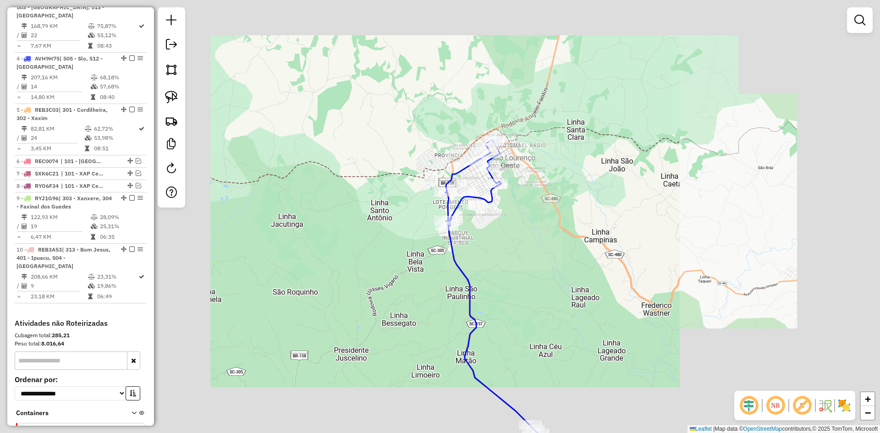
drag, startPoint x: 577, startPoint y: 165, endPoint x: 500, endPoint y: 141, distance: 80.3
click at [502, 141] on div "Janela de atendimento Grade de atendimento Capacidade Transportadoras Veículos …" at bounding box center [440, 216] width 880 height 433
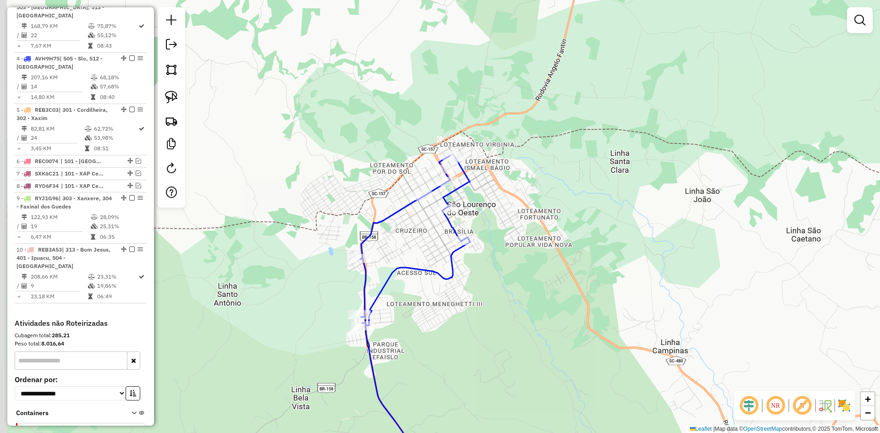
drag, startPoint x: 473, startPoint y: 174, endPoint x: 542, endPoint y: 161, distance: 70.4
click at [542, 161] on div "Janela de atendimento Grade de atendimento Capacidade Transportadoras Veículos …" at bounding box center [440, 216] width 880 height 433
select select "**********"
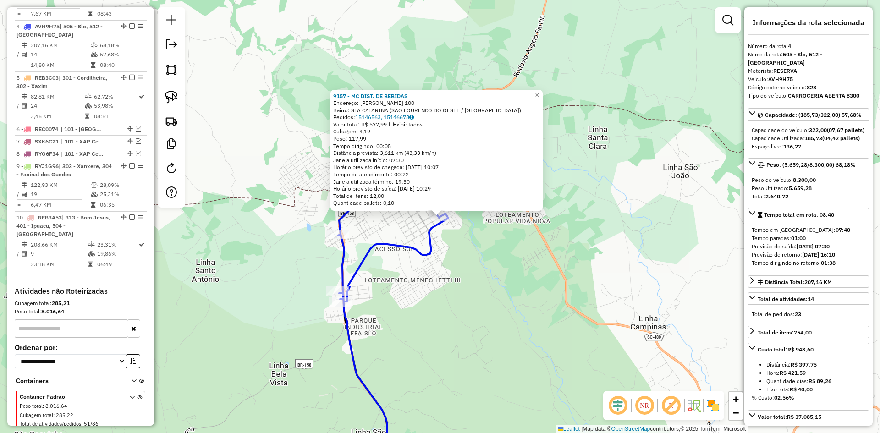
scroll to position [450, 0]
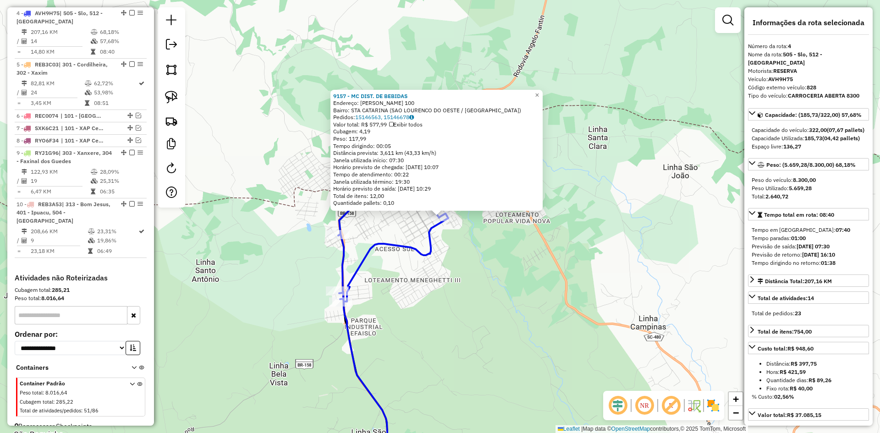
click at [461, 260] on div "9157 - MC DIST. DE BEBIDAS Endereço: LEOBERTO LEAL 100 Bairro: STA CATARINA (SA…" at bounding box center [440, 216] width 880 height 433
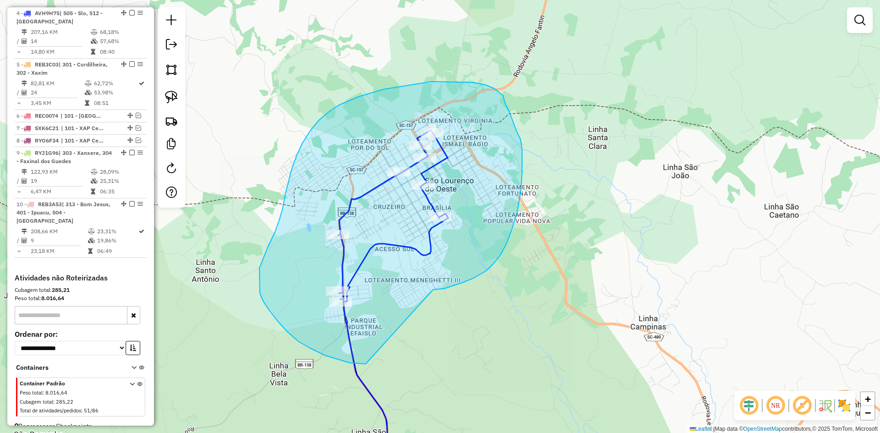
drag, startPoint x: 453, startPoint y: 286, endPoint x: 379, endPoint y: 352, distance: 99.0
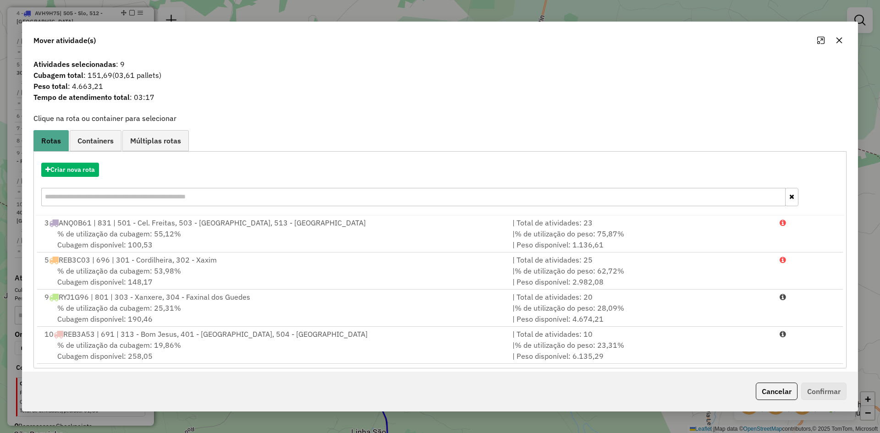
click at [839, 41] on icon "button" at bounding box center [839, 41] width 6 height 6
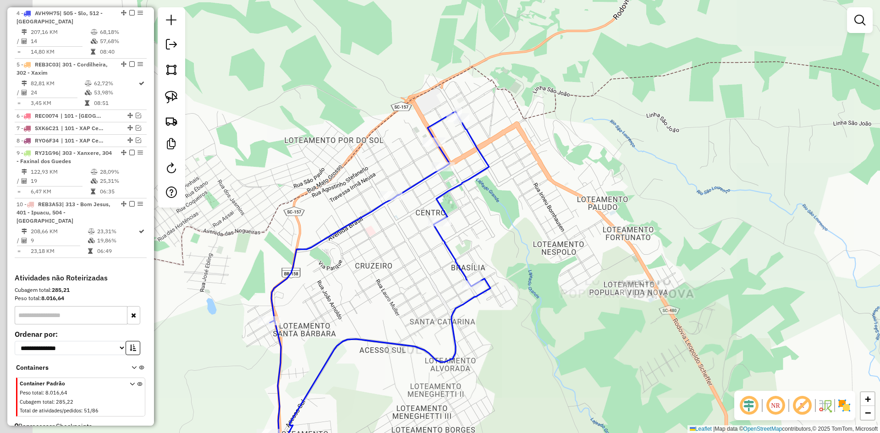
drag, startPoint x: 457, startPoint y: 171, endPoint x: 506, endPoint y: 189, distance: 51.6
click at [506, 189] on div "Janela de atendimento Grade de atendimento Capacidade Transportadoras Veículos …" at bounding box center [440, 216] width 880 height 433
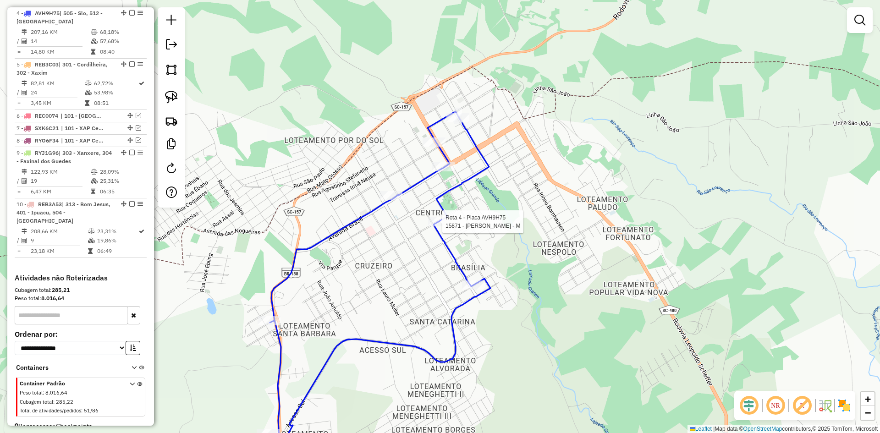
select select "**********"
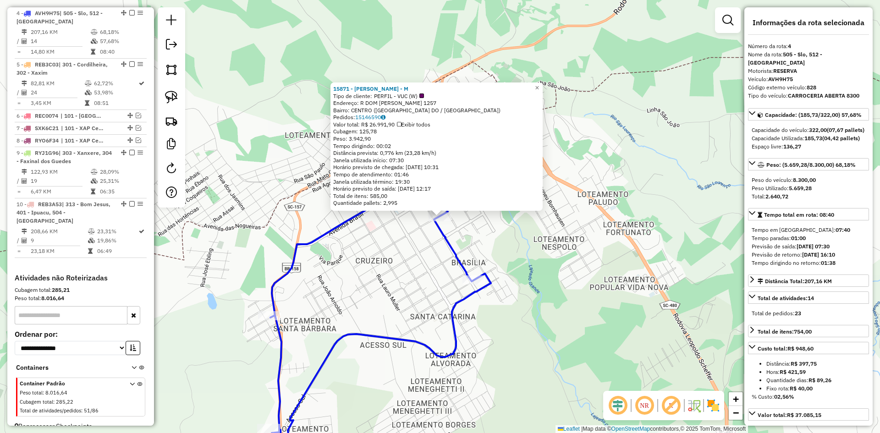
click at [539, 254] on div "15871 - FABRICIO MENEGAS - M Tipo de cliente: PERFIL - VUC (W) Endereço: R DOM …" at bounding box center [440, 216] width 880 height 433
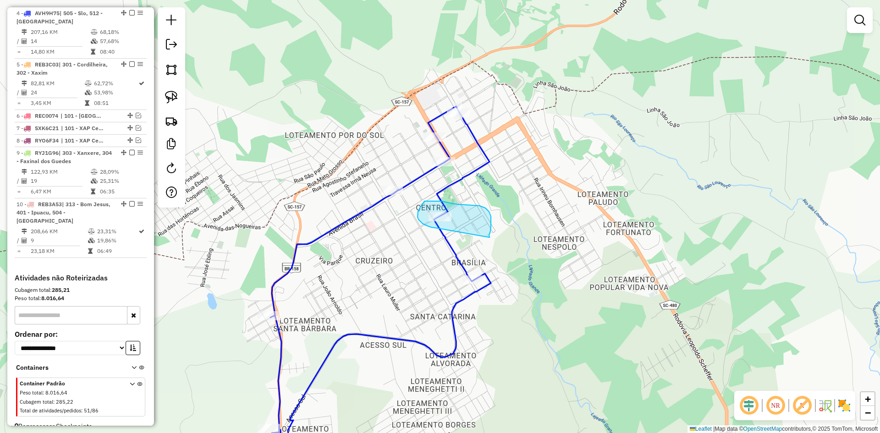
drag, startPoint x: 489, startPoint y: 237, endPoint x: 438, endPoint y: 228, distance: 51.7
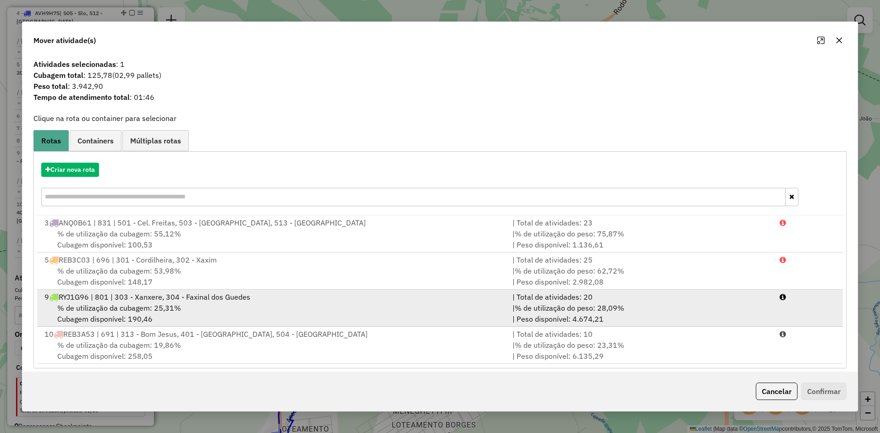
scroll to position [8, 0]
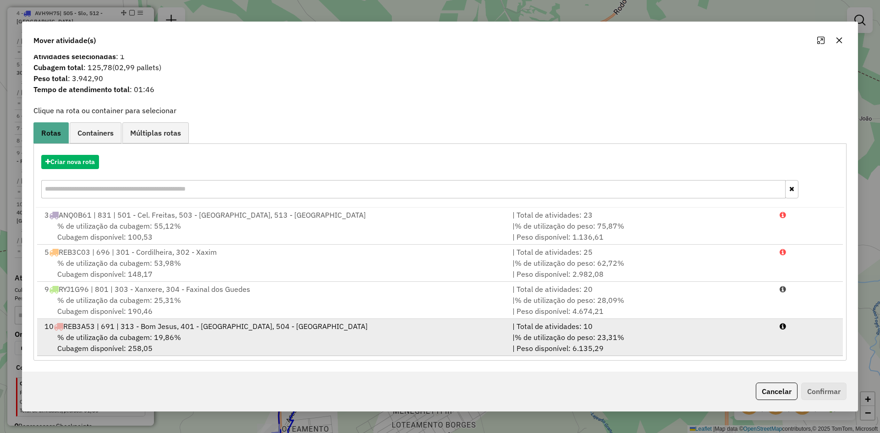
click at [207, 329] on span "REB3A53 | 691 | 313 - Bom Jesus, 401 - Ipuacu, 504 - Galvao" at bounding box center [215, 326] width 304 height 9
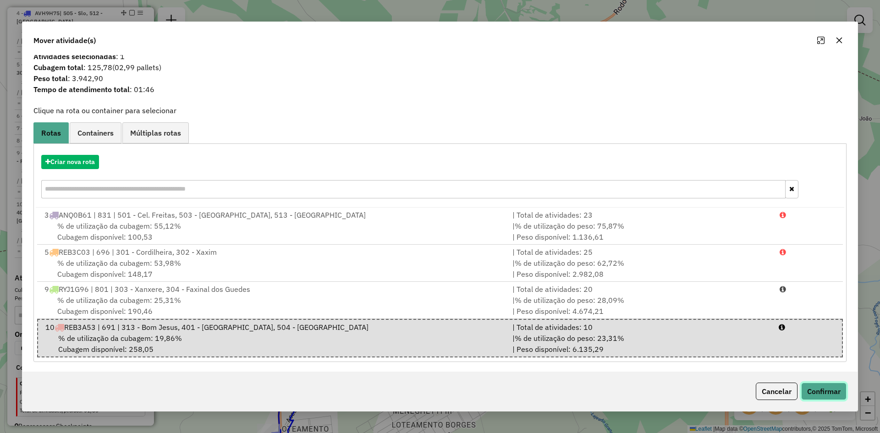
click at [830, 387] on button "Confirmar" at bounding box center [823, 391] width 45 height 17
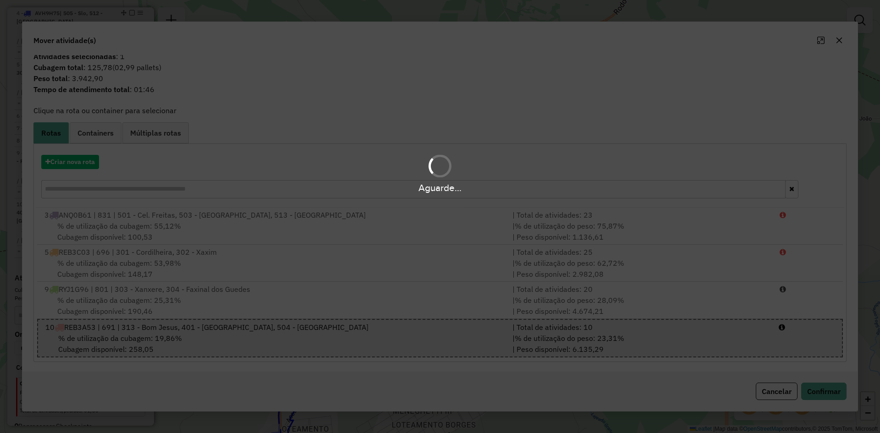
scroll to position [0, 0]
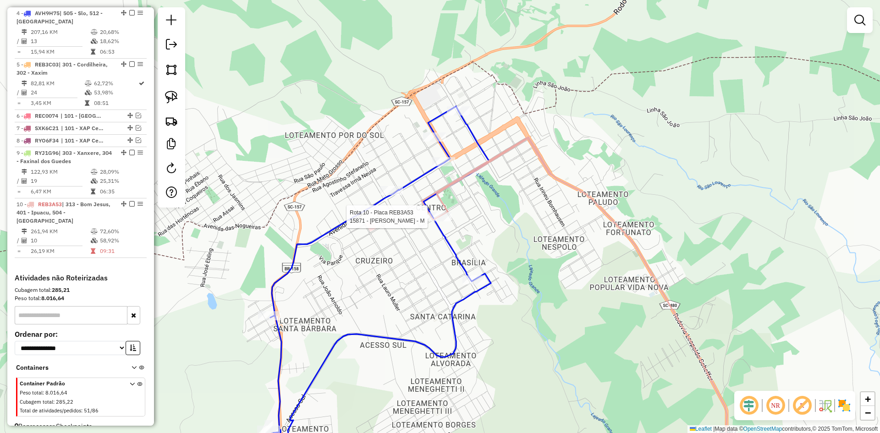
click at [439, 221] on div at bounding box center [439, 216] width 23 height 9
select select "**********"
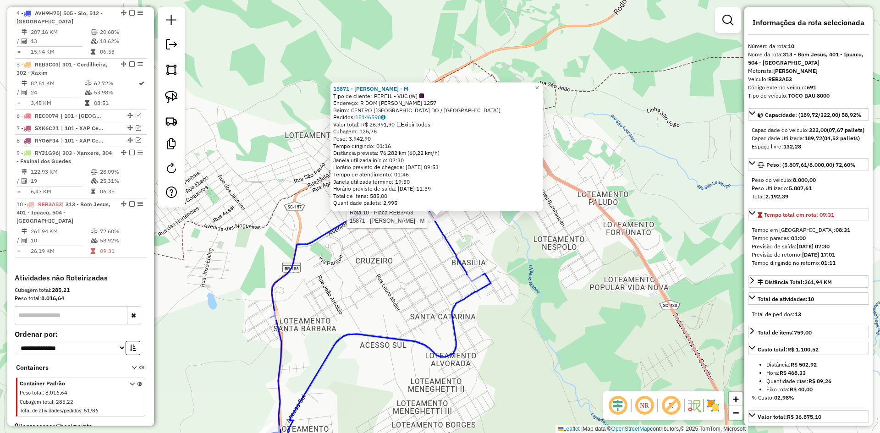
scroll to position [455, 0]
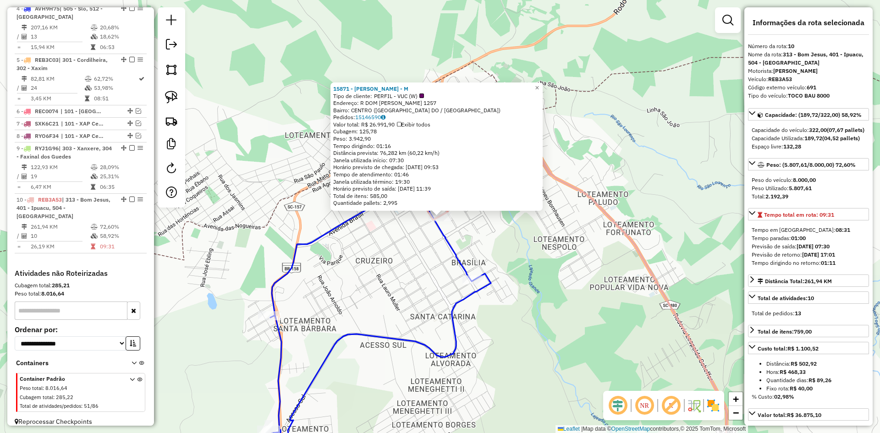
click at [597, 281] on div "15871 - FABRICIO MENEGAS - M Tipo de cliente: PERFIL - VUC (W) Endereço: R DOM …" at bounding box center [440, 216] width 880 height 433
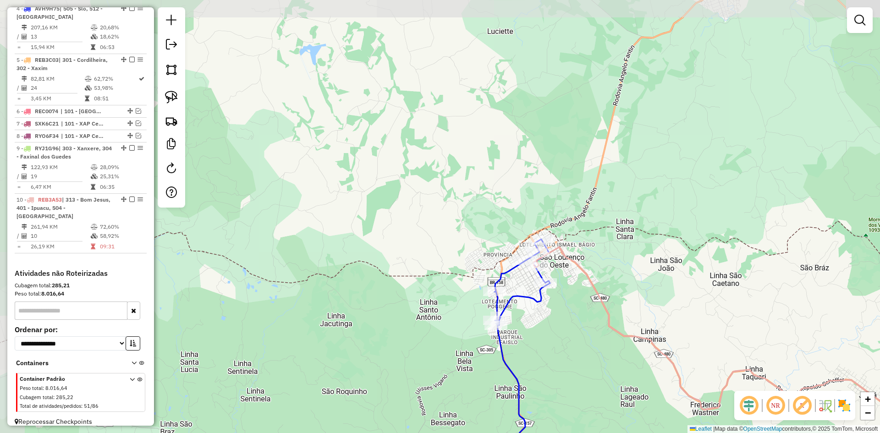
drag, startPoint x: 591, startPoint y: 323, endPoint x: 530, endPoint y: 195, distance: 141.8
click at [542, 209] on div "Janela de atendimento Grade de atendimento Capacidade Transportadoras Veículos …" at bounding box center [440, 216] width 880 height 433
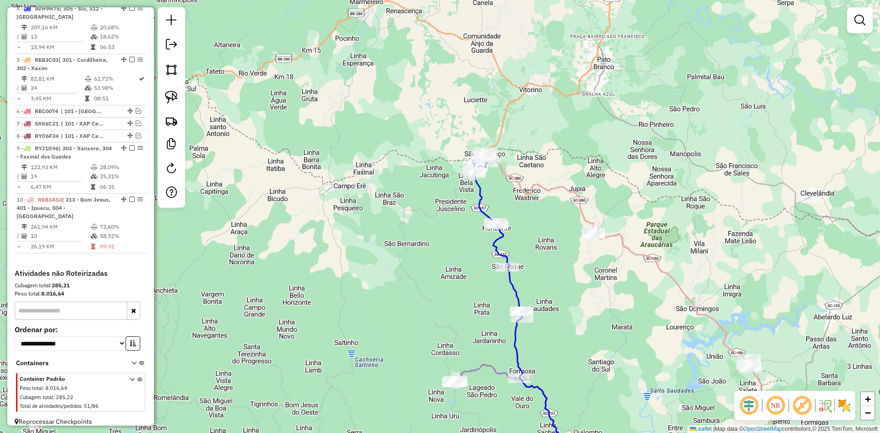
drag, startPoint x: 586, startPoint y: 281, endPoint x: 490, endPoint y: 174, distance: 144.4
click at [494, 177] on div "Janela de atendimento Grade de atendimento Capacidade Transportadoras Veículos …" at bounding box center [440, 216] width 880 height 433
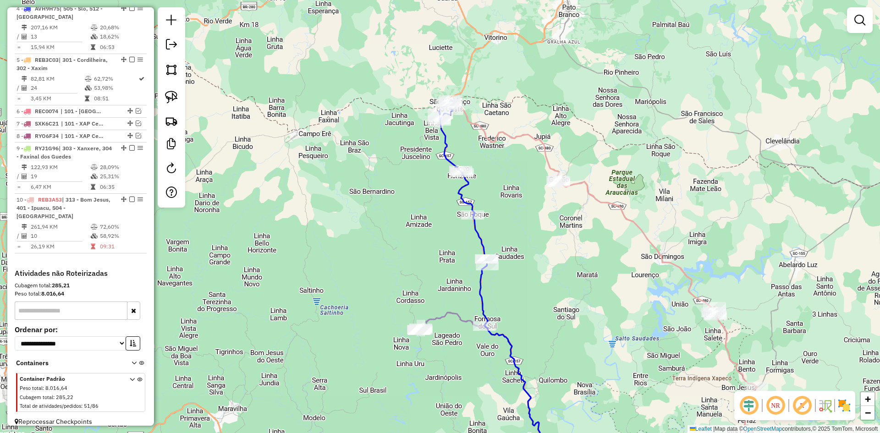
drag, startPoint x: 510, startPoint y: 195, endPoint x: 591, endPoint y: 254, distance: 99.6
click at [591, 254] on div "Janela de atendimento Grade de atendimento Capacidade Transportadoras Veículos …" at bounding box center [440, 216] width 880 height 433
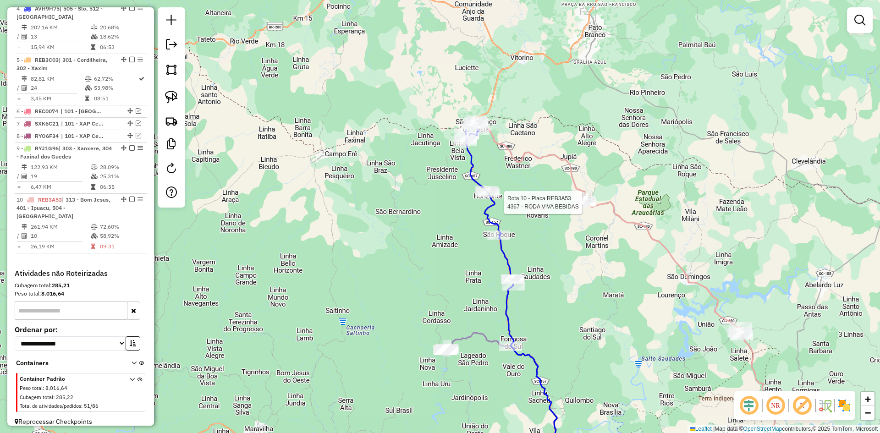
select select "**********"
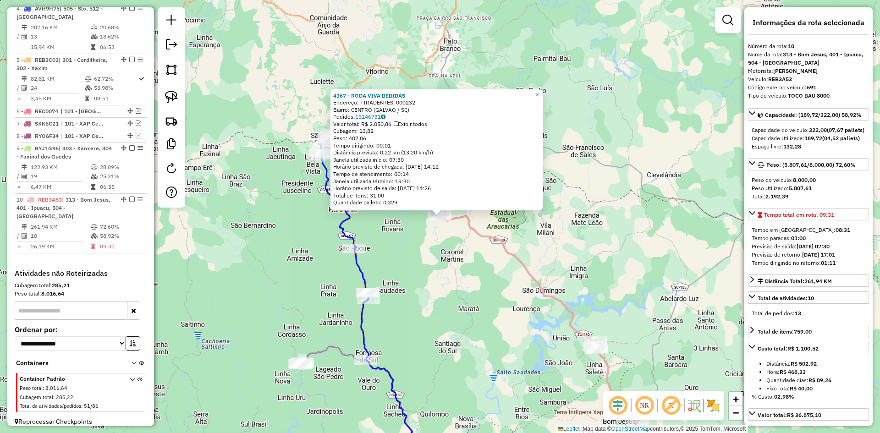
click at [469, 256] on div "4367 - RODA VIVA BEBIDAS Endereço: TIRADENTES, 000232 Bairro: CENTRO (GALVAO / …" at bounding box center [440, 216] width 880 height 433
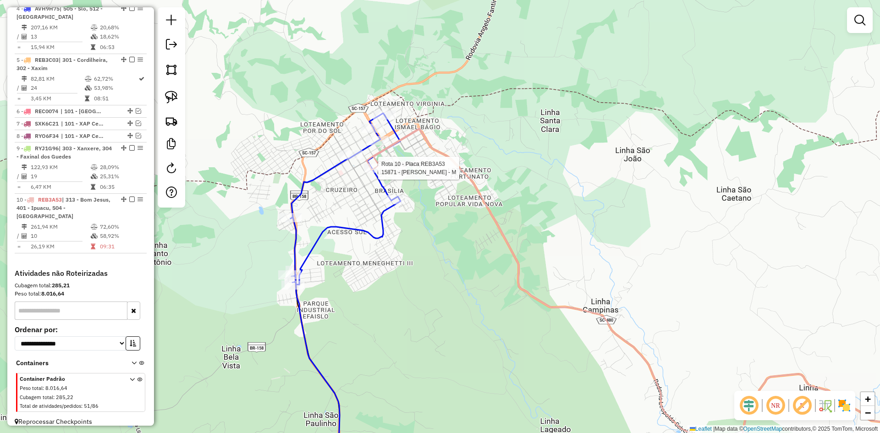
select select "**********"
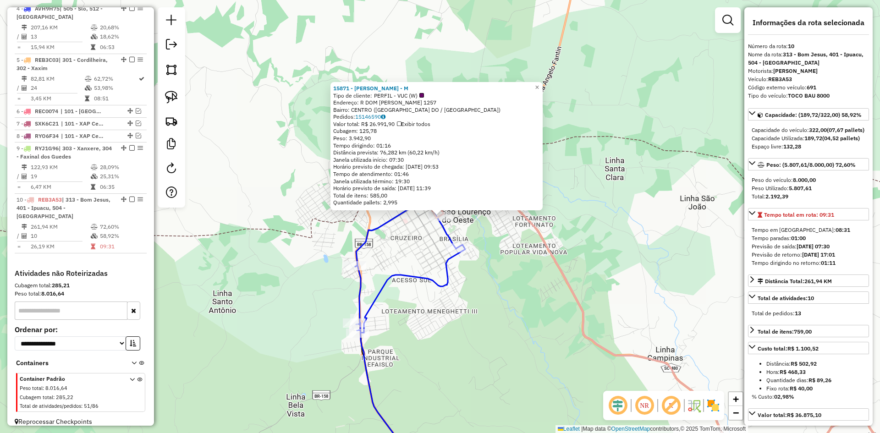
click at [541, 314] on div "15871 - FABRICIO MENEGAS - M Tipo de cliente: PERFIL - VUC (W) Endereço: R DOM …" at bounding box center [440, 216] width 880 height 433
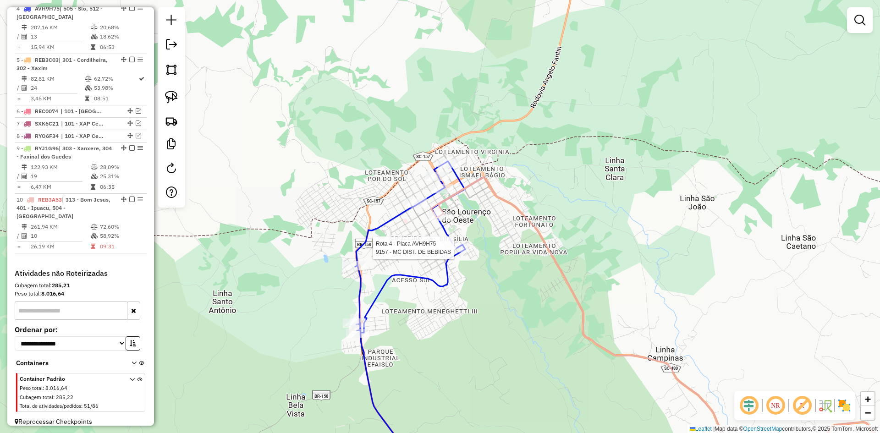
select select "**********"
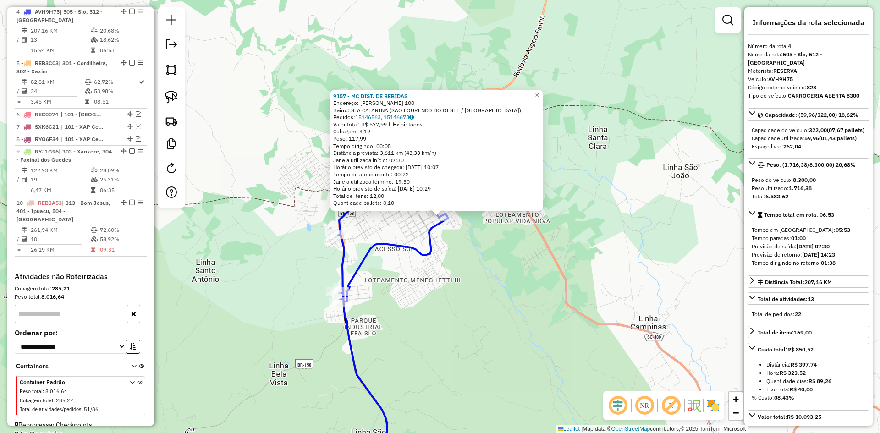
scroll to position [450, 0]
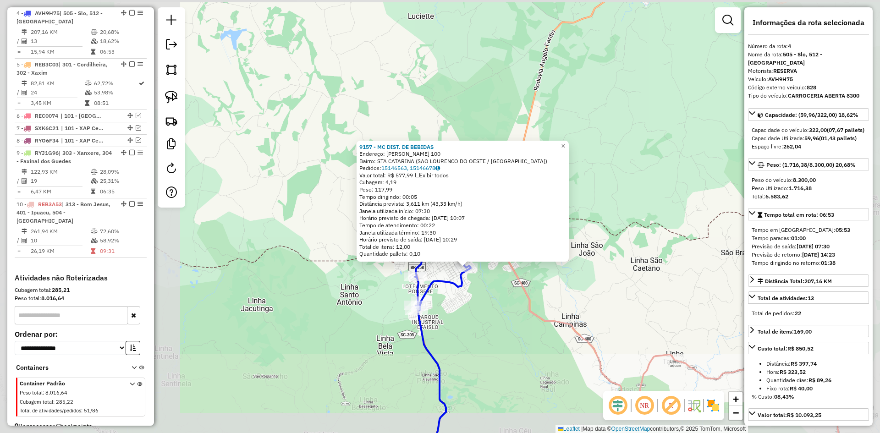
drag, startPoint x: 493, startPoint y: 311, endPoint x: 474, endPoint y: 258, distance: 55.4
click at [475, 261] on div "9157 - MC DIST. DE BEBIDAS Endereço: LEOBERTO LEAL 100 Bairro: STA CATARINA (SA…" at bounding box center [440, 216] width 880 height 433
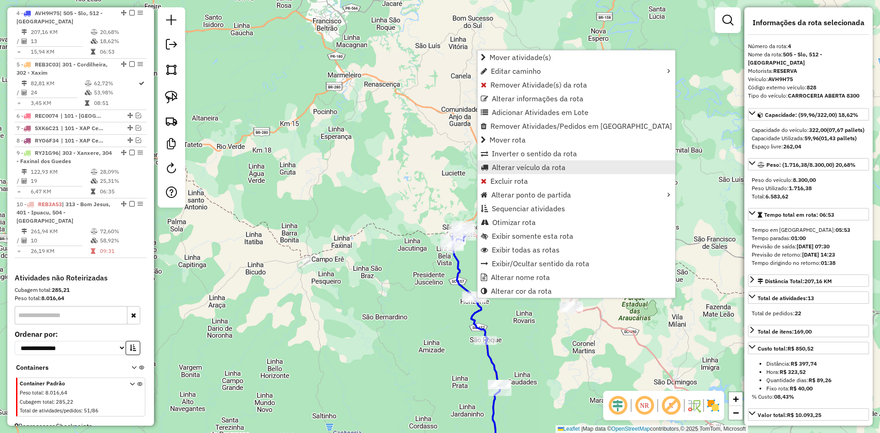
click at [537, 167] on span "Alterar veículo da rota" at bounding box center [529, 167] width 74 height 7
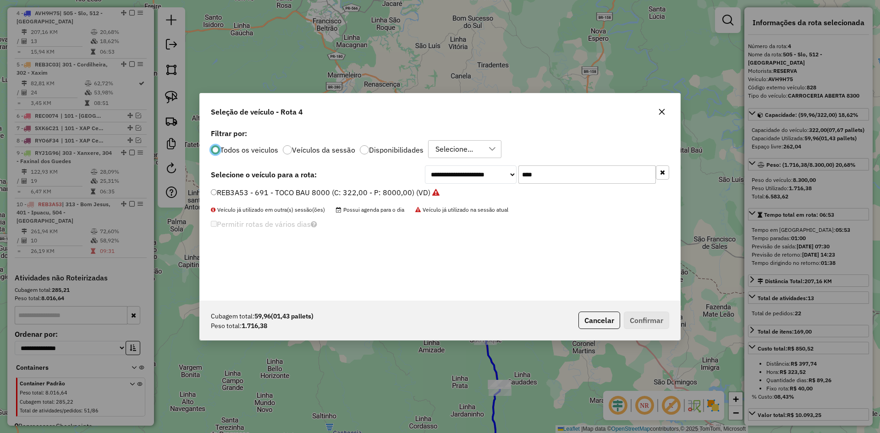
scroll to position [5, 3]
click at [560, 175] on input "****" at bounding box center [586, 174] width 137 height 18
type input "****"
click at [339, 192] on label "RLF0G55 - 710 - TOCO BAU 8000 (C: 322,00 - P: 8000,00) (VD)" at bounding box center [325, 192] width 228 height 11
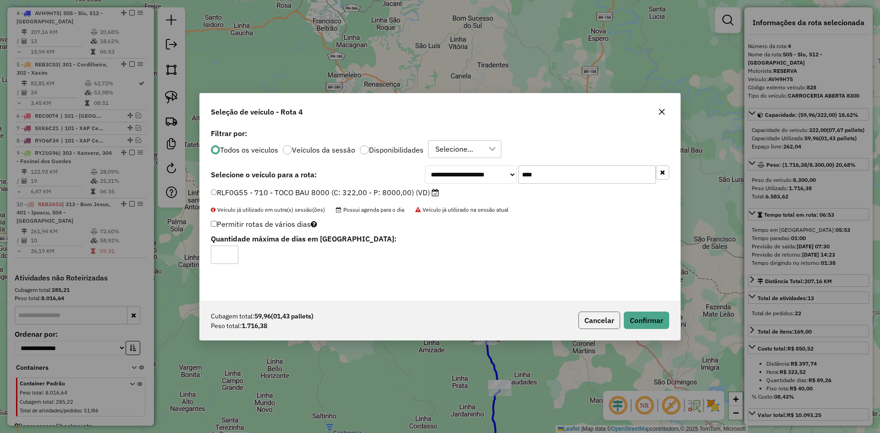
click at [605, 320] on button "Cancelar" at bounding box center [599, 320] width 42 height 17
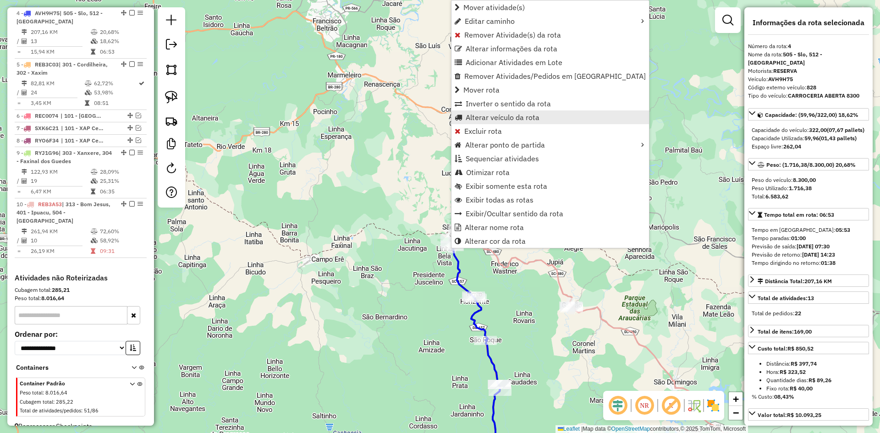
click at [480, 116] on span "Alterar veículo da rota" at bounding box center [502, 117] width 74 height 7
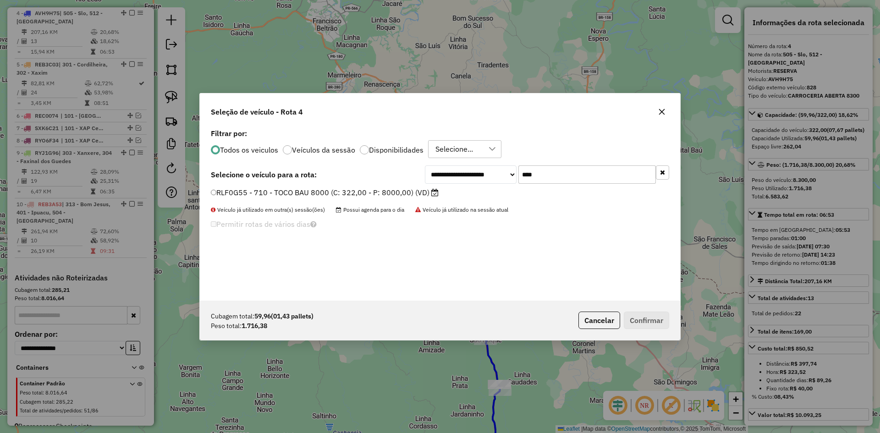
click at [327, 191] on label "RLF0G55 - 710 - TOCO BAU 8000 (C: 322,00 - P: 8000,00) (VD)" at bounding box center [325, 192] width 228 height 11
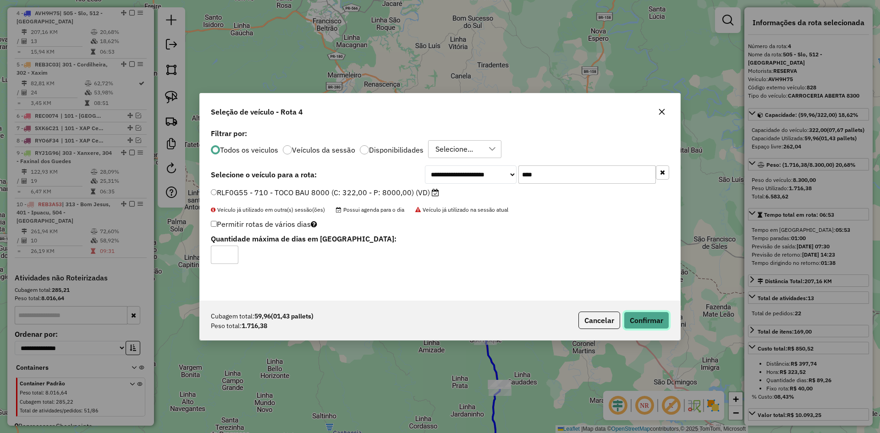
click at [642, 321] on button "Confirmar" at bounding box center [646, 320] width 45 height 17
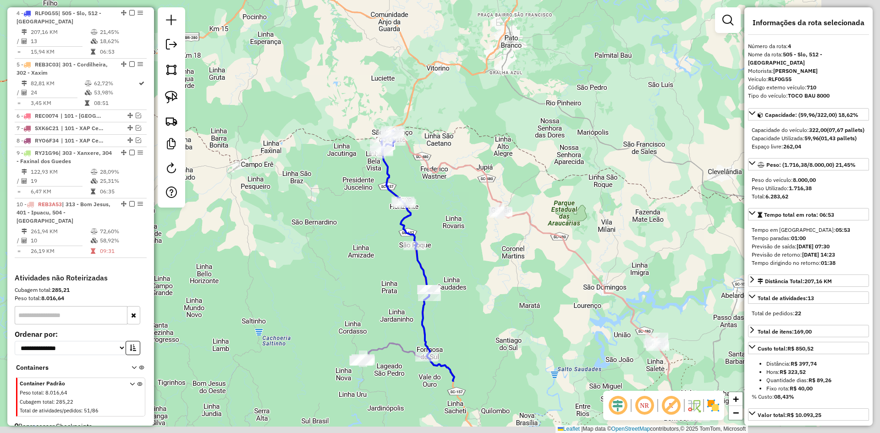
drag, startPoint x: 552, startPoint y: 341, endPoint x: 469, endPoint y: 235, distance: 134.5
click at [481, 246] on div "Janela de atendimento Grade de atendimento Capacidade Transportadoras Veículos …" at bounding box center [440, 216] width 880 height 433
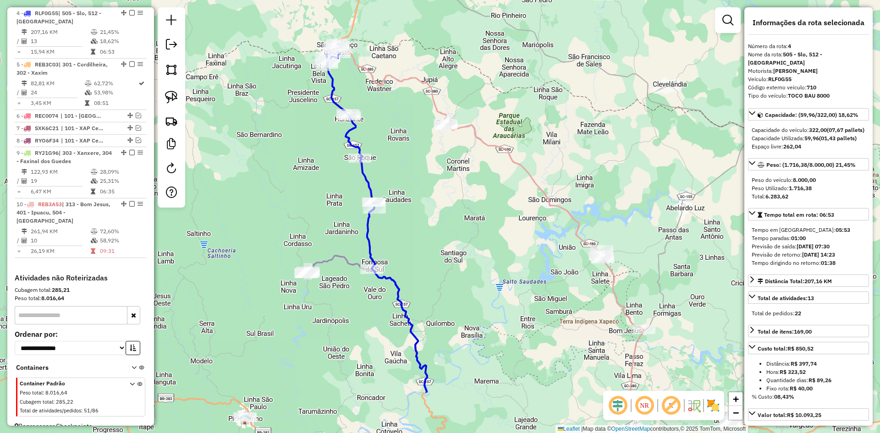
drag, startPoint x: 486, startPoint y: 285, endPoint x: 439, endPoint y: 211, distance: 88.1
click at [441, 213] on div "Janela de atendimento Grade de atendimento Capacidade Transportadoras Veículos …" at bounding box center [440, 216] width 880 height 433
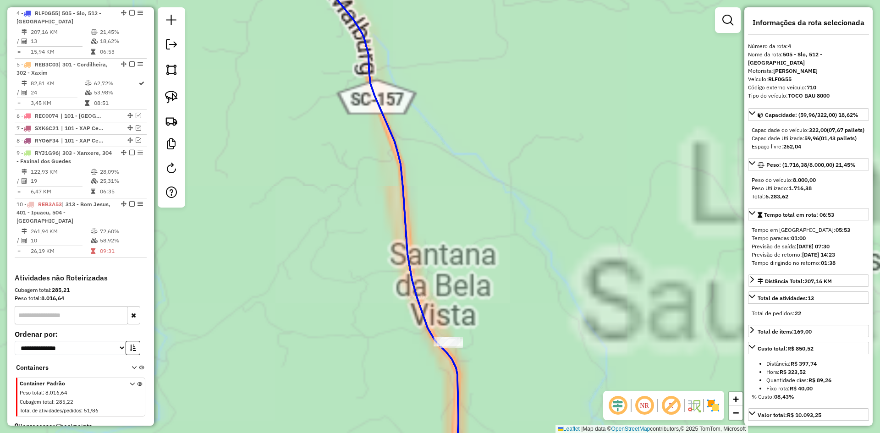
drag, startPoint x: 525, startPoint y: 258, endPoint x: 557, endPoint y: 162, distance: 101.1
click at [556, 164] on div "Janela de atendimento Grade de atendimento Capacidade Transportadoras Veículos …" at bounding box center [440, 216] width 880 height 433
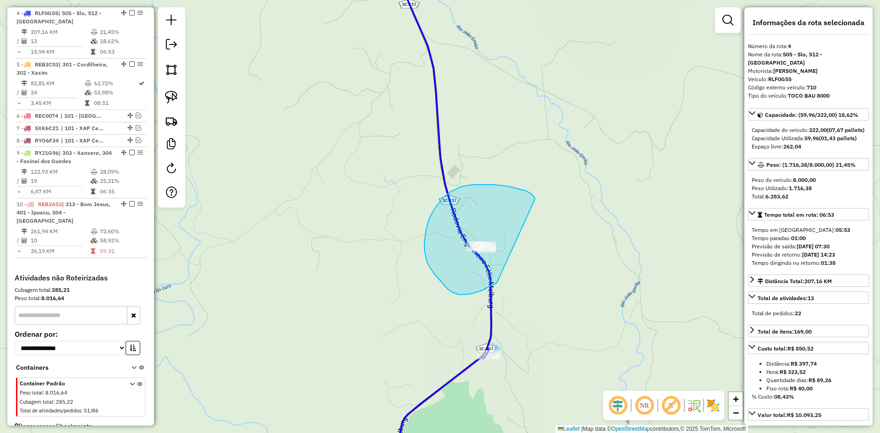
drag, startPoint x: 482, startPoint y: 185, endPoint x: 527, endPoint y: 265, distance: 92.3
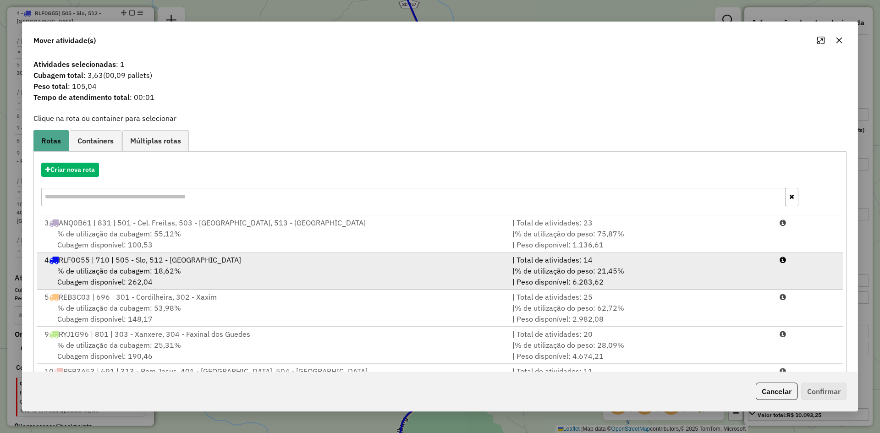
click at [224, 260] on div "4 RLF0G55 | 710 | 505 - Slo, 512 - Novo Horizonte" at bounding box center [273, 259] width 468 height 11
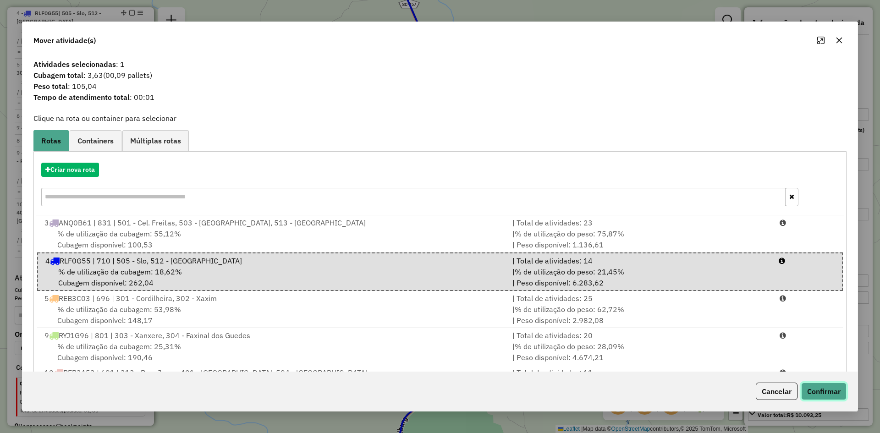
click at [821, 392] on button "Confirmar" at bounding box center [823, 391] width 45 height 17
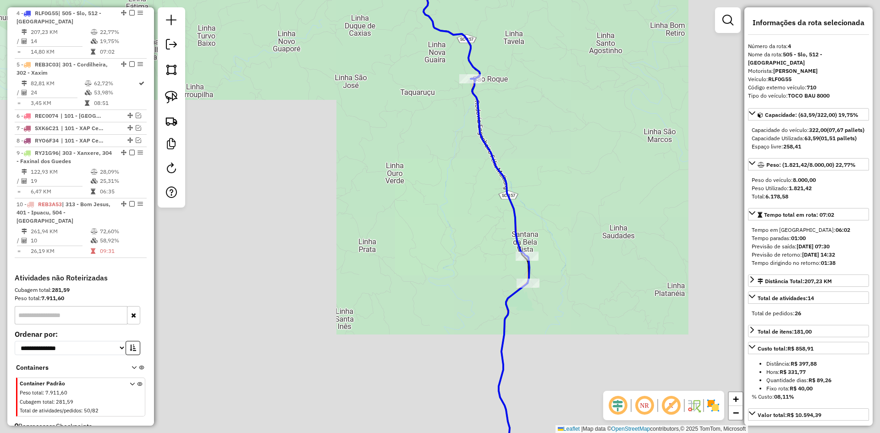
drag, startPoint x: 577, startPoint y: 323, endPoint x: 555, endPoint y: 208, distance: 116.2
click at [556, 222] on div "Janela de atendimento Grade de atendimento Capacidade Transportadoras Veículos …" at bounding box center [440, 216] width 880 height 433
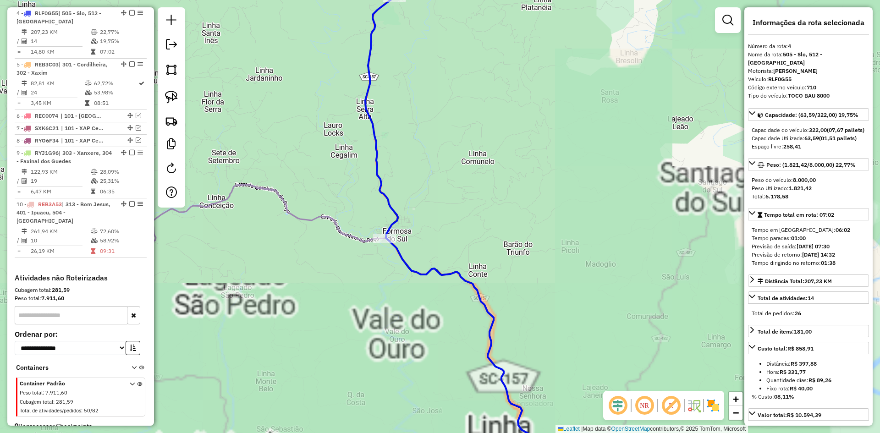
drag, startPoint x: 559, startPoint y: 263, endPoint x: 530, endPoint y: 195, distance: 74.7
click at [543, 215] on div "Janela de atendimento Grade de atendimento Capacidade Transportadoras Veículos …" at bounding box center [440, 216] width 880 height 433
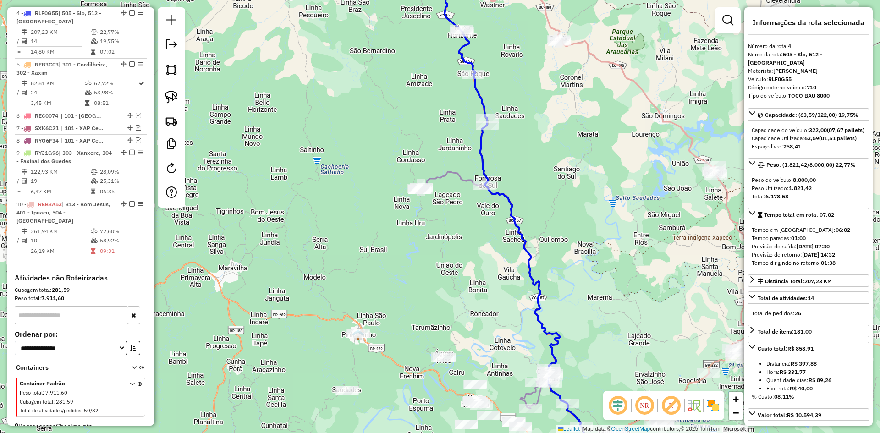
drag, startPoint x: 591, startPoint y: 264, endPoint x: 571, endPoint y: 176, distance: 90.7
click at [571, 181] on div "Janela de atendimento Grade de atendimento Capacidade Transportadoras Veículos …" at bounding box center [440, 216] width 880 height 433
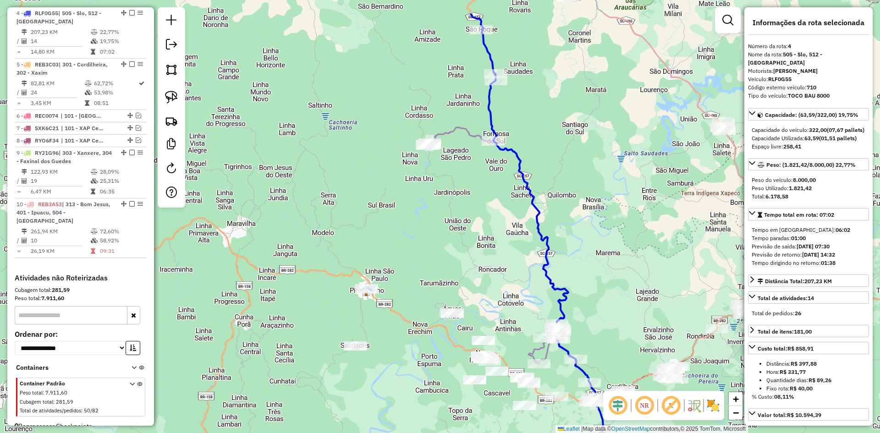
drag, startPoint x: 570, startPoint y: 175, endPoint x: 603, endPoint y: 234, distance: 67.3
click at [603, 234] on div "Janela de atendimento Grade de atendimento Capacidade Transportadoras Veículos …" at bounding box center [440, 216] width 880 height 433
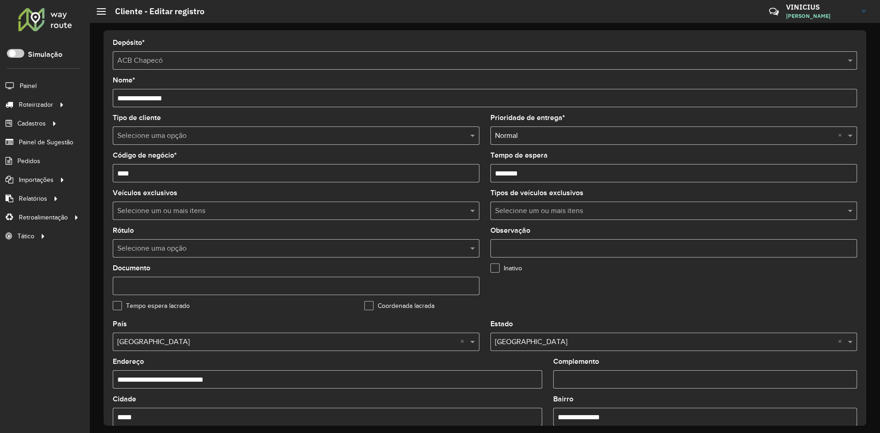
click at [215, 177] on input "****" at bounding box center [296, 173] width 367 height 18
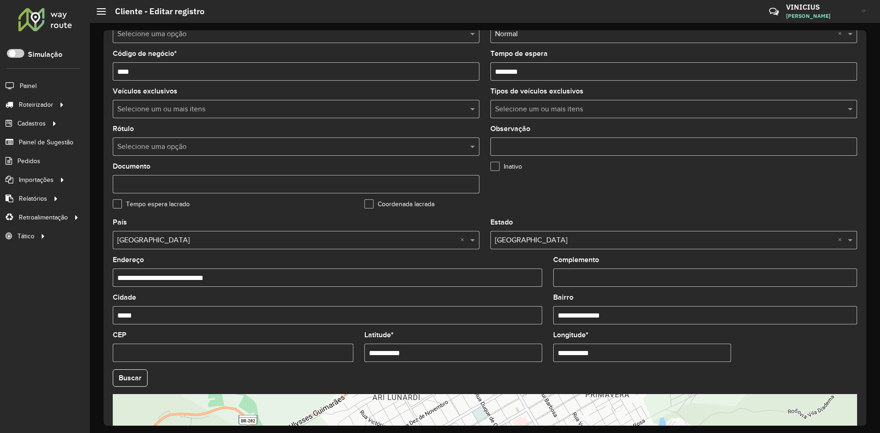
scroll to position [249, 0]
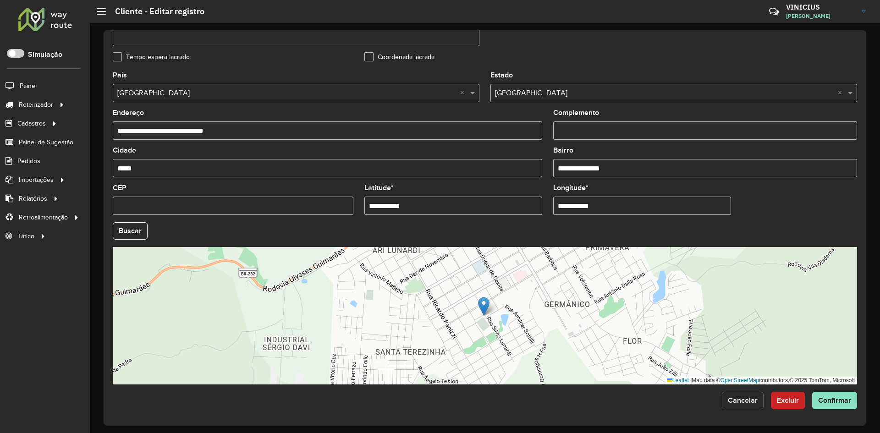
click at [730, 400] on span "Cancelar" at bounding box center [743, 400] width 30 height 8
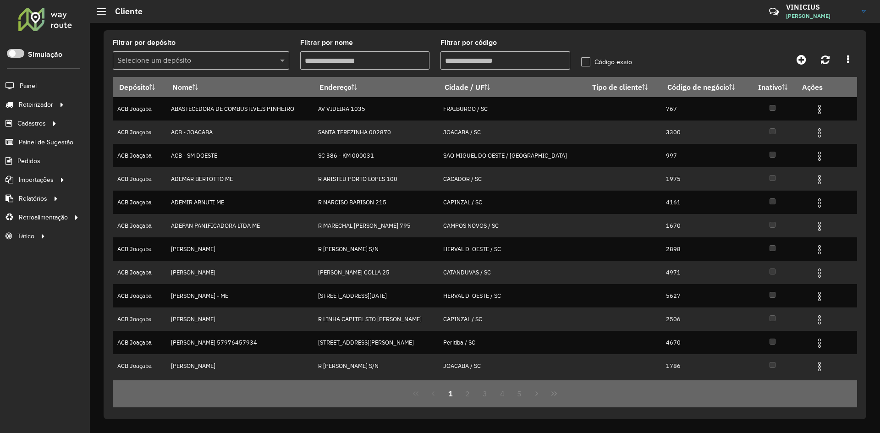
click at [490, 59] on input "Filtrar por código" at bounding box center [505, 60] width 130 height 18
paste input "****"
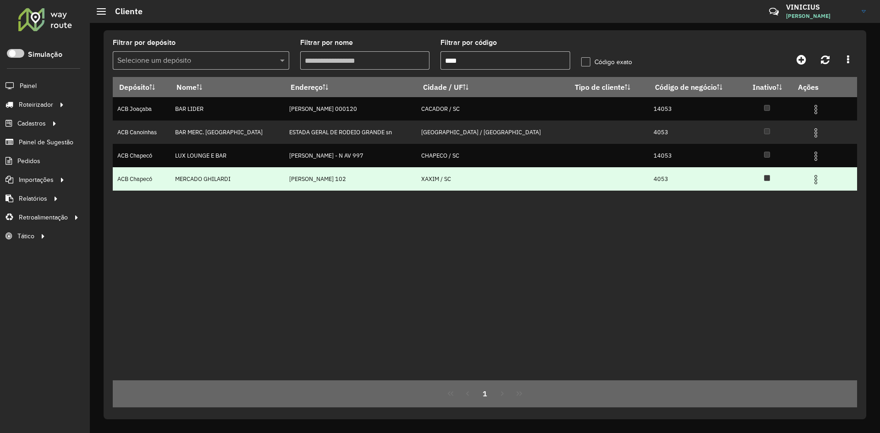
type input "****"
click at [810, 183] on img at bounding box center [815, 179] width 11 height 11
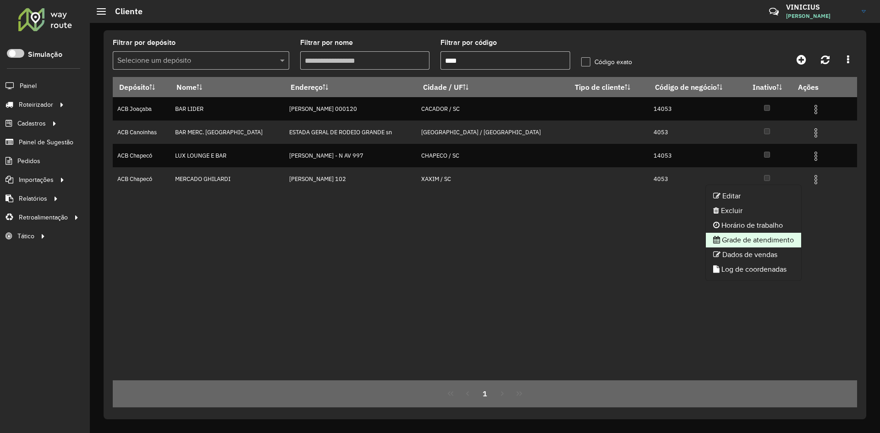
click at [774, 238] on li "Grade de atendimento" at bounding box center [753, 240] width 95 height 15
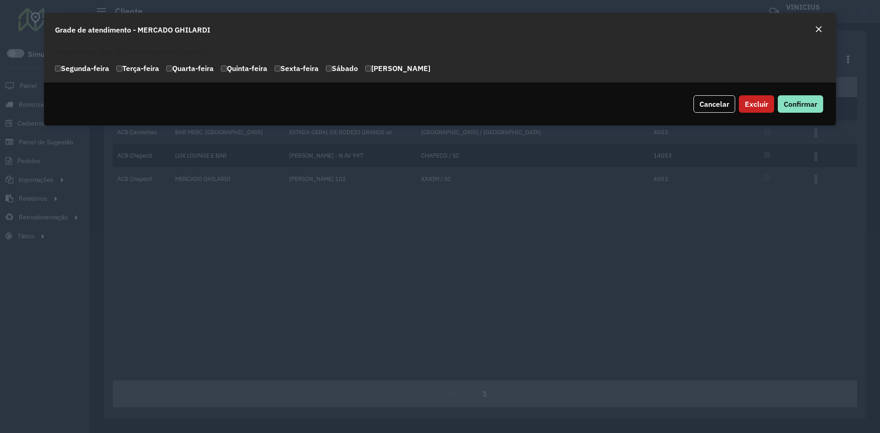
click at [817, 30] on em "Close" at bounding box center [818, 29] width 7 height 7
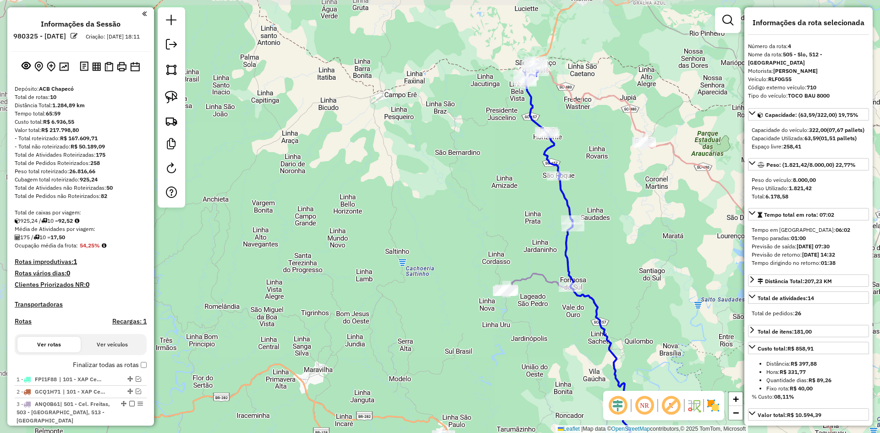
select select "**********"
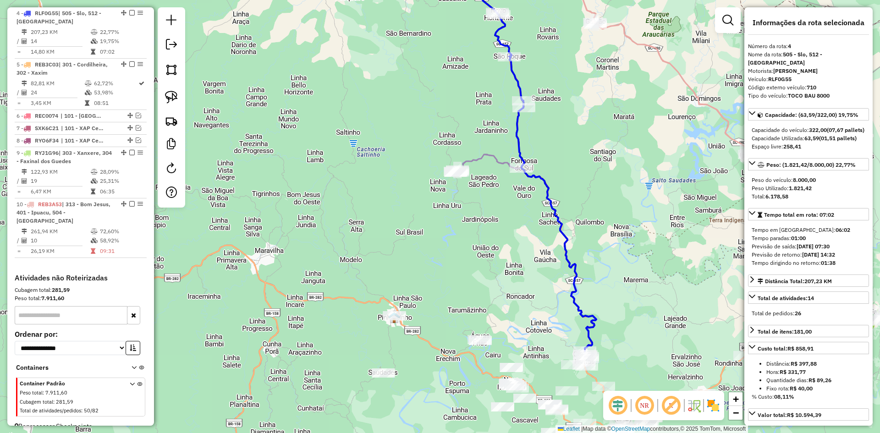
drag, startPoint x: 619, startPoint y: 218, endPoint x: 572, endPoint y: 133, distance: 96.8
click at [572, 133] on div "Janela de atendimento Grade de atendimento Capacidade Transportadoras Veículos …" at bounding box center [440, 216] width 880 height 433
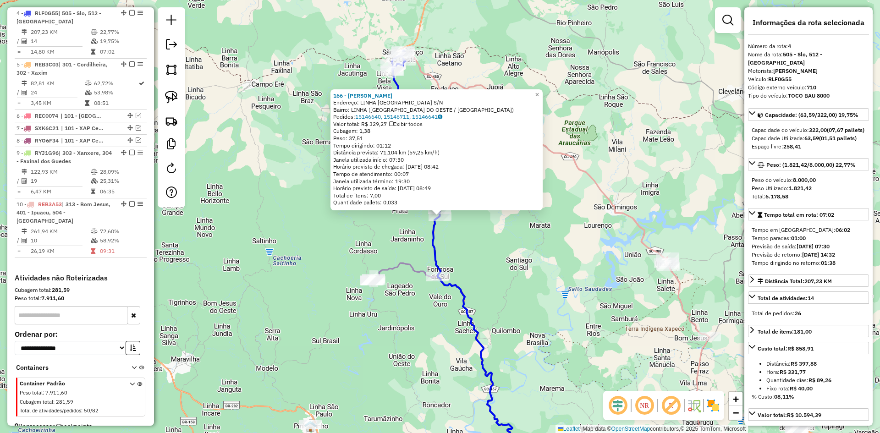
drag, startPoint x: 549, startPoint y: 257, endPoint x: 537, endPoint y: 261, distance: 12.8
click at [548, 257] on div "166 - LANCHONETE SANTANA Endereço: LINHA [GEOGRAPHIC_DATA] S/[GEOGRAPHIC_DATA]:…" at bounding box center [440, 216] width 880 height 433
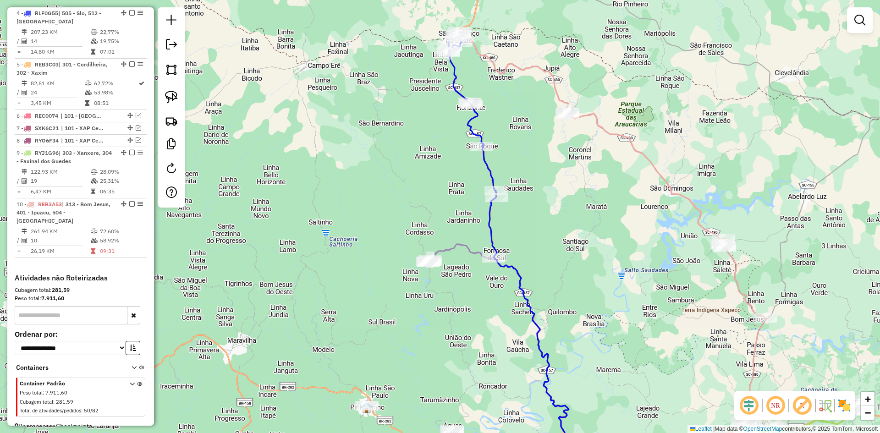
drag, startPoint x: 518, startPoint y: 275, endPoint x: 549, endPoint y: 260, distance: 34.4
click at [577, 257] on div "Janela de atendimento Grade de atendimento Capacidade Transportadoras Veículos …" at bounding box center [440, 216] width 880 height 433
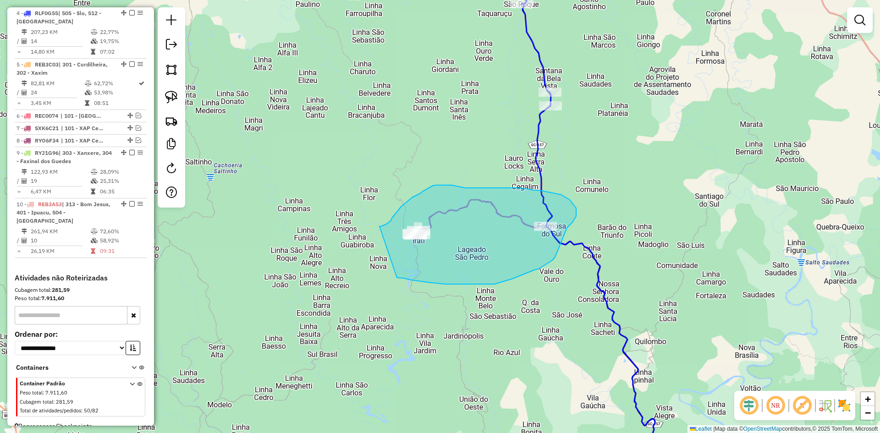
drag, startPoint x: 397, startPoint y: 278, endPoint x: 379, endPoint y: 226, distance: 54.2
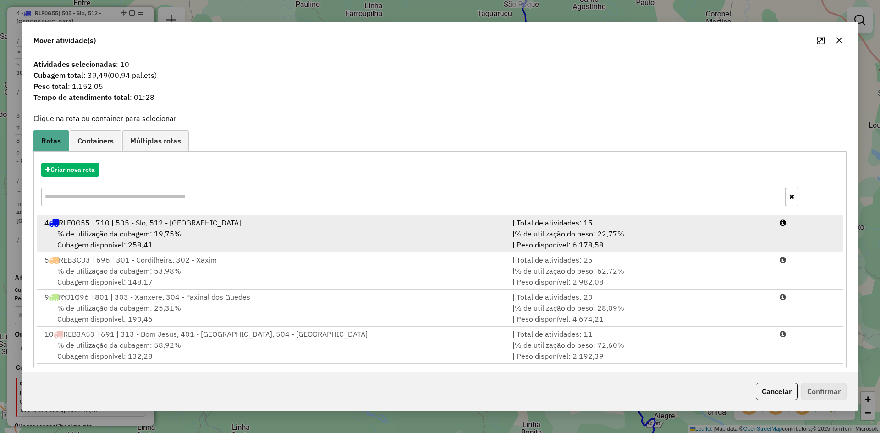
click at [167, 235] on span "% de utilização da cubagem: 19,75%" at bounding box center [119, 233] width 124 height 9
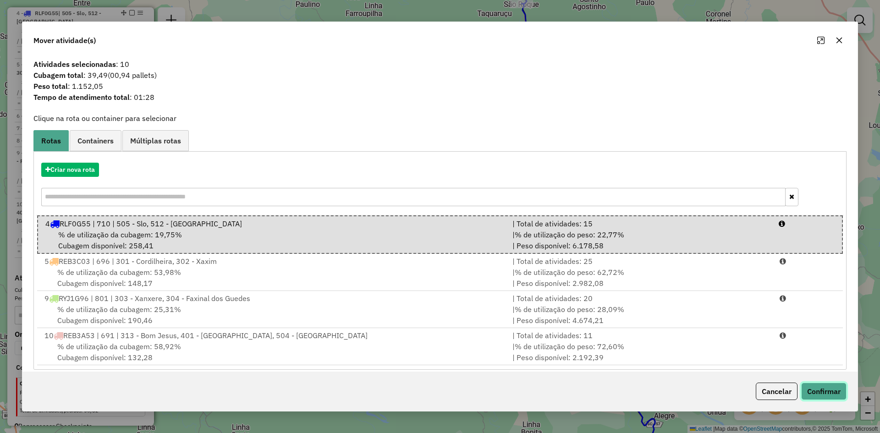
click at [832, 390] on button "Confirmar" at bounding box center [823, 391] width 45 height 17
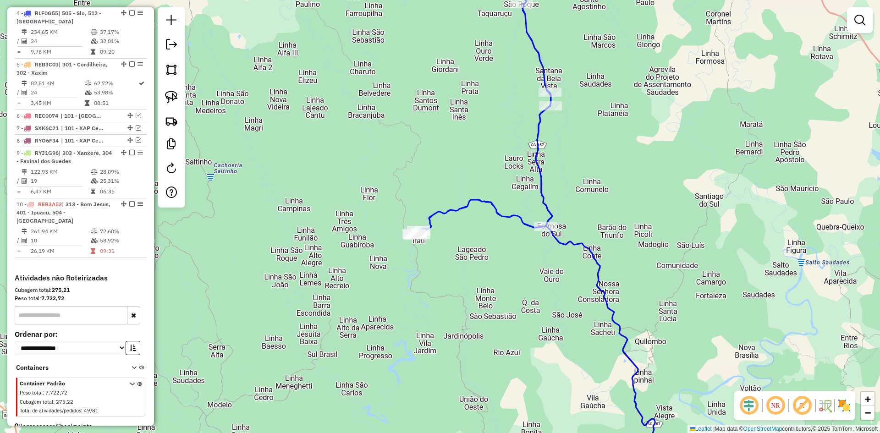
scroll to position [348, 0]
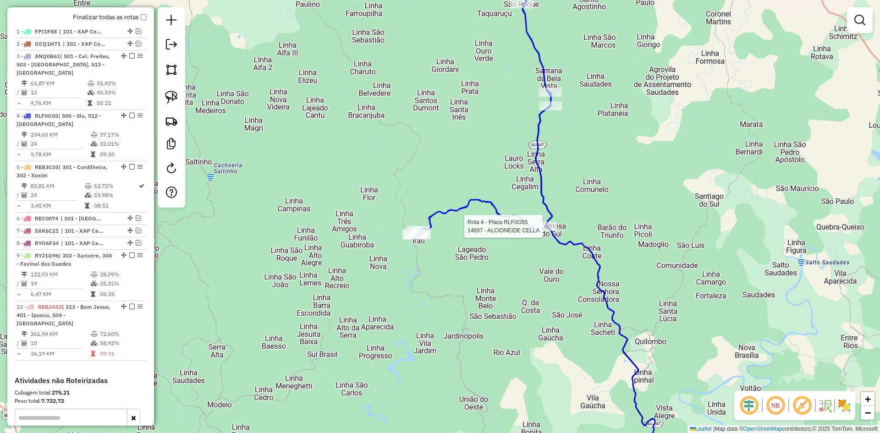
select select "**********"
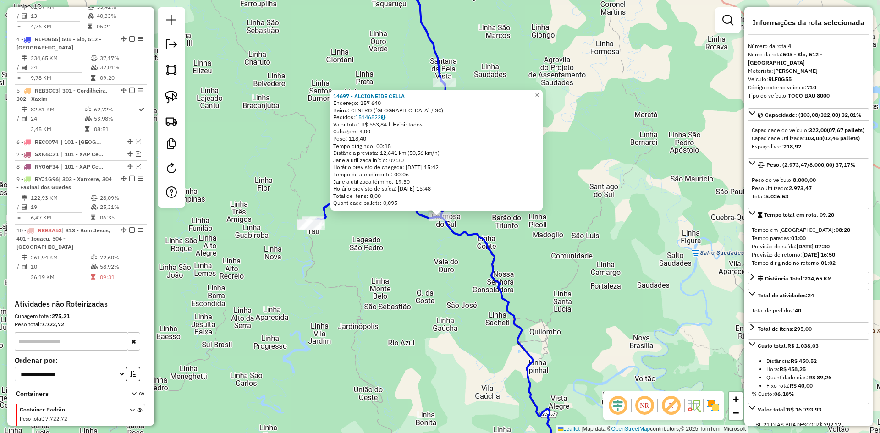
scroll to position [450, 0]
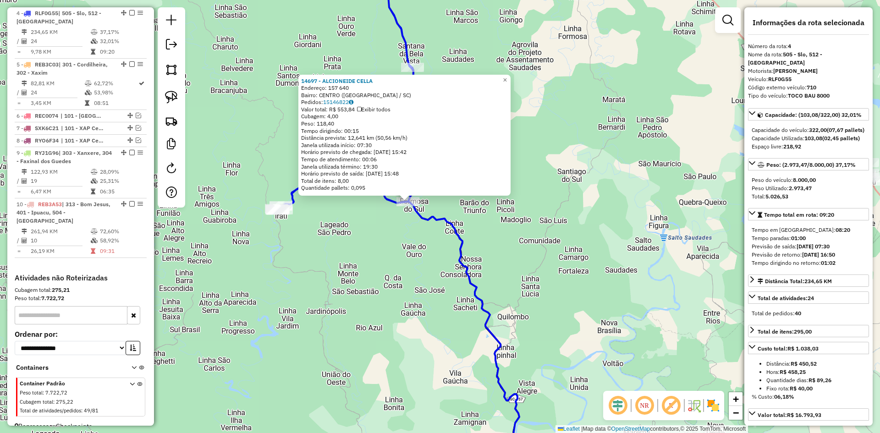
drag, startPoint x: 618, startPoint y: 284, endPoint x: 586, endPoint y: 268, distance: 35.5
click at [586, 268] on div "14697 - ALCIONEIDE CELLA Endereço: 157 640 Bairro: CENTRO (FORMOSA DO SUL / SC)…" at bounding box center [440, 216] width 880 height 433
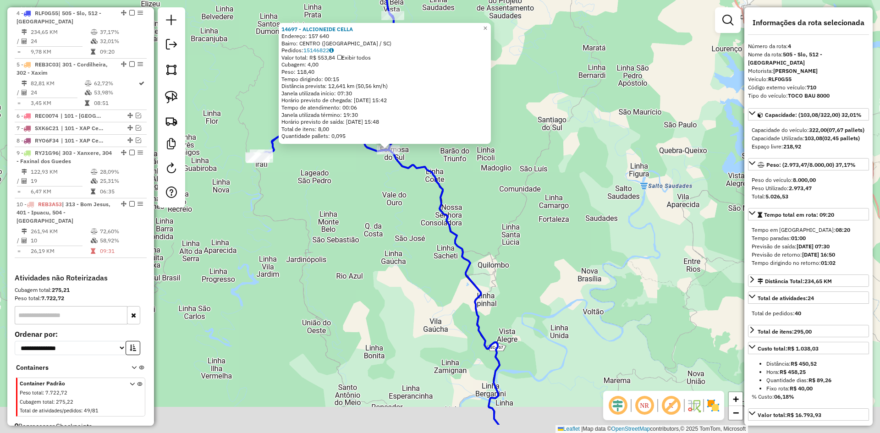
drag, startPoint x: 608, startPoint y: 247, endPoint x: 593, endPoint y: 206, distance: 43.8
click at [596, 213] on div "14697 - ALCIONEIDE CELLA Endereço: 157 640 Bairro: CENTRO (FORMOSA DO SUL / SC)…" at bounding box center [440, 216] width 880 height 433
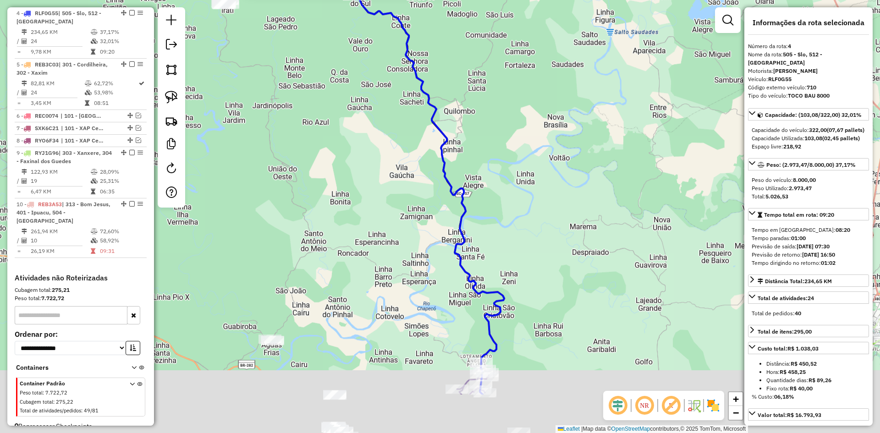
drag, startPoint x: 574, startPoint y: 230, endPoint x: 570, endPoint y: 180, distance: 49.7
click at [570, 198] on div "14697 - ALCIONEIDE CELLA Endereço: 157 640 Bairro: CENTRO (FORMOSA DO SUL / SC)…" at bounding box center [440, 216] width 880 height 433
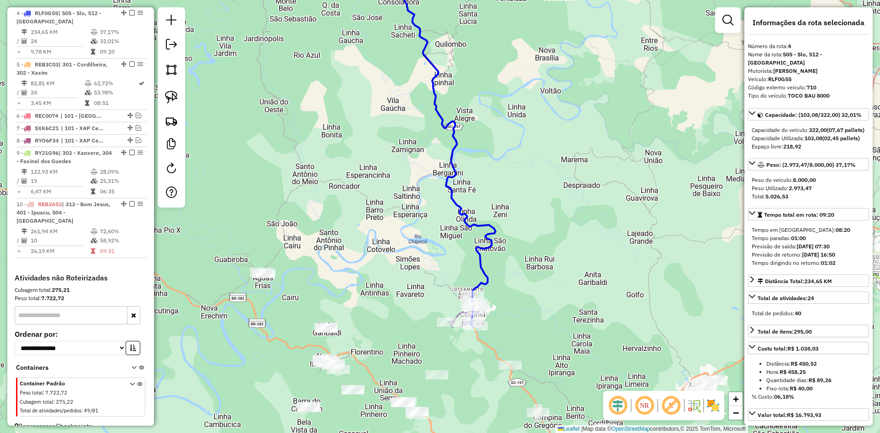
drag, startPoint x: 566, startPoint y: 244, endPoint x: 561, endPoint y: 131, distance: 113.3
click at [561, 148] on div "14697 - ALCIONEIDE CELLA Endereço: 157 640 Bairro: CENTRO (FORMOSA DO SUL / SC)…" at bounding box center [440, 216] width 880 height 433
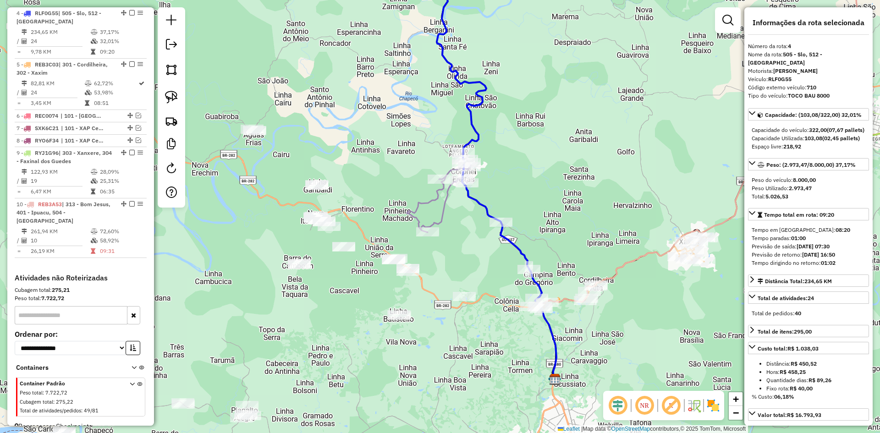
click at [562, 160] on div "14697 - ALCIONEIDE CELLA Endereço: 157 640 Bairro: CENTRO (FORMOSA DO SUL / SC)…" at bounding box center [440, 216] width 880 height 433
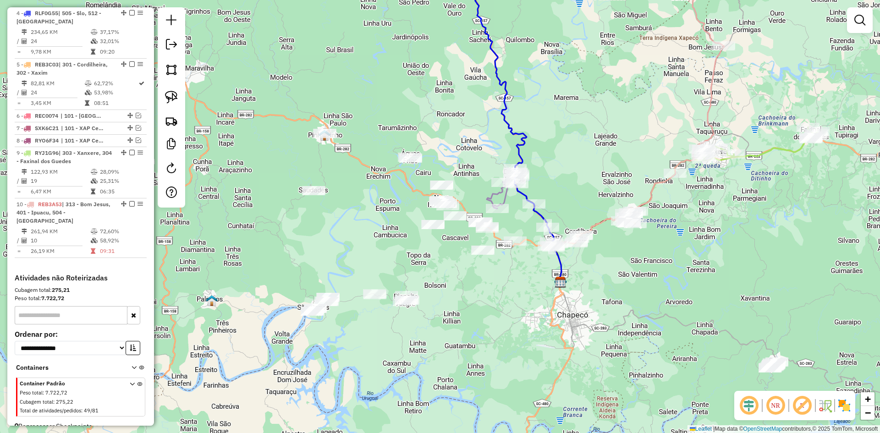
drag, startPoint x: 563, startPoint y: 132, endPoint x: 605, endPoint y: 318, distance: 190.8
click at [606, 317] on div "Janela de atendimento Grade de atendimento Capacidade Transportadoras Veículos …" at bounding box center [440, 216] width 880 height 433
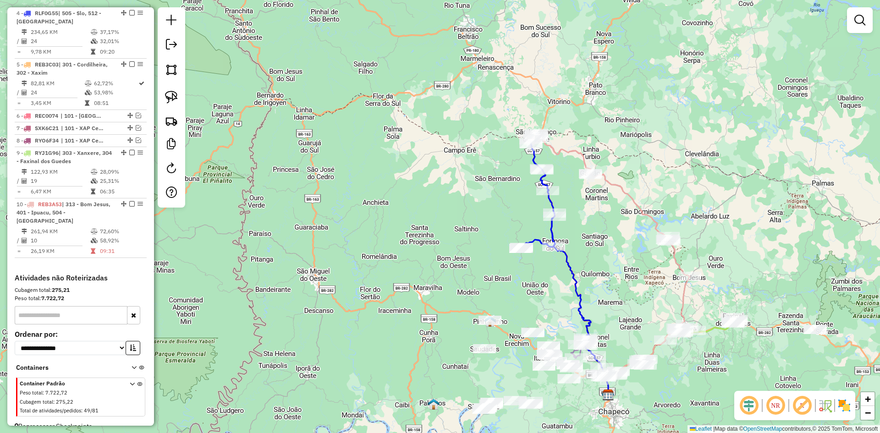
click at [604, 250] on div "Janela de atendimento Grade de atendimento Capacidade Transportadoras Veículos …" at bounding box center [440, 216] width 880 height 433
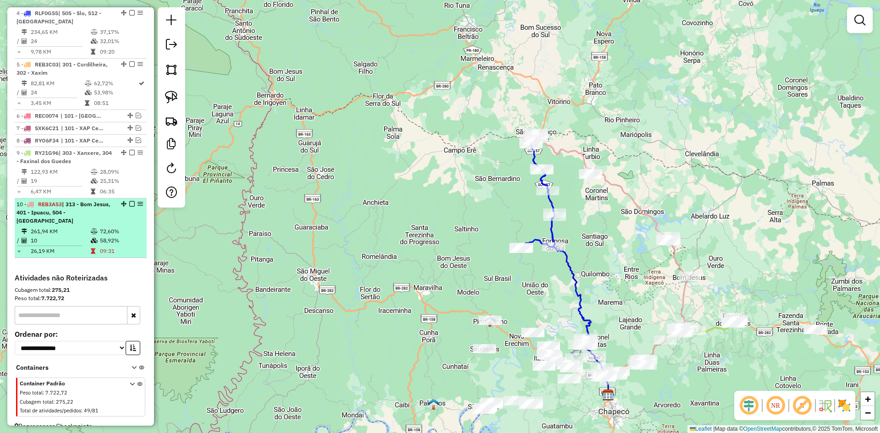
click at [129, 204] on em at bounding box center [131, 203] width 5 height 5
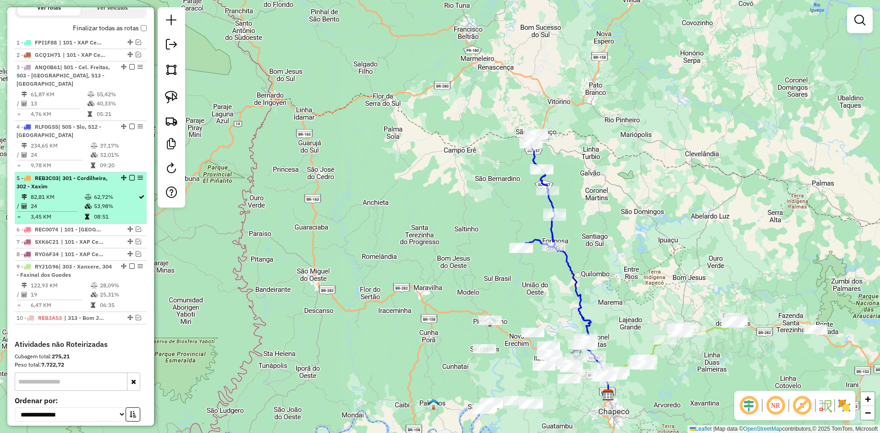
scroll to position [324, 0]
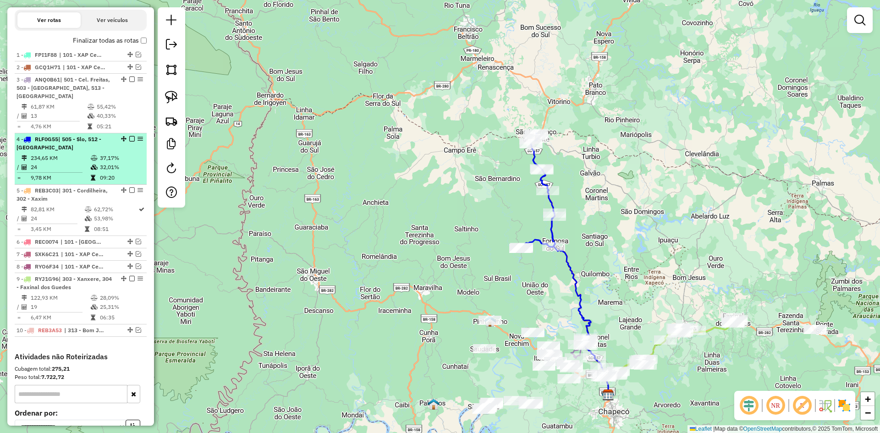
click at [130, 137] on em at bounding box center [131, 138] width 5 height 5
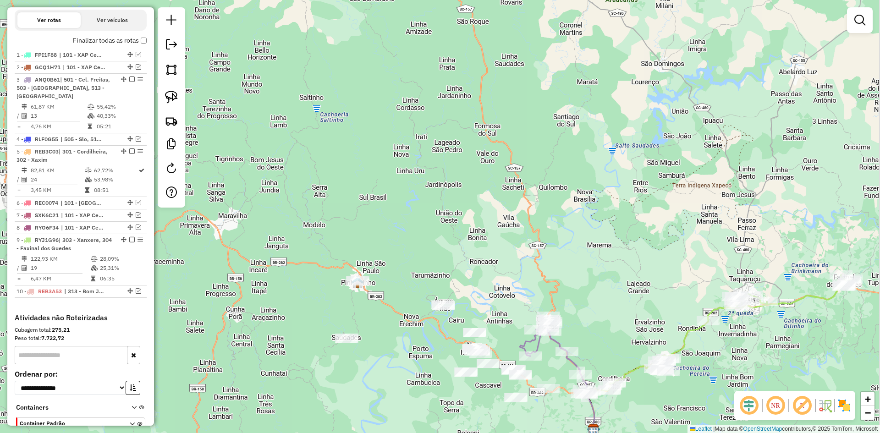
drag, startPoint x: 595, startPoint y: 335, endPoint x: 589, endPoint y: 272, distance: 63.1
click at [589, 278] on div "Janela de atendimento Grade de atendimento Capacidade Transportadoras Veículos …" at bounding box center [440, 216] width 880 height 433
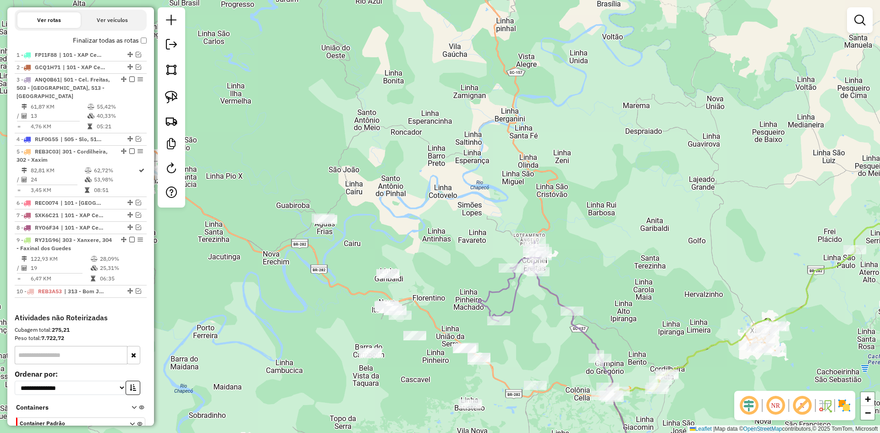
drag, startPoint x: 593, startPoint y: 299, endPoint x: 573, endPoint y: 242, distance: 60.3
click at [580, 249] on div "Janela de atendimento Grade de atendimento Capacidade Transportadoras Veículos …" at bounding box center [440, 216] width 880 height 433
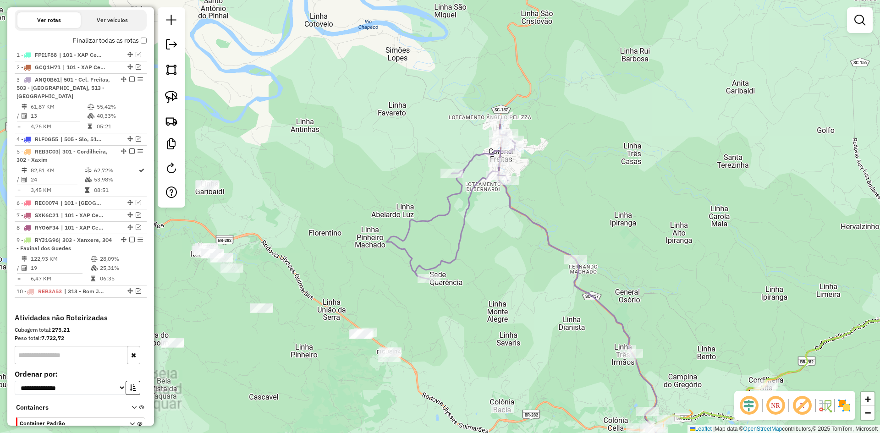
drag, startPoint x: 573, startPoint y: 243, endPoint x: 561, endPoint y: 175, distance: 69.2
click at [593, 192] on div "Janela de atendimento Grade de atendimento Capacidade Transportadoras Veículos …" at bounding box center [440, 216] width 880 height 433
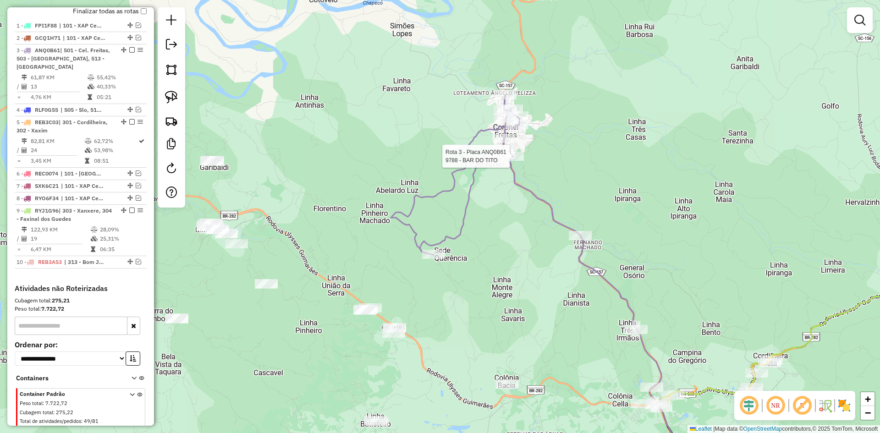
select select "**********"
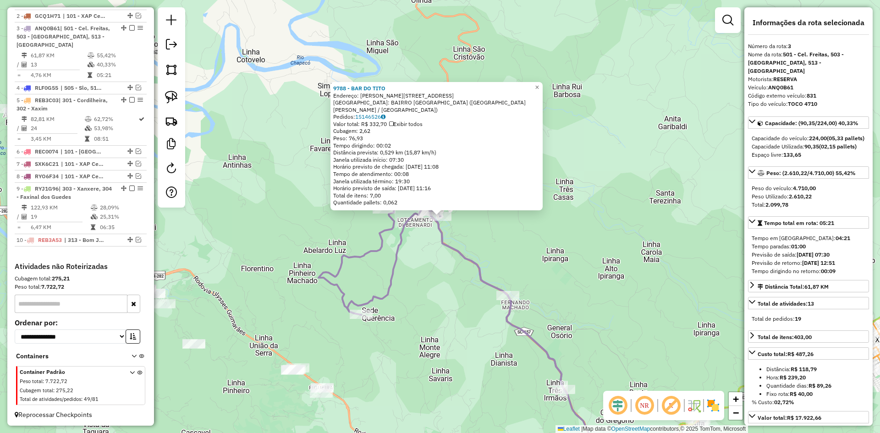
scroll to position [377, 0]
click at [626, 275] on div "9788 - BAR DO TITO Endereço: Osmar Mazetto 37 Bairro: BAIRRO CIARINI (CORONEL F…" at bounding box center [440, 216] width 880 height 433
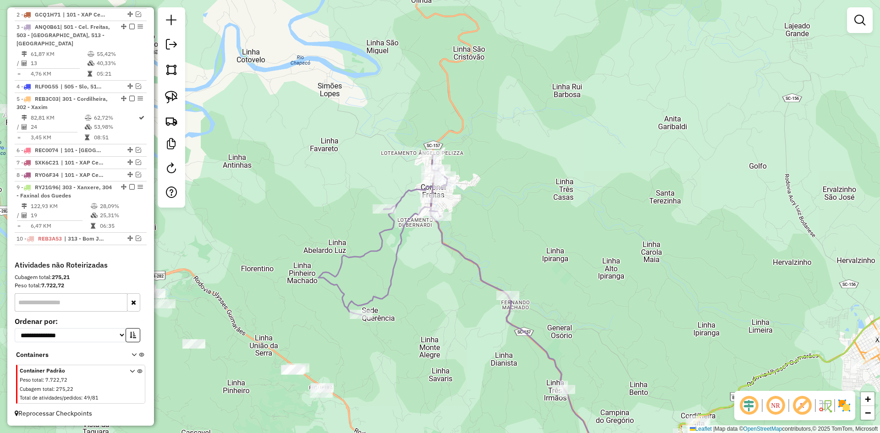
drag, startPoint x: 625, startPoint y: 286, endPoint x: 534, endPoint y: 130, distance: 180.3
click at [538, 137] on div "Janela de atendimento Grade de atendimento Capacidade Transportadoras Veículos …" at bounding box center [440, 216] width 880 height 433
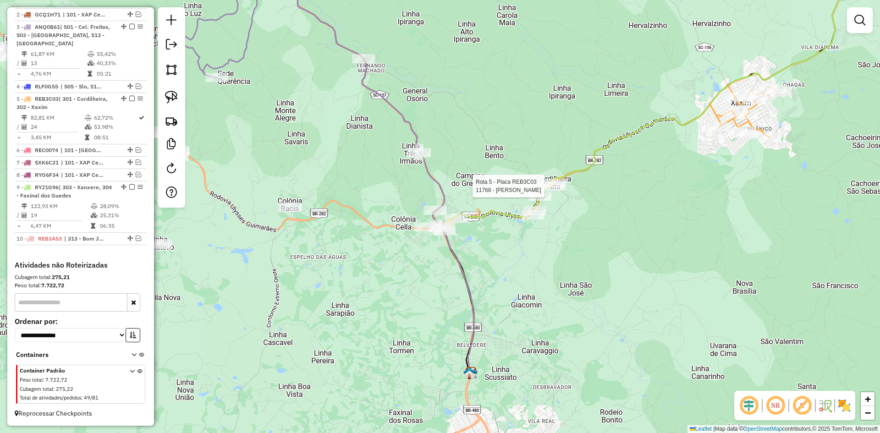
select select "**********"
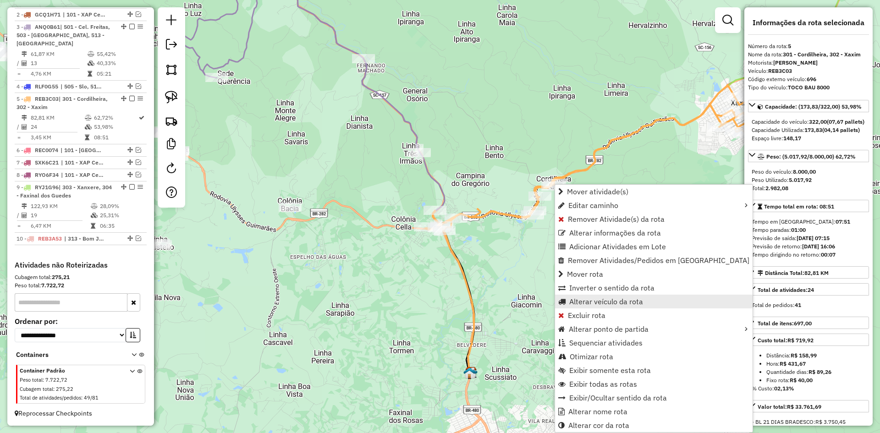
click at [597, 303] on span "Alterar veículo da rota" at bounding box center [606, 301] width 74 height 7
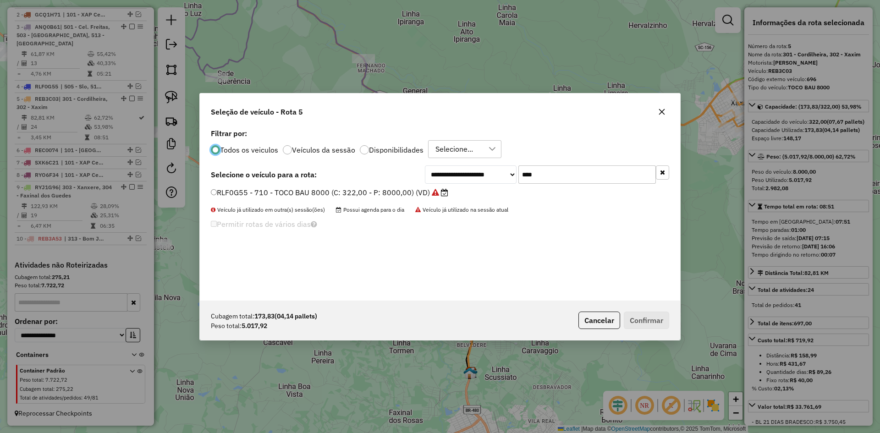
scroll to position [5, 3]
click at [576, 169] on input "****" at bounding box center [586, 174] width 137 height 18
type input "****"
click at [262, 195] on label "REB4D03 - 271 - TOCO BAU 7840 (C: 336,00 - P: 7840,00) (VD)" at bounding box center [321, 192] width 220 height 11
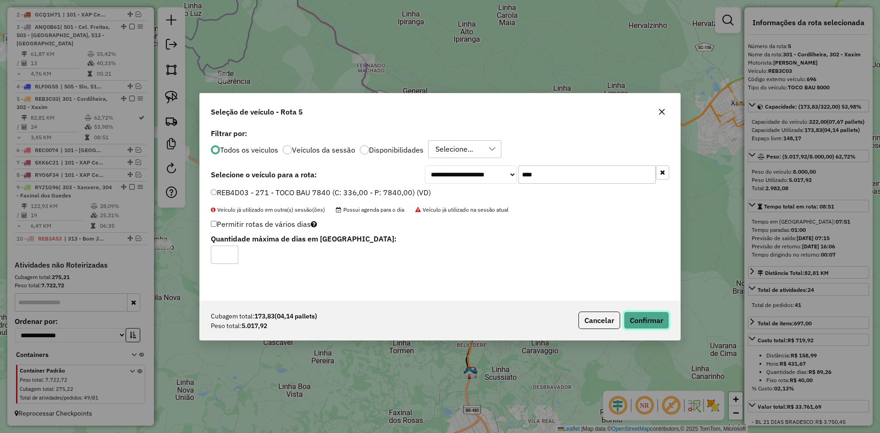
click at [654, 322] on button "Confirmar" at bounding box center [646, 320] width 45 height 17
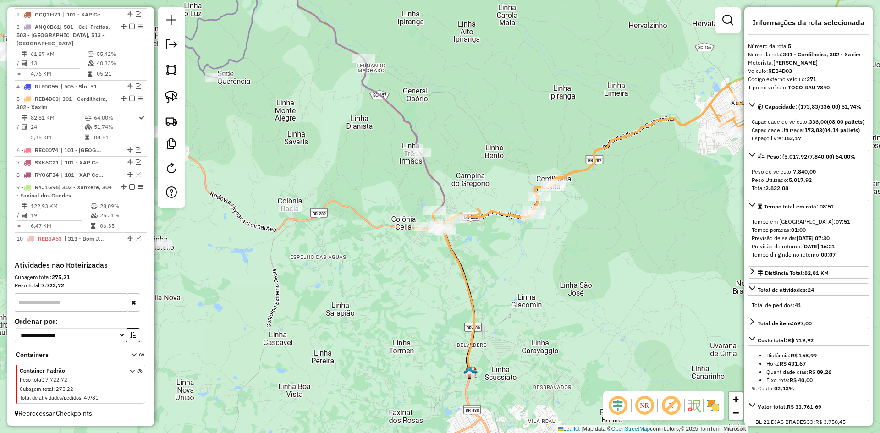
click at [588, 296] on div "Janela de atendimento Grade de atendimento Capacidade Transportadoras Veículos …" at bounding box center [440, 216] width 880 height 433
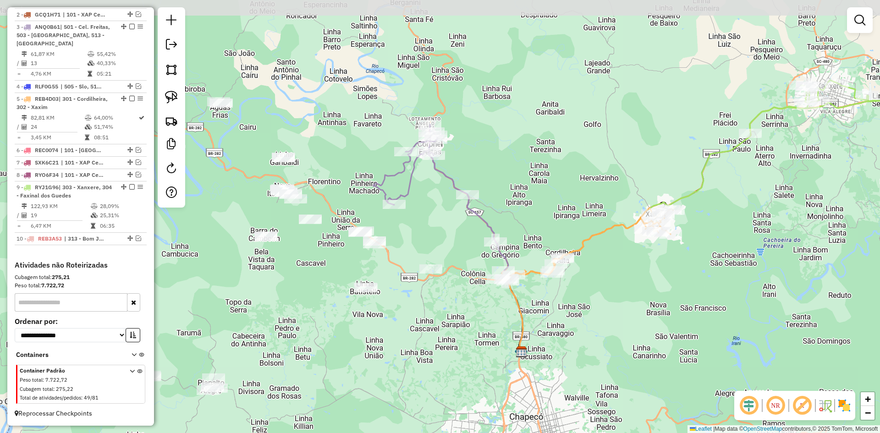
drag, startPoint x: 617, startPoint y: 297, endPoint x: 603, endPoint y: 339, distance: 44.2
click at [599, 353] on div "Janela de atendimento Grade de atendimento Capacidade Transportadoras Veículos …" at bounding box center [440, 216] width 880 height 433
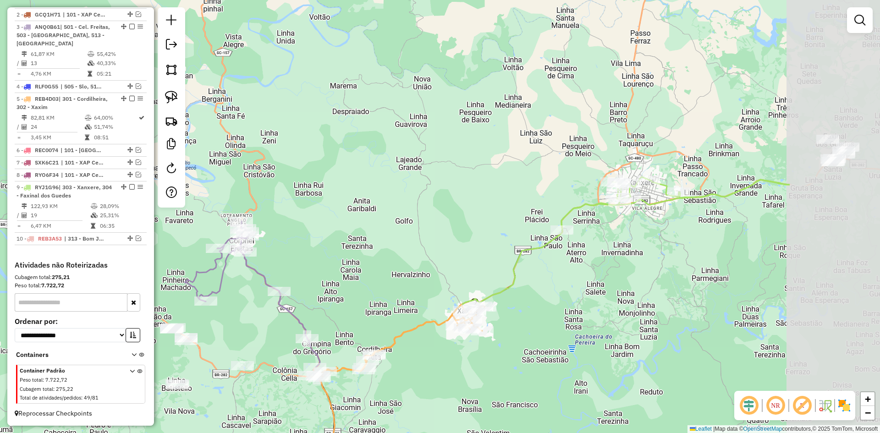
drag, startPoint x: 593, startPoint y: 228, endPoint x: 421, endPoint y: 283, distance: 181.3
click at [412, 288] on div "Janela de atendimento Grade de atendimento Capacidade Transportadoras Veículos …" at bounding box center [440, 216] width 880 height 433
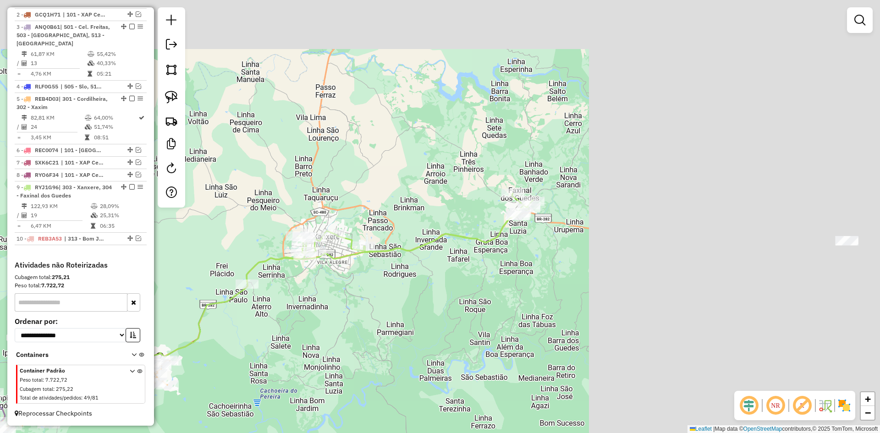
drag, startPoint x: 718, startPoint y: 305, endPoint x: 405, endPoint y: 357, distance: 318.2
click at [405, 357] on div "Janela de atendimento Grade de atendimento Capacidade Transportadoras Veículos …" at bounding box center [440, 216] width 880 height 433
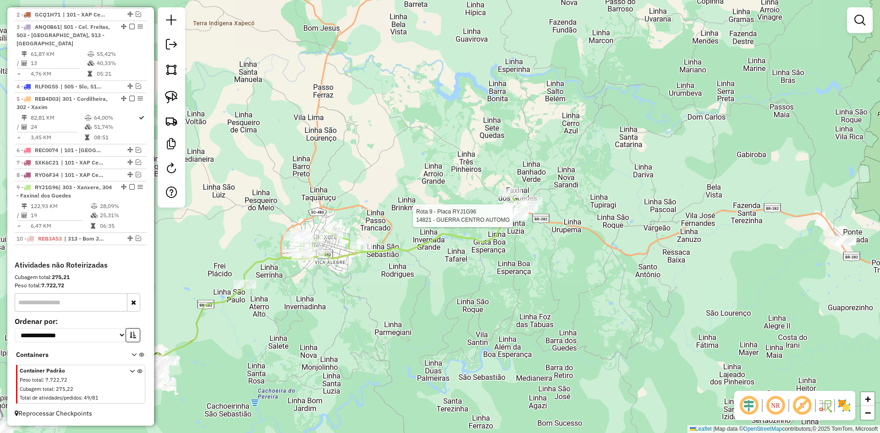
select select "**********"
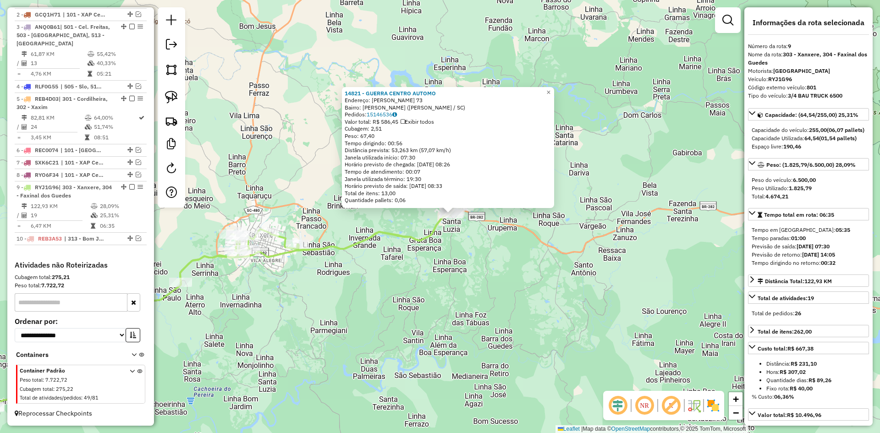
drag, startPoint x: 427, startPoint y: 298, endPoint x: 536, endPoint y: 277, distance: 111.1
click at [536, 277] on div "14821 - GUERRA CENTRO AUTOMO Endereço: IRMA DE NES 73 Bairro: ANTONIOLLI (FAXIN…" at bounding box center [440, 216] width 880 height 433
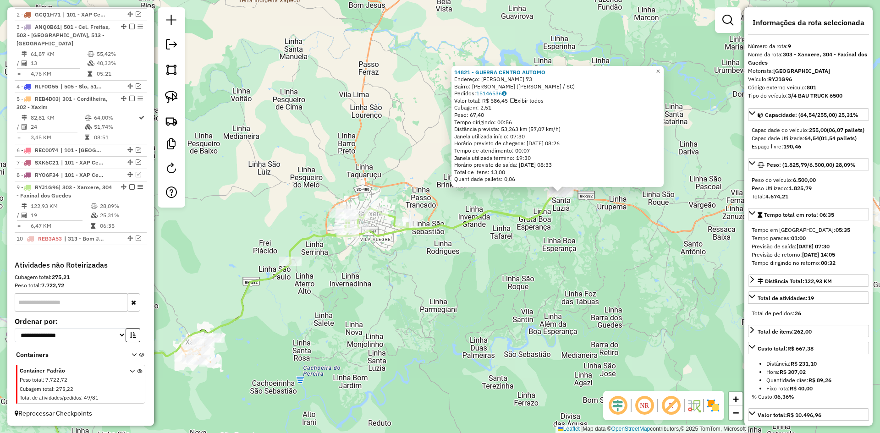
drag, startPoint x: 476, startPoint y: 338, endPoint x: 360, endPoint y: 184, distance: 192.3
click at [381, 204] on div "14821 - GUERRA CENTRO AUTOMO Endereço: IRMA DE NES 73 Bairro: ANTONIOLLI (FAXIN…" at bounding box center [440, 216] width 880 height 433
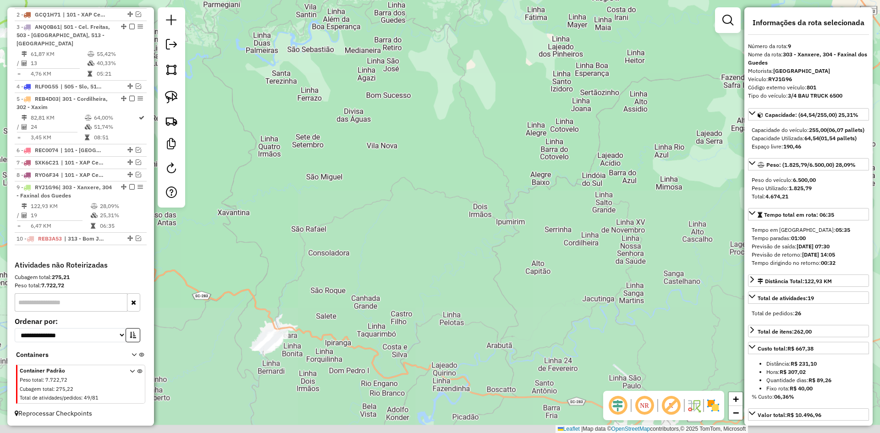
click at [358, 207] on div "14821 - GUERRA CENTRO AUTOMO Endereço: IRMA DE NES 73 Bairro: ANTONIOLLI (FAXIN…" at bounding box center [440, 216] width 880 height 433
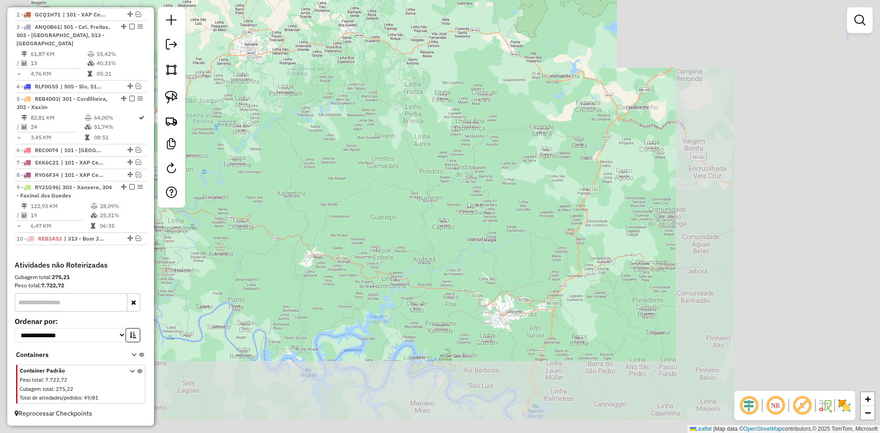
drag, startPoint x: 375, startPoint y: 259, endPoint x: 579, endPoint y: 263, distance: 203.9
click at [574, 263] on div "Janela de atendimento Grade de atendimento Capacidade Transportadoras Veículos …" at bounding box center [440, 216] width 880 height 433
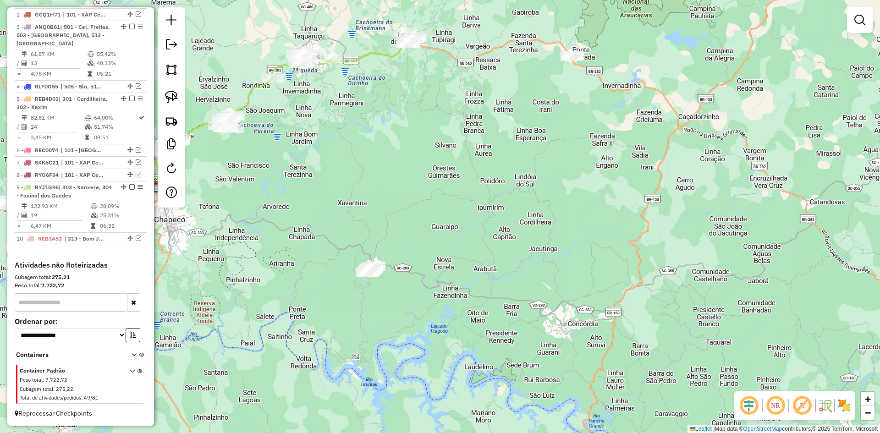
drag, startPoint x: 394, startPoint y: 222, endPoint x: 615, endPoint y: 249, distance: 223.0
click at [615, 249] on div "Janela de atendimento Grade de atendimento Capacidade Transportadoras Veículos …" at bounding box center [440, 216] width 880 height 433
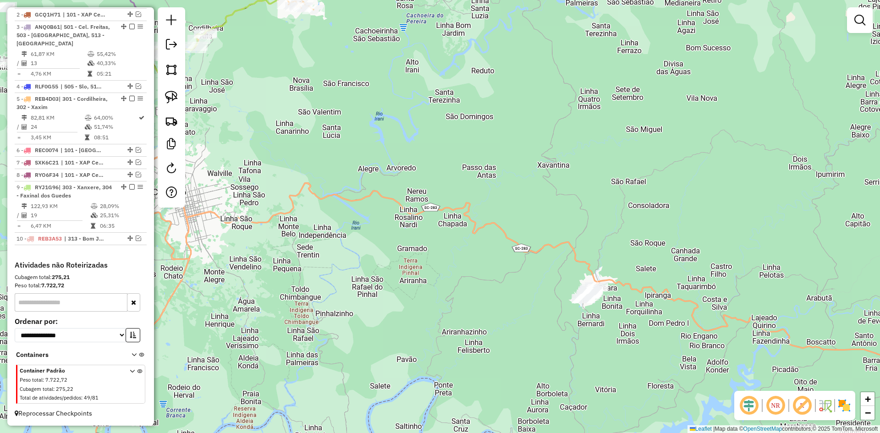
drag, startPoint x: 502, startPoint y: 306, endPoint x: 458, endPoint y: 280, distance: 51.3
click at [458, 280] on div "Janela de atendimento Grade de atendimento Capacidade Transportadoras Veículos …" at bounding box center [440, 216] width 880 height 433
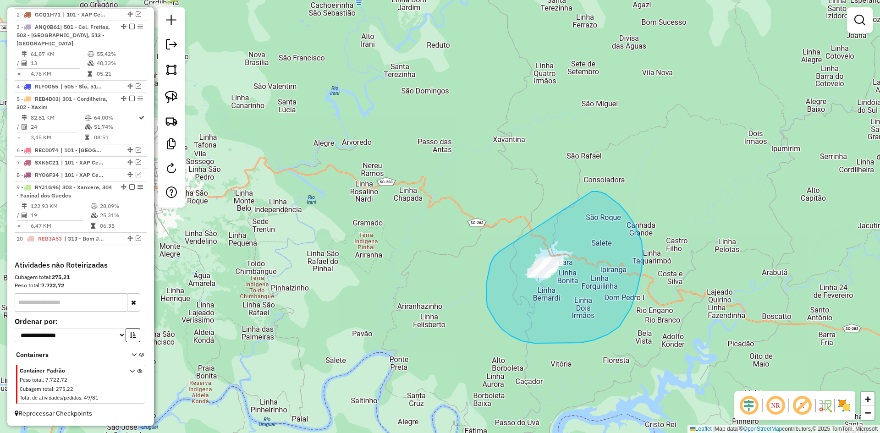
drag, startPoint x: 500, startPoint y: 251, endPoint x: 580, endPoint y: 193, distance: 98.7
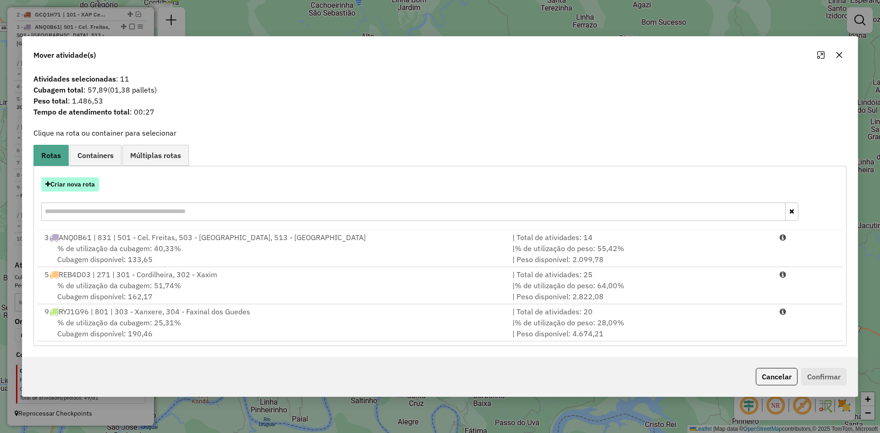
click at [83, 183] on button "Criar nova rota" at bounding box center [70, 184] width 58 height 14
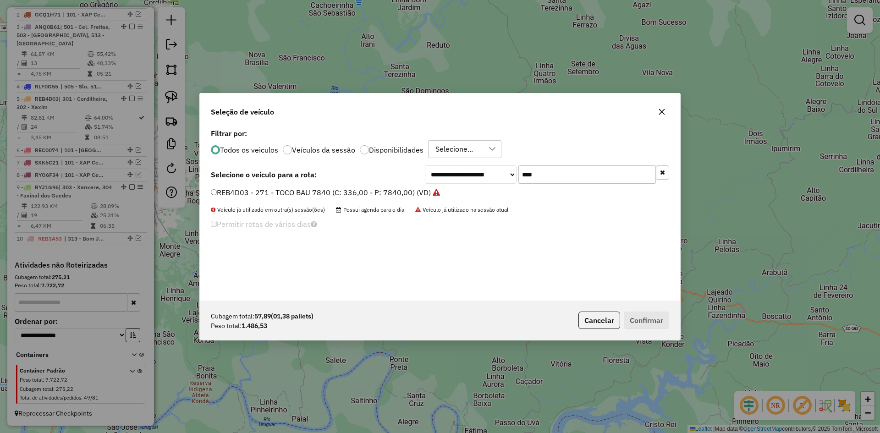
click at [531, 171] on input "****" at bounding box center [586, 174] width 137 height 18
type input "****"
click at [260, 192] on label "SXU3J44 - 850 - 3/4 BAU TRUCK 6500 (C: 255,00 - P: 6500,00) (VD)" at bounding box center [334, 192] width 246 height 11
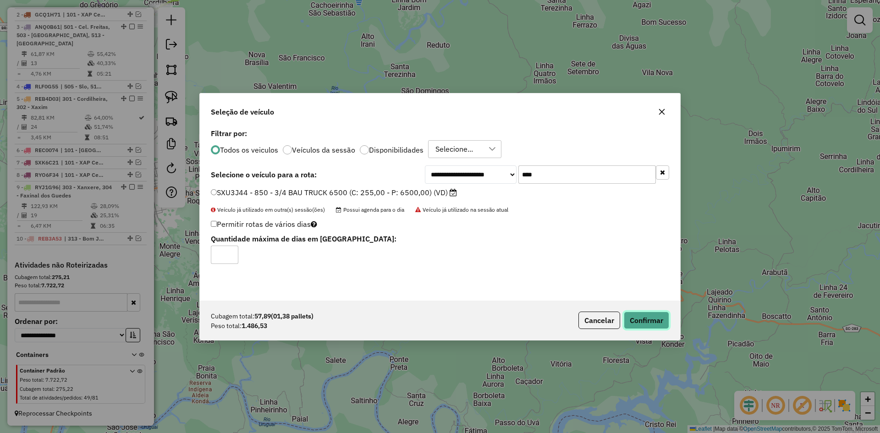
click at [654, 319] on button "Confirmar" at bounding box center [646, 320] width 45 height 17
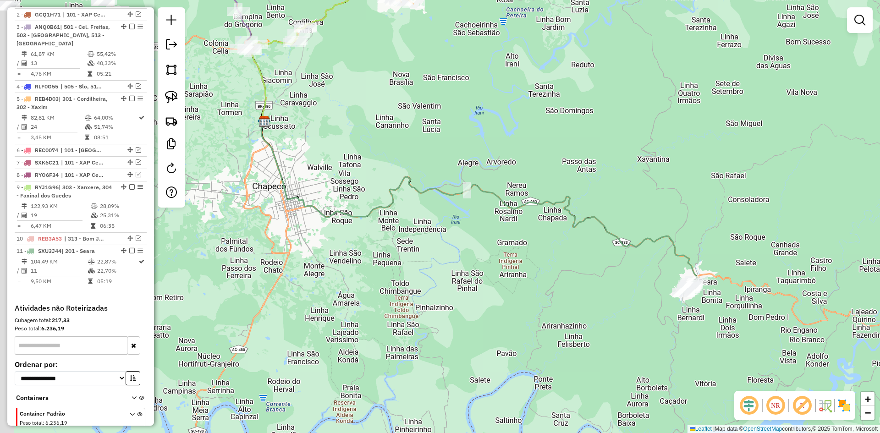
drag, startPoint x: 454, startPoint y: 275, endPoint x: 606, endPoint y: 292, distance: 152.6
click at [606, 294] on div "Janela de atendimento Grade de atendimento Capacidade Transportadoras Veículos …" at bounding box center [440, 216] width 880 height 433
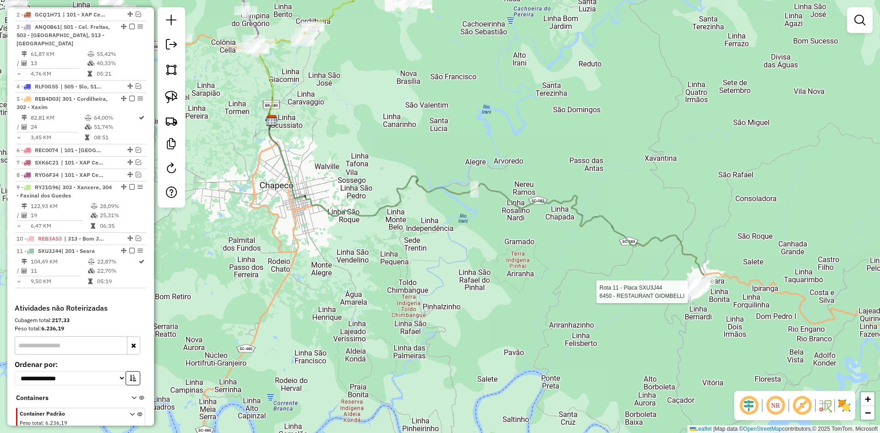
scroll to position [420, 0]
select select "**********"
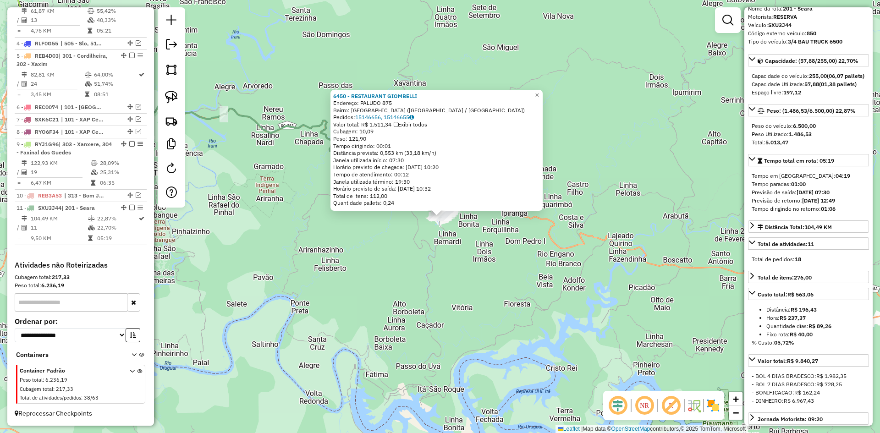
scroll to position [92, 0]
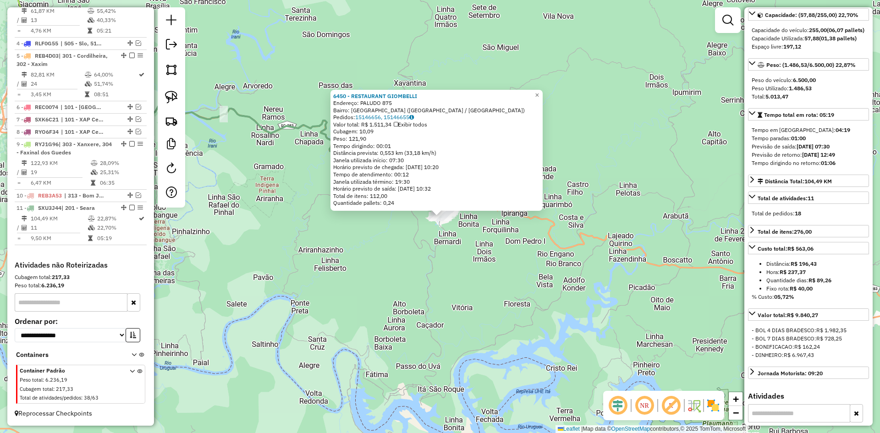
click at [544, 275] on div "6450 - RESTAURANT GIOMBELLI Endereço: PALUDO 875 Bairro: BAIRRO SAO ROQUE (SEAR…" at bounding box center [440, 216] width 880 height 433
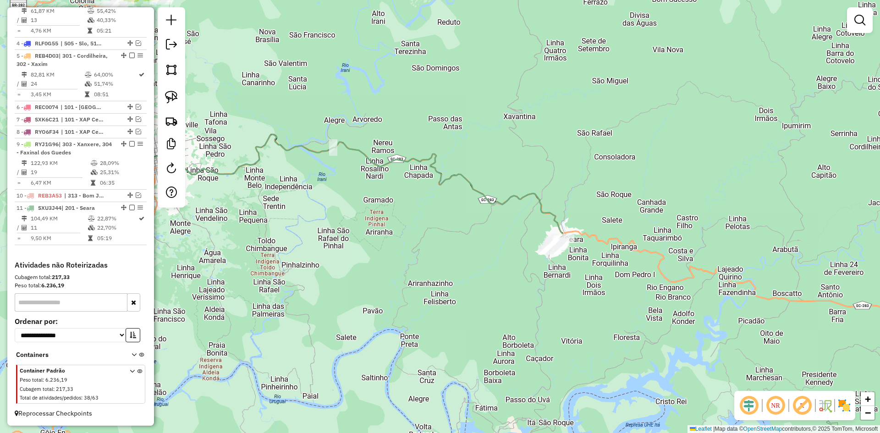
drag, startPoint x: 504, startPoint y: 270, endPoint x: 641, endPoint y: 308, distance: 142.2
click at [640, 308] on div "Janela de atendimento Grade de atendimento Capacidade Transportadoras Veículos …" at bounding box center [440, 216] width 880 height 433
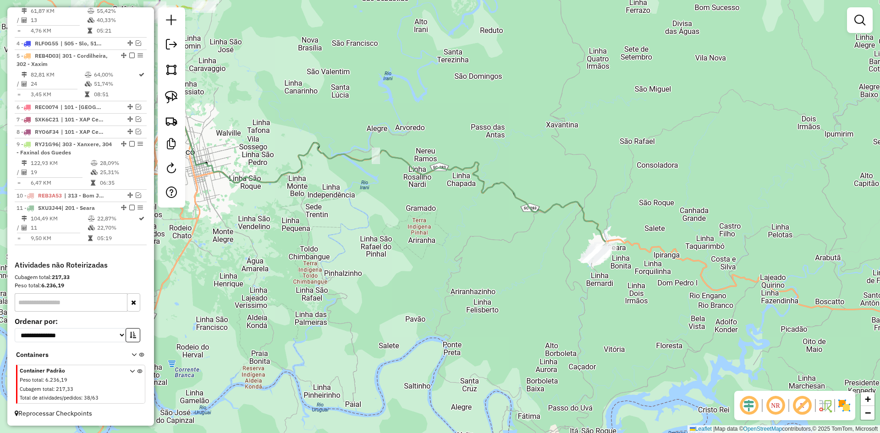
drag, startPoint x: 440, startPoint y: 276, endPoint x: 490, endPoint y: 278, distance: 50.0
click at [487, 279] on div "Janela de atendimento Grade de atendimento Capacidade Transportadoras Veículos …" at bounding box center [440, 216] width 880 height 433
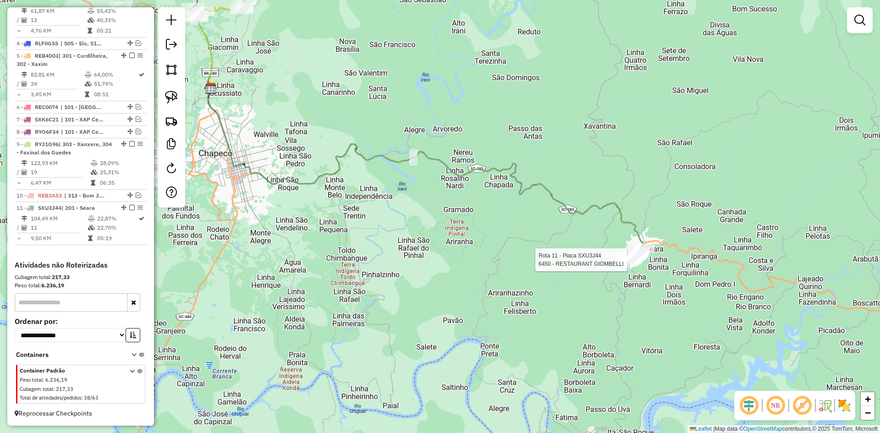
select select "**********"
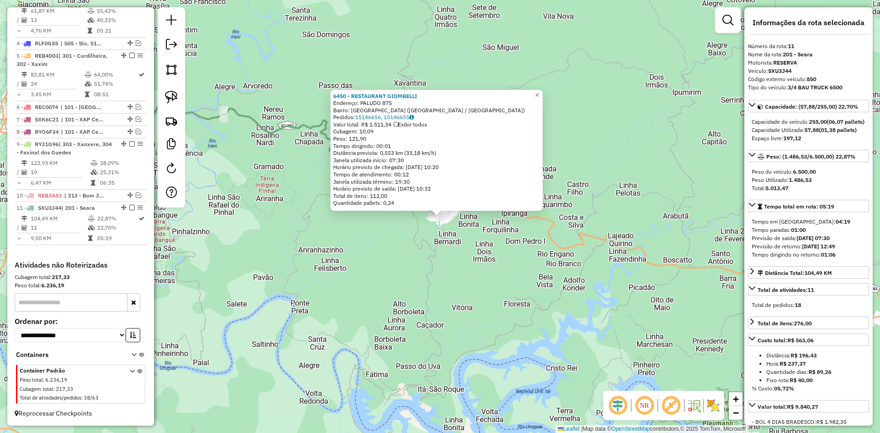
click at [550, 283] on div "6450 - RESTAURANT GIOMBELLI Endereço: PALUDO 875 Bairro: BAIRRO SAO ROQUE (SEAR…" at bounding box center [440, 216] width 880 height 433
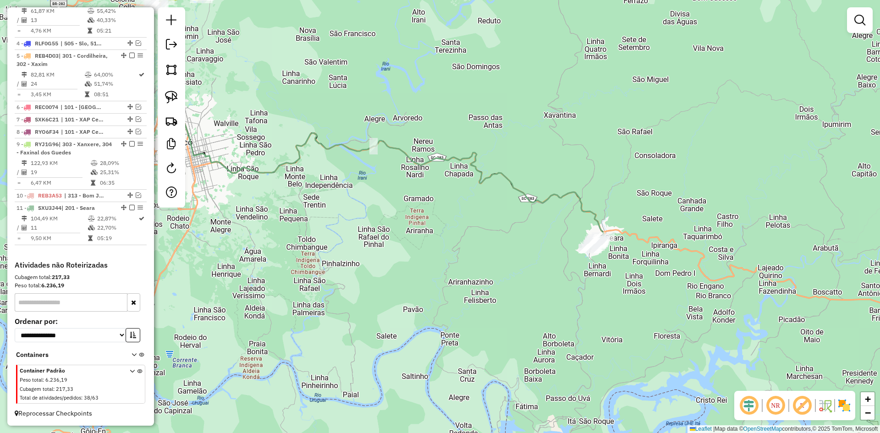
drag, startPoint x: 443, startPoint y: 273, endPoint x: 600, endPoint y: 305, distance: 160.4
click at [596, 305] on div "Janela de atendimento Grade de atendimento Capacidade Transportadoras Veículos …" at bounding box center [440, 216] width 880 height 433
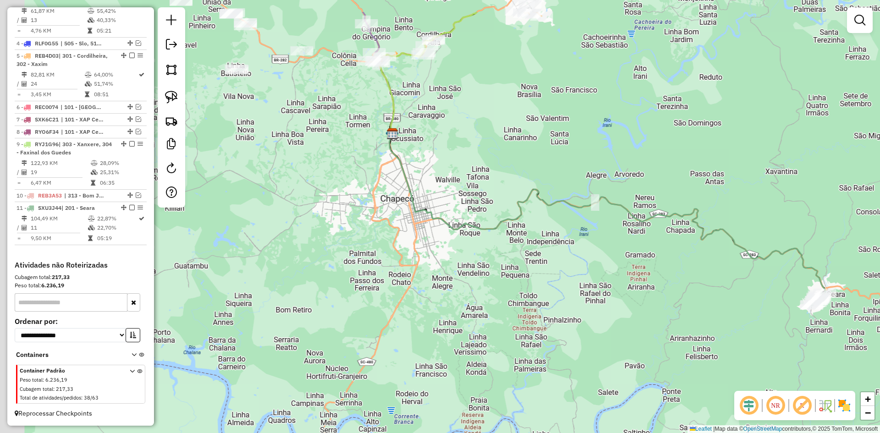
drag, startPoint x: 392, startPoint y: 218, endPoint x: 558, endPoint y: 242, distance: 168.6
click at [574, 274] on div "Janela de atendimento Grade de atendimento Capacidade Transportadoras Veículos …" at bounding box center [440, 216] width 880 height 433
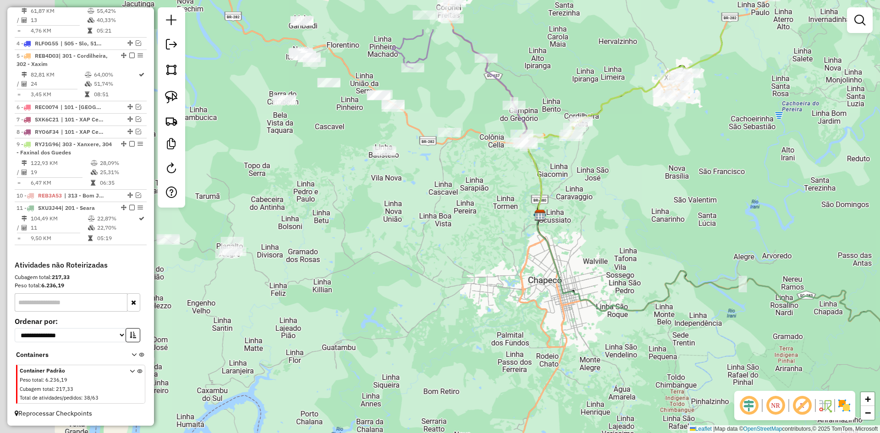
drag, startPoint x: 533, startPoint y: 219, endPoint x: 644, endPoint y: 272, distance: 123.2
click at [643, 292] on div "Janela de atendimento Grade de atendimento Capacidade Transportadoras Veículos …" at bounding box center [440, 216] width 880 height 433
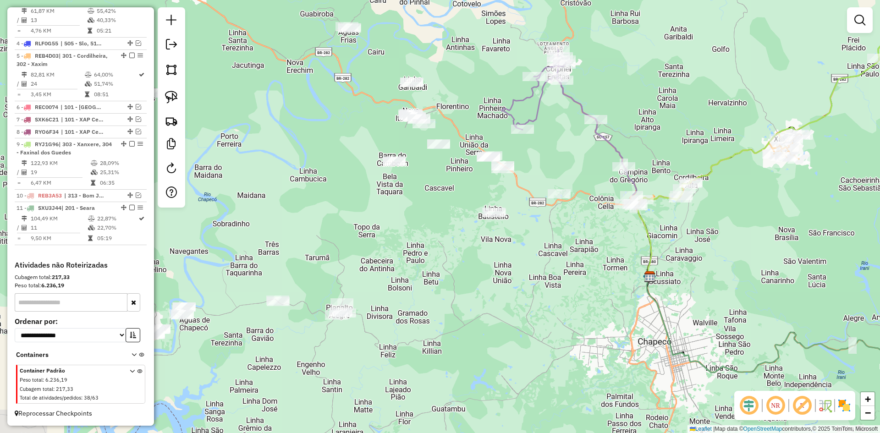
drag, startPoint x: 651, startPoint y: 219, endPoint x: 754, endPoint y: 281, distance: 120.3
click at [756, 279] on div "Janela de atendimento Grade de atendimento Capacidade Transportadoras Veículos …" at bounding box center [440, 216] width 880 height 433
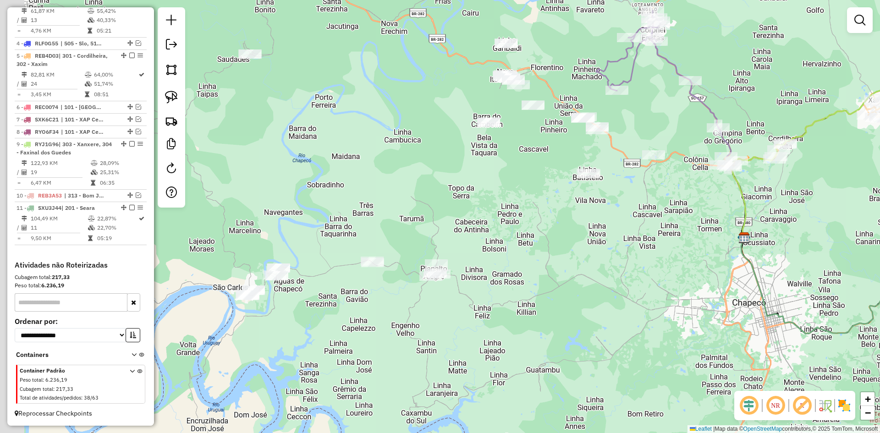
drag, startPoint x: 646, startPoint y: 268, endPoint x: 670, endPoint y: 257, distance: 26.2
click at [670, 257] on div "Janela de atendimento Grade de atendimento Capacidade Transportadoras Veículos …" at bounding box center [440, 216] width 880 height 433
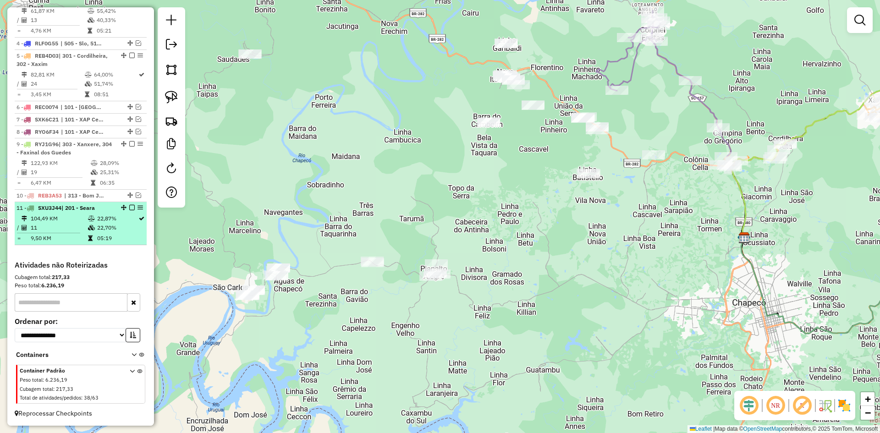
click at [129, 208] on em at bounding box center [131, 207] width 5 height 5
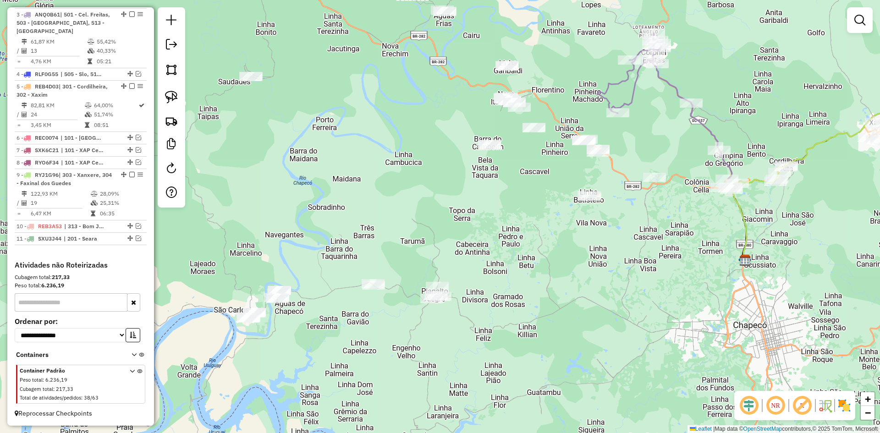
drag, startPoint x: 361, startPoint y: 169, endPoint x: 503, endPoint y: 356, distance: 235.4
click at [503, 363] on div "Janela de atendimento Grade de atendimento Capacidade Transportadoras Veículos …" at bounding box center [440, 216] width 880 height 433
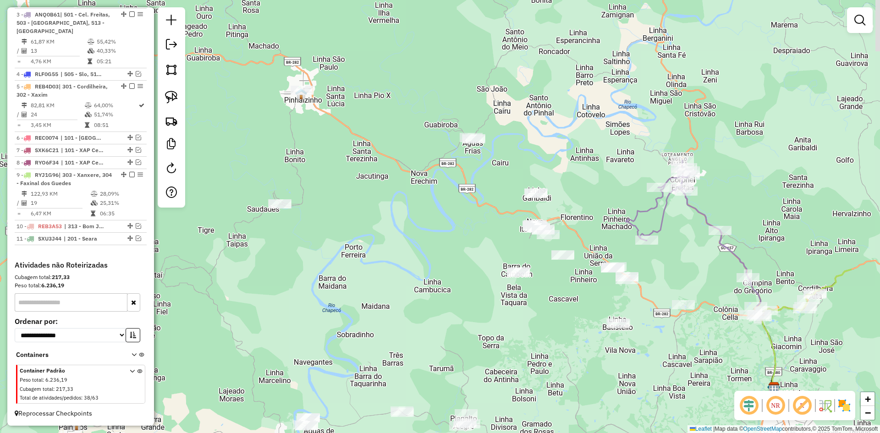
drag, startPoint x: 501, startPoint y: 261, endPoint x: 406, endPoint y: 208, distance: 108.5
click at [411, 210] on div "Janela de atendimento Grade de atendimento Capacidade Transportadoras Veículos …" at bounding box center [440, 216] width 880 height 433
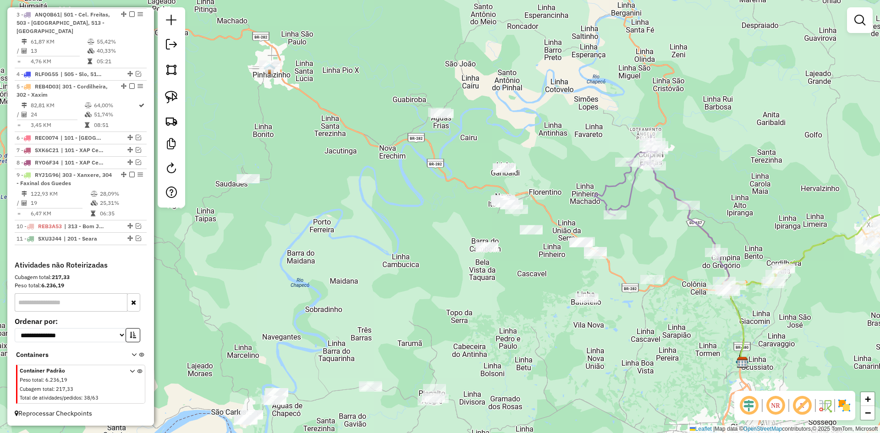
drag, startPoint x: 581, startPoint y: 296, endPoint x: 553, endPoint y: 274, distance: 36.5
click at [553, 274] on div "Janela de atendimento Grade de atendimento Capacidade Transportadoras Veículos …" at bounding box center [440, 216] width 880 height 433
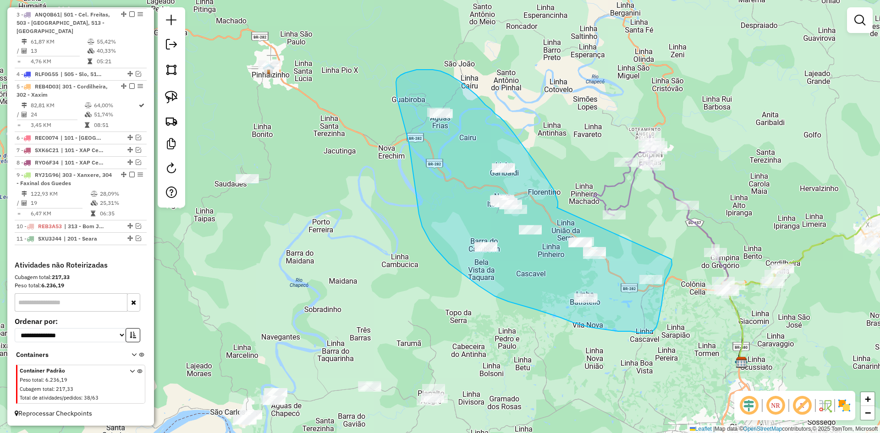
drag, startPoint x: 556, startPoint y: 195, endPoint x: 668, endPoint y: 258, distance: 129.0
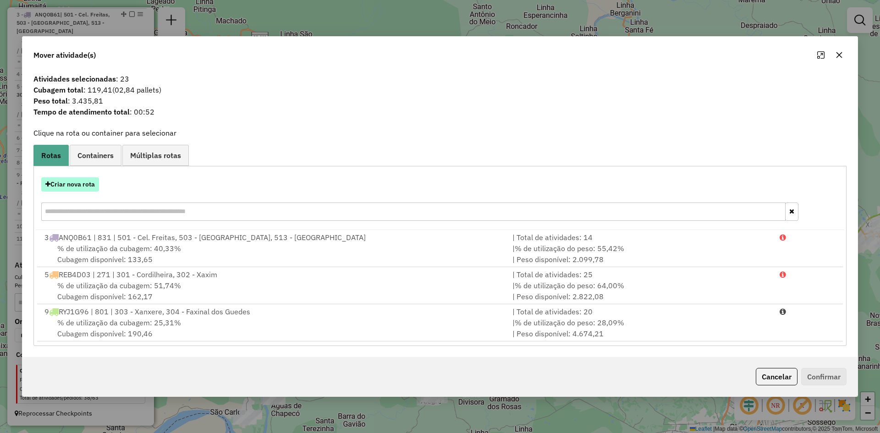
click at [75, 182] on button "Criar nova rota" at bounding box center [70, 184] width 58 height 14
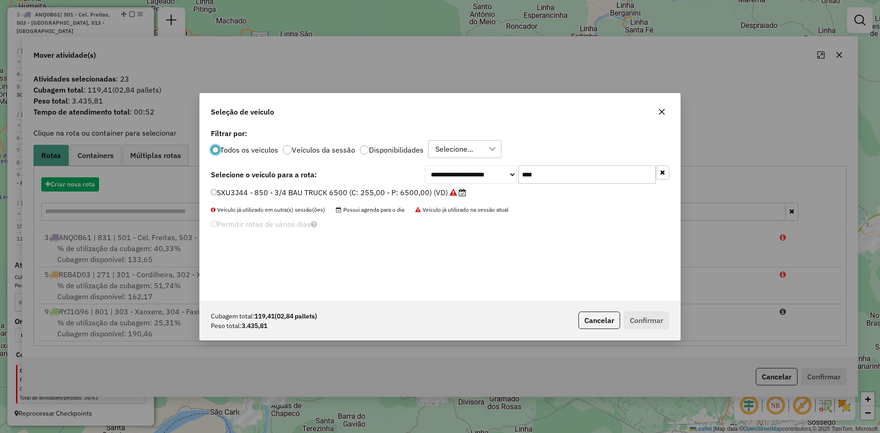
scroll to position [5, 3]
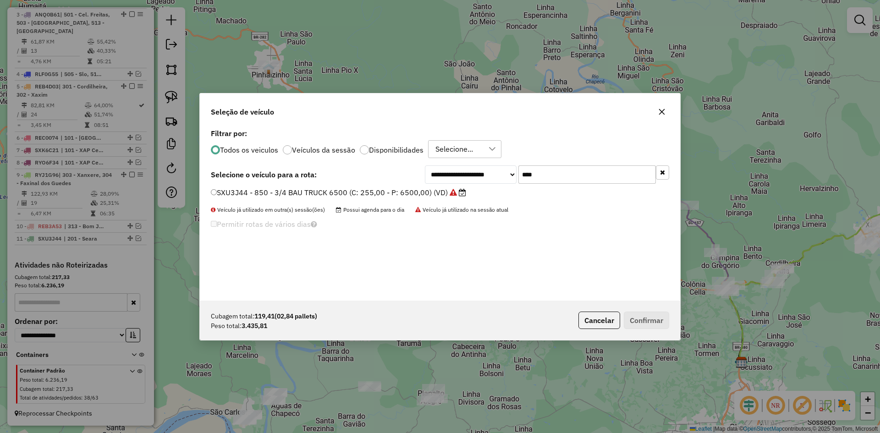
click at [576, 178] on input "****" at bounding box center [586, 174] width 137 height 18
type input "****"
click at [352, 190] on label "SXK5J70 - 827 - TOCO BAU 7200 (C: 300,00 - P: 7200,00) (VD)" at bounding box center [325, 192] width 228 height 11
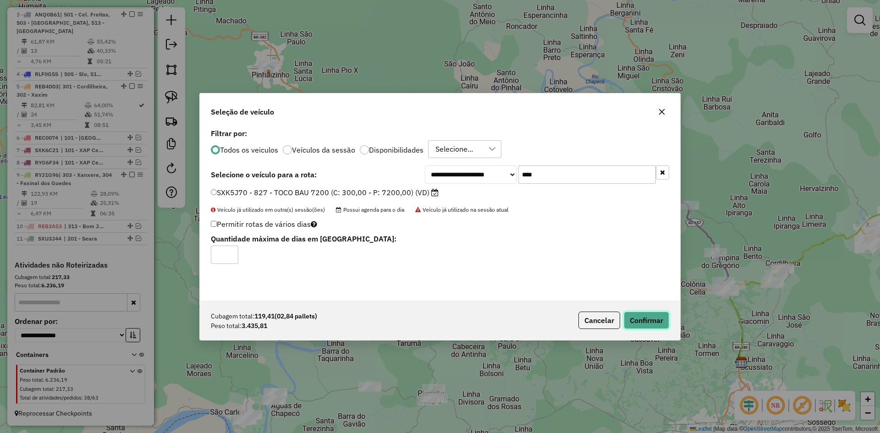
click at [651, 319] on button "Confirmar" at bounding box center [646, 320] width 45 height 17
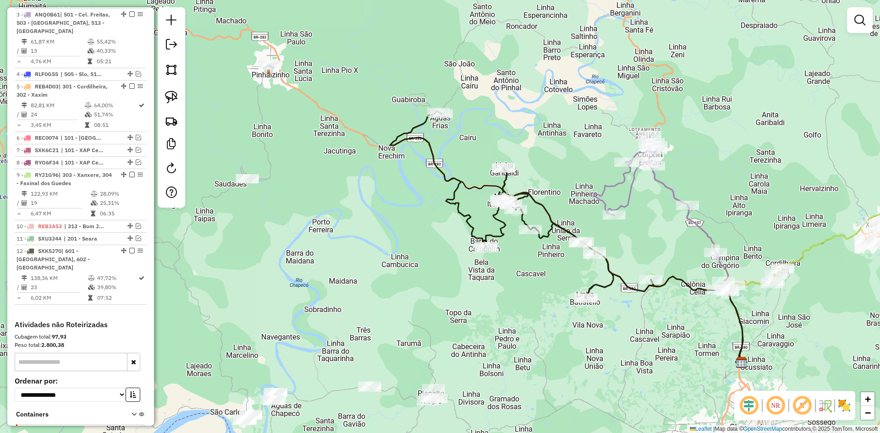
scroll to position [420, 0]
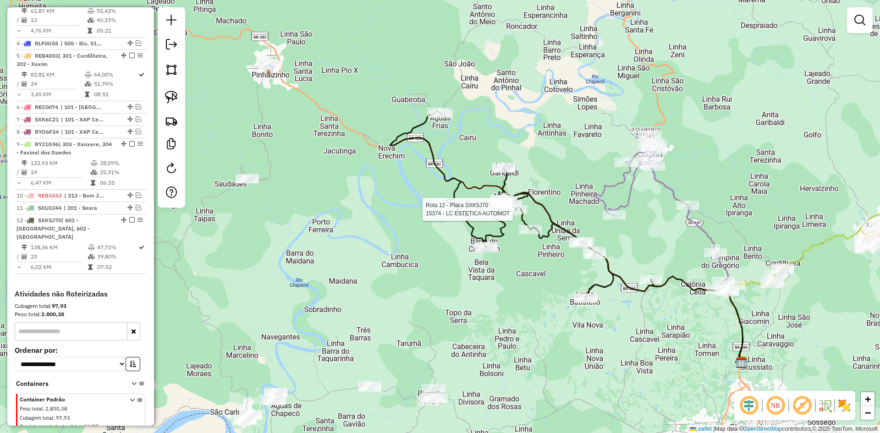
select select "**********"
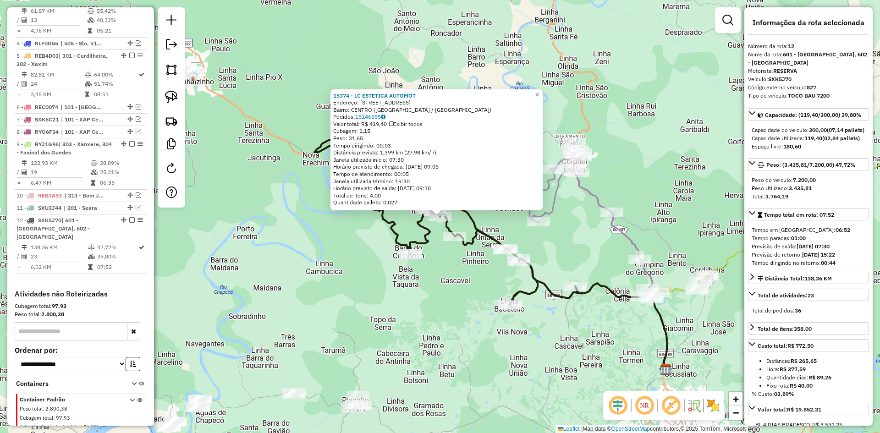
scroll to position [441, 0]
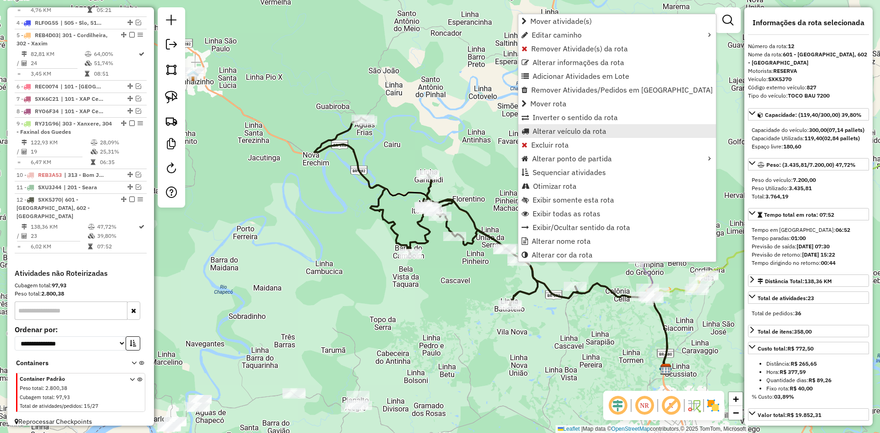
click at [560, 131] on span "Alterar veículo da rota" at bounding box center [569, 130] width 74 height 7
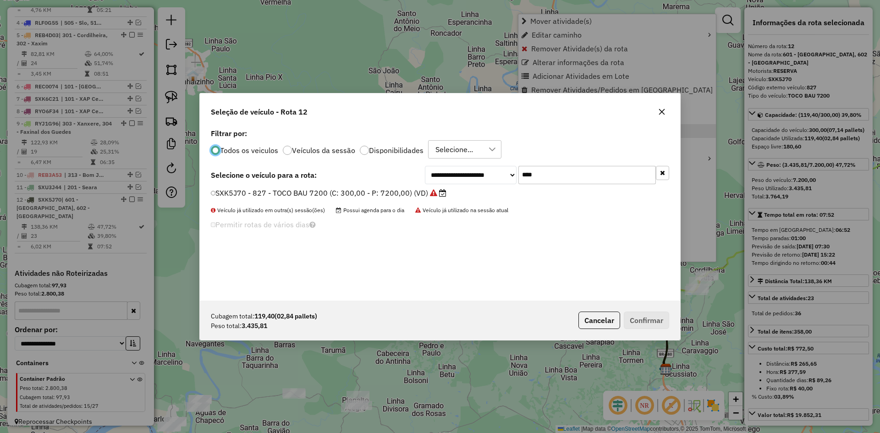
scroll to position [5, 3]
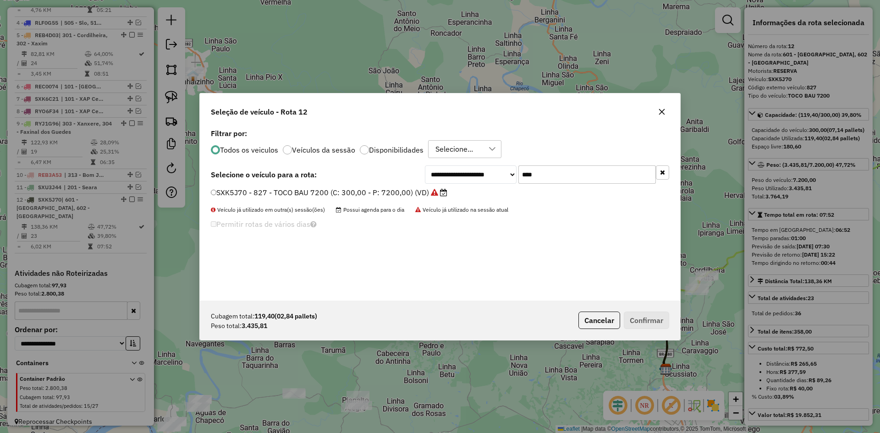
click at [544, 172] on input "****" at bounding box center [586, 174] width 137 height 18
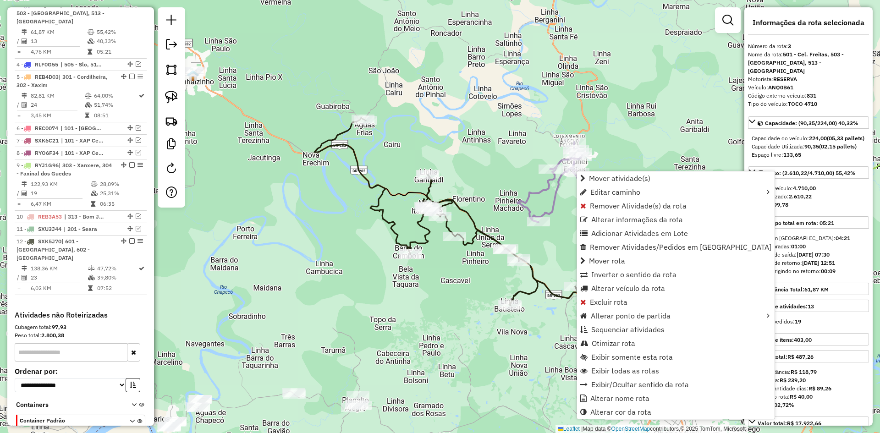
scroll to position [399, 0]
click at [611, 288] on span "Alterar veículo da rota" at bounding box center [628, 288] width 74 height 7
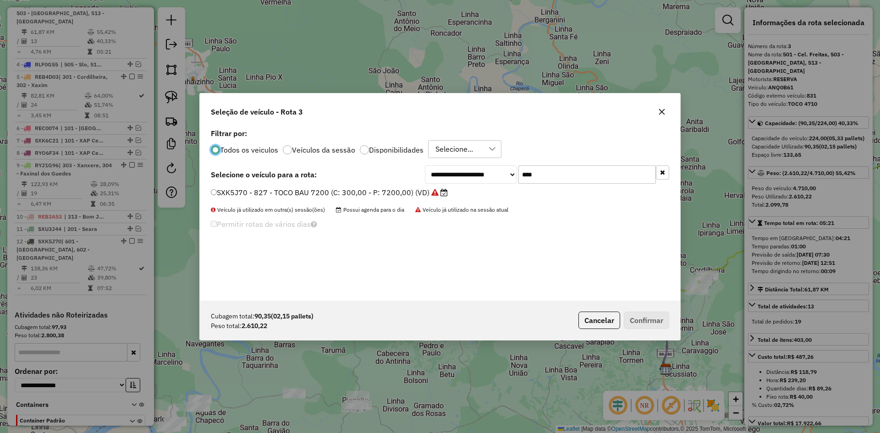
scroll to position [5, 3]
click at [559, 175] on input "****" at bounding box center [586, 174] width 137 height 18
click at [558, 175] on input "****" at bounding box center [586, 174] width 137 height 18
type input "****"
click at [271, 191] on label "SXL2E92 - 851 - BAU 10 BAIAS 8160 (C: 392,00 - P: 8160,00) (VD)" at bounding box center [331, 192] width 240 height 11
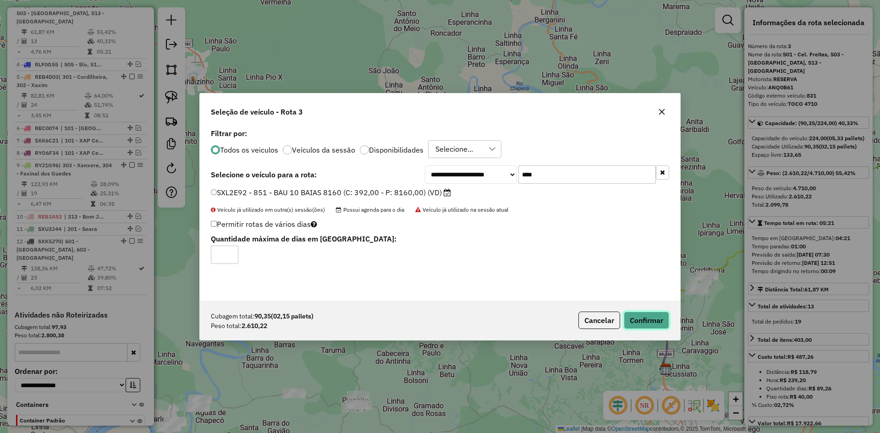
click at [635, 315] on button "Confirmar" at bounding box center [646, 320] width 45 height 17
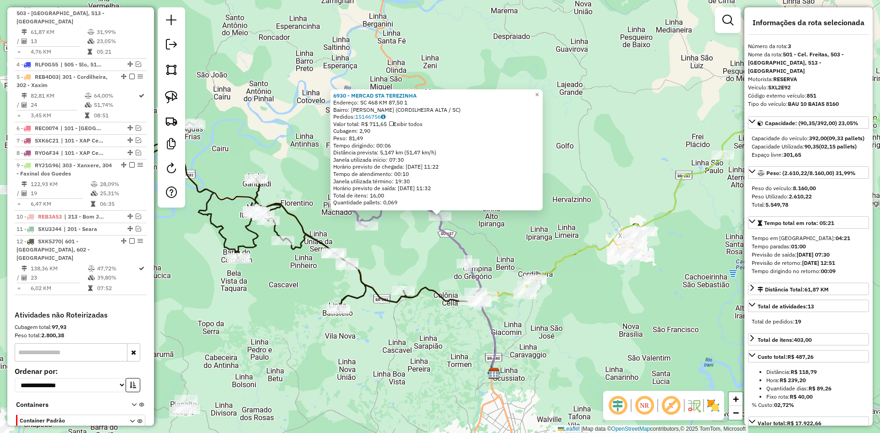
click at [460, 244] on icon at bounding box center [407, 204] width 122 height 117
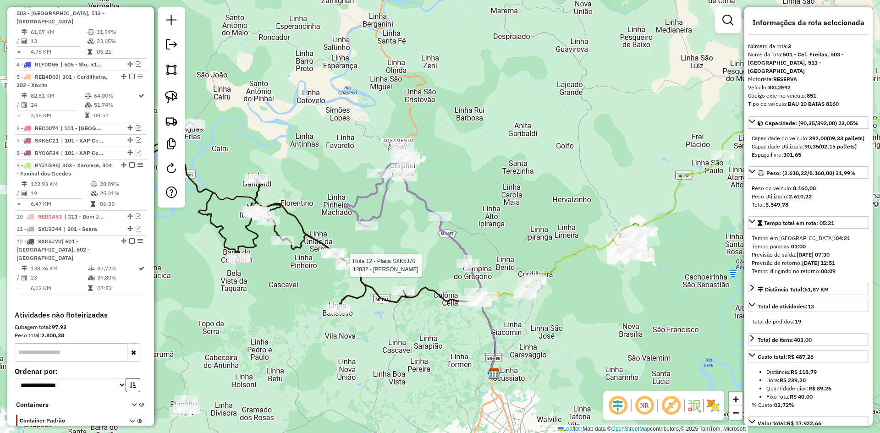
scroll to position [441, 0]
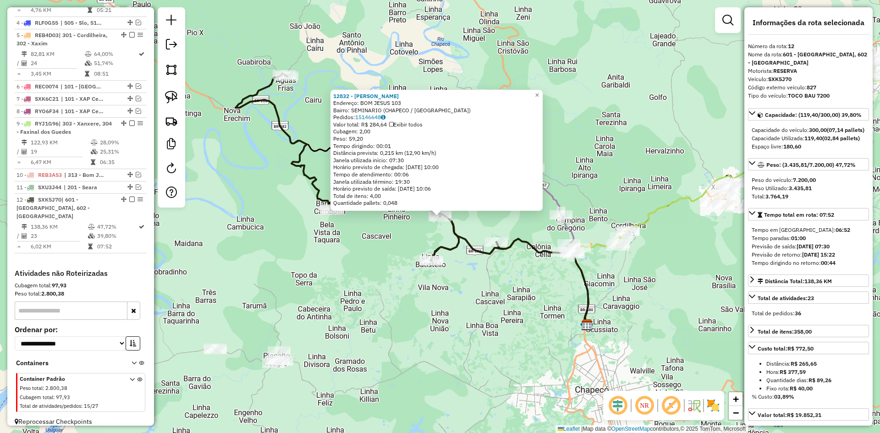
click at [471, 304] on div "12832 - VALDIR BRIANSINI Endereço: BOM JESUS 103 Bairro: SEMINARIO (CHAPECO / S…" at bounding box center [440, 216] width 880 height 433
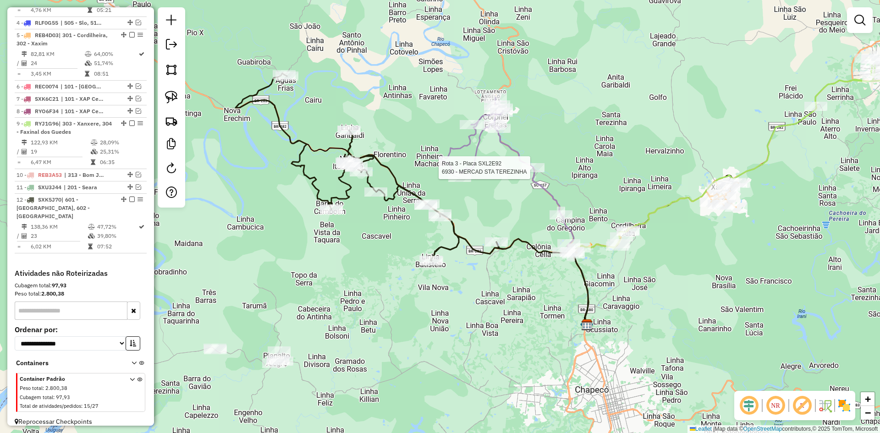
select select "**********"
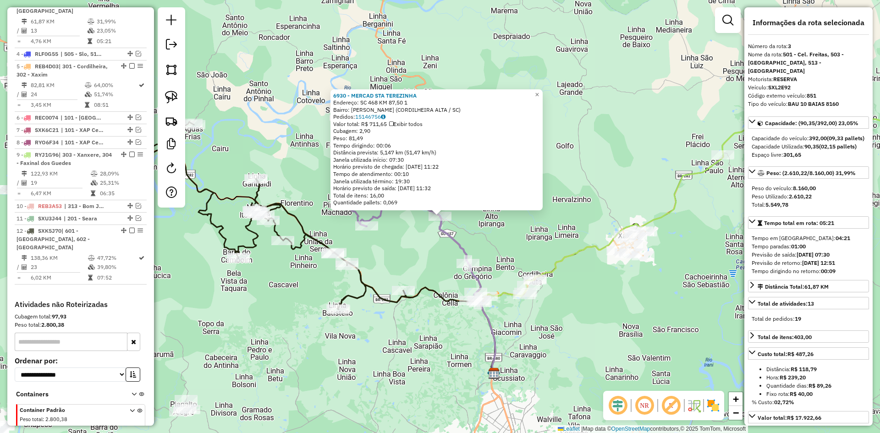
scroll to position [399, 0]
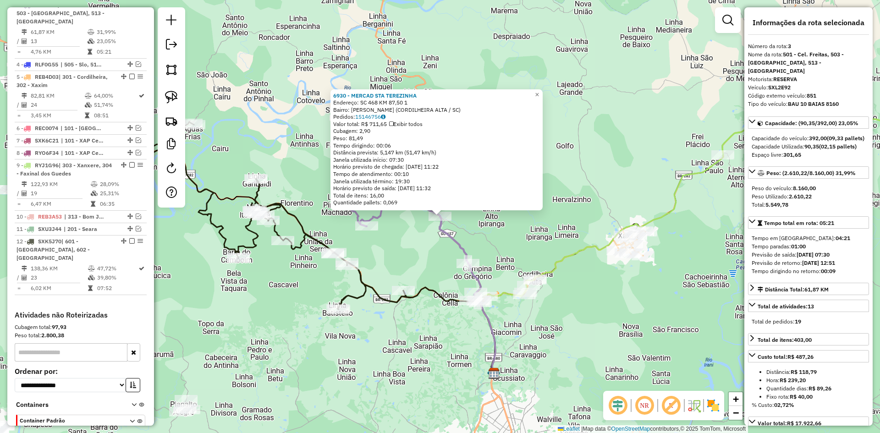
click at [421, 263] on div "6930 - MERCAD STA TEREZINHA Endereço: SC 468 KM 87,50 1 Bairro: FERNANDO MACHAD…" at bounding box center [440, 216] width 880 height 433
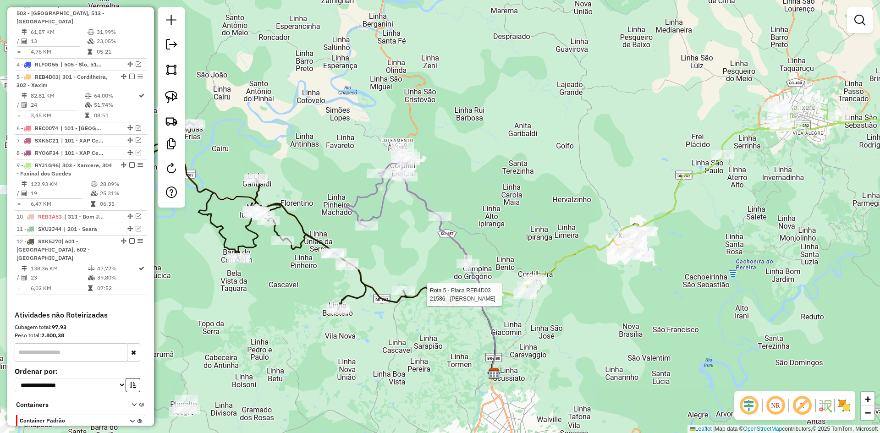
select select "**********"
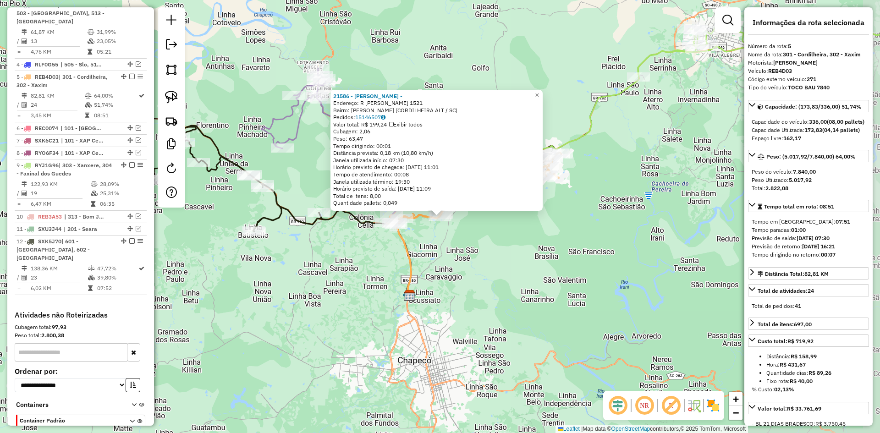
scroll to position [441, 0]
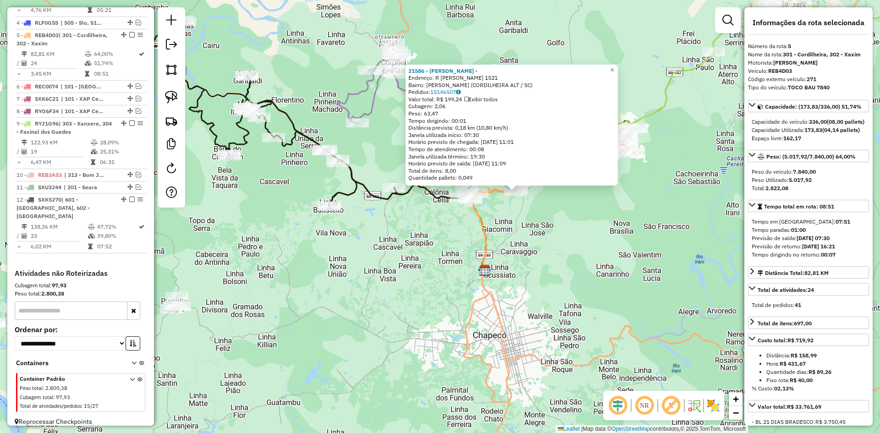
drag, startPoint x: 311, startPoint y: 266, endPoint x: 377, endPoint y: 244, distance: 69.5
click at [405, 230] on div "21586 - PETERSON RODRIGUES - Endereço: R ALBERTO MAGGIONI 1521 Bairro: ROSA LIN…" at bounding box center [440, 216] width 880 height 433
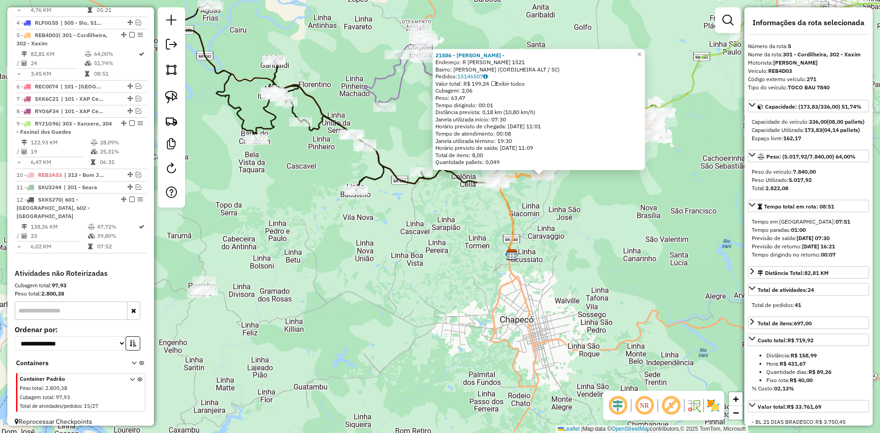
click at [377, 244] on div "21586 - PETERSON RODRIGUES - Endereço: R ALBERTO MAGGIONI 1521 Bairro: ROSA LIN…" at bounding box center [440, 216] width 880 height 433
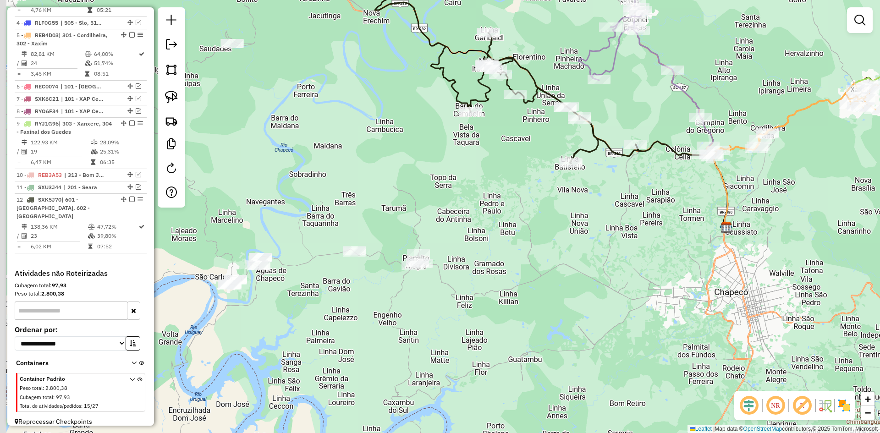
drag, startPoint x: 277, startPoint y: 279, endPoint x: 510, endPoint y: 245, distance: 236.2
click at [512, 248] on div "Janela de atendimento Grade de atendimento Capacidade Transportadoras Veículos …" at bounding box center [440, 216] width 880 height 433
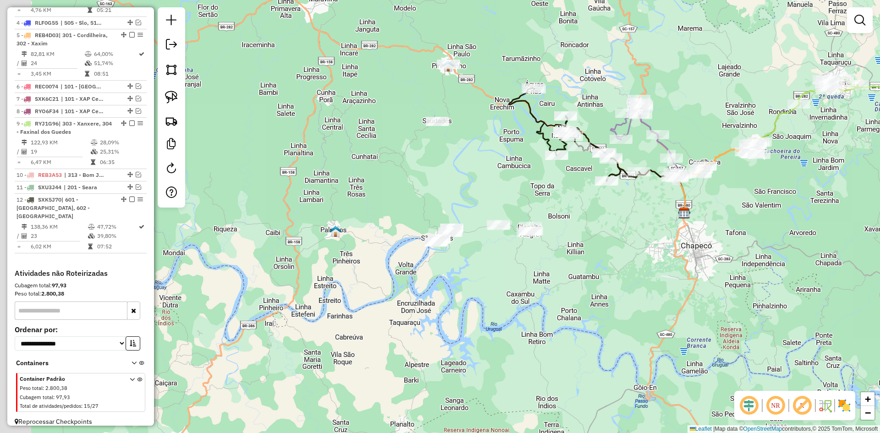
drag, startPoint x: 334, startPoint y: 286, endPoint x: 435, endPoint y: 276, distance: 101.7
click at [435, 276] on div "Janela de atendimento Grade de atendimento Capacidade Transportadoras Veículos …" at bounding box center [440, 216] width 880 height 433
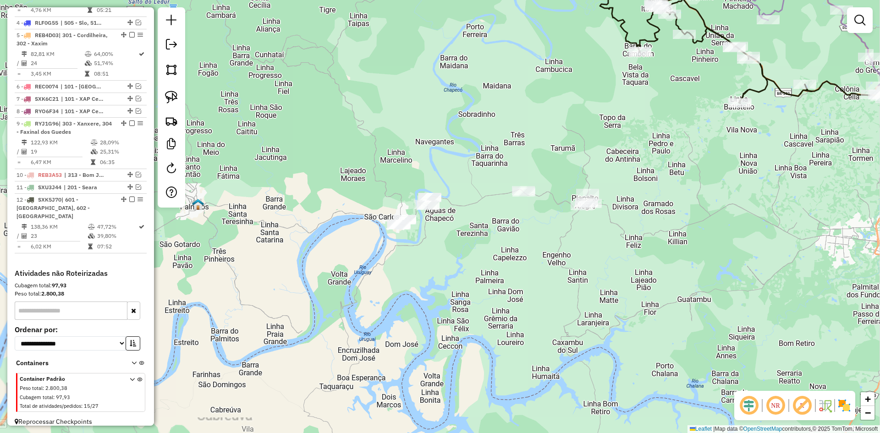
drag, startPoint x: 498, startPoint y: 257, endPoint x: 483, endPoint y: 270, distance: 20.4
click at [483, 270] on div "Janela de atendimento Grade de atendimento Capacidade Transportadoras Veículos …" at bounding box center [440, 216] width 880 height 433
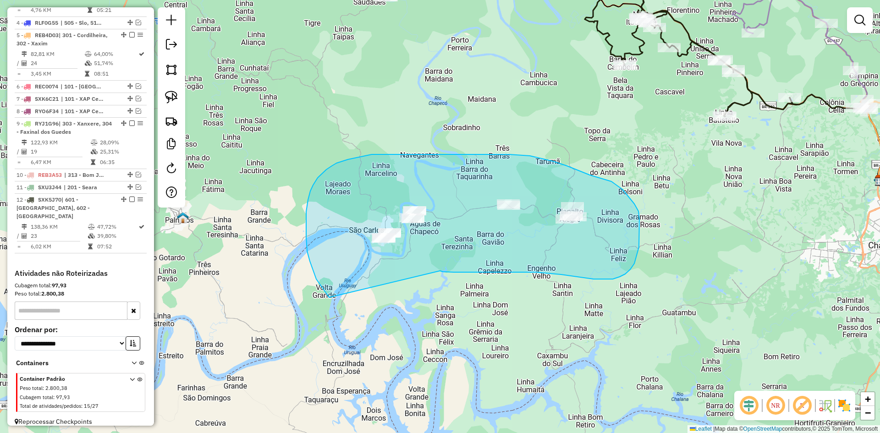
drag, startPoint x: 440, startPoint y: 271, endPoint x: 329, endPoint y: 297, distance: 114.0
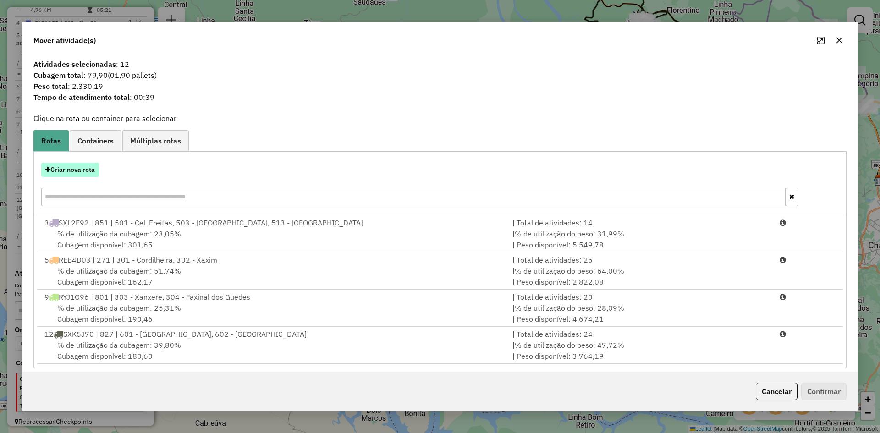
click at [67, 167] on button "Criar nova rota" at bounding box center [70, 170] width 58 height 14
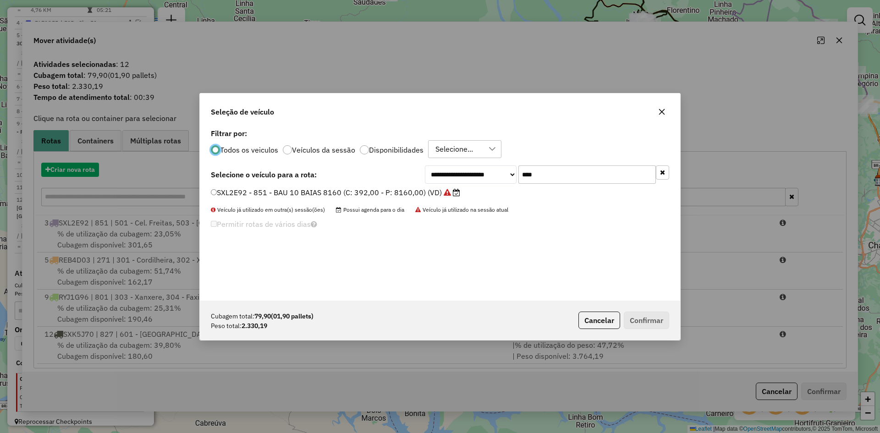
scroll to position [5, 3]
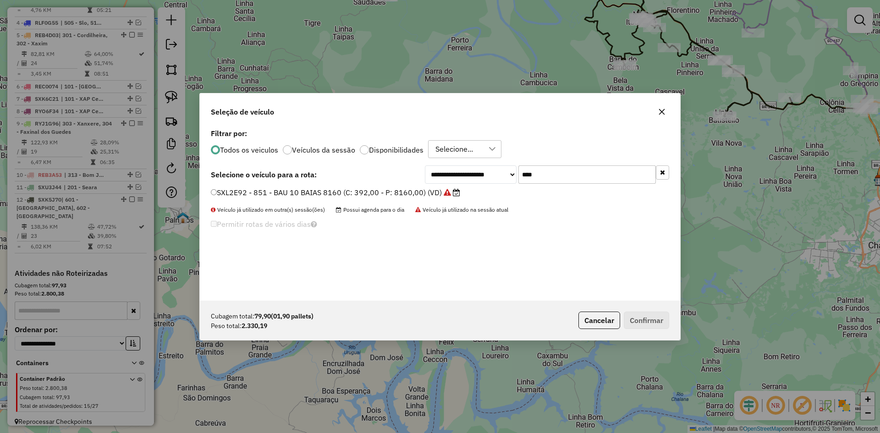
click at [593, 174] on input "****" at bounding box center [586, 174] width 137 height 18
type input "****"
click at [339, 190] on label "REB2F33 - 692 - TOCO BAU 8000 (C: 322,00 - P: 8000,00) (VD)" at bounding box center [325, 192] width 228 height 11
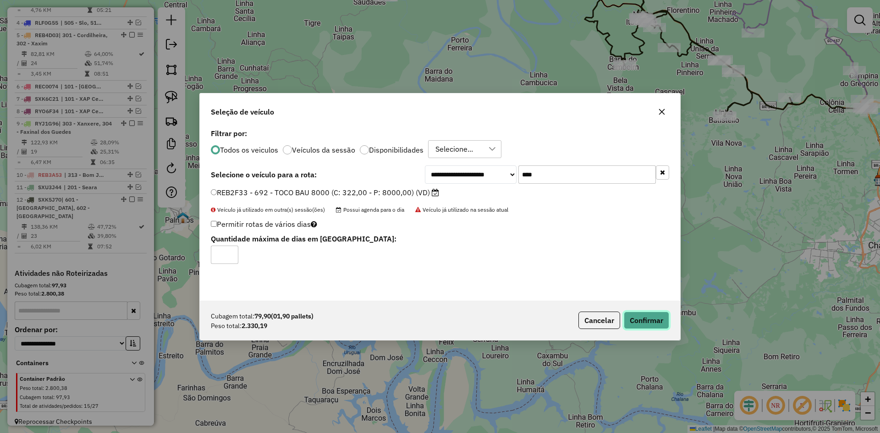
click at [647, 313] on button "Confirmar" at bounding box center [646, 320] width 45 height 17
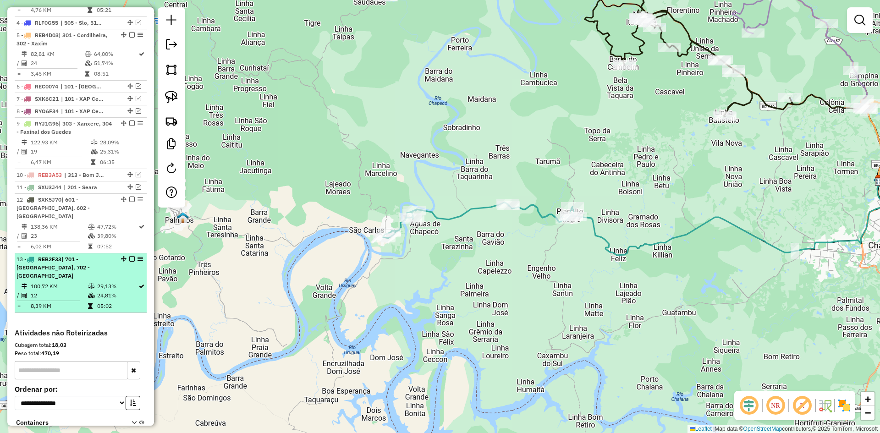
click at [131, 256] on em at bounding box center [131, 258] width 5 height 5
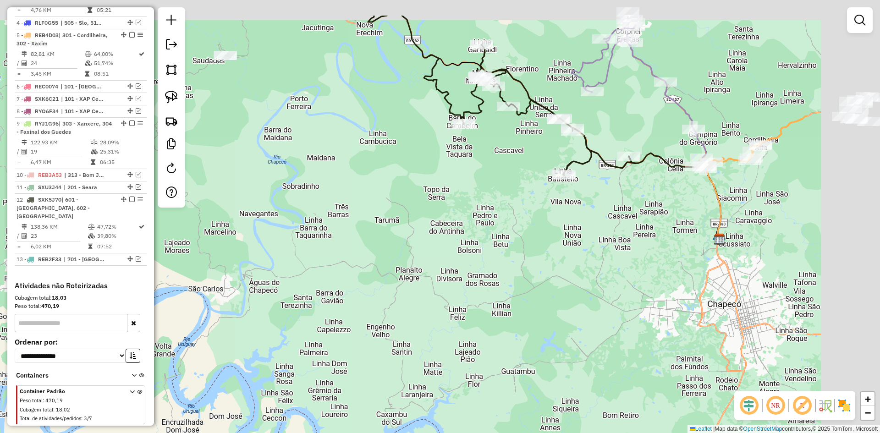
drag, startPoint x: 651, startPoint y: 259, endPoint x: 462, endPoint y: 322, distance: 199.8
click at [466, 322] on div "Janela de atendimento Grade de atendimento Capacidade Transportadoras Veículos …" at bounding box center [440, 216] width 880 height 433
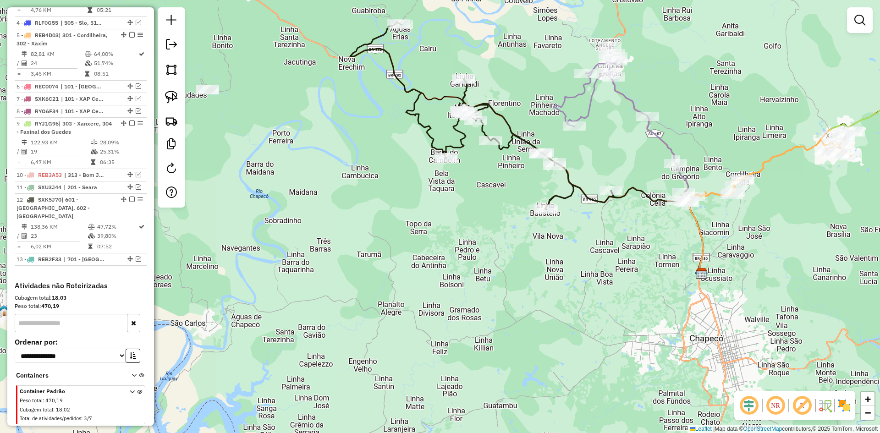
drag, startPoint x: 558, startPoint y: 240, endPoint x: 566, endPoint y: 319, distance: 79.7
click at [568, 320] on div "Janela de atendimento Grade de atendimento Capacidade Transportadoras Veículos …" at bounding box center [440, 216] width 880 height 433
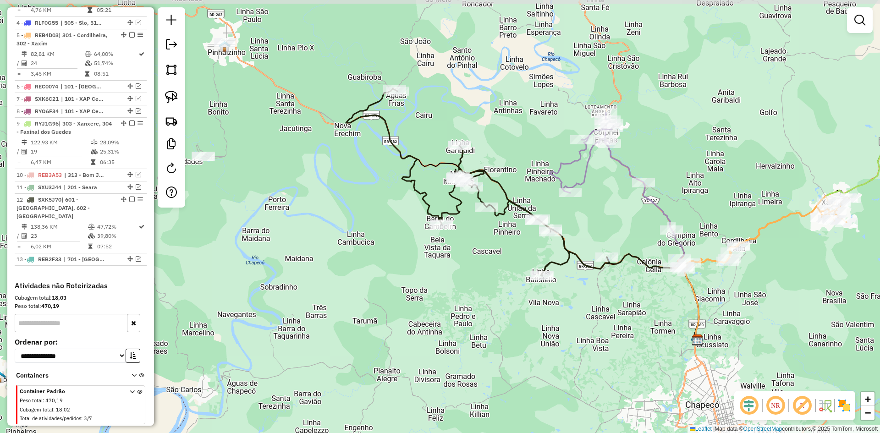
drag, startPoint x: 620, startPoint y: 309, endPoint x: 617, endPoint y: 323, distance: 14.1
click at [617, 323] on div "Janela de atendimento Grade de atendimento Capacidade Transportadoras Veículos …" at bounding box center [440, 216] width 880 height 433
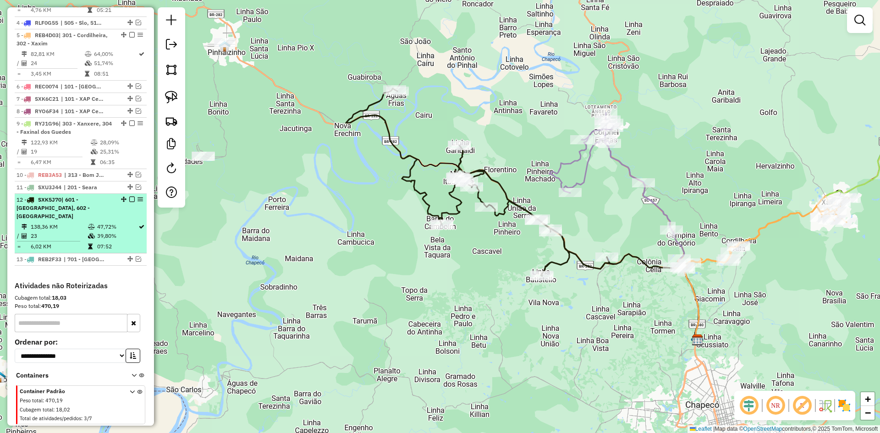
click at [129, 201] on em at bounding box center [131, 199] width 5 height 5
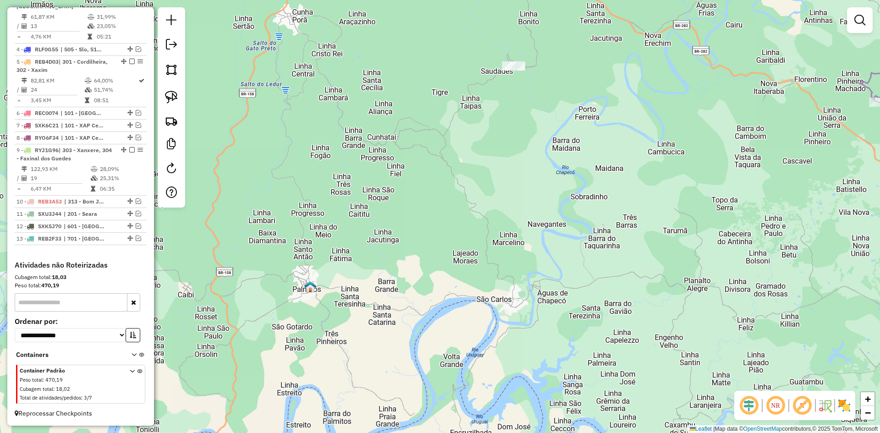
drag, startPoint x: 482, startPoint y: 277, endPoint x: 562, endPoint y: 205, distance: 107.1
click at [564, 207] on div "Janela de atendimento Grade de atendimento Capacidade Transportadoras Veículos …" at bounding box center [440, 216] width 880 height 433
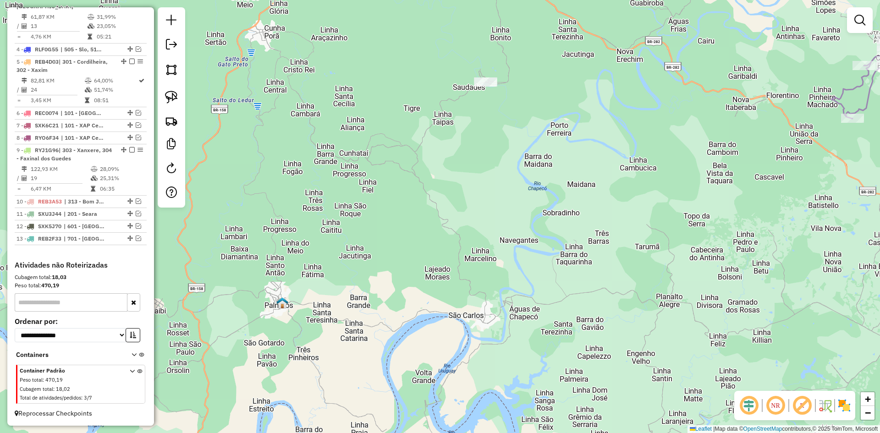
drag, startPoint x: 624, startPoint y: 188, endPoint x: 383, endPoint y: 253, distance: 249.1
click at [405, 268] on div "Janela de atendimento Grade de atendimento Capacidade Transportadoras Veículos …" at bounding box center [440, 216] width 880 height 433
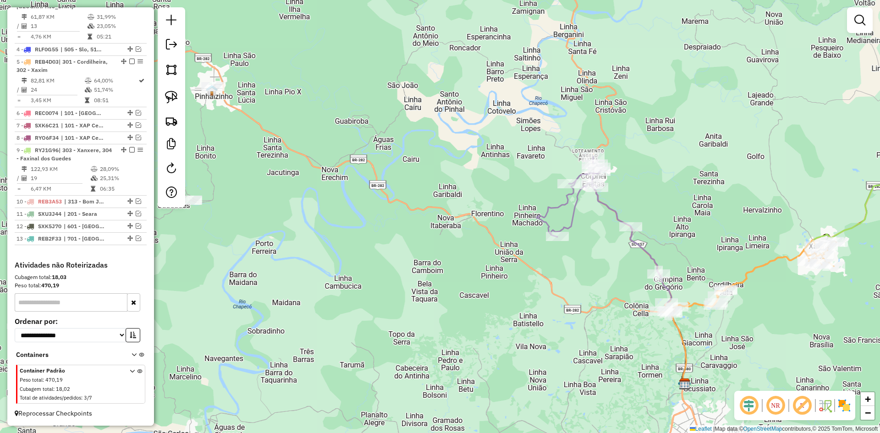
drag, startPoint x: 519, startPoint y: 226, endPoint x: 467, endPoint y: 290, distance: 81.8
click at [467, 290] on div "Janela de atendimento Grade de atendimento Capacidade Transportadoras Veículos …" at bounding box center [440, 216] width 880 height 433
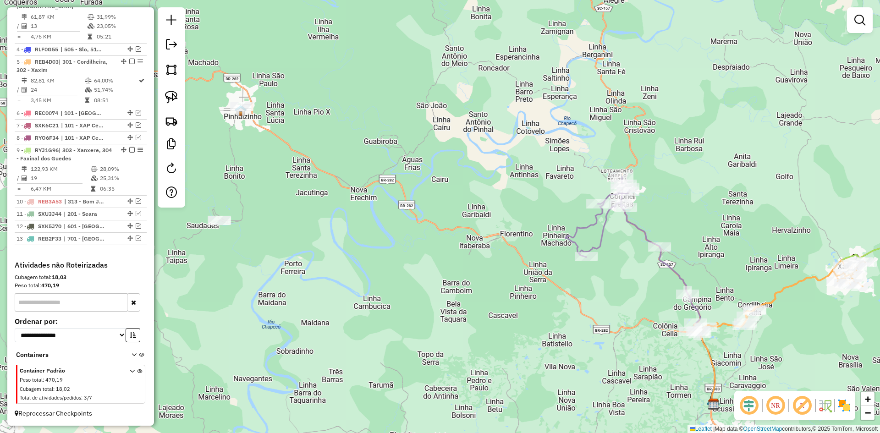
drag, startPoint x: 414, startPoint y: 182, endPoint x: 536, endPoint y: 236, distance: 133.1
click at [535, 236] on div "Janela de atendimento Grade de atendimento Capacidade Transportadoras Veículos …" at bounding box center [440, 216] width 880 height 433
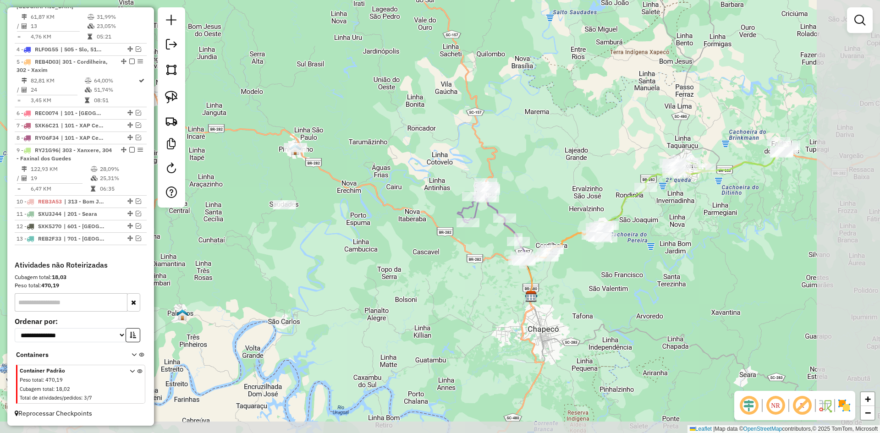
drag, startPoint x: 589, startPoint y: 288, endPoint x: 429, endPoint y: 243, distance: 166.2
click at [429, 243] on div "Janela de atendimento Grade de atendimento Capacidade Transportadoras Veículos …" at bounding box center [440, 216] width 880 height 433
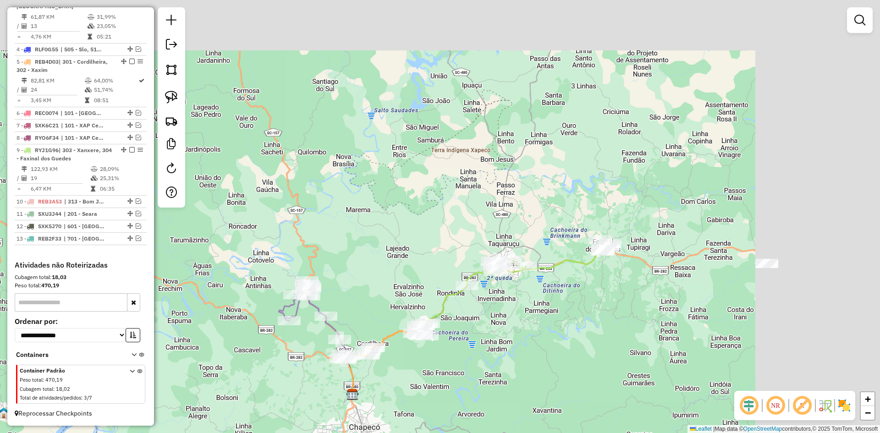
drag, startPoint x: 689, startPoint y: 273, endPoint x: 514, endPoint y: 404, distance: 218.6
click at [514, 407] on div "Janela de atendimento Grade de atendimento Capacidade Transportadoras Veículos …" at bounding box center [440, 216] width 880 height 433
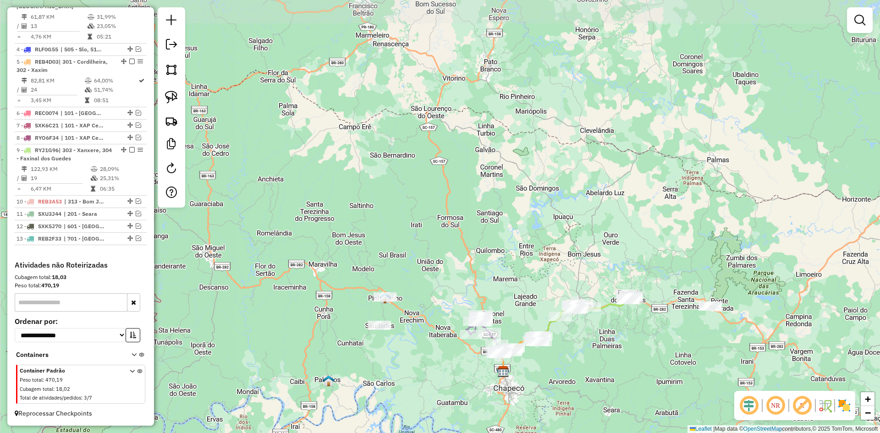
drag, startPoint x: 505, startPoint y: 167, endPoint x: 522, endPoint y: 134, distance: 36.9
click at [522, 136] on div "Janela de atendimento Grade de atendimento Capacidade Transportadoras Veículos …" at bounding box center [440, 216] width 880 height 433
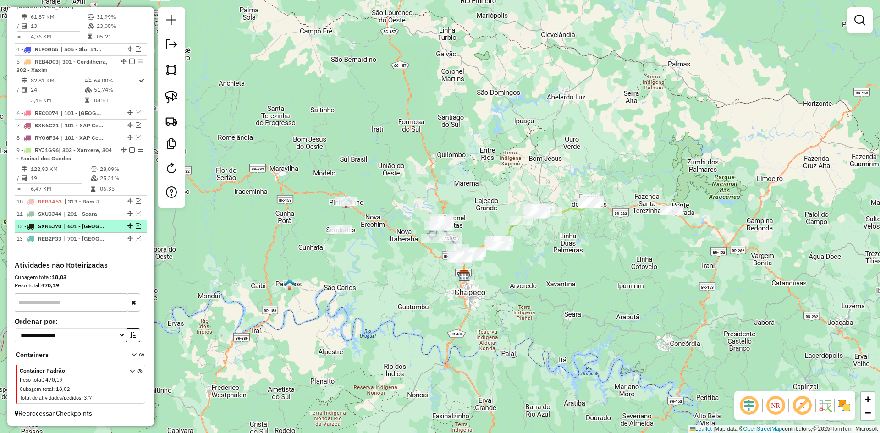
click at [136, 227] on em at bounding box center [138, 225] width 5 height 5
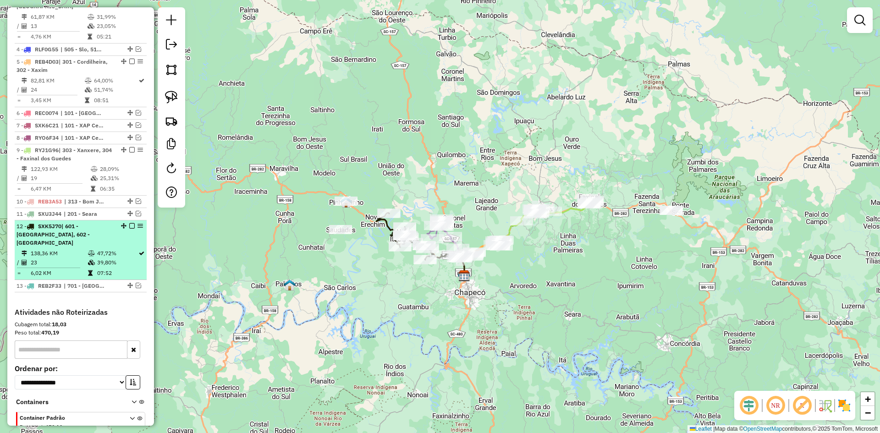
scroll to position [441, 0]
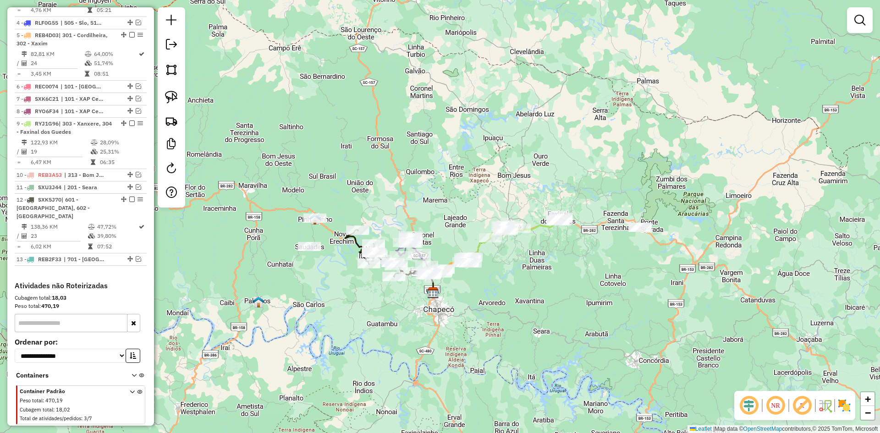
drag, startPoint x: 402, startPoint y: 153, endPoint x: 371, endPoint y: 170, distance: 35.5
click at [371, 170] on div "Janela de atendimento Grade de atendimento Capacidade Transportadoras Veículos …" at bounding box center [440, 216] width 880 height 433
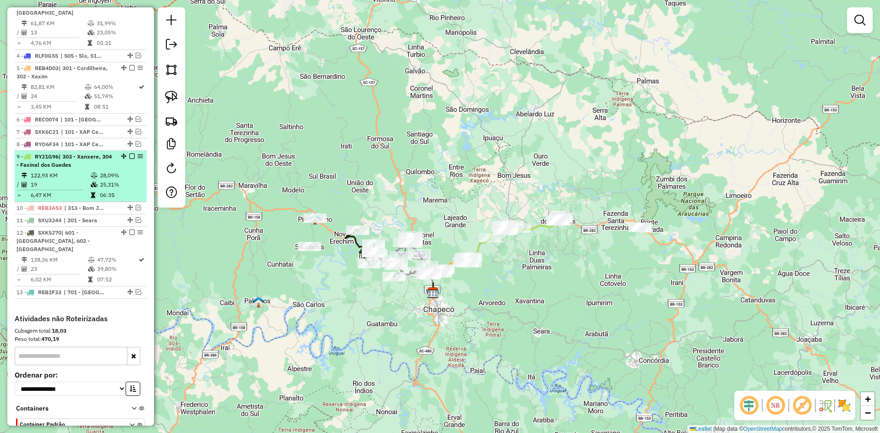
scroll to position [395, 0]
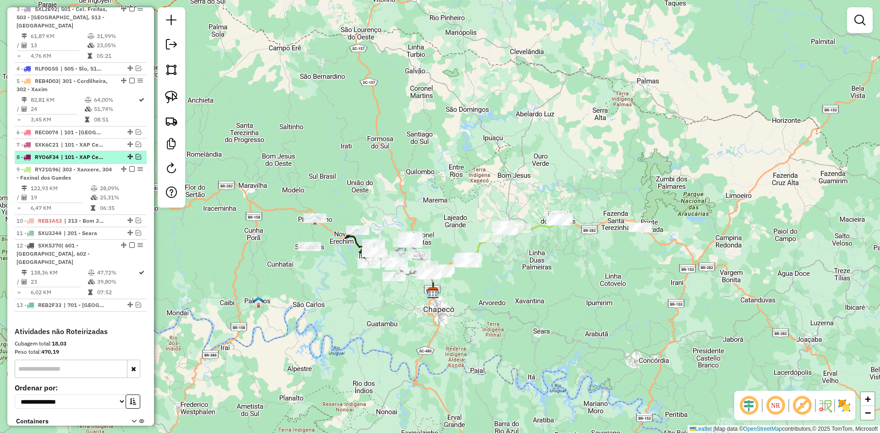
click at [136, 158] on em at bounding box center [138, 156] width 5 height 5
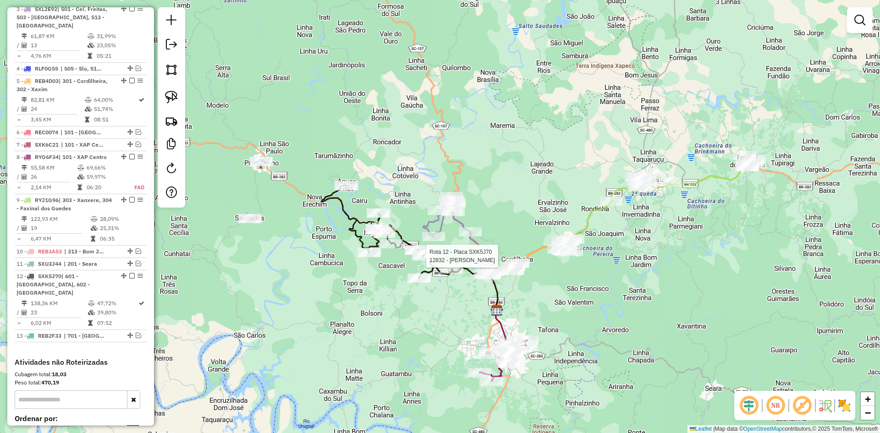
select select "**********"
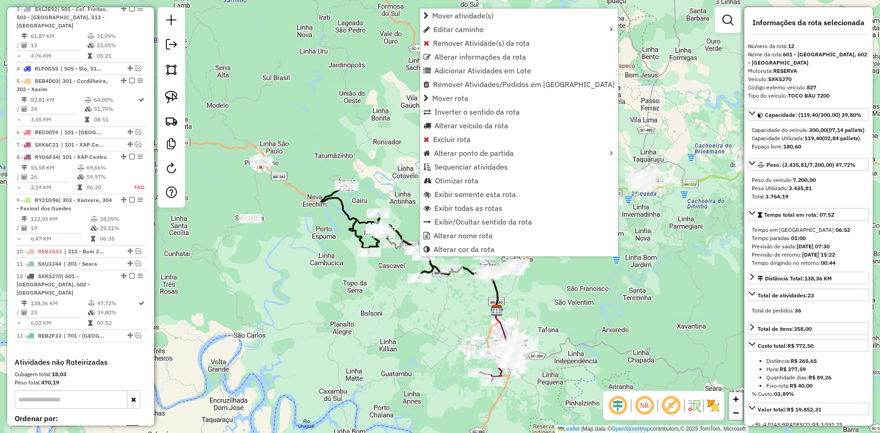
scroll to position [484, 0]
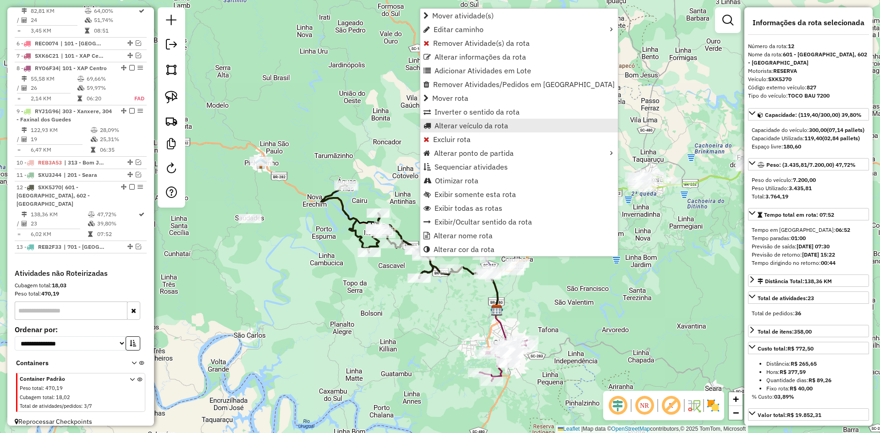
click at [465, 128] on span "Alterar veículo da rota" at bounding box center [471, 125] width 74 height 7
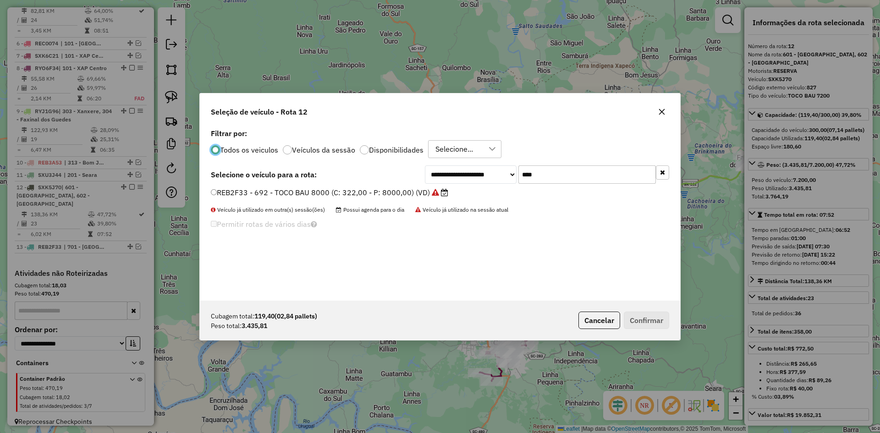
scroll to position [5, 3]
click at [545, 173] on input "****" at bounding box center [586, 174] width 137 height 18
type input "****"
click at [344, 189] on label "SXN1B81 - 847 - 3/4 BAU TRUCK 6000 (C: 210,00 - P: 6000,00) (VD)" at bounding box center [334, 192] width 247 height 11
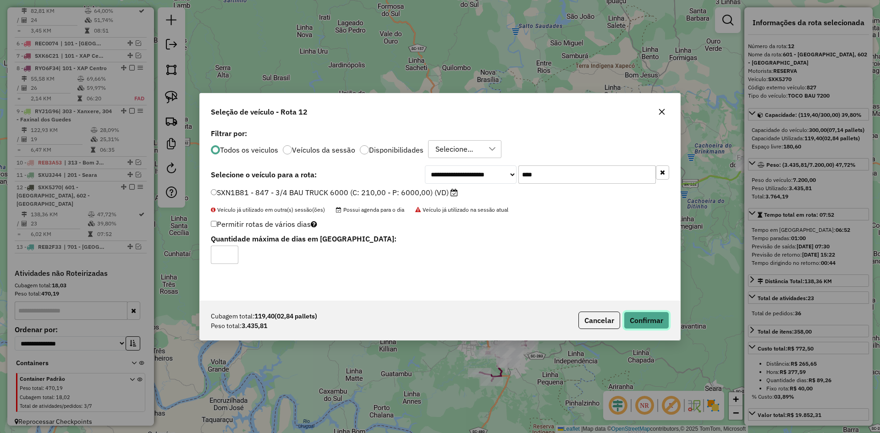
click at [648, 317] on button "Confirmar" at bounding box center [646, 320] width 45 height 17
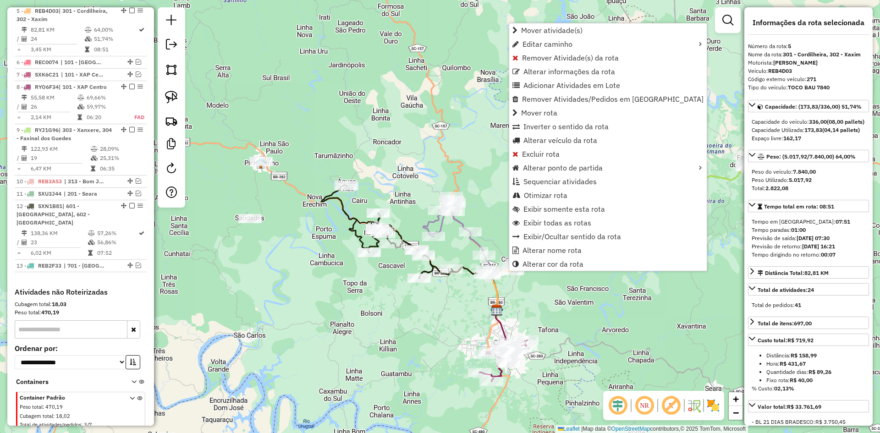
scroll to position [463, 0]
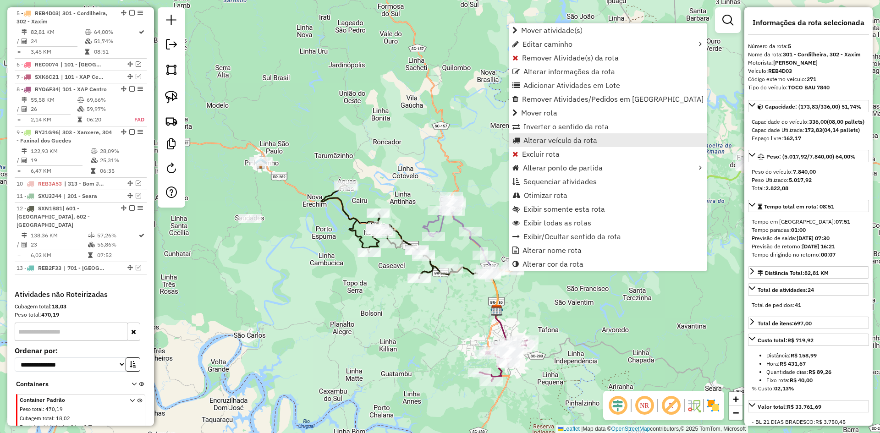
click at [547, 139] on span "Alterar veículo da rota" at bounding box center [560, 140] width 74 height 7
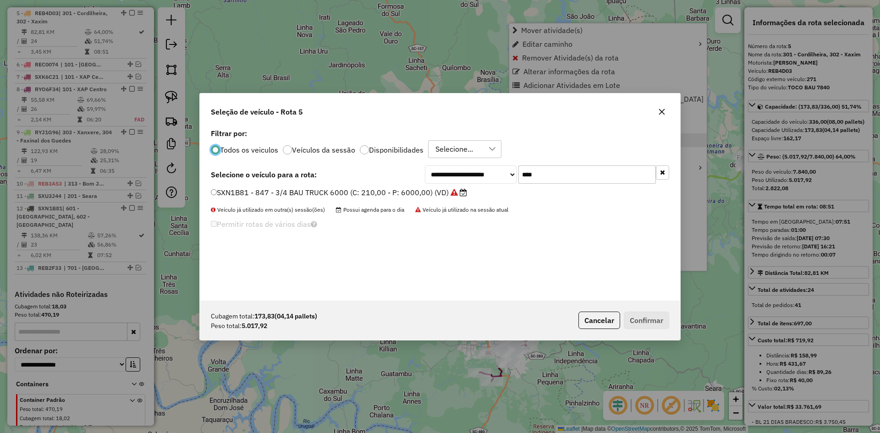
scroll to position [5, 3]
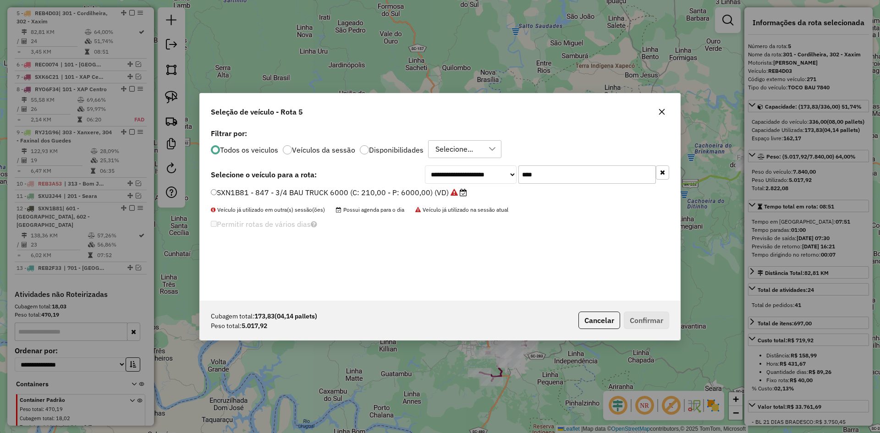
click at [544, 170] on input "****" at bounding box center [586, 174] width 137 height 18
type input "****"
click at [306, 196] on label "RYL0B97 - 809 - 3/4 BAU TRUCK 6500 (C: 255,00 - P: 6500,00) (VD)" at bounding box center [333, 192] width 245 height 11
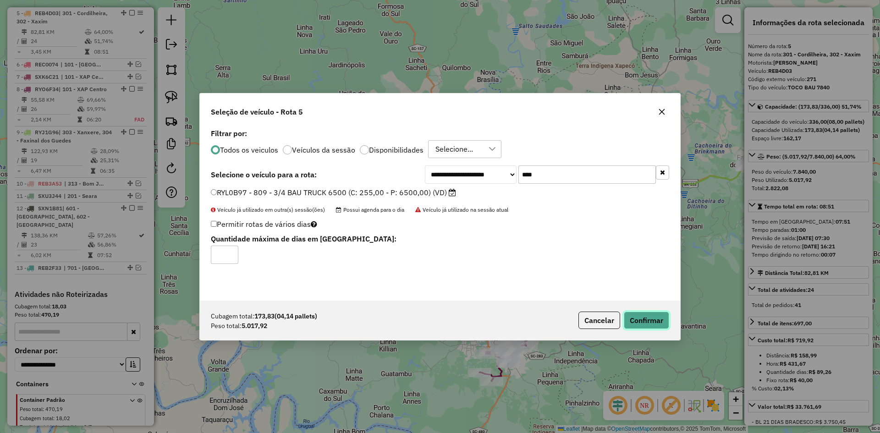
click at [658, 323] on button "Confirmar" at bounding box center [646, 320] width 45 height 17
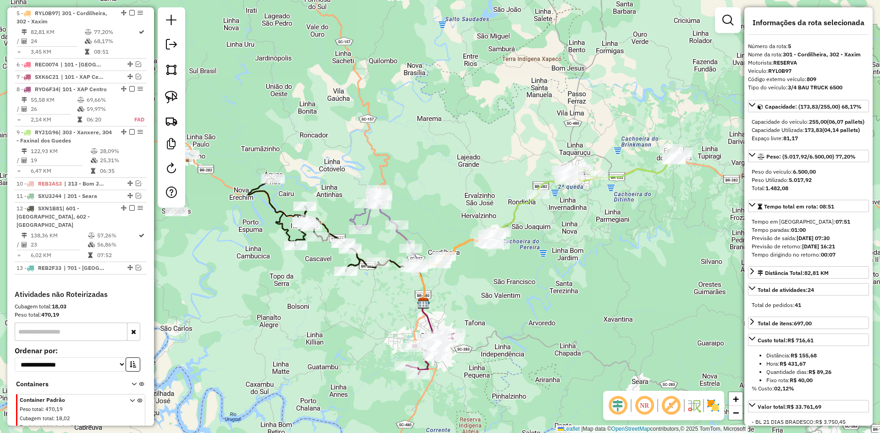
drag, startPoint x: 652, startPoint y: 260, endPoint x: 547, endPoint y: 208, distance: 117.4
click at [547, 208] on div "Janela de atendimento Grade de atendimento Capacidade Transportadoras Veículos …" at bounding box center [440, 216] width 880 height 433
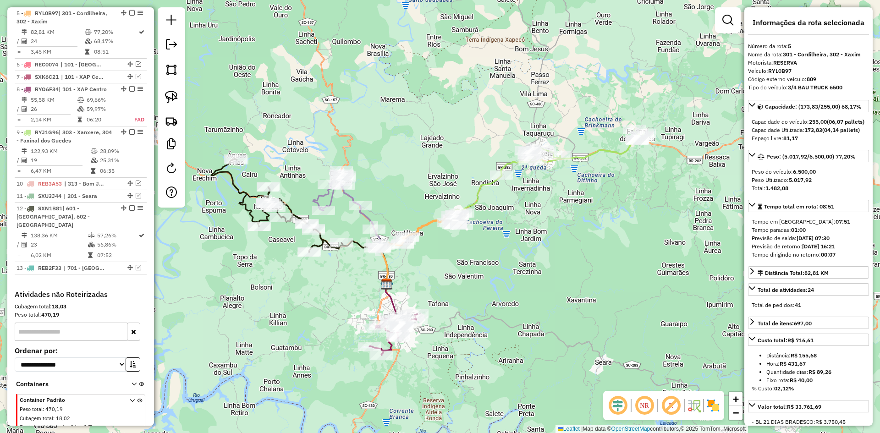
drag, startPoint x: 548, startPoint y: 204, endPoint x: 543, endPoint y: 235, distance: 31.1
click at [543, 235] on div "Janela de atendimento Grade de atendimento Capacidade Transportadoras Veículos …" at bounding box center [440, 216] width 880 height 433
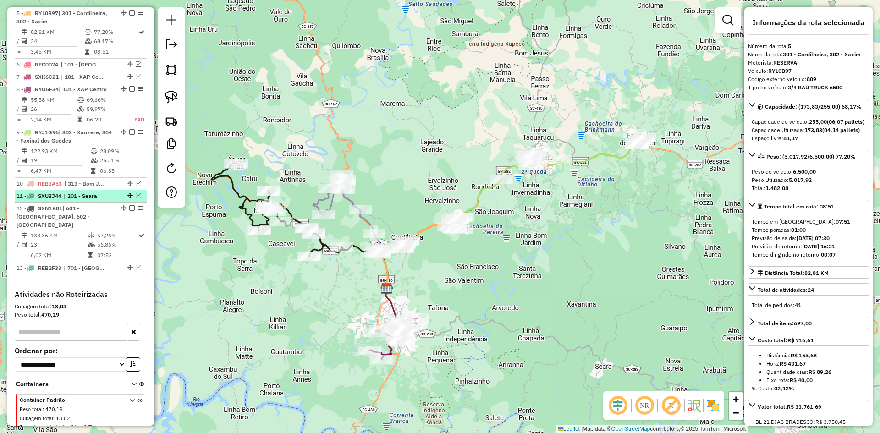
click at [136, 195] on em at bounding box center [138, 195] width 5 height 5
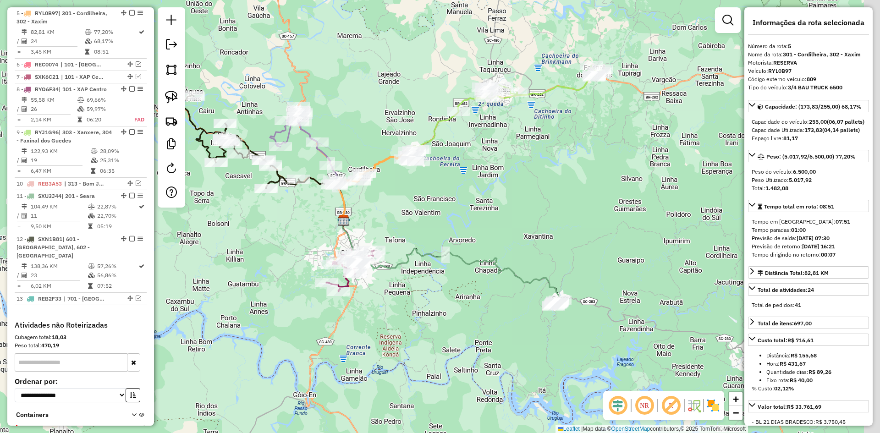
drag, startPoint x: 577, startPoint y: 277, endPoint x: 497, endPoint y: 160, distance: 142.0
click at [498, 161] on div "Janela de atendimento Grade de atendimento Capacidade Transportadoras Veículos …" at bounding box center [440, 216] width 880 height 433
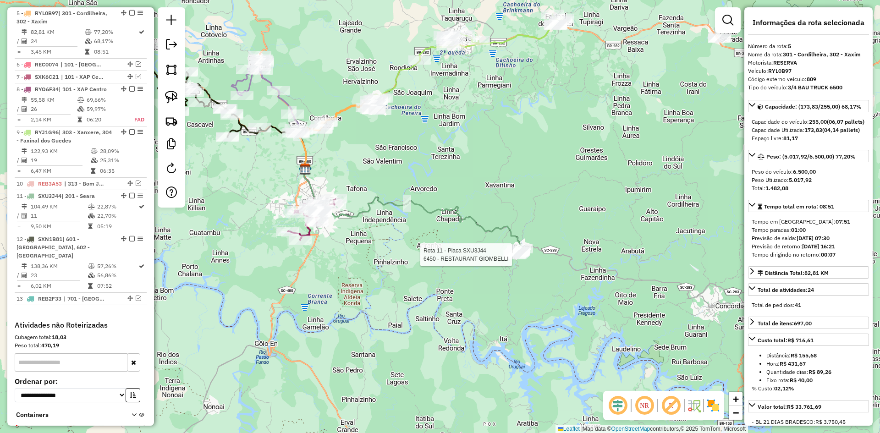
scroll to position [515, 0]
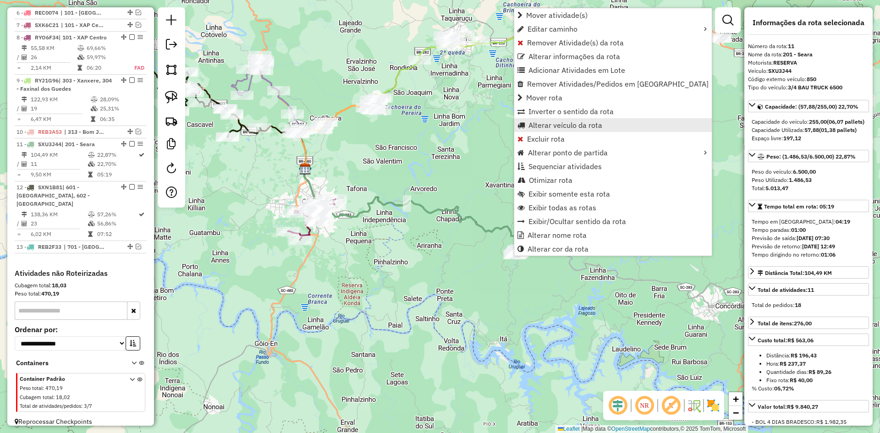
click at [550, 123] on span "Alterar veículo da rota" at bounding box center [565, 124] width 74 height 7
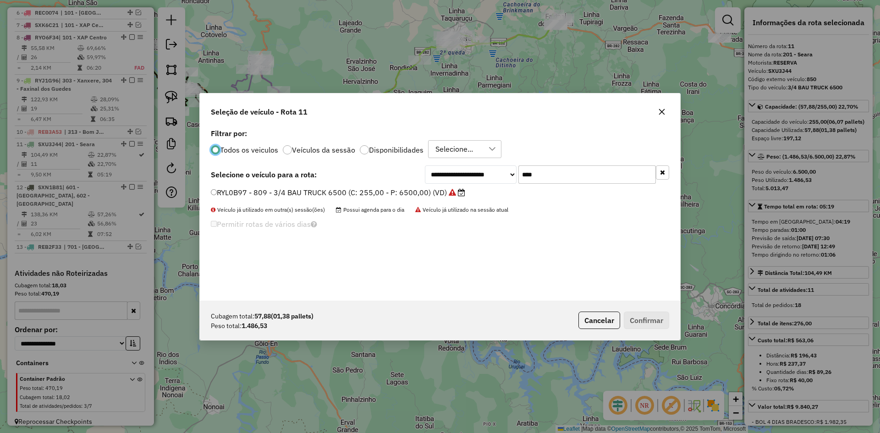
scroll to position [5, 3]
click at [552, 173] on input "****" at bounding box center [586, 174] width 137 height 18
type input "****"
click at [240, 187] on label "REB5G33 - 690 - 3/4 TOCO BAU 5500 (C: 210,00 - P: 5200,00) (VD)" at bounding box center [328, 192] width 234 height 11
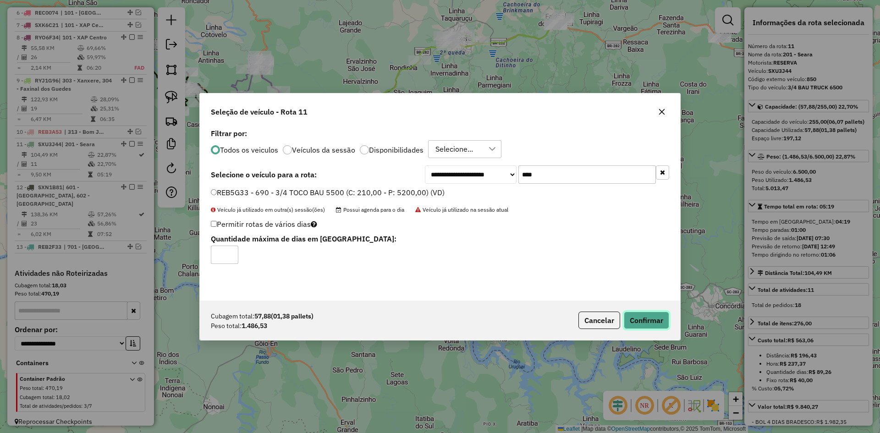
click at [643, 317] on button "Confirmar" at bounding box center [646, 320] width 45 height 17
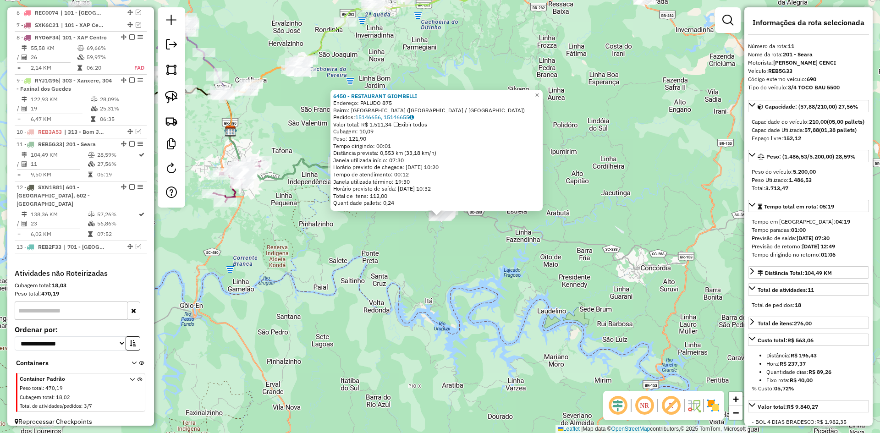
click at [391, 262] on div "6450 - RESTAURANT GIOMBELLI Endereço: PALUDO 875 Bairro: BAIRRO SAO ROQUE (SEAR…" at bounding box center [440, 216] width 880 height 433
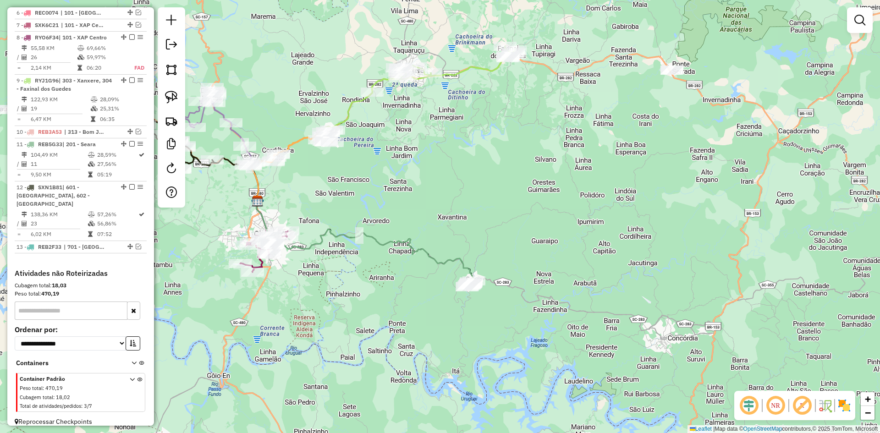
drag, startPoint x: 356, startPoint y: 194, endPoint x: 410, endPoint y: 305, distance: 123.6
click at [407, 340] on div "Janela de atendimento Grade de atendimento Capacidade Transportadoras Veículos …" at bounding box center [440, 216] width 880 height 433
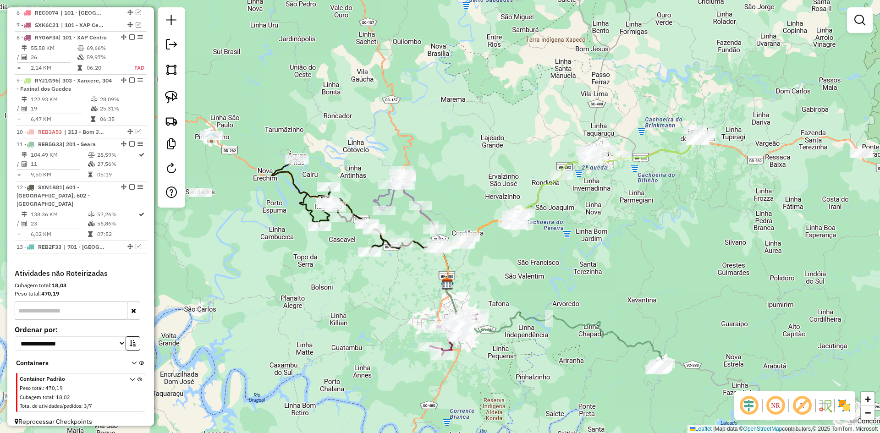
drag, startPoint x: 566, startPoint y: 229, endPoint x: 584, endPoint y: 224, distance: 18.6
click at [605, 229] on div "Janela de atendimento Grade de atendimento Capacidade Transportadoras Veículos …" at bounding box center [440, 216] width 880 height 433
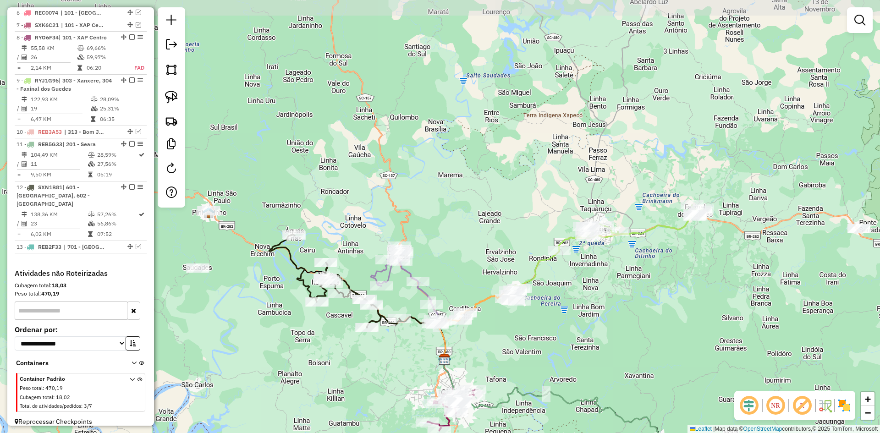
drag, startPoint x: 643, startPoint y: 259, endPoint x: 620, endPoint y: 311, distance: 56.6
click at [629, 316] on div "Janela de atendimento Grade de atendimento Capacidade Transportadoras Veículos …" at bounding box center [440, 216] width 880 height 433
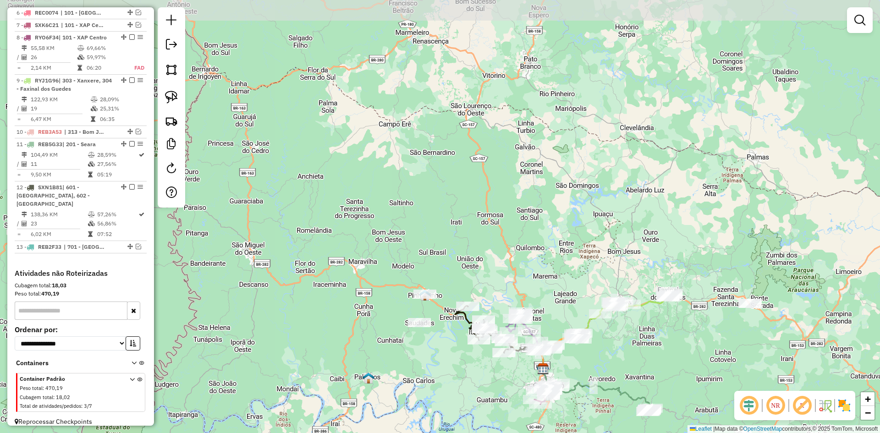
drag, startPoint x: 504, startPoint y: 172, endPoint x: 510, endPoint y: 210, distance: 39.0
click at [532, 217] on div "Janela de atendimento Grade de atendimento Capacidade Transportadoras Veículos …" at bounding box center [440, 216] width 880 height 433
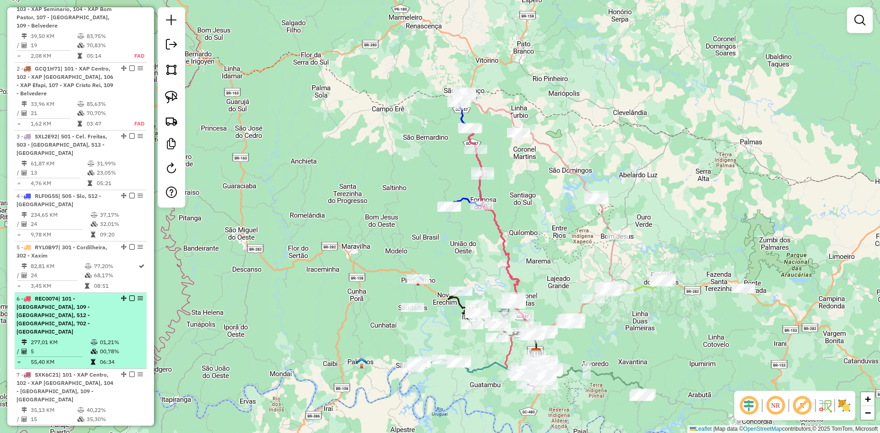
scroll to position [424, 0]
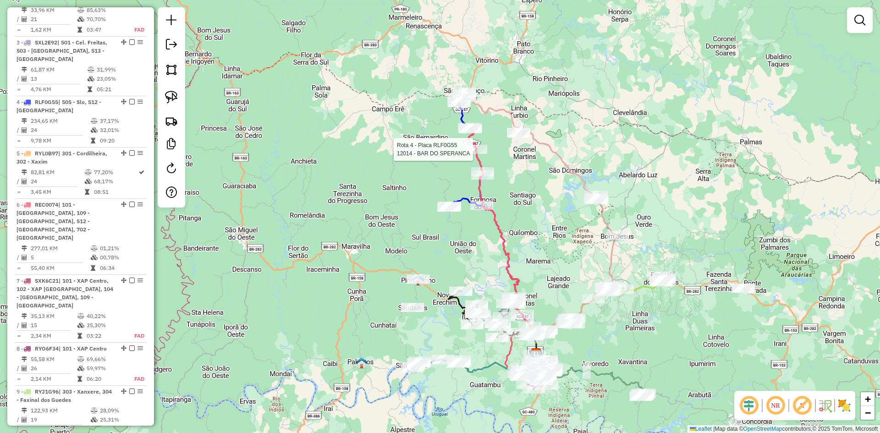
select select "**********"
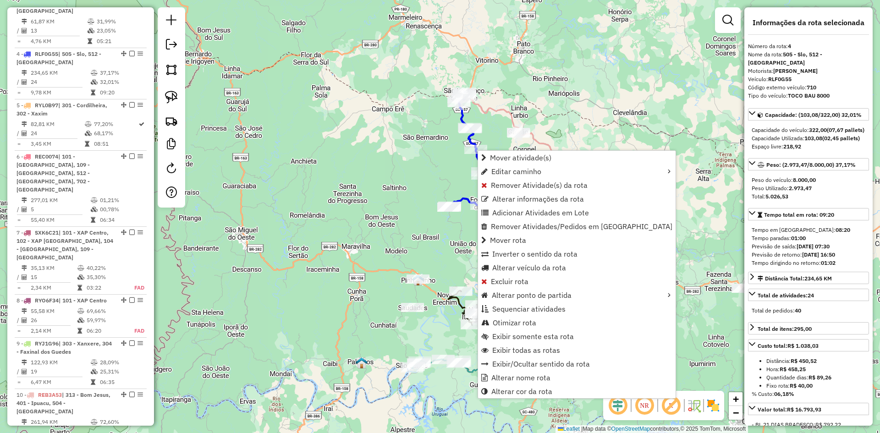
scroll to position [561, 0]
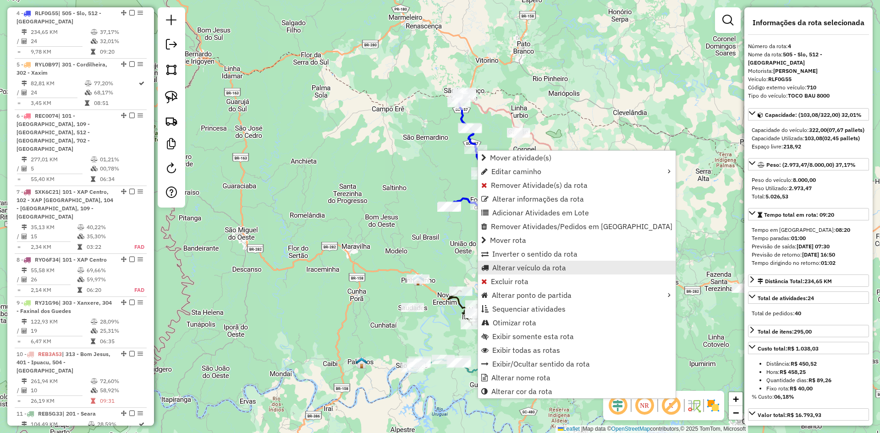
click at [508, 268] on span "Alterar veículo da rota" at bounding box center [529, 267] width 74 height 7
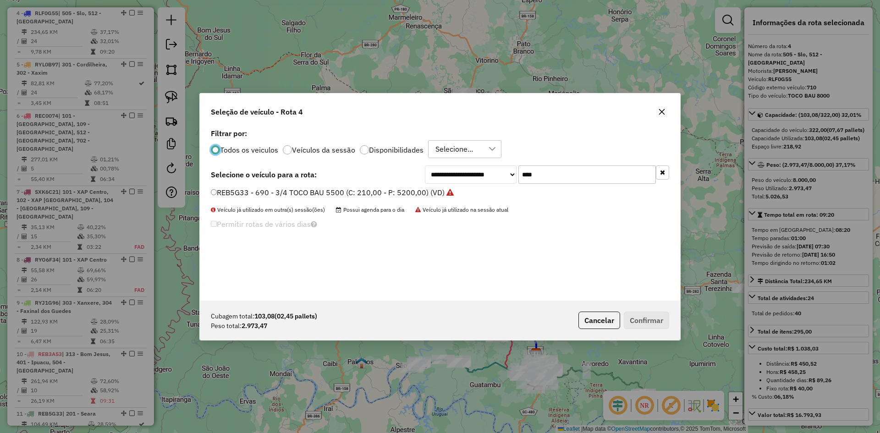
scroll to position [5, 3]
click at [536, 175] on input "****" at bounding box center [586, 174] width 137 height 18
type input "****"
click at [312, 190] on label "RLF0J01 - 688 - 3/4 BAU 5000 (C: 210,00 - P: 5500,00)" at bounding box center [308, 192] width 195 height 11
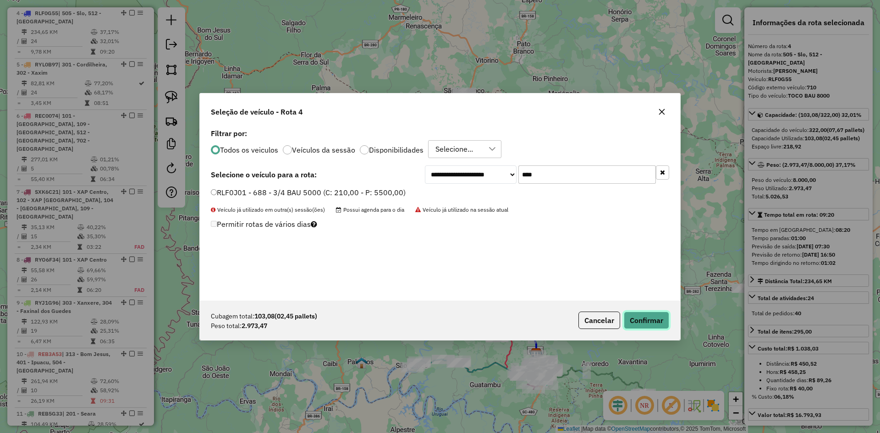
click at [650, 318] on button "Confirmar" at bounding box center [646, 320] width 45 height 17
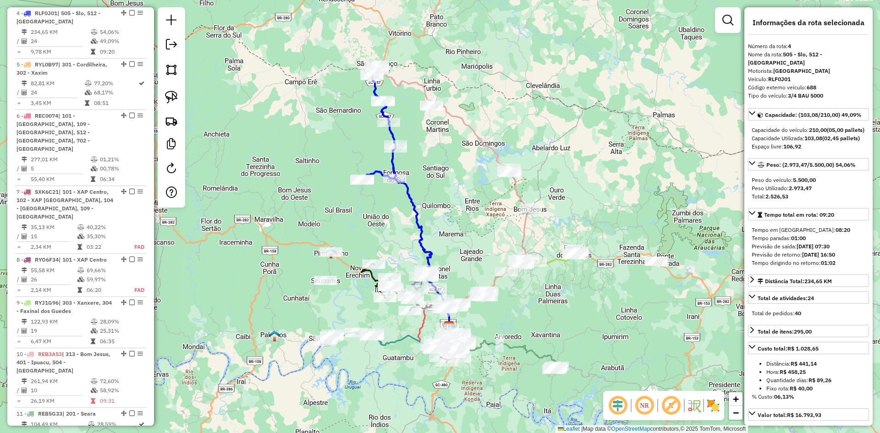
drag, startPoint x: 543, startPoint y: 240, endPoint x: 469, endPoint y: 214, distance: 78.2
click at [473, 215] on div "Janela de atendimento Grade de atendimento Capacidade Transportadoras Veículos …" at bounding box center [440, 216] width 880 height 433
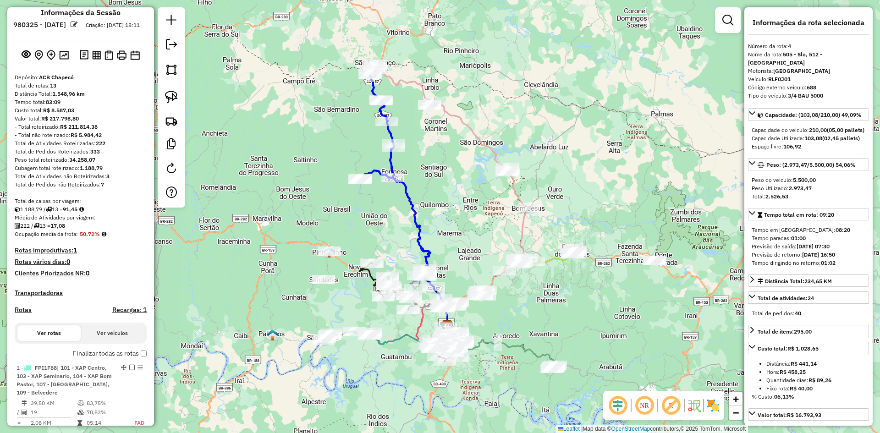
scroll to position [0, 0]
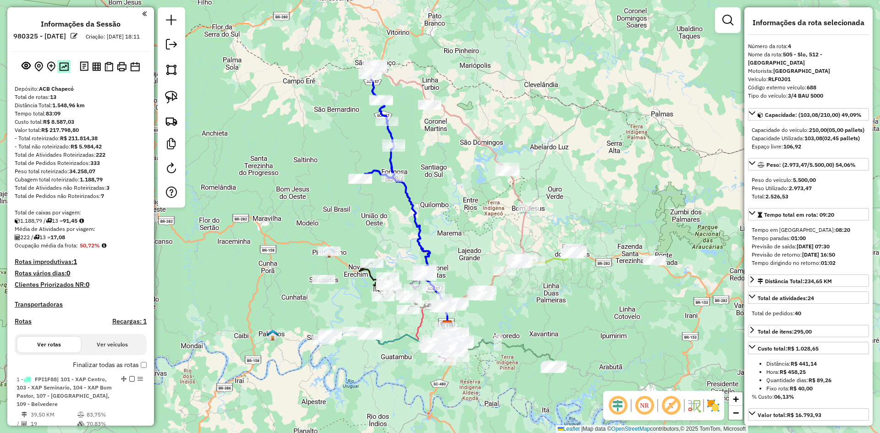
click at [59, 71] on img at bounding box center [64, 66] width 10 height 9
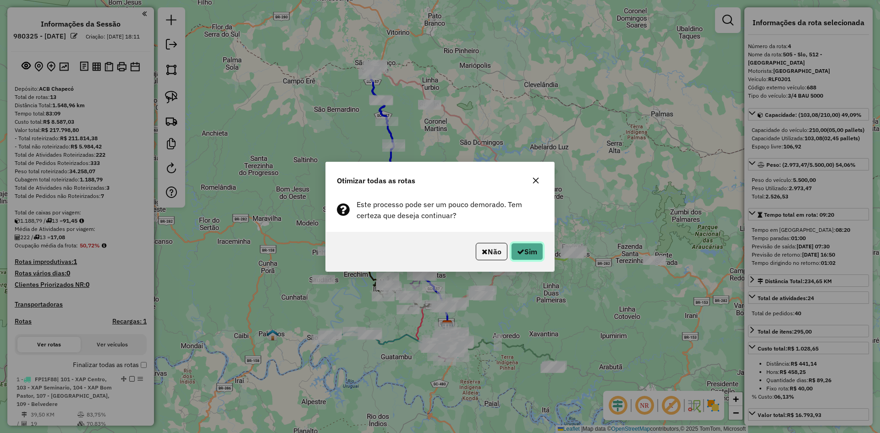
click at [533, 253] on button "Sim" at bounding box center [527, 251] width 32 height 17
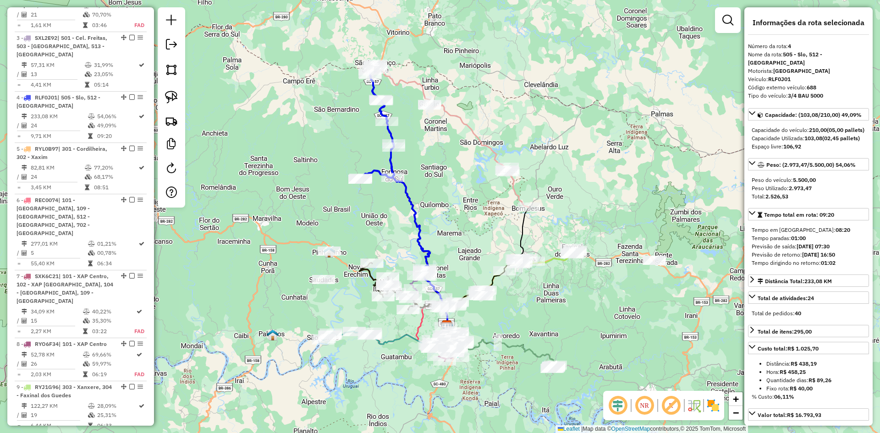
scroll to position [561, 0]
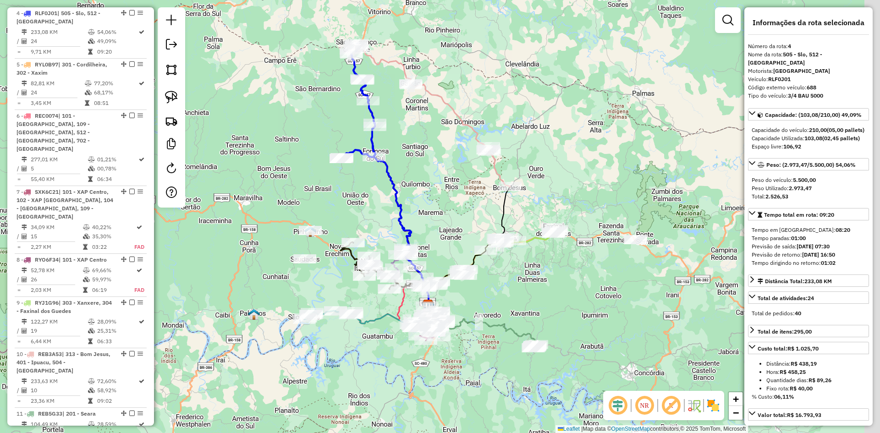
drag, startPoint x: 476, startPoint y: 233, endPoint x: 448, endPoint y: 207, distance: 38.2
click at [451, 210] on div "Janela de atendimento Grade de atendimento Capacidade Transportadoras Veículos …" at bounding box center [440, 216] width 880 height 433
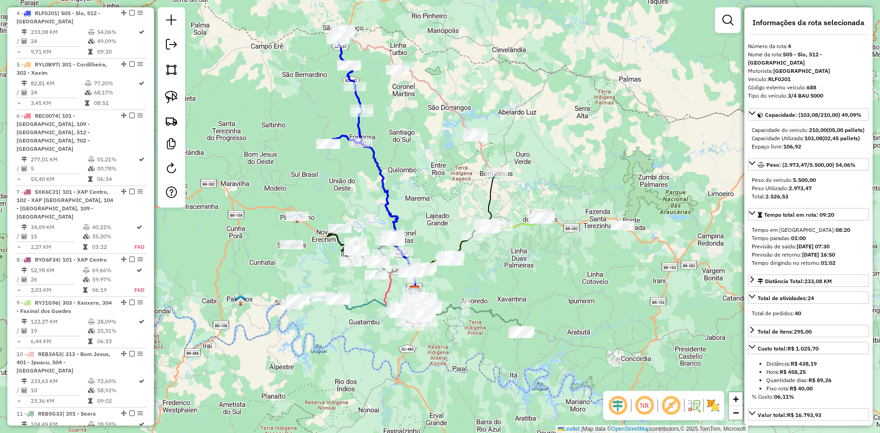
drag, startPoint x: 525, startPoint y: 285, endPoint x: 505, endPoint y: 250, distance: 40.2
click at [505, 252] on div "Janela de atendimento Grade de atendimento Capacidade Transportadoras Veículos …" at bounding box center [440, 216] width 880 height 433
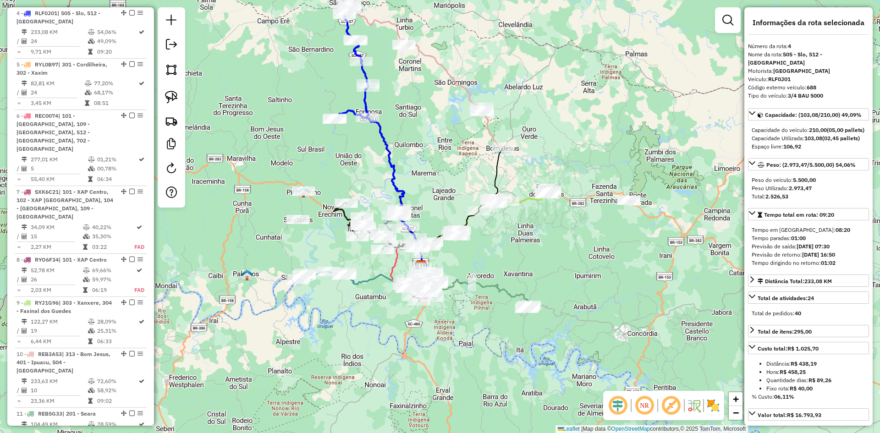
drag, startPoint x: 498, startPoint y: 253, endPoint x: 532, endPoint y: 257, distance: 35.1
click at [532, 257] on div "Janela de atendimento Grade de atendimento Capacidade Transportadoras Veículos …" at bounding box center [440, 216] width 880 height 433
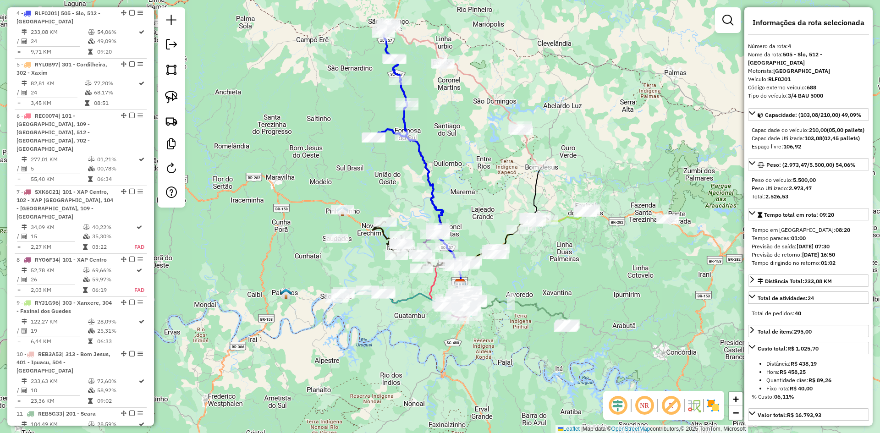
drag, startPoint x: 522, startPoint y: 255, endPoint x: 550, endPoint y: 272, distance: 32.7
click at [550, 272] on div "Janela de atendimento Grade de atendimento Capacidade Transportadoras Veículos …" at bounding box center [440, 216] width 880 height 433
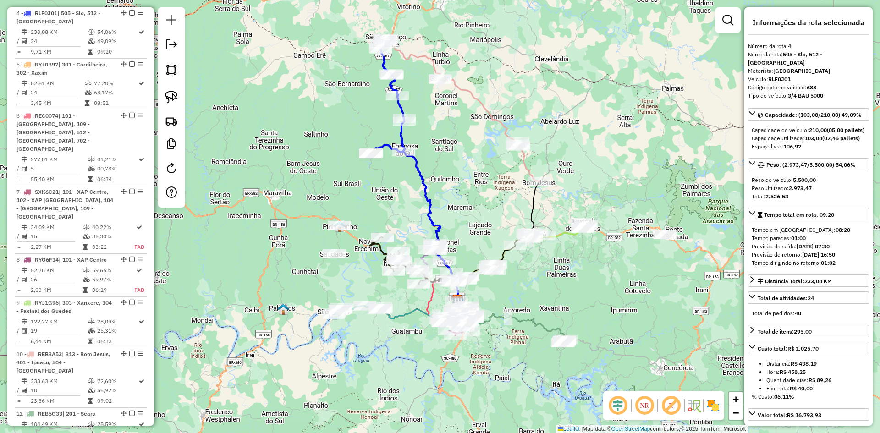
drag, startPoint x: 361, startPoint y: 192, endPoint x: 352, endPoint y: 218, distance: 27.8
click at [352, 218] on div "Janela de atendimento Grade de atendimento Capacidade Transportadoras Veículos …" at bounding box center [440, 216] width 880 height 433
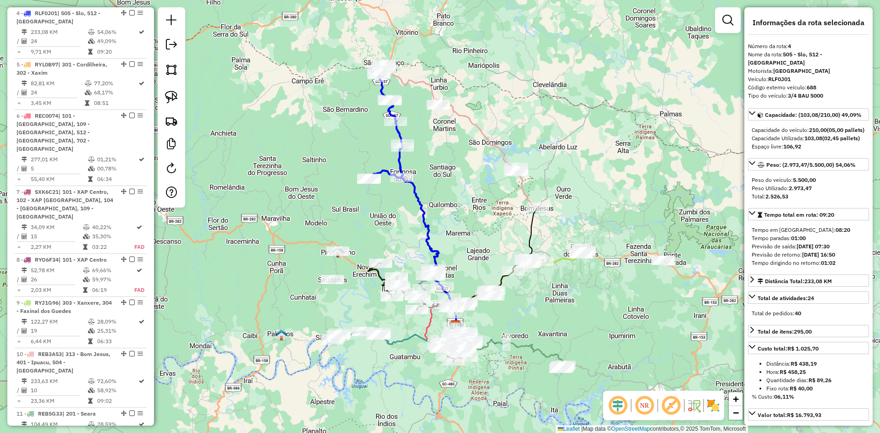
click at [465, 226] on div "Janela de atendimento Grade de atendimento Capacidade Transportadoras Veículos …" at bounding box center [440, 216] width 880 height 433
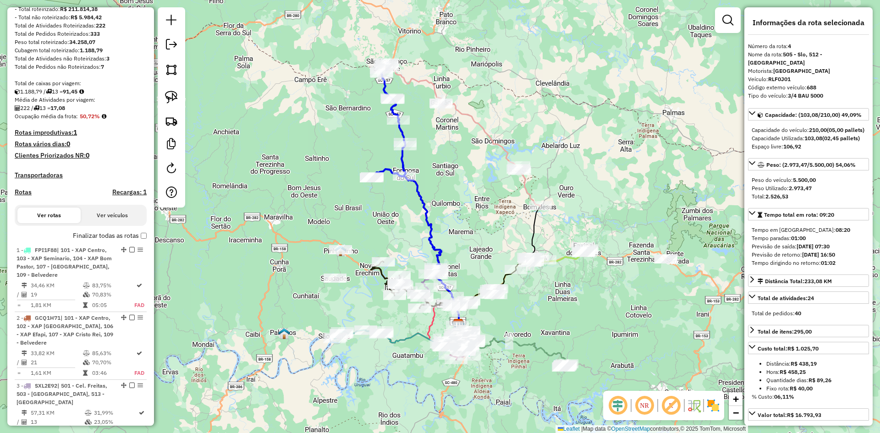
scroll to position [195, 0]
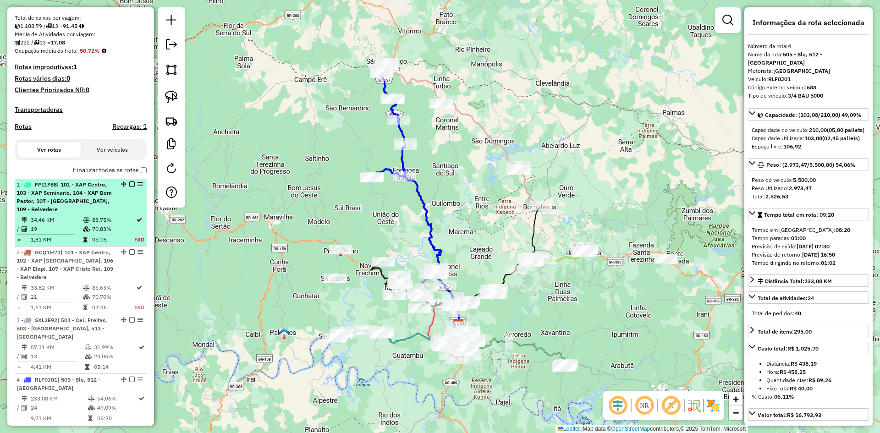
click at [130, 187] on em at bounding box center [131, 183] width 5 height 5
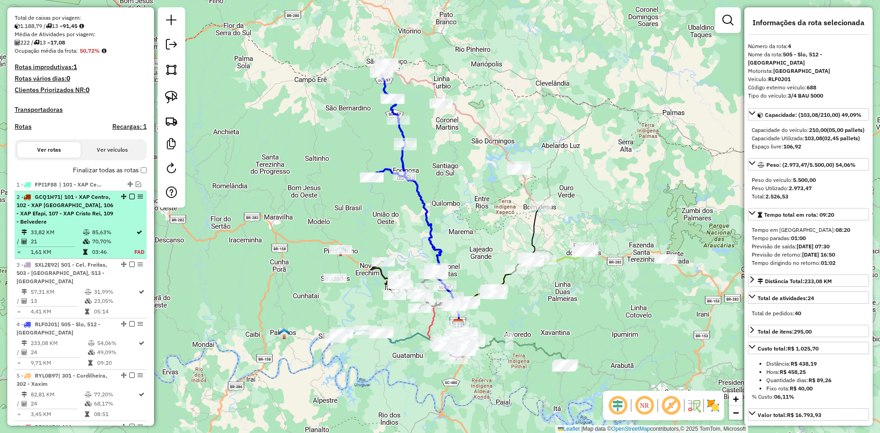
click at [131, 199] on em at bounding box center [131, 196] width 5 height 5
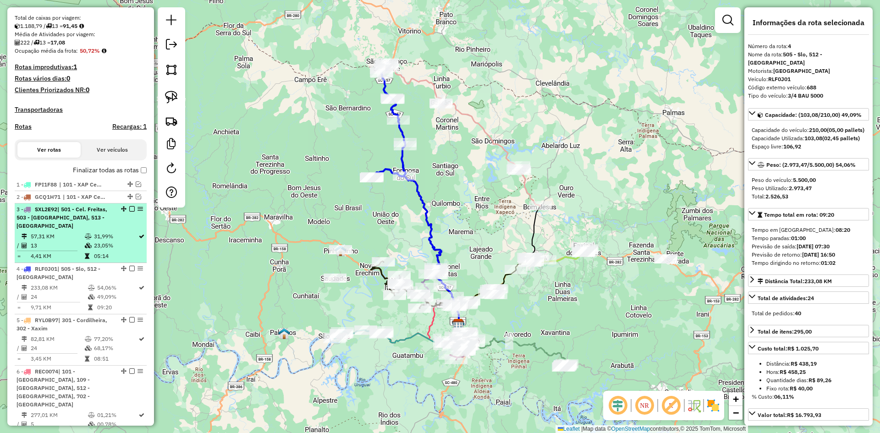
click at [99, 219] on span "| 501 - Cel. Freitas, 503 - Formosa, 513 - Irati" at bounding box center [61, 217] width 91 height 23
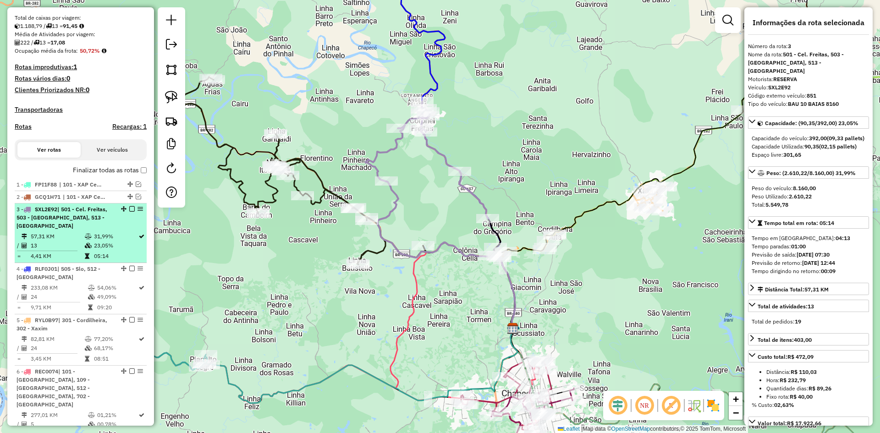
click at [129, 212] on em at bounding box center [131, 208] width 5 height 5
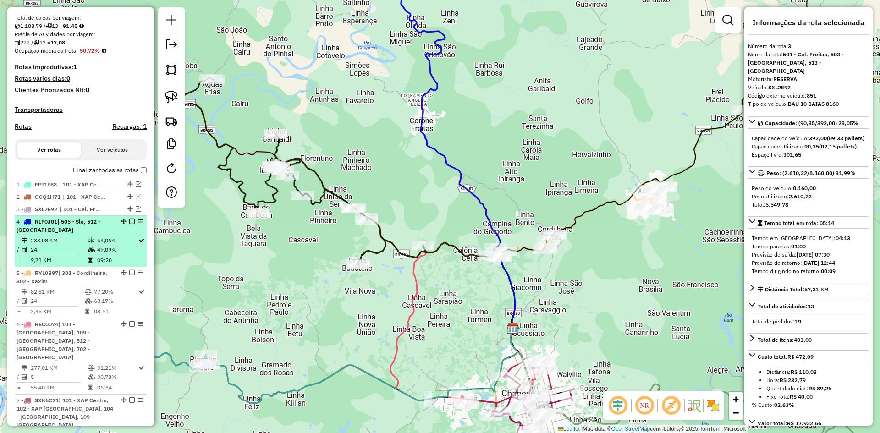
click at [100, 228] on span "| 505 - Slo, 512 - Novo Horizonte" at bounding box center [58, 225] width 84 height 15
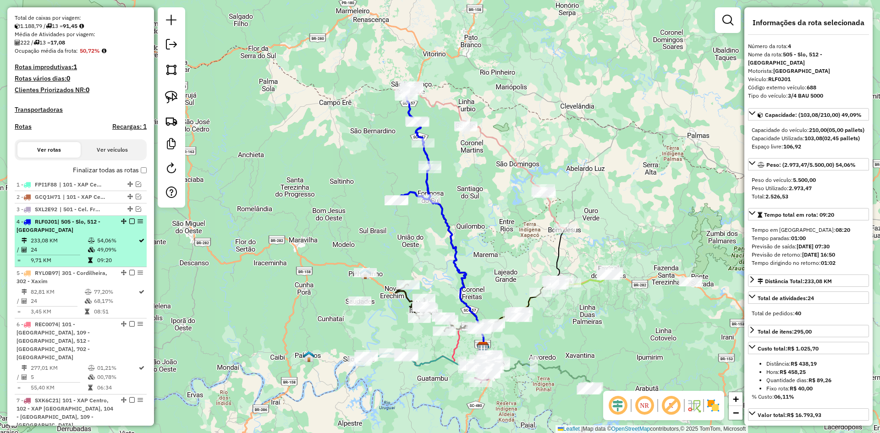
click at [130, 224] on em at bounding box center [131, 221] width 5 height 5
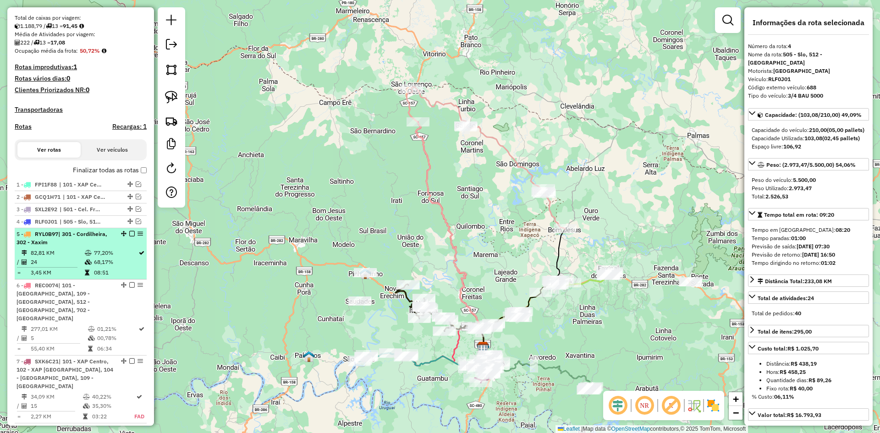
click at [104, 242] on span "| 301 - Cordilheira, 302 - Xaxim" at bounding box center [61, 237] width 91 height 15
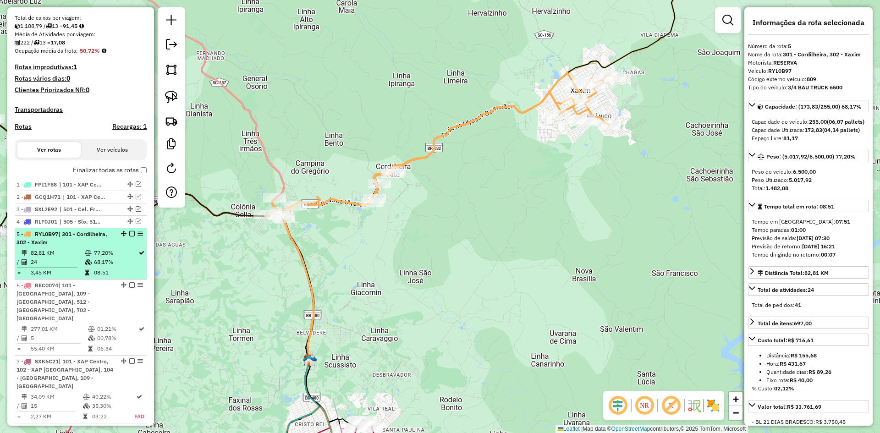
click at [129, 236] on em at bounding box center [131, 233] width 5 height 5
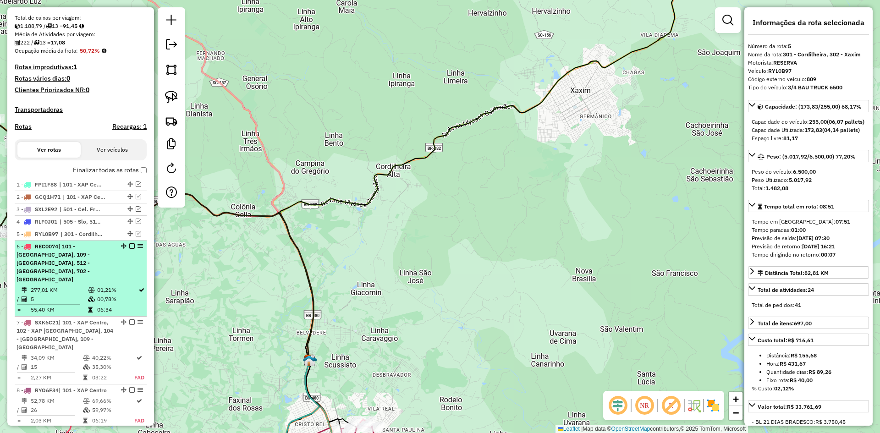
click at [90, 254] on span "| 101 - XAP Centro, 109 - Belvedere, 512 - Novo Horizonte, 702 - Aguas de Chape…" at bounding box center [52, 263] width 73 height 40
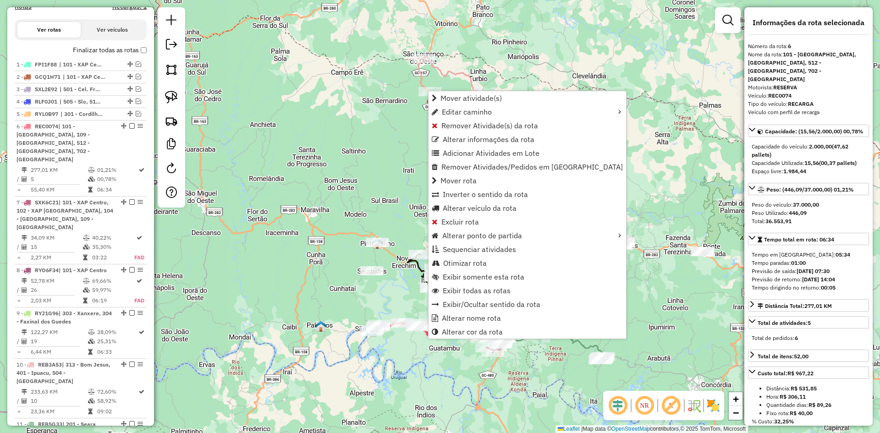
scroll to position [436, 0]
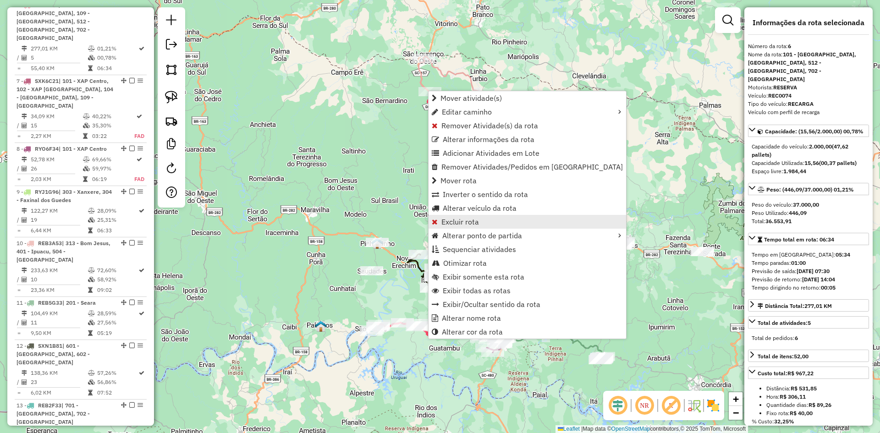
click at [459, 221] on span "Excluir rota" at bounding box center [460, 221] width 38 height 7
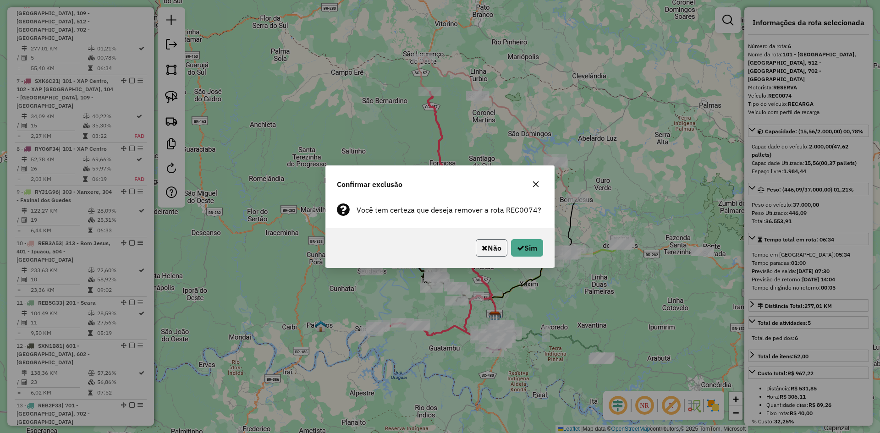
click at [483, 248] on icon "button" at bounding box center [485, 247] width 6 height 7
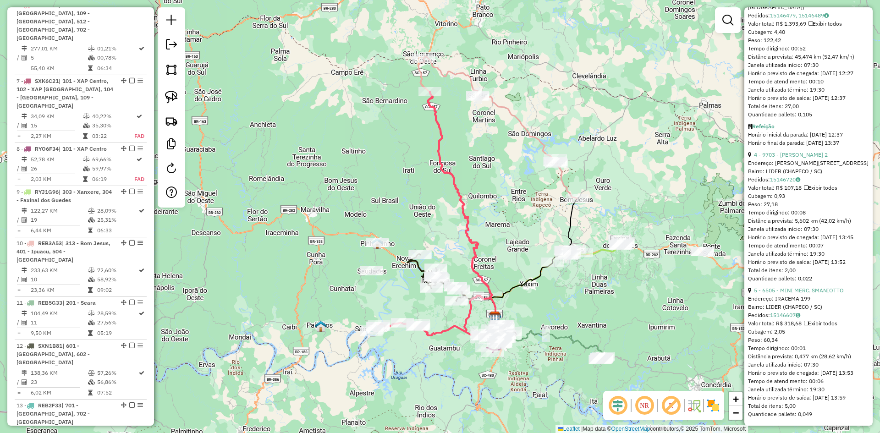
scroll to position [893, 0]
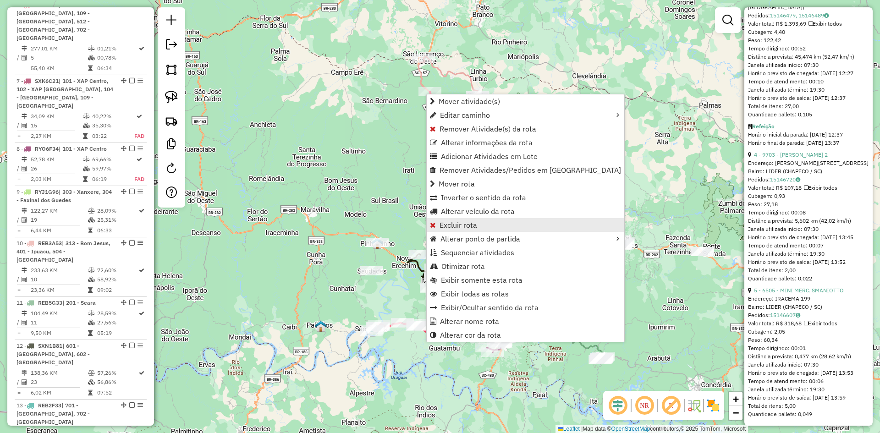
click at [463, 224] on span "Excluir rota" at bounding box center [458, 224] width 38 height 7
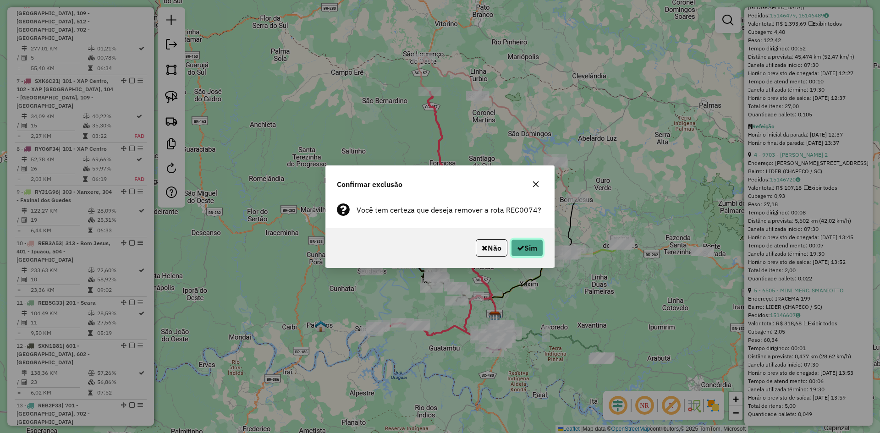
click at [527, 246] on button "Sim" at bounding box center [527, 247] width 32 height 17
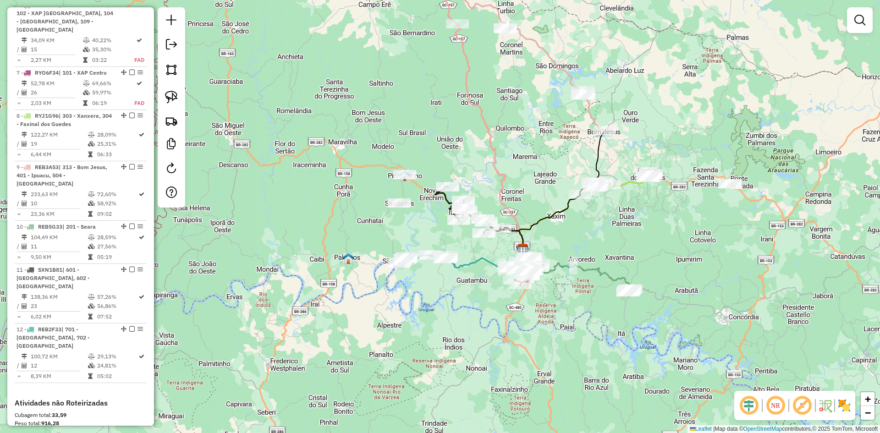
drag, startPoint x: 517, startPoint y: 213, endPoint x: 580, endPoint y: 235, distance: 66.9
click at [580, 235] on div "Janela de atendimento Grade de atendimento Capacidade Transportadoras Veículos …" at bounding box center [440, 216] width 880 height 433
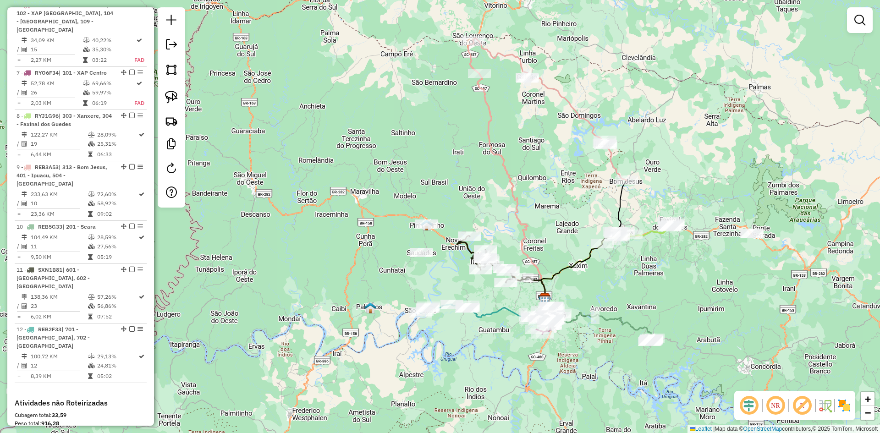
drag, startPoint x: 525, startPoint y: 159, endPoint x: 543, endPoint y: 197, distance: 43.0
click at [543, 197] on div "Janela de atendimento Grade de atendimento Capacidade Transportadoras Veículos …" at bounding box center [440, 216] width 880 height 433
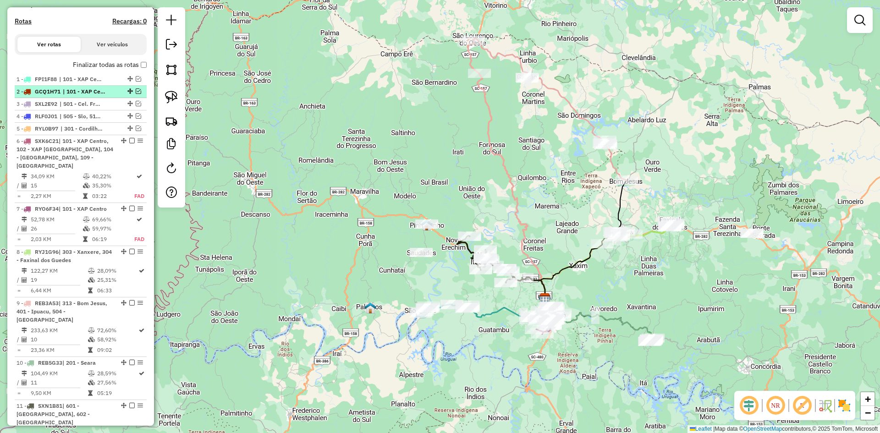
scroll to position [161, 0]
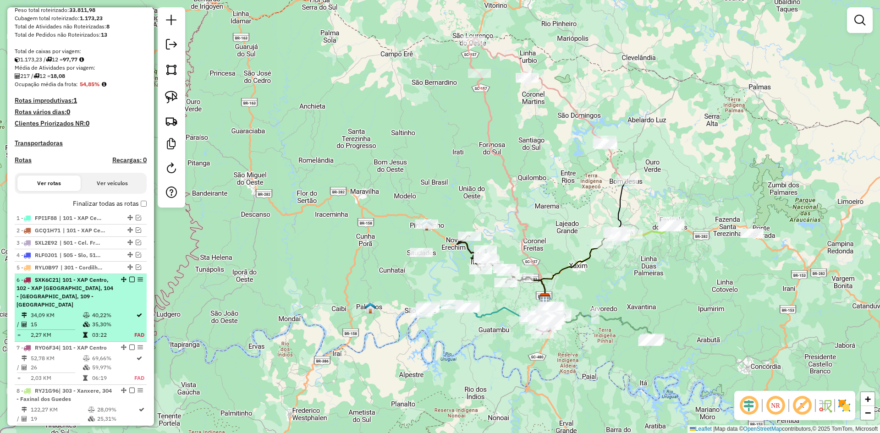
click at [69, 291] on span "| 101 - XAP Centro, 102 - XAP Santo Antonio, 104 - XAP Bom Pastor, 109 - Belved…" at bounding box center [64, 292] width 97 height 32
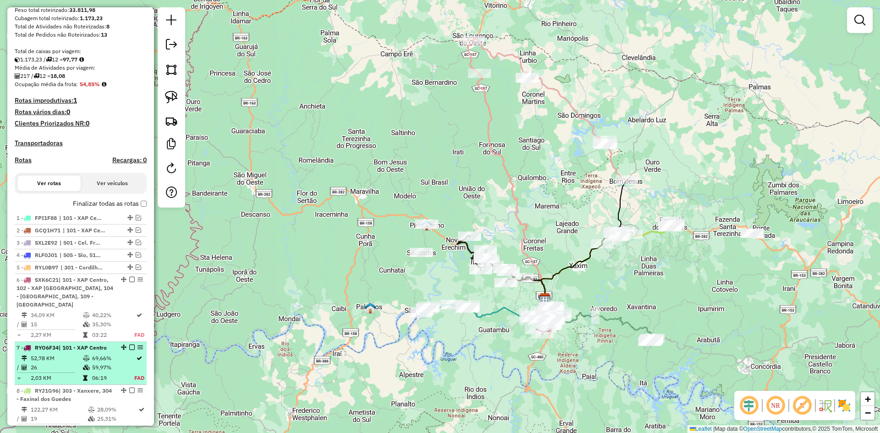
select select "**********"
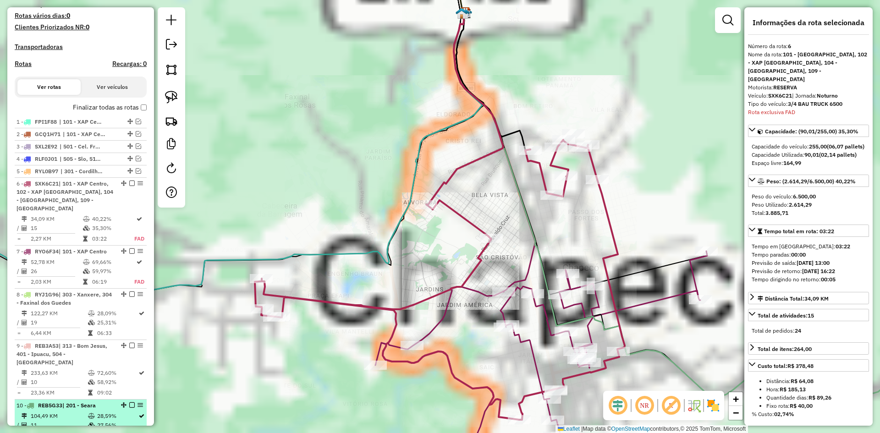
scroll to position [436, 0]
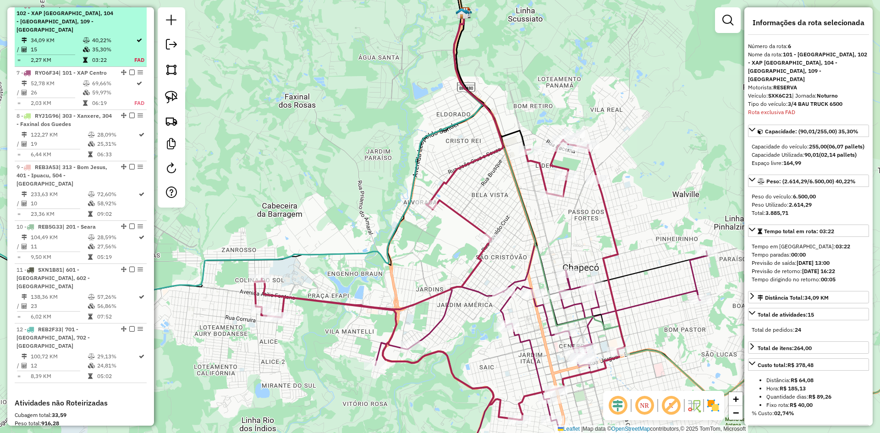
click at [129, 7] on em at bounding box center [131, 4] width 5 height 5
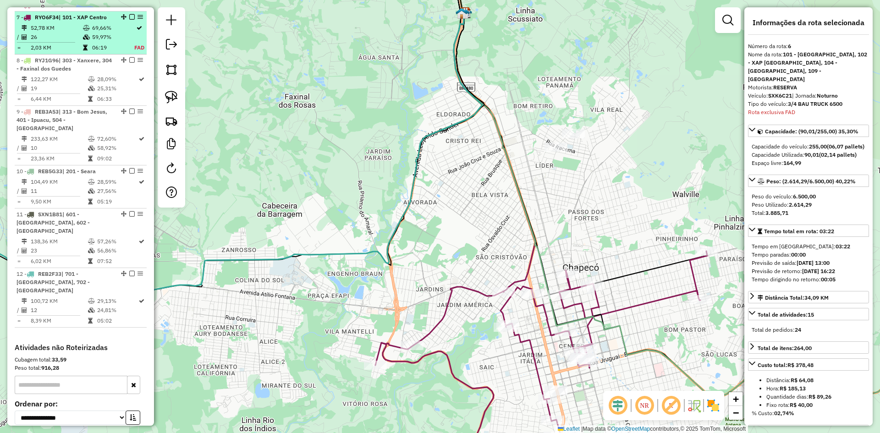
click at [95, 21] on span "| 101 - XAP Centro" at bounding box center [83, 17] width 48 height 7
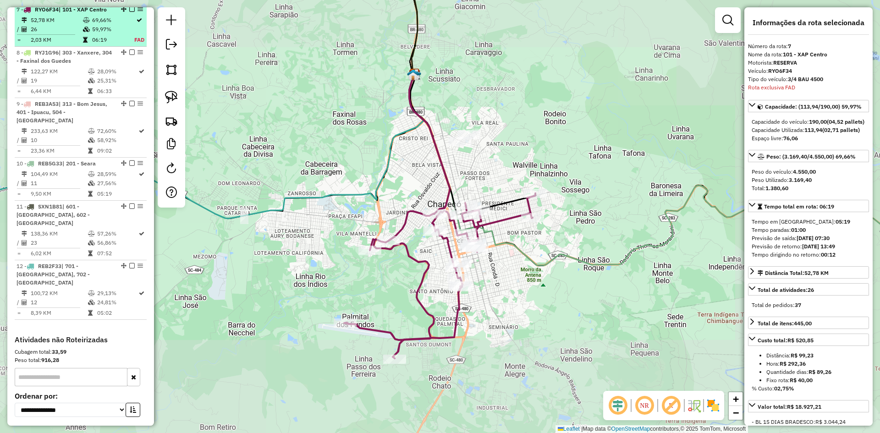
scroll to position [449, 0]
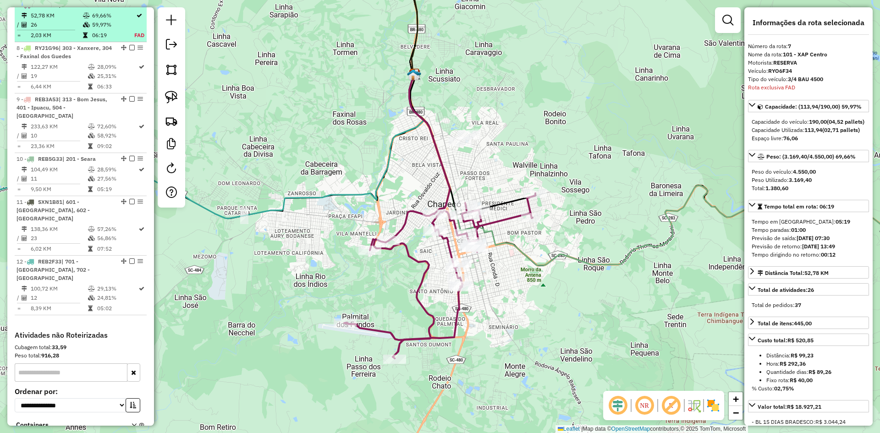
click at [129, 7] on em at bounding box center [131, 4] width 5 height 5
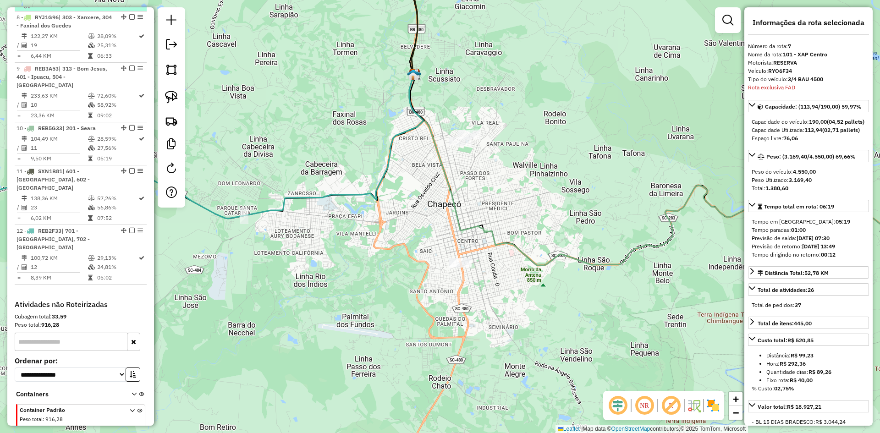
click at [136, 7] on em at bounding box center [138, 4] width 5 height 5
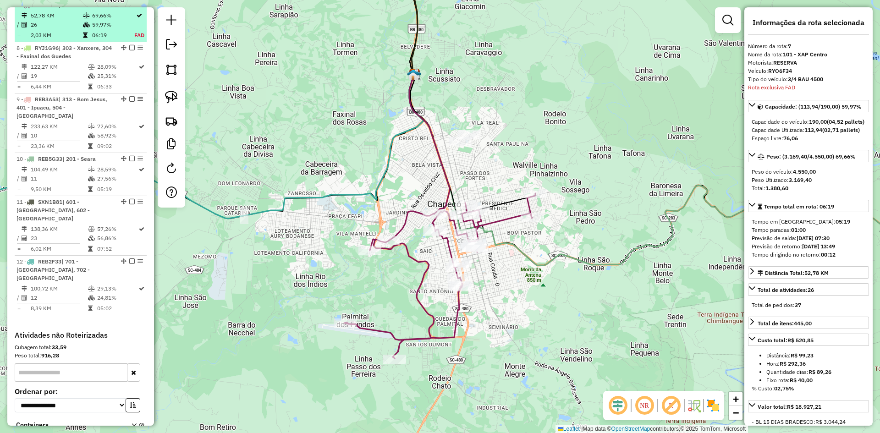
click at [130, 7] on em at bounding box center [131, 4] width 5 height 5
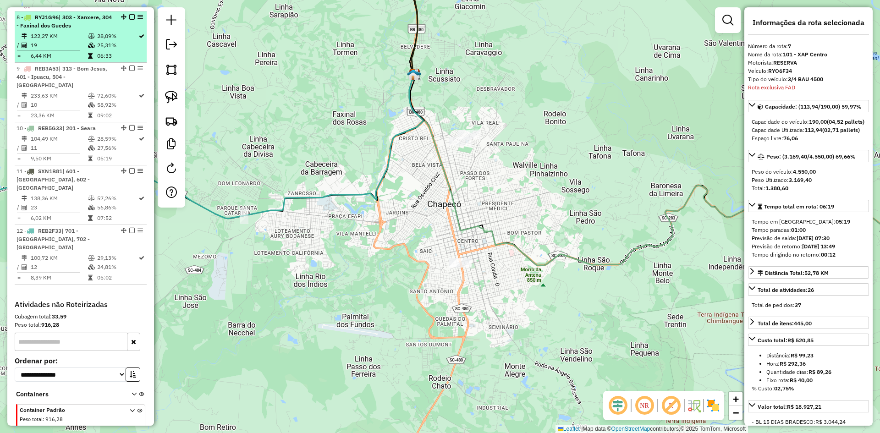
click at [95, 25] on span "| 303 - Xanxere, 304 - Faxinal dos Guedes" at bounding box center [63, 21] width 95 height 15
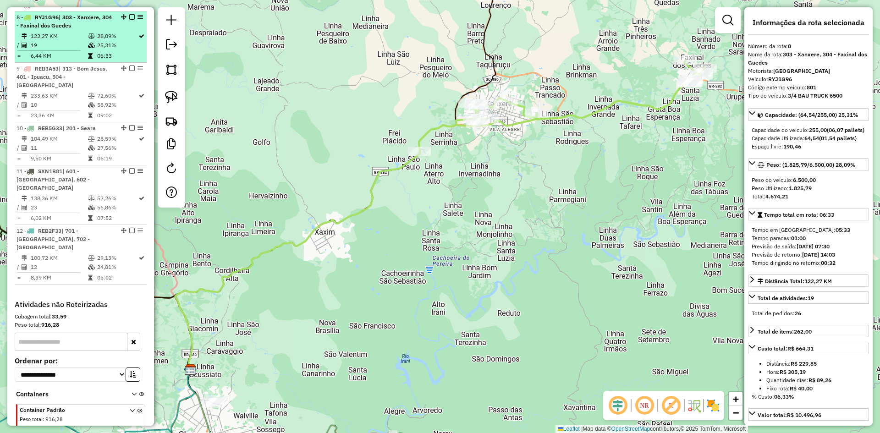
click at [129, 20] on em at bounding box center [131, 16] width 5 height 5
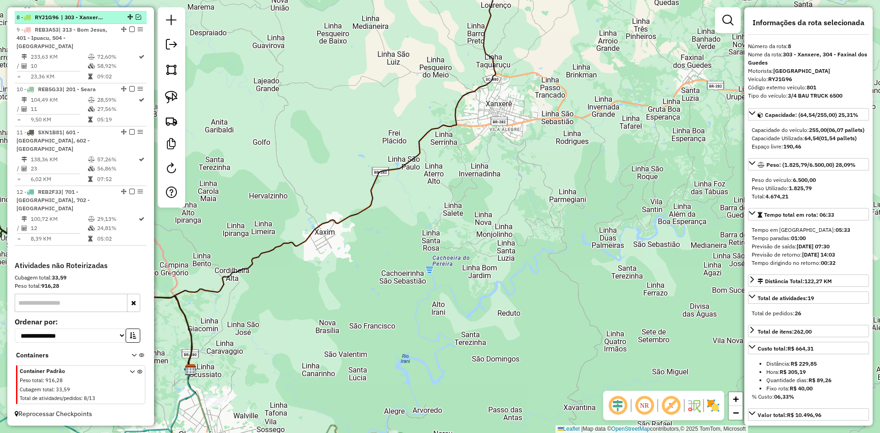
scroll to position [432, 0]
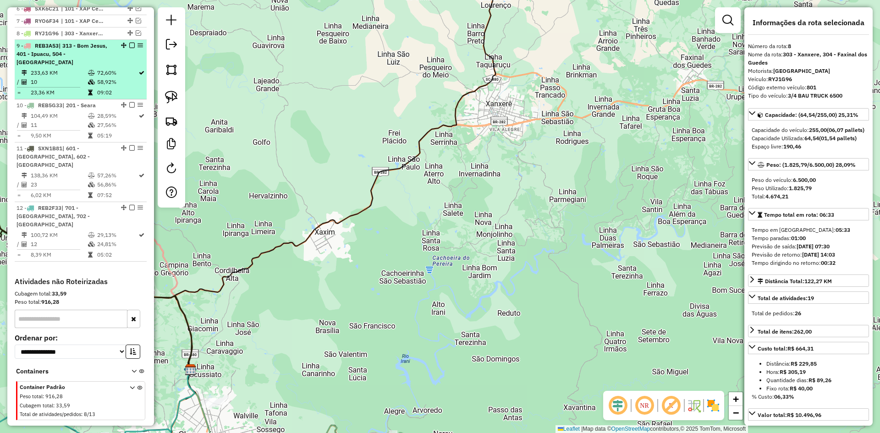
click at [99, 53] on span "| 313 - Bom Jesus, 401 - Ipuacu, 504 - Galvao" at bounding box center [61, 53] width 91 height 23
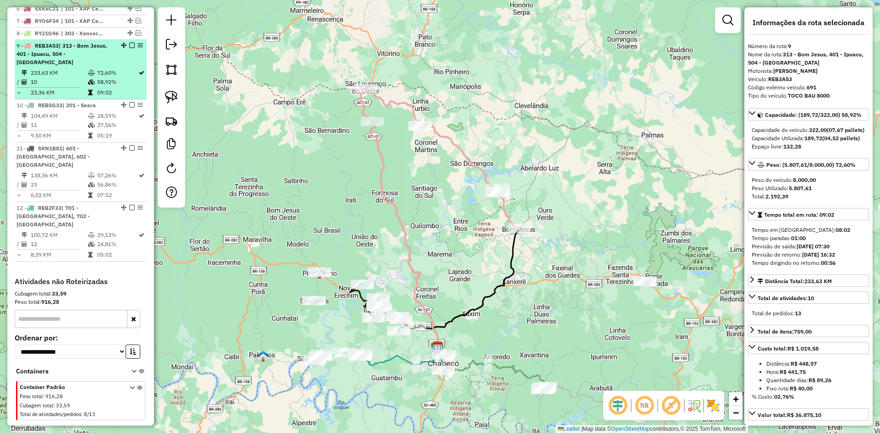
click at [129, 48] on em at bounding box center [131, 45] width 5 height 5
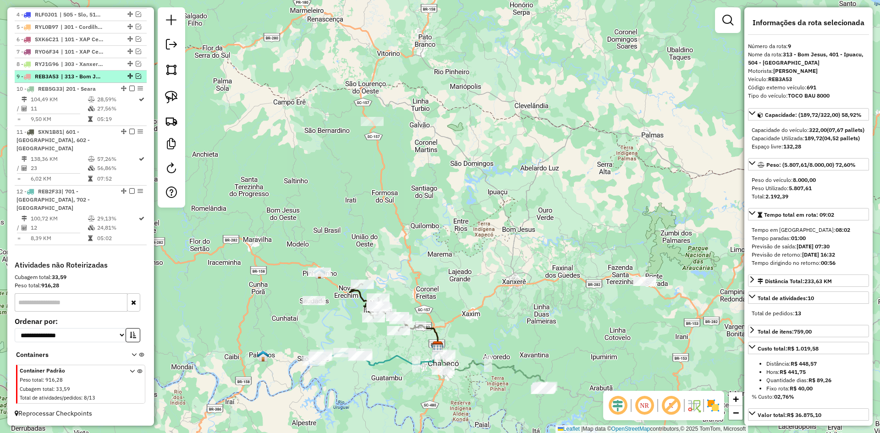
scroll to position [394, 0]
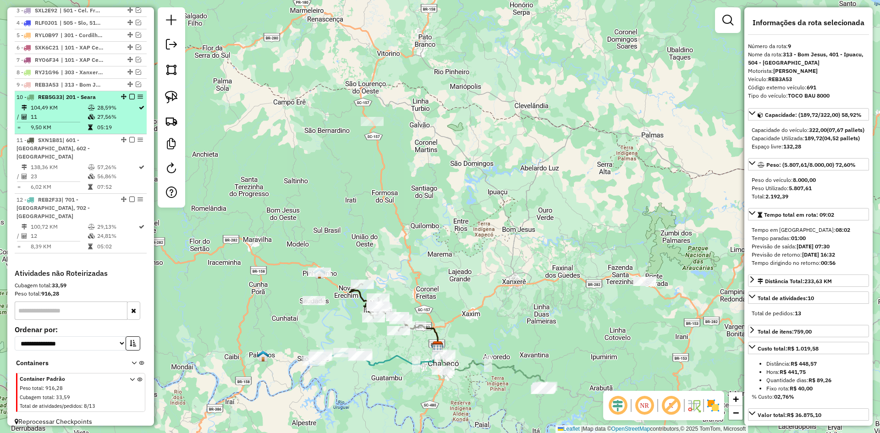
click at [96, 100] on span "| 201 - Seara" at bounding box center [78, 96] width 33 height 7
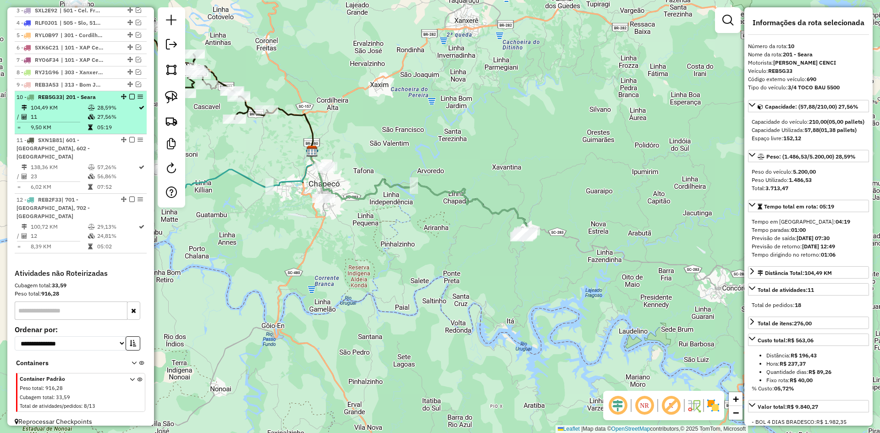
click at [129, 99] on em at bounding box center [131, 96] width 5 height 5
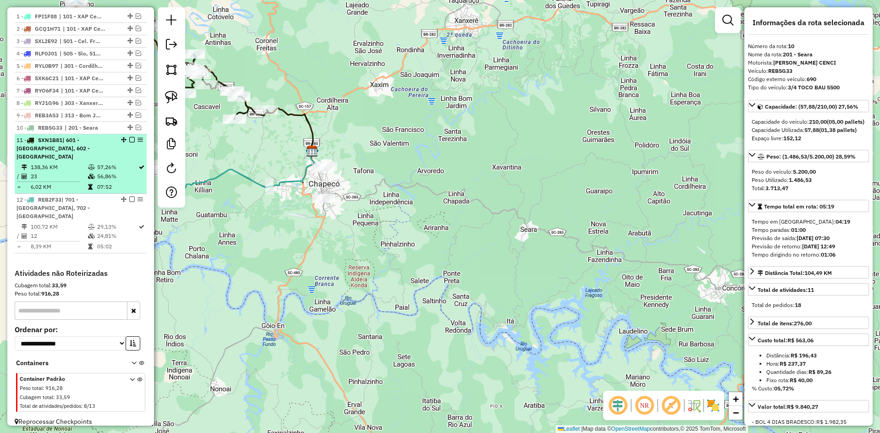
click at [75, 150] on span "| 601 - Nova Itaberaba, 602 - Aguas Frias" at bounding box center [52, 148] width 73 height 23
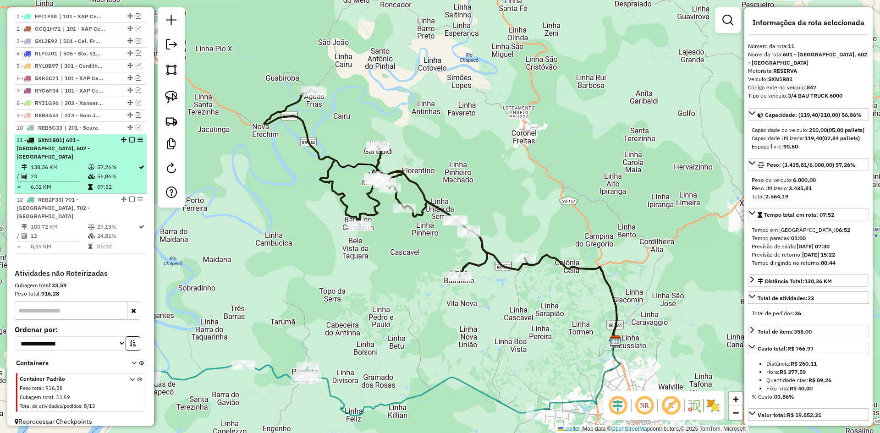
click at [129, 142] on em at bounding box center [131, 139] width 5 height 5
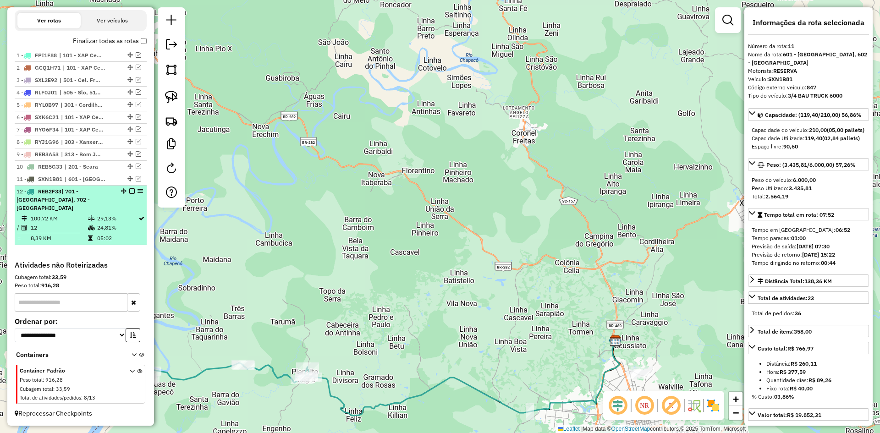
click at [90, 202] on span "| 701 - Planalto Alegre, 702 - Aguas de Chapeco" at bounding box center [52, 199] width 73 height 23
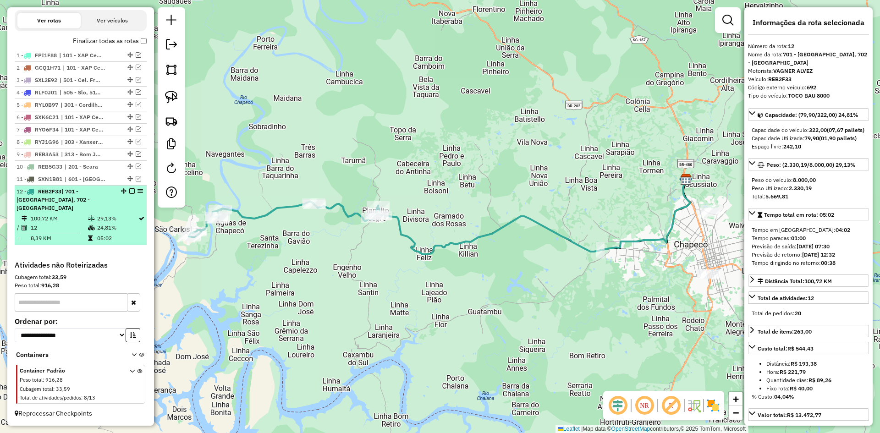
click at [129, 194] on em at bounding box center [131, 190] width 5 height 5
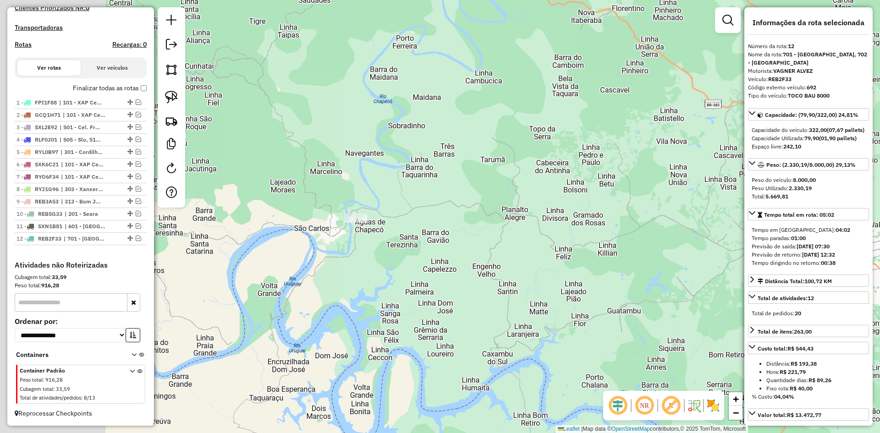
drag, startPoint x: 290, startPoint y: 270, endPoint x: 437, endPoint y: 262, distance: 147.3
click at [436, 262] on div "Janela de atendimento Grade de atendimento Capacidade Transportadoras Veículos …" at bounding box center [440, 216] width 880 height 433
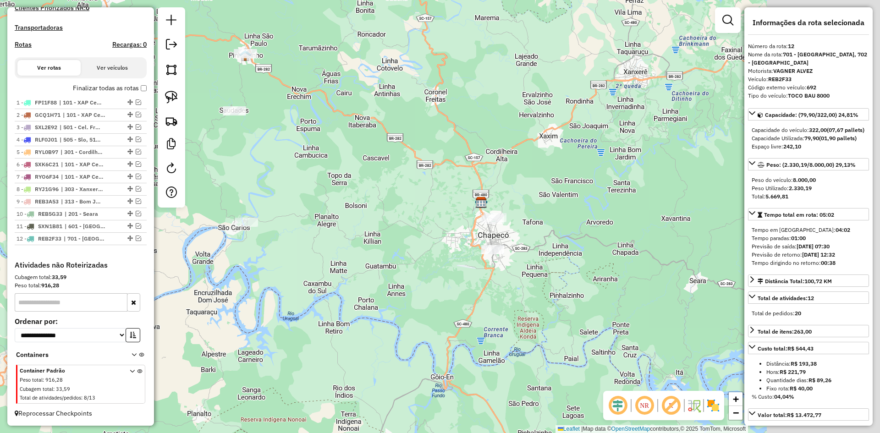
drag, startPoint x: 518, startPoint y: 233, endPoint x: 338, endPoint y: 215, distance: 180.5
click at [341, 217] on div "Janela de atendimento Grade de atendimento Capacidade Transportadoras Veículos …" at bounding box center [440, 216] width 880 height 433
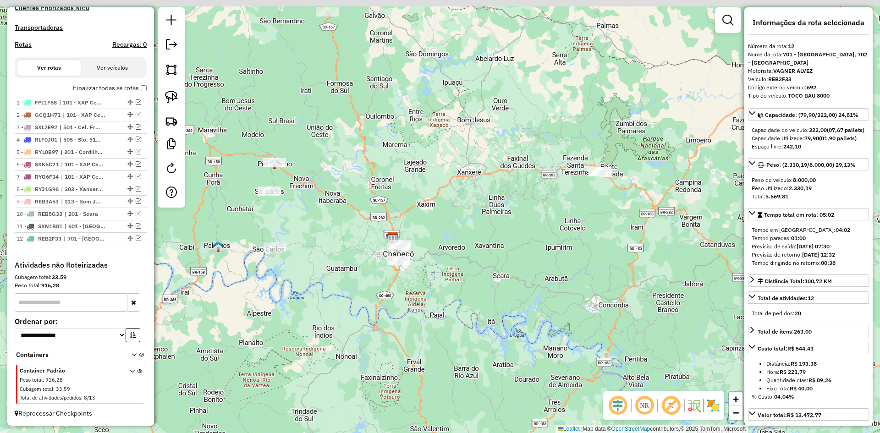
drag, startPoint x: 348, startPoint y: 183, endPoint x: 340, endPoint y: 220, distance: 37.5
click at [340, 220] on div "Janela de atendimento Grade de atendimento Capacidade Transportadoras Veículos …" at bounding box center [440, 216] width 880 height 433
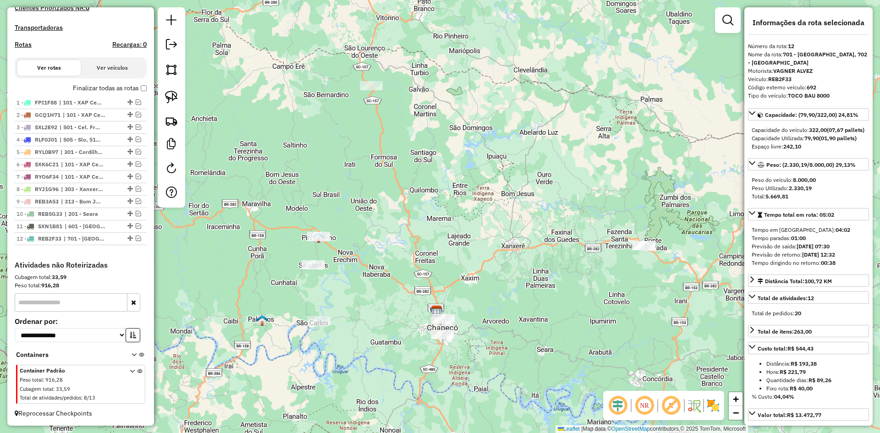
drag, startPoint x: 345, startPoint y: 242, endPoint x: 386, endPoint y: 255, distance: 43.3
click at [386, 256] on div "Janela de atendimento Grade de atendimento Capacidade Transportadoras Veículos …" at bounding box center [440, 216] width 880 height 433
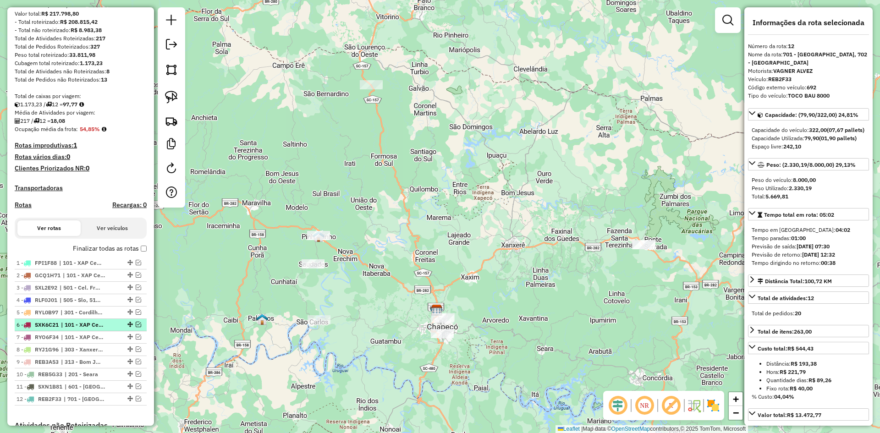
scroll to position [0, 0]
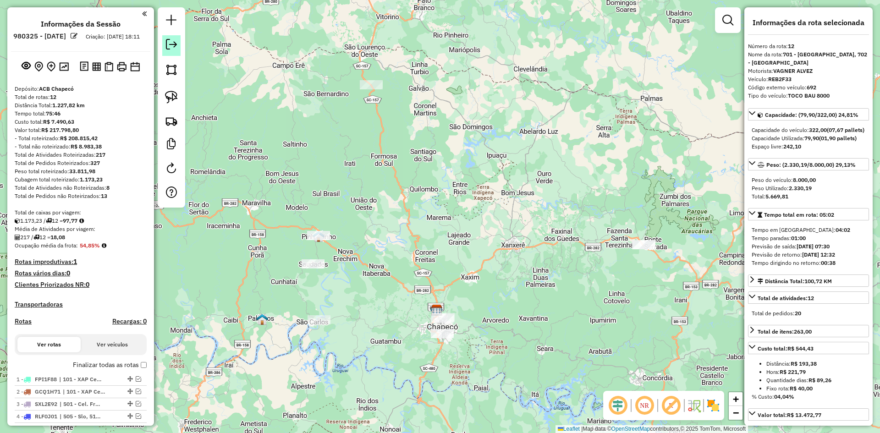
click at [174, 47] on em at bounding box center [171, 44] width 11 height 11
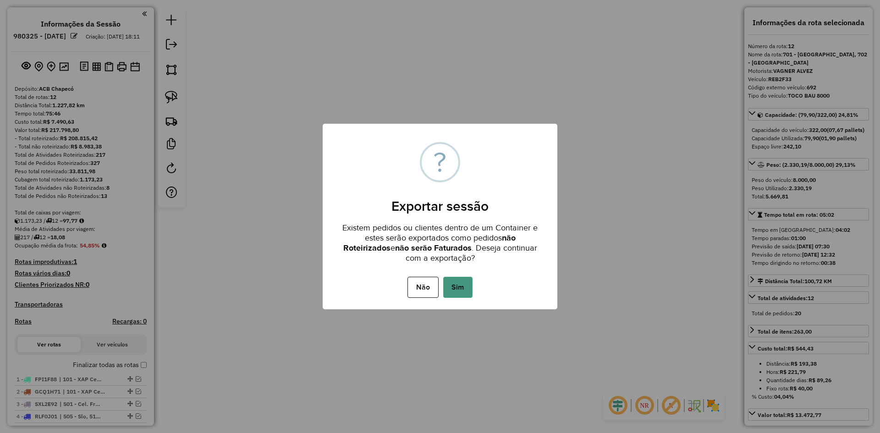
click at [463, 288] on button "Sim" at bounding box center [457, 287] width 29 height 21
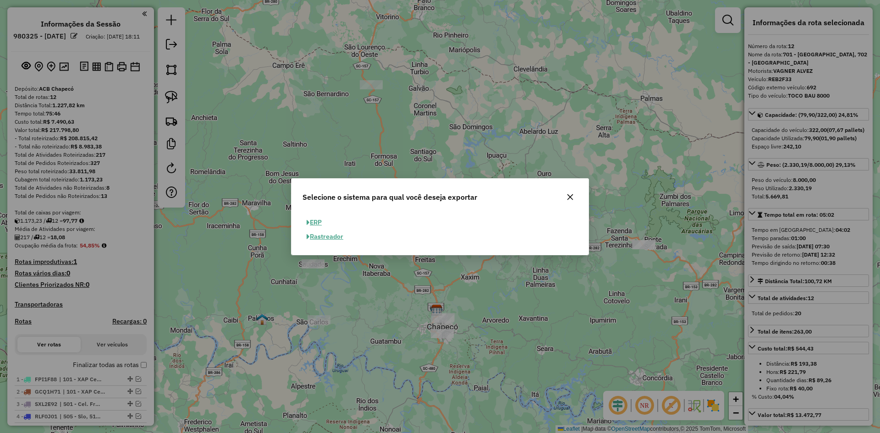
click at [319, 223] on button "ERP" at bounding box center [313, 222] width 23 height 14
select select "**"
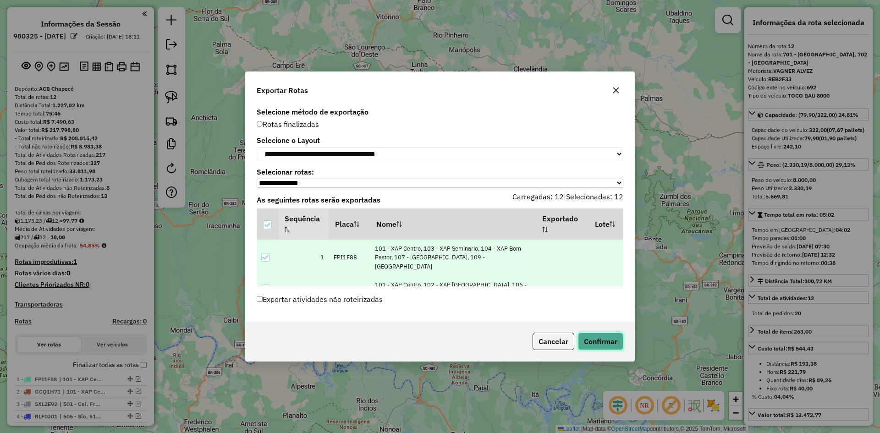
click at [602, 338] on button "Confirmar" at bounding box center [600, 341] width 45 height 17
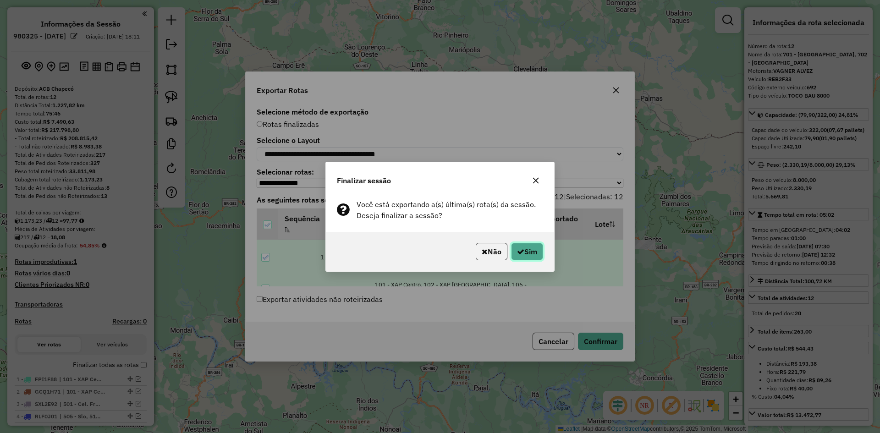
click at [532, 250] on button "Sim" at bounding box center [527, 251] width 32 height 17
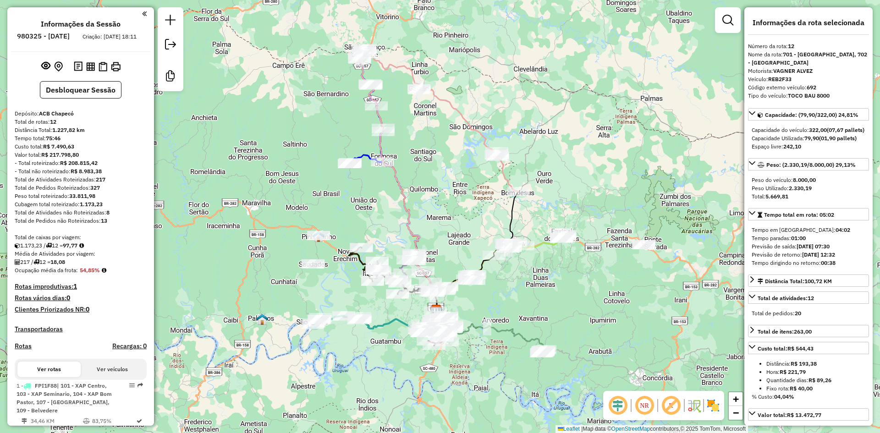
scroll to position [763, 0]
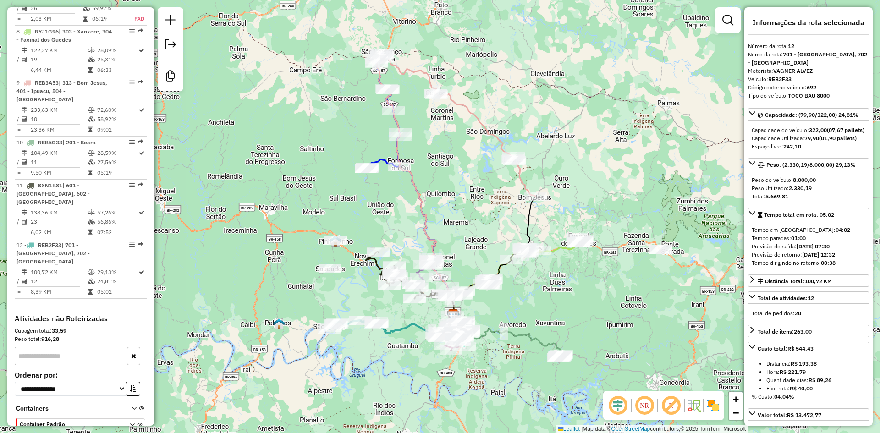
drag, startPoint x: 424, startPoint y: 136, endPoint x: 441, endPoint y: 140, distance: 18.0
click at [441, 140] on div "Janela de atendimento Grade de atendimento Capacidade Transportadoras Veículos …" at bounding box center [440, 216] width 880 height 433
